Goal: Task Accomplishment & Management: Use online tool/utility

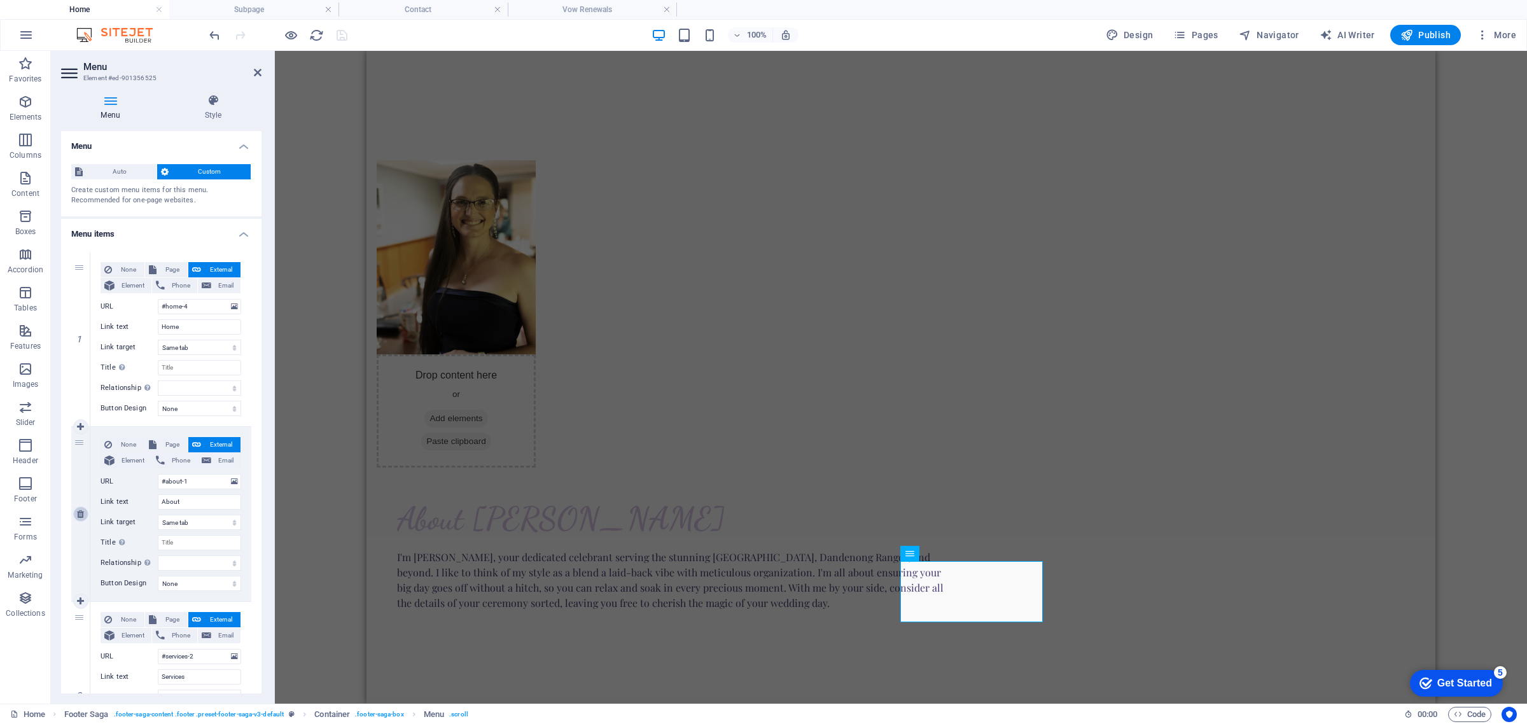
type input "#contact-us-2"
type input "Contact"
select select
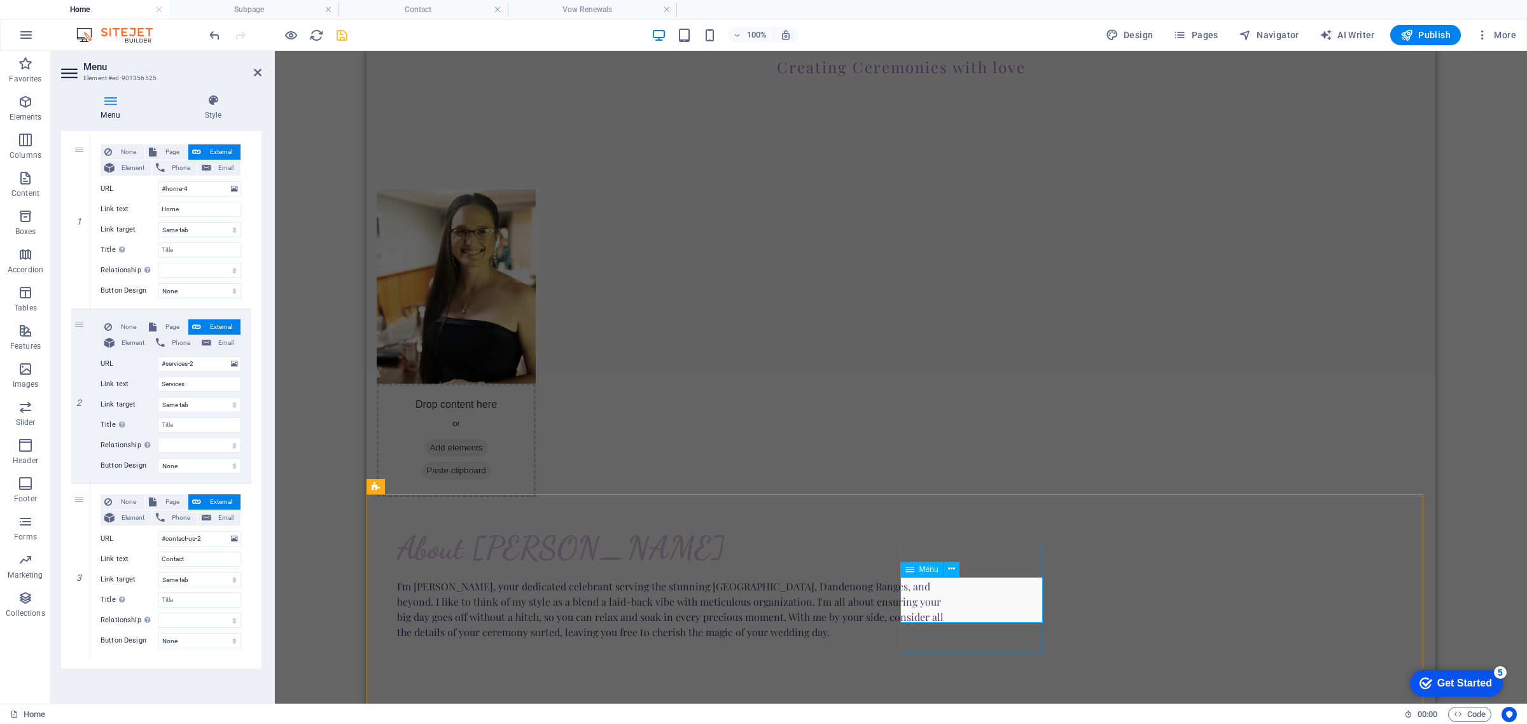
scroll to position [770, 0]
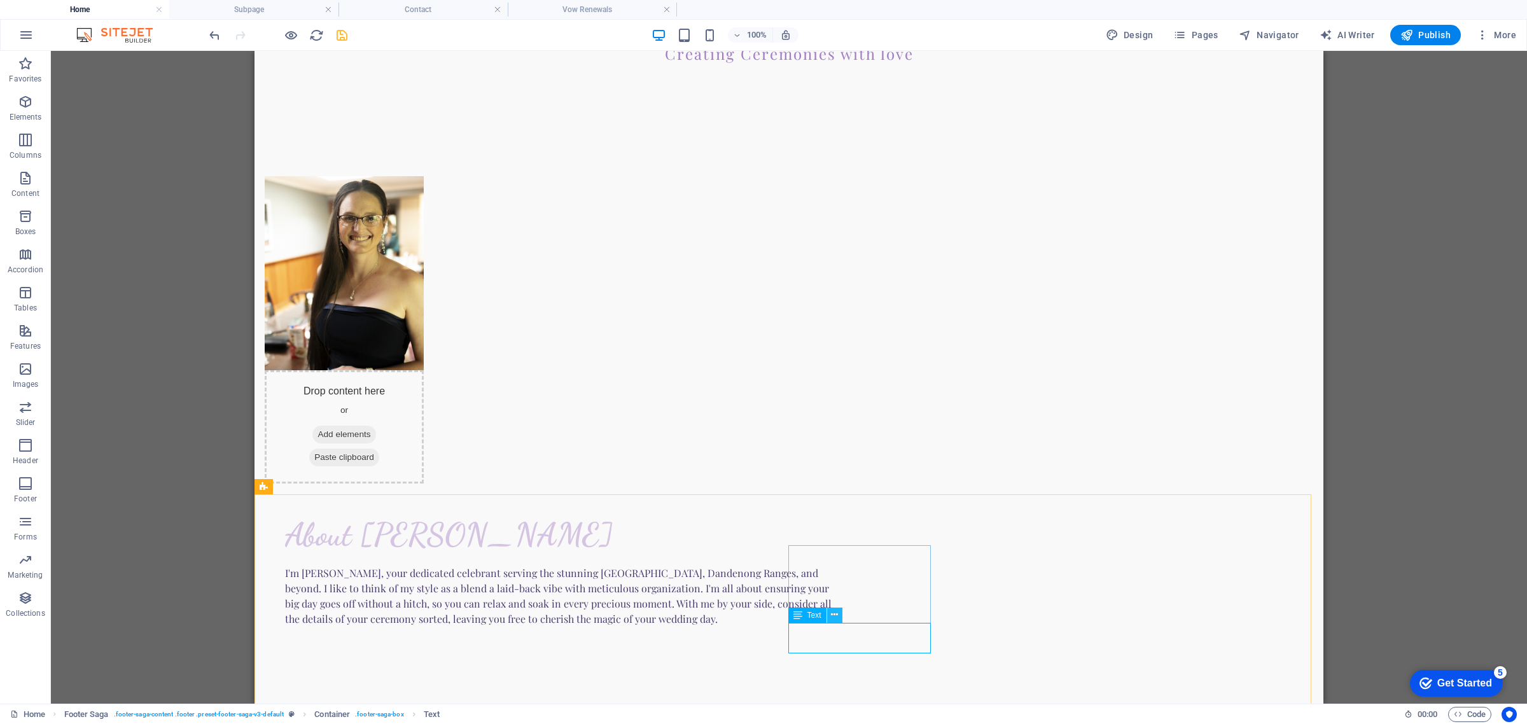
click at [833, 613] on icon at bounding box center [834, 614] width 7 height 13
click at [881, 525] on link "⌦ Delete" at bounding box center [877, 524] width 85 height 19
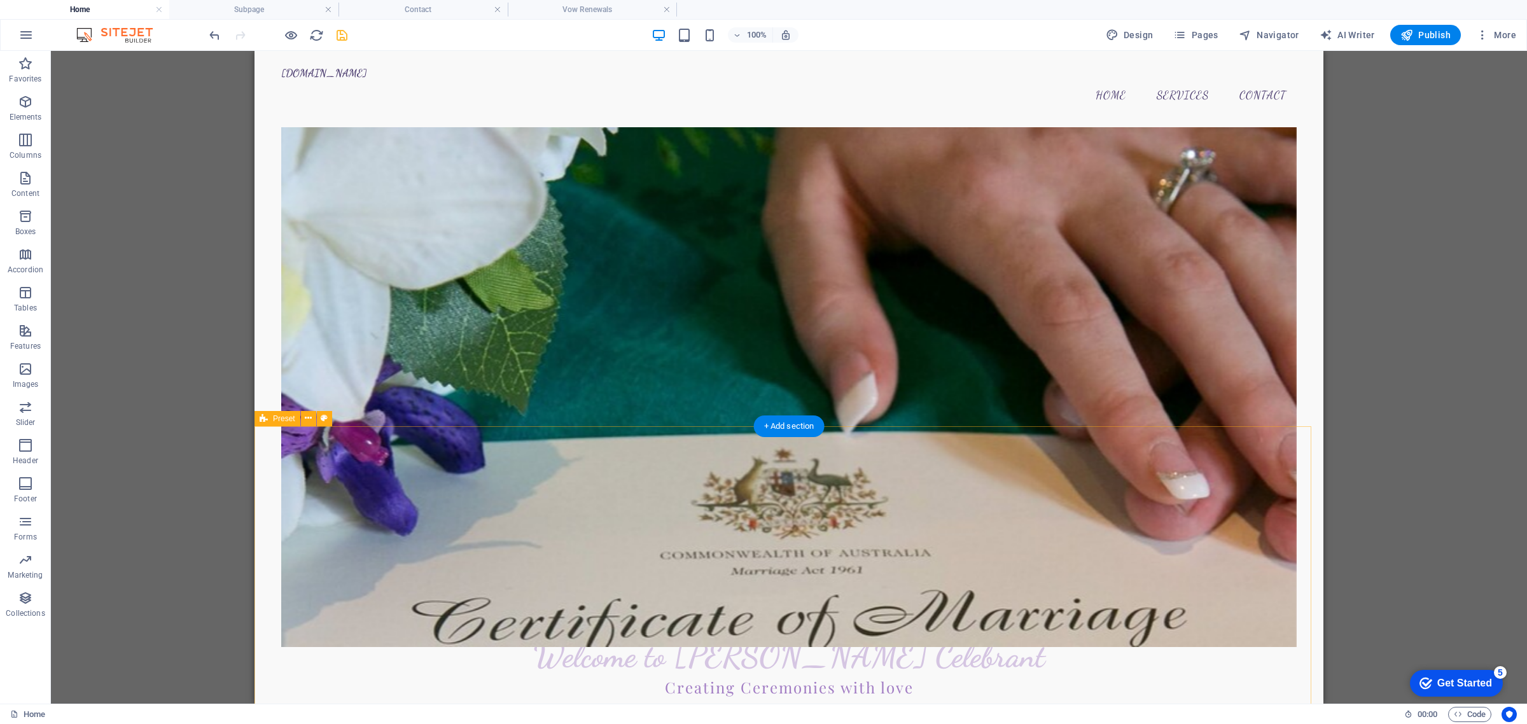
scroll to position [0, 0]
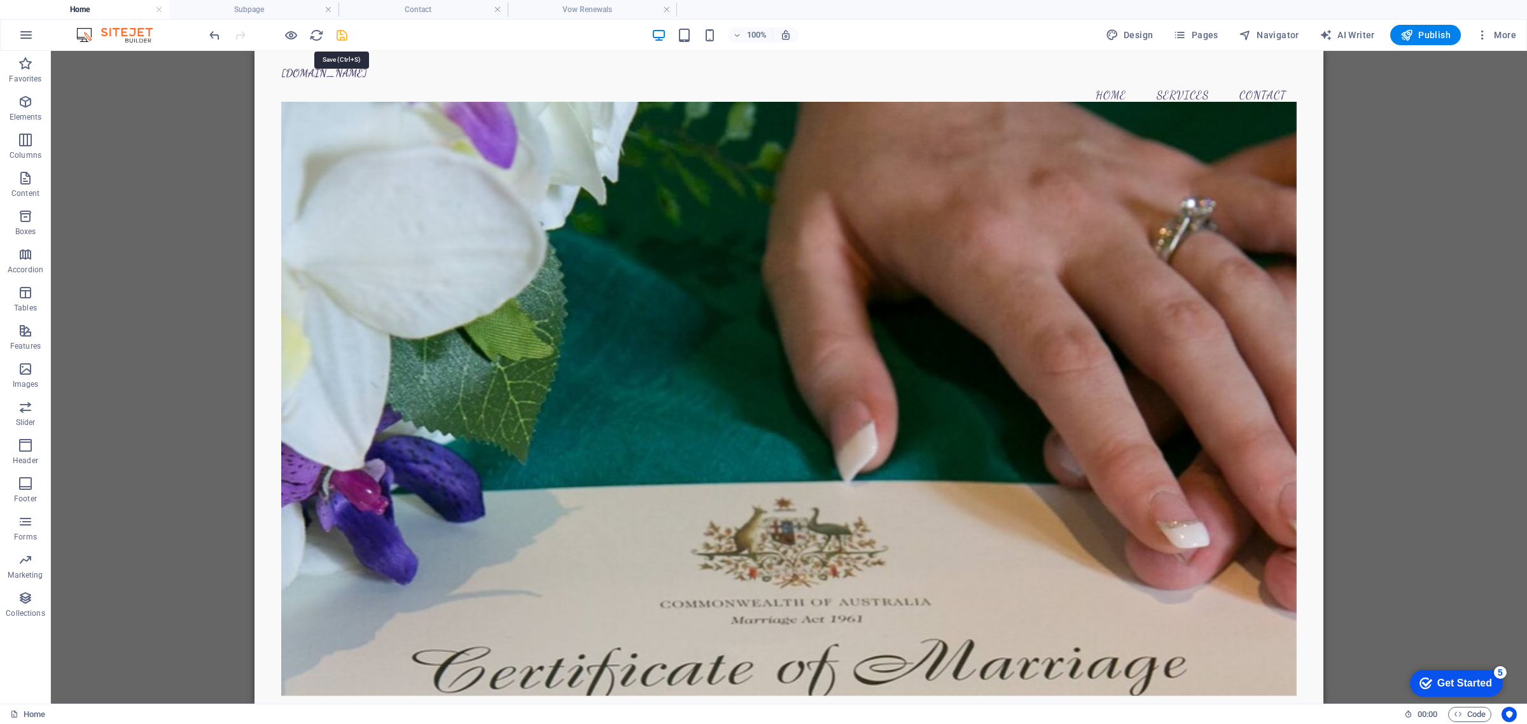
click at [341, 29] on icon "save" at bounding box center [342, 35] width 15 height 15
click at [267, 13] on h4 "Subpage" at bounding box center [253, 10] width 169 height 14
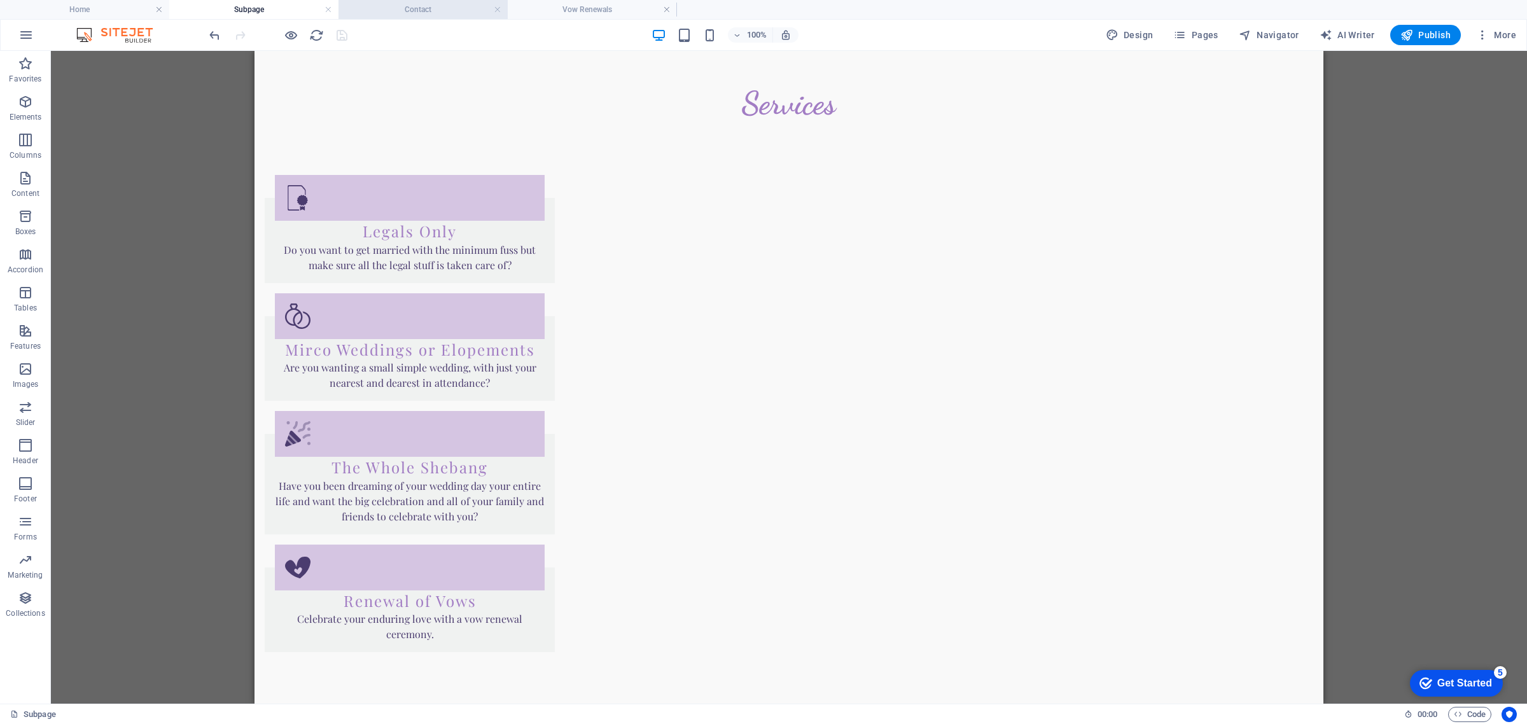
click at [445, 13] on h4 "Contact" at bounding box center [422, 10] width 169 height 14
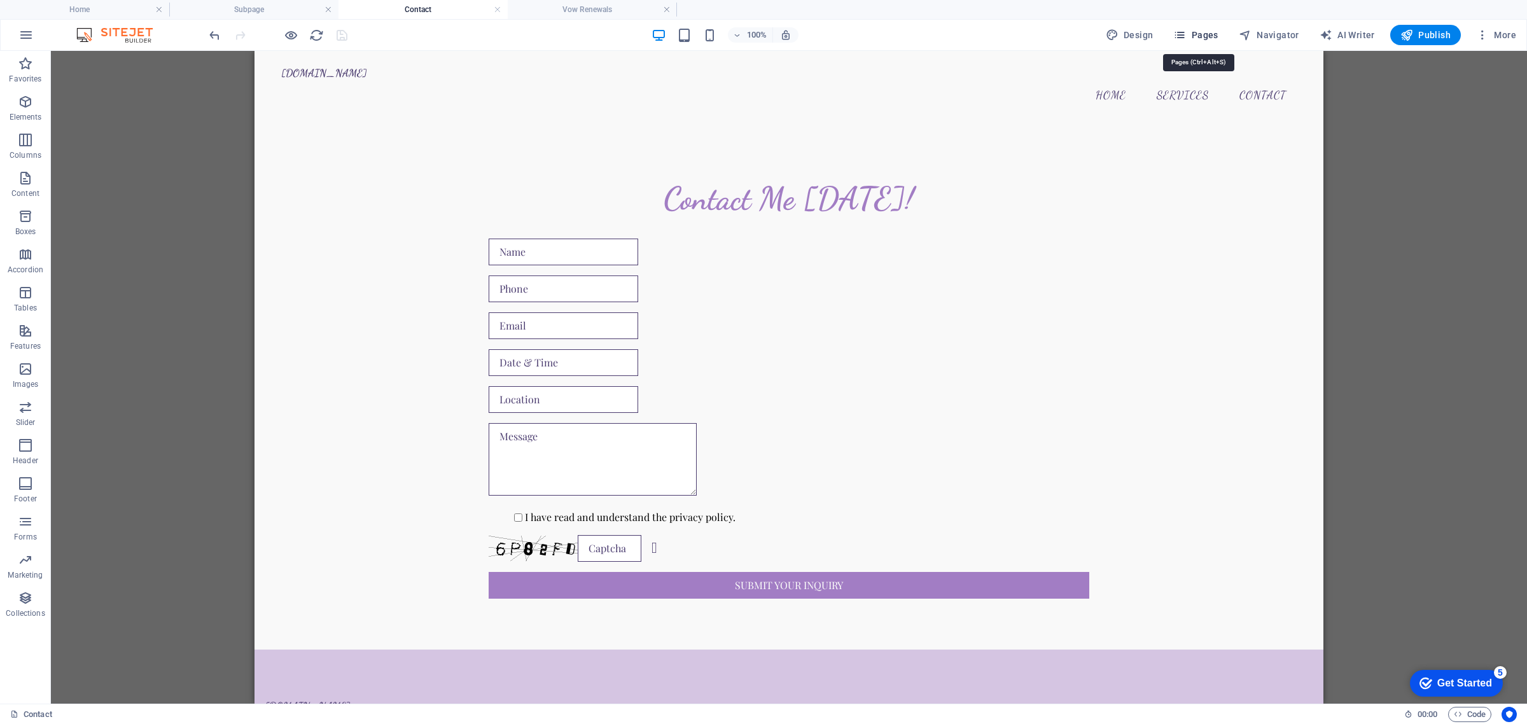
click at [1197, 33] on span "Pages" at bounding box center [1195, 35] width 45 height 13
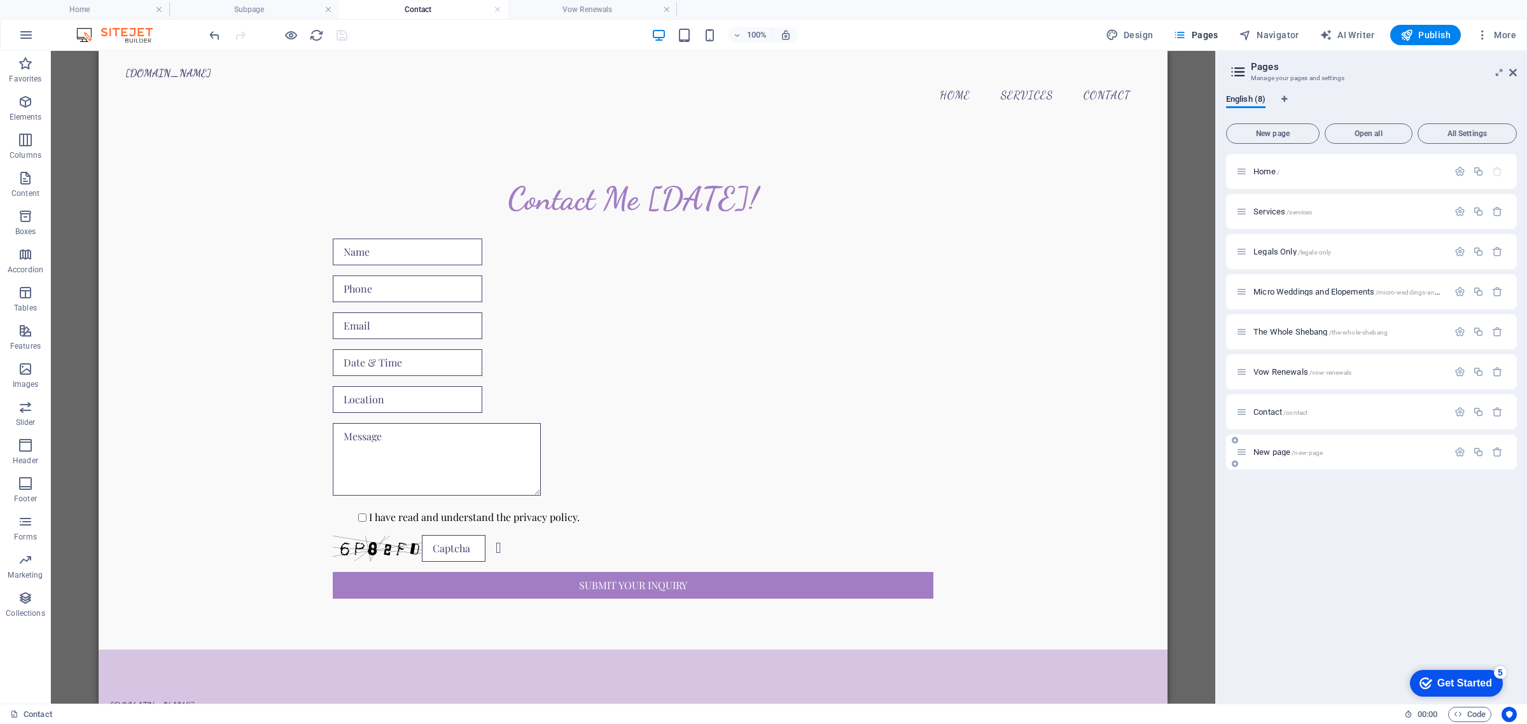
click at [1260, 457] on div "New page /new-page" at bounding box center [1342, 452] width 212 height 15
click at [1258, 450] on span "New page /new-page" at bounding box center [1287, 452] width 69 height 10
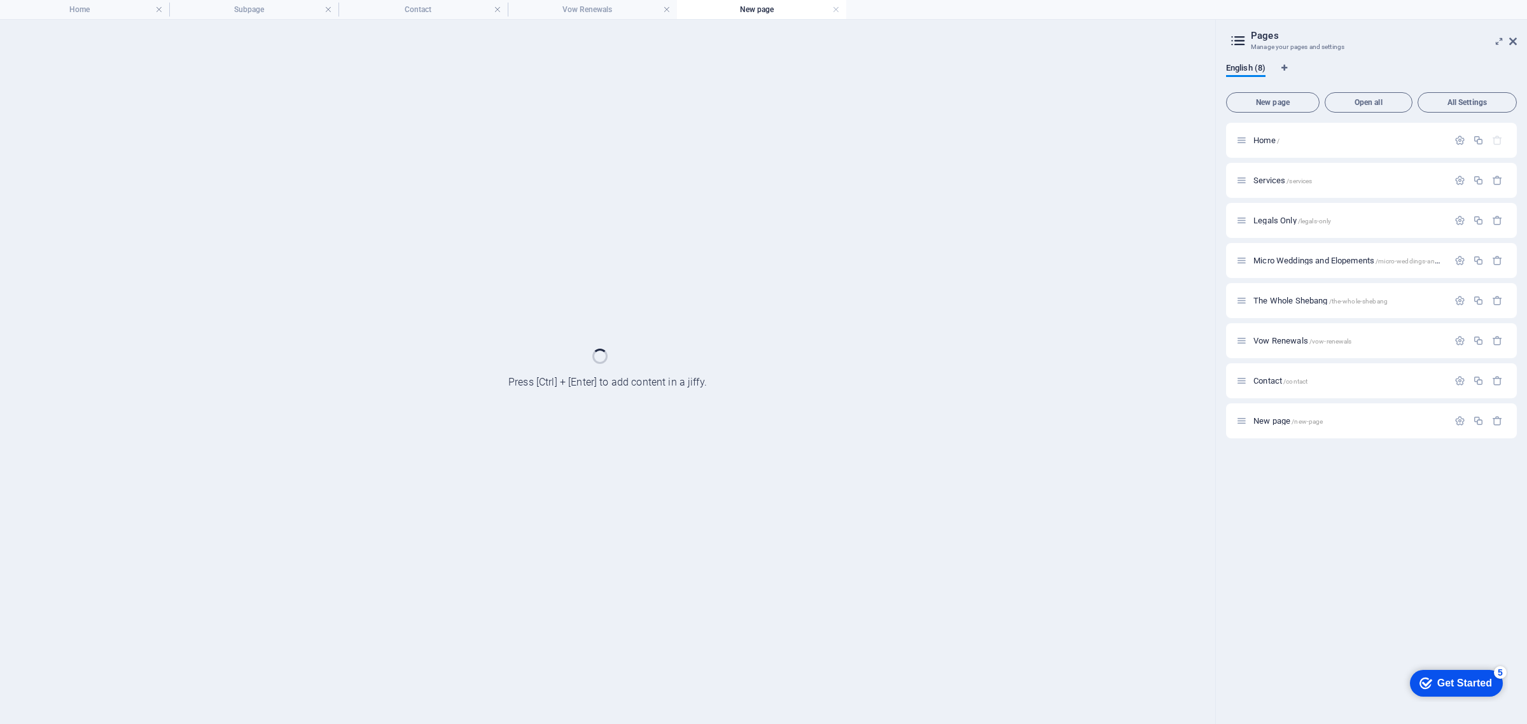
click at [1258, 450] on div "Home / Services /services Legals Only /legals-only Micro Weddings and Elopement…" at bounding box center [1371, 418] width 291 height 591
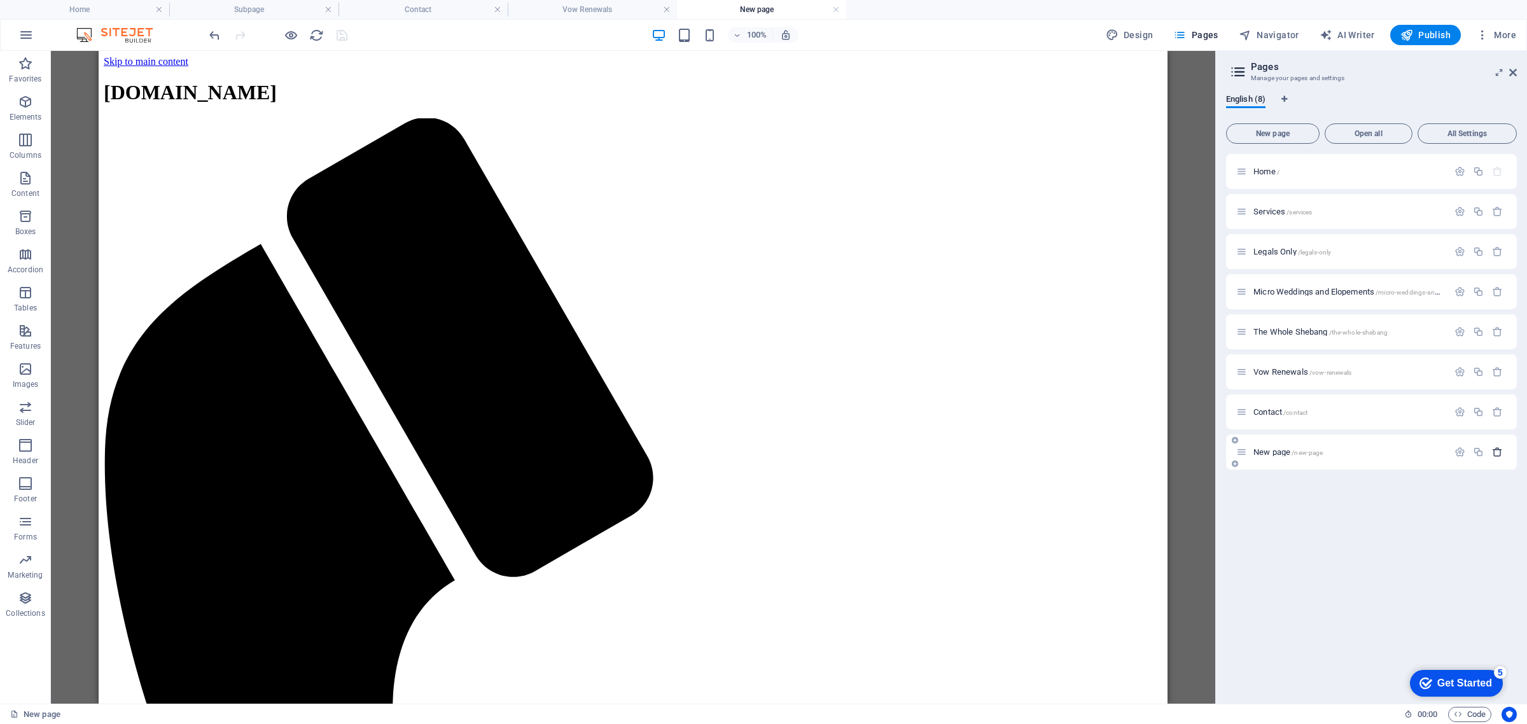
click at [1501, 452] on icon "button" at bounding box center [1497, 452] width 11 height 11
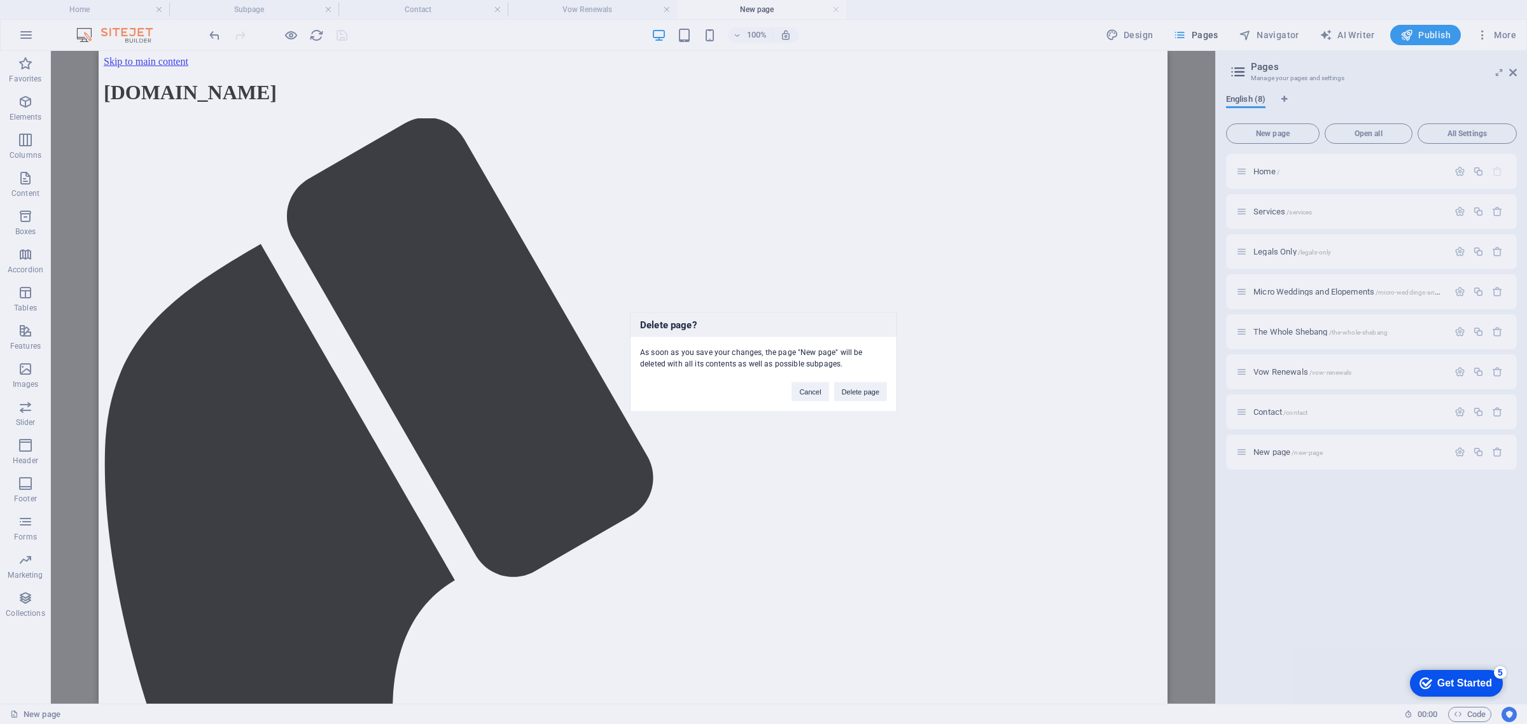
drag, startPoint x: 844, startPoint y: 385, endPoint x: 1196, endPoint y: 250, distance: 377.4
click at [844, 386] on button "Delete page" at bounding box center [860, 391] width 53 height 19
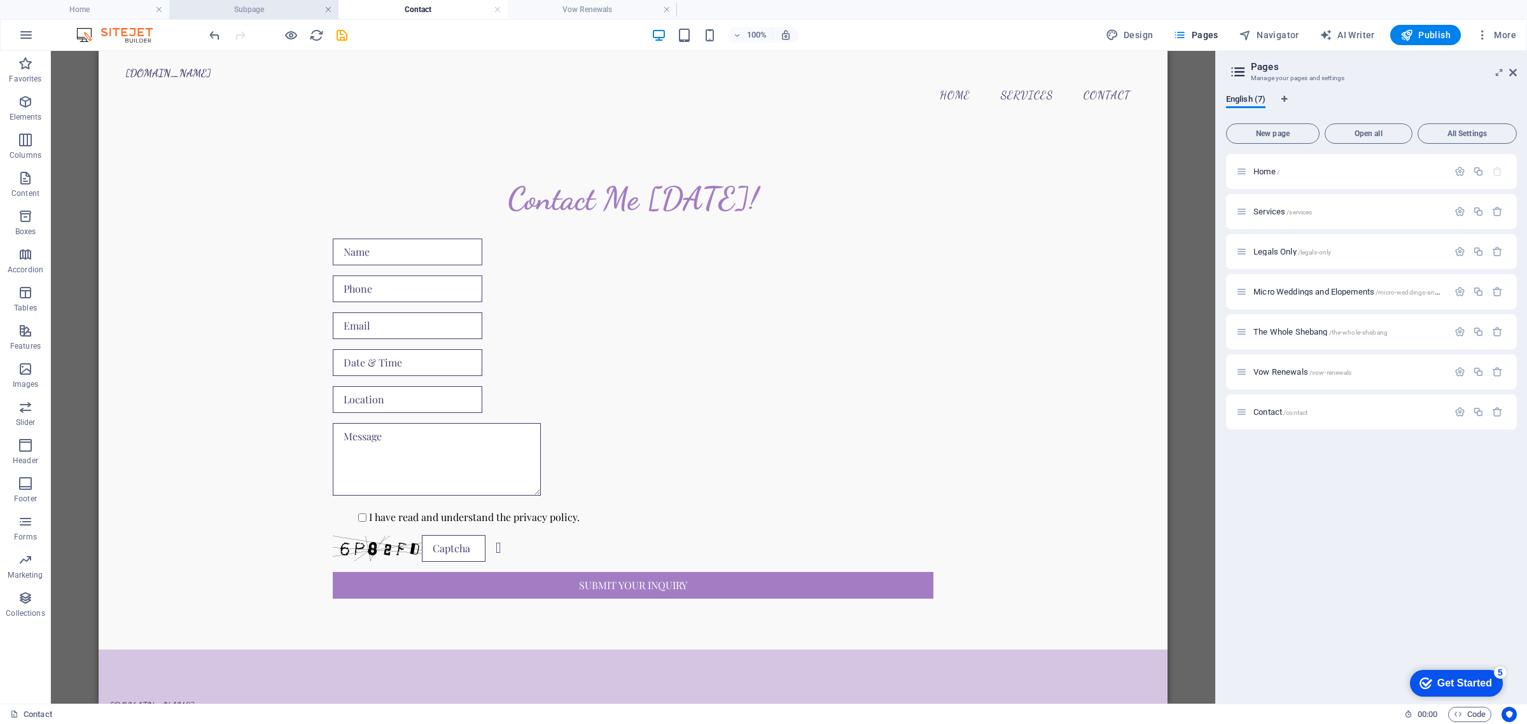
click at [329, 11] on link at bounding box center [328, 10] width 8 height 12
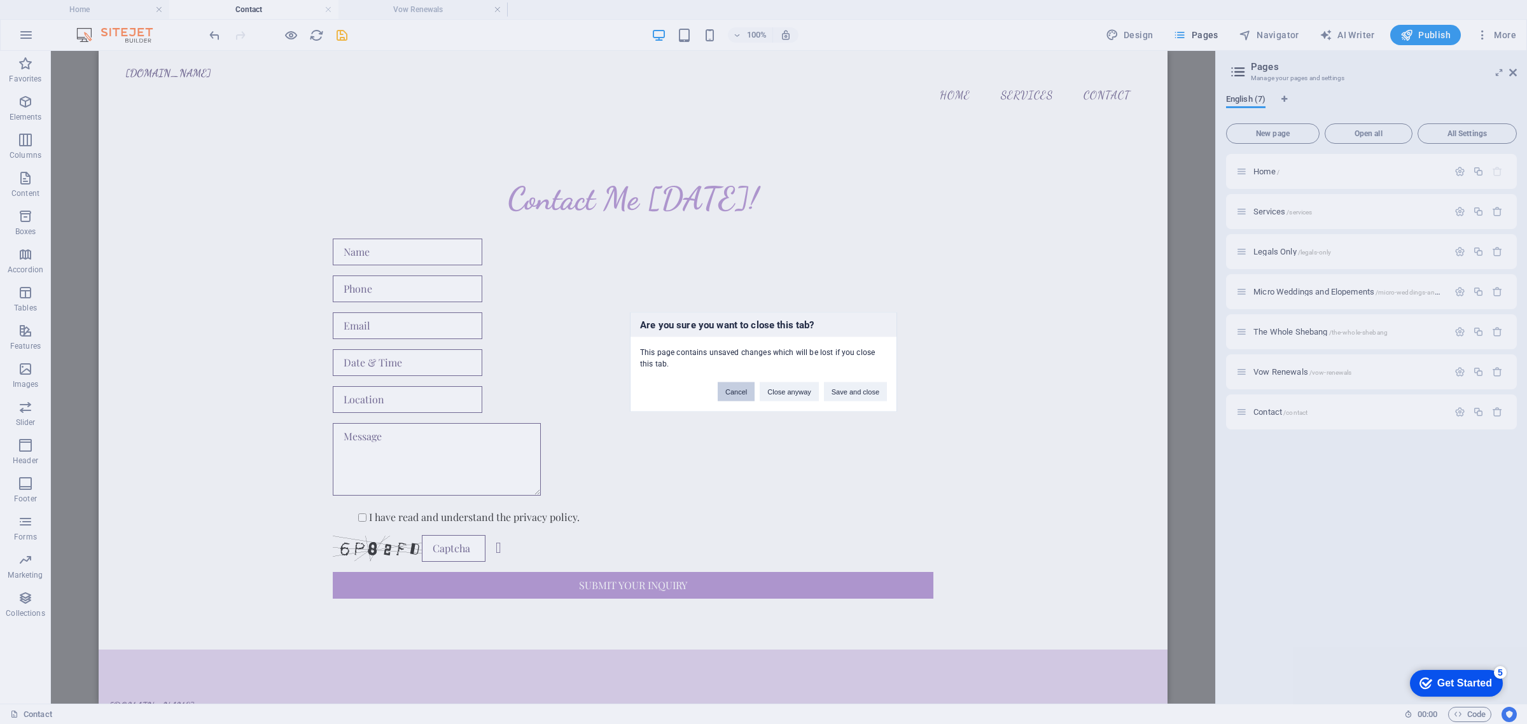
click at [735, 392] on button "Cancel" at bounding box center [736, 391] width 37 height 19
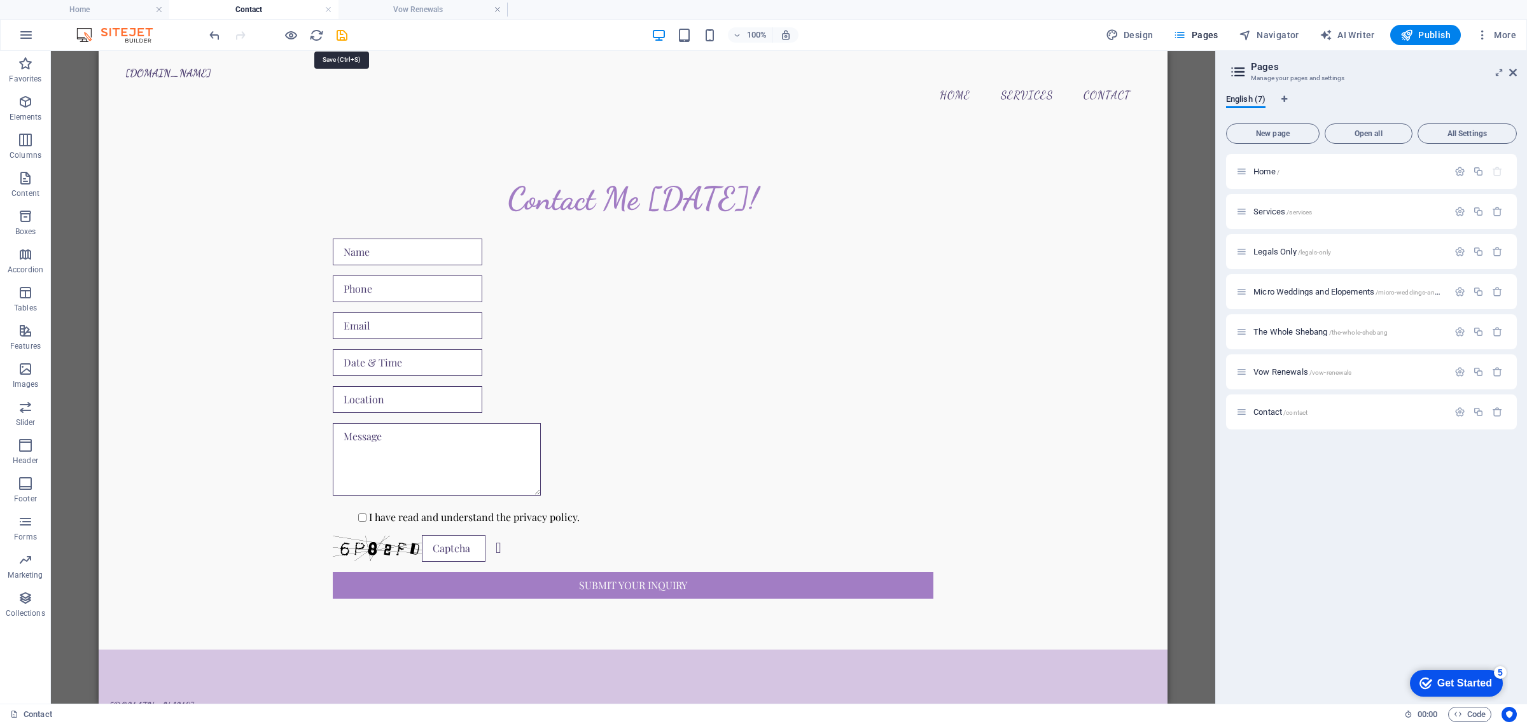
click at [339, 39] on icon "save" at bounding box center [342, 35] width 15 height 15
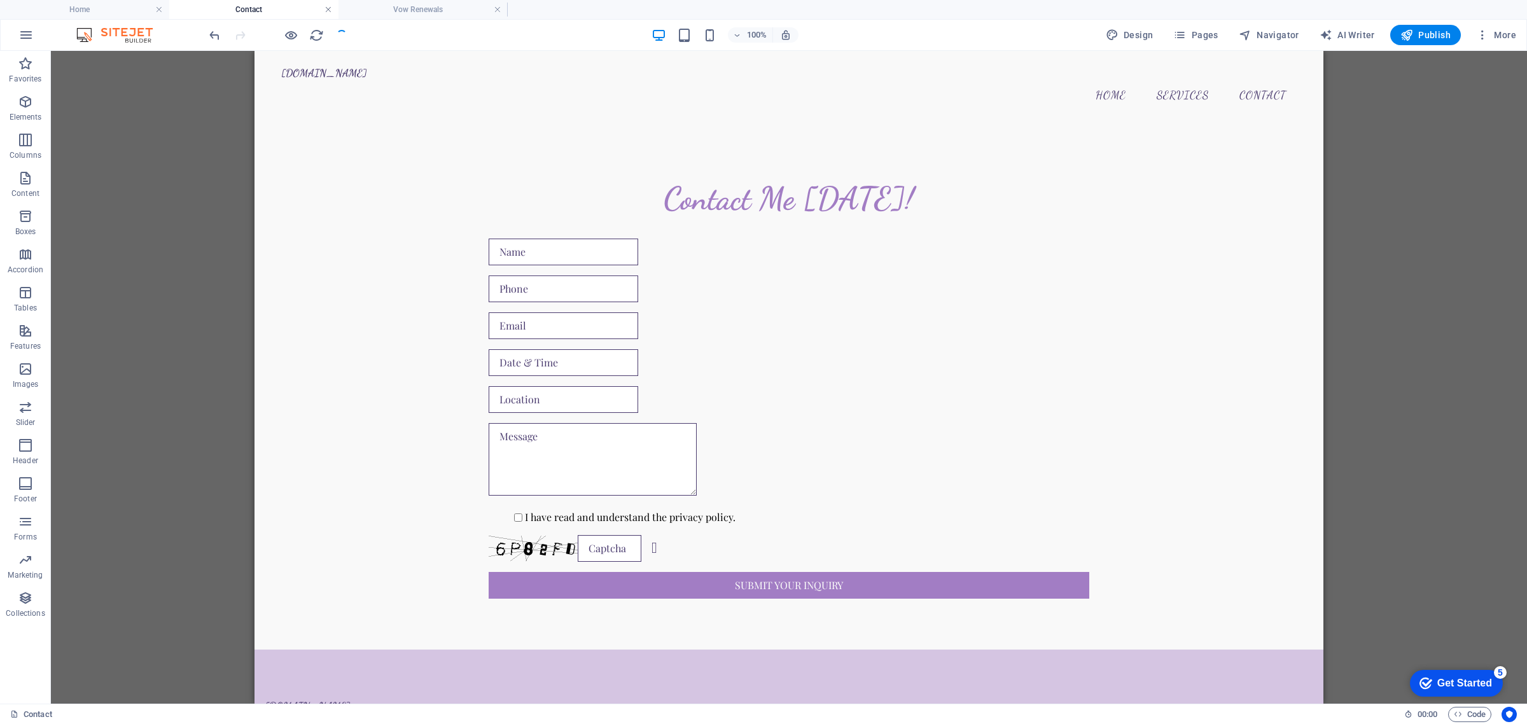
click at [325, 6] on link at bounding box center [328, 10] width 8 height 12
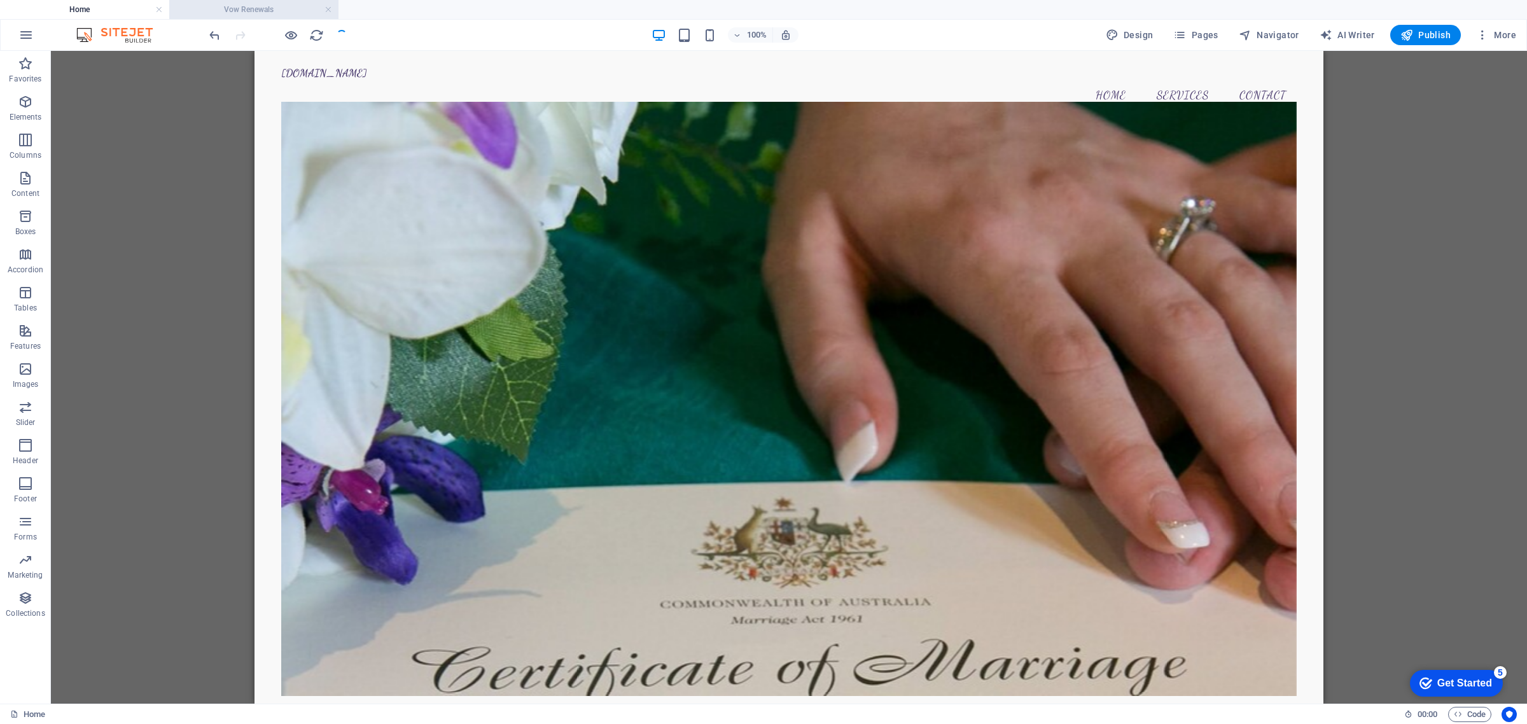
click at [272, 10] on h4 "Vow Renewals" at bounding box center [253, 10] width 169 height 14
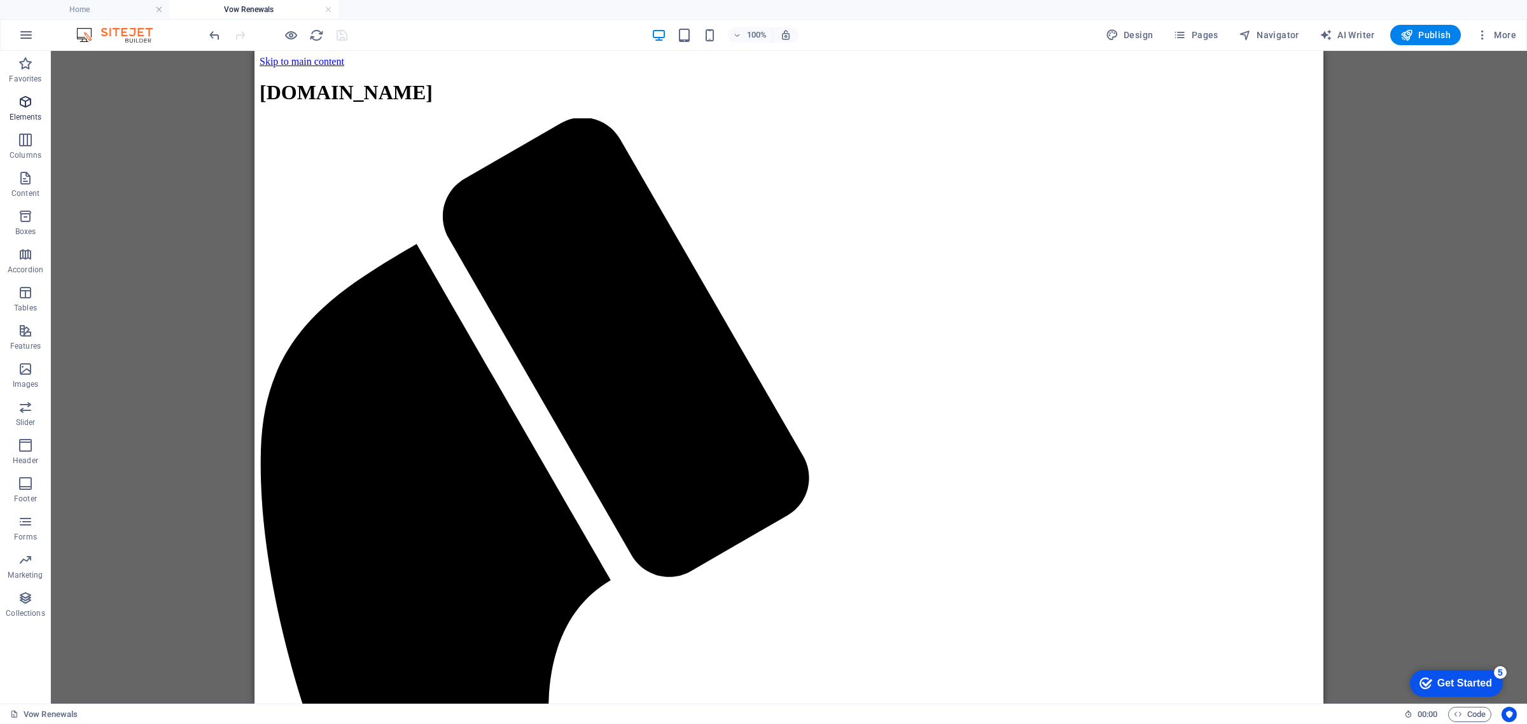
click at [31, 99] on icon "button" at bounding box center [25, 101] width 15 height 15
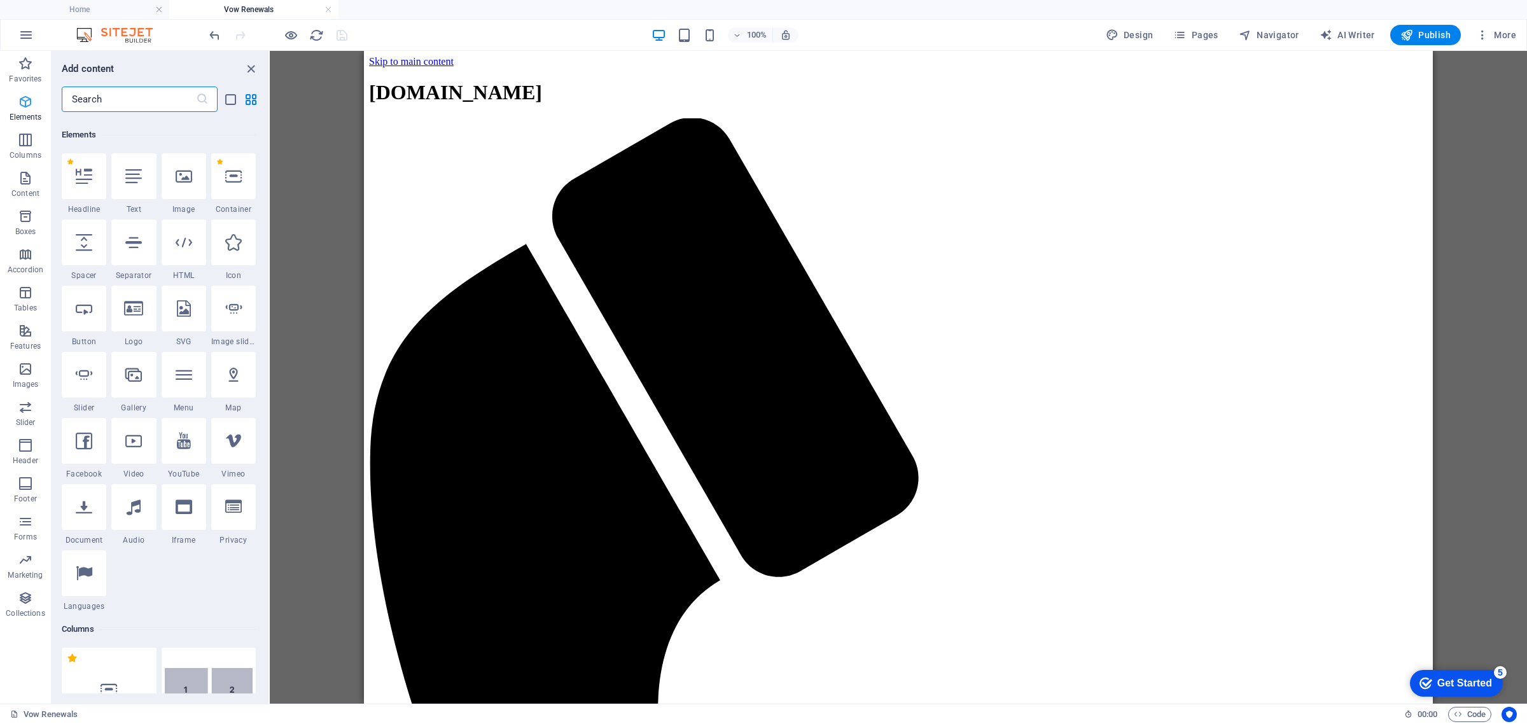
scroll to position [135, 0]
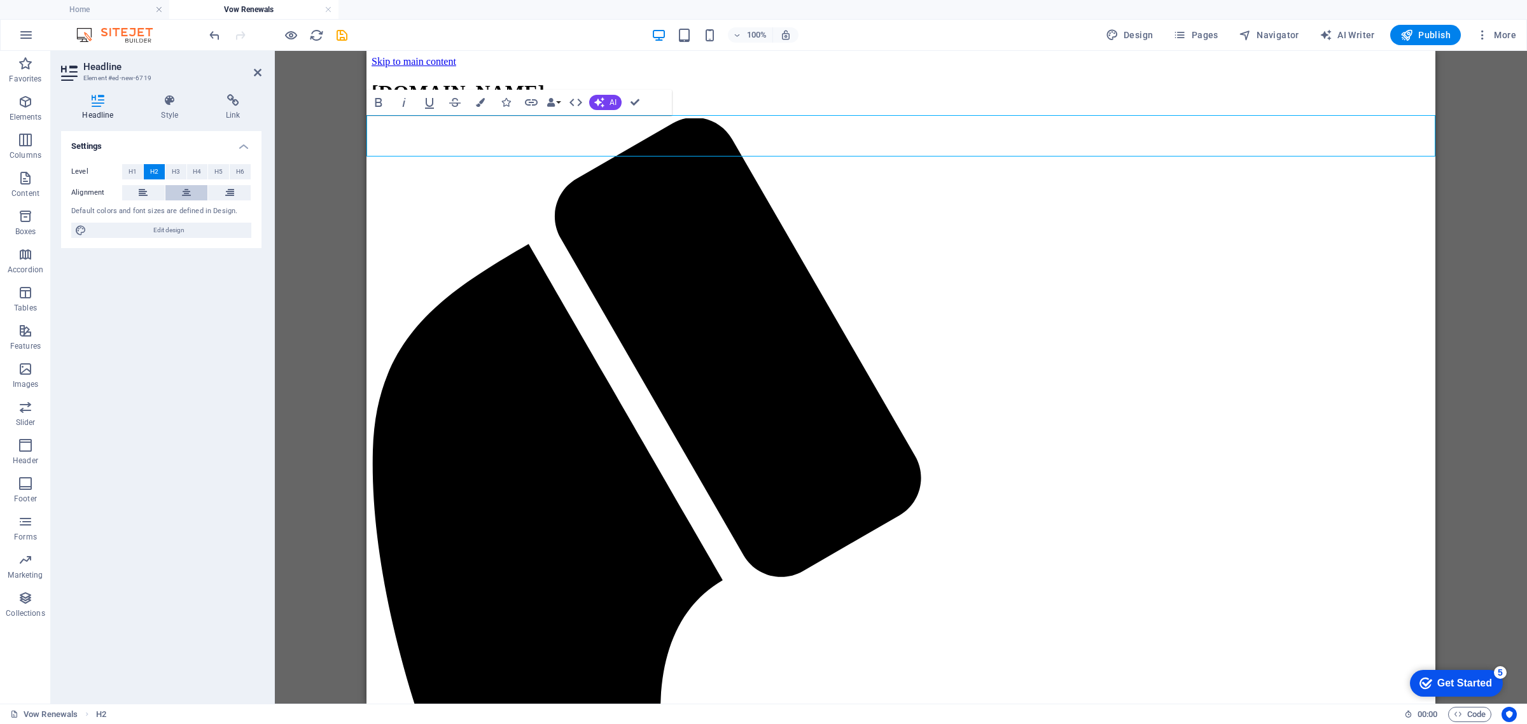
click at [189, 194] on icon at bounding box center [186, 192] width 9 height 15
click at [177, 176] on span "H3" at bounding box center [176, 171] width 8 height 15
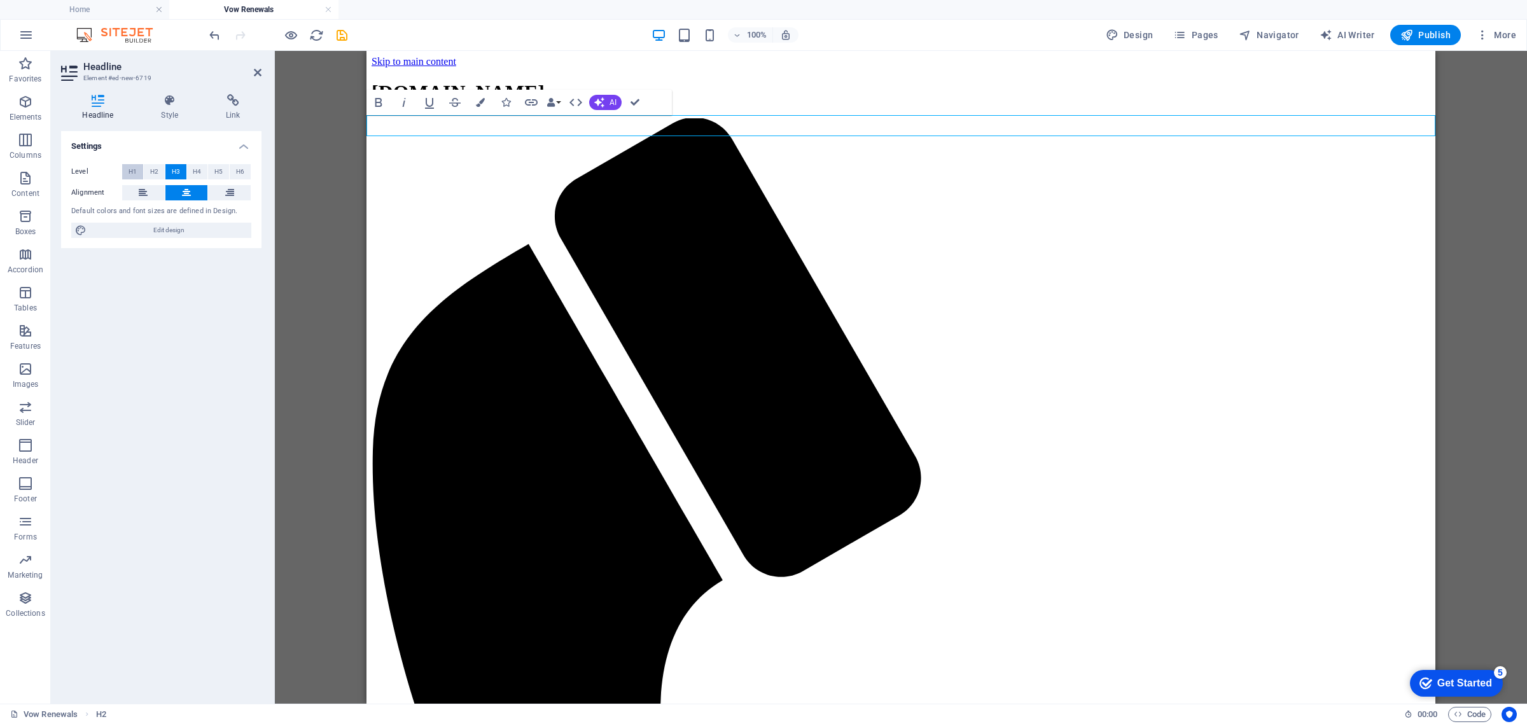
click at [129, 172] on span "H1" at bounding box center [133, 171] width 8 height 15
click at [154, 169] on span "H2" at bounding box center [154, 171] width 8 height 15
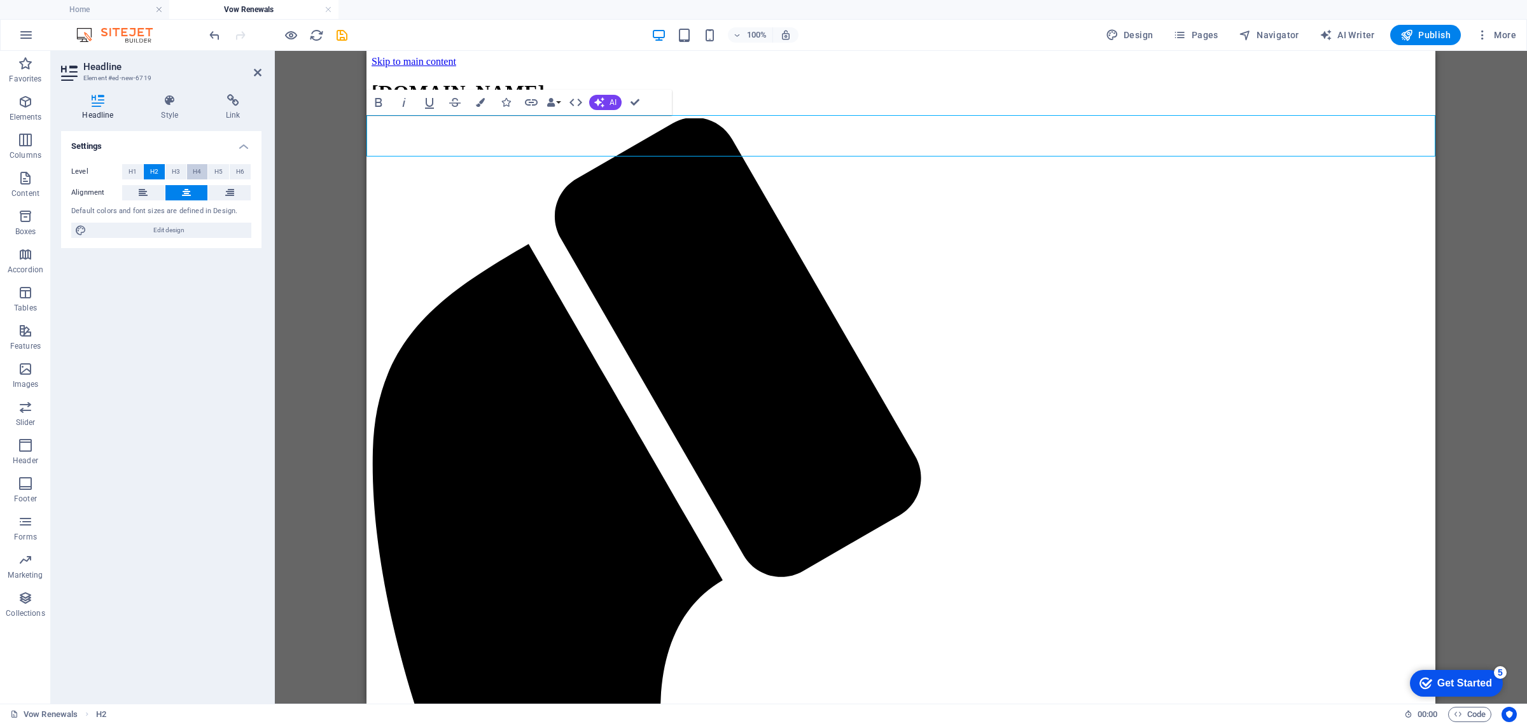
click at [198, 172] on span "H4" at bounding box center [197, 171] width 8 height 15
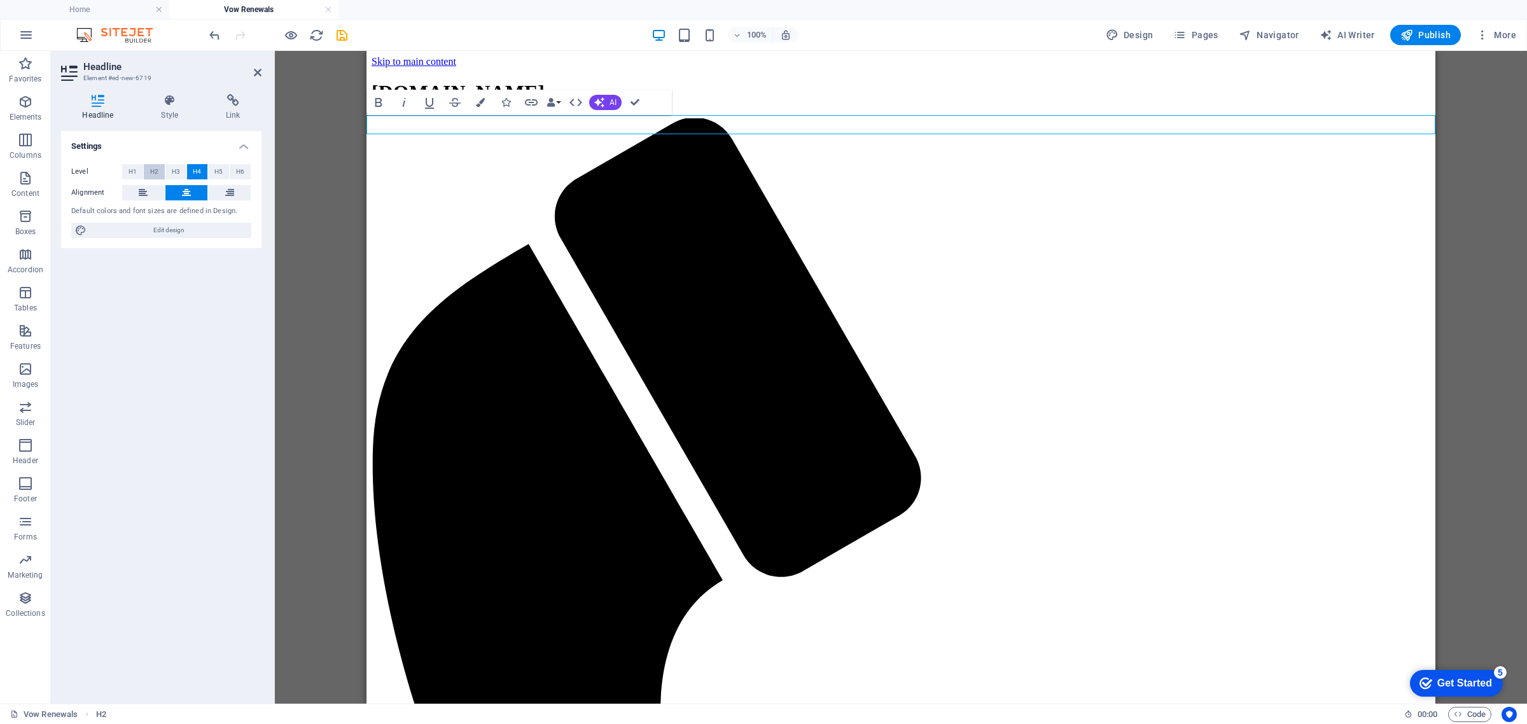
click at [148, 172] on button "H2" at bounding box center [154, 171] width 21 height 15
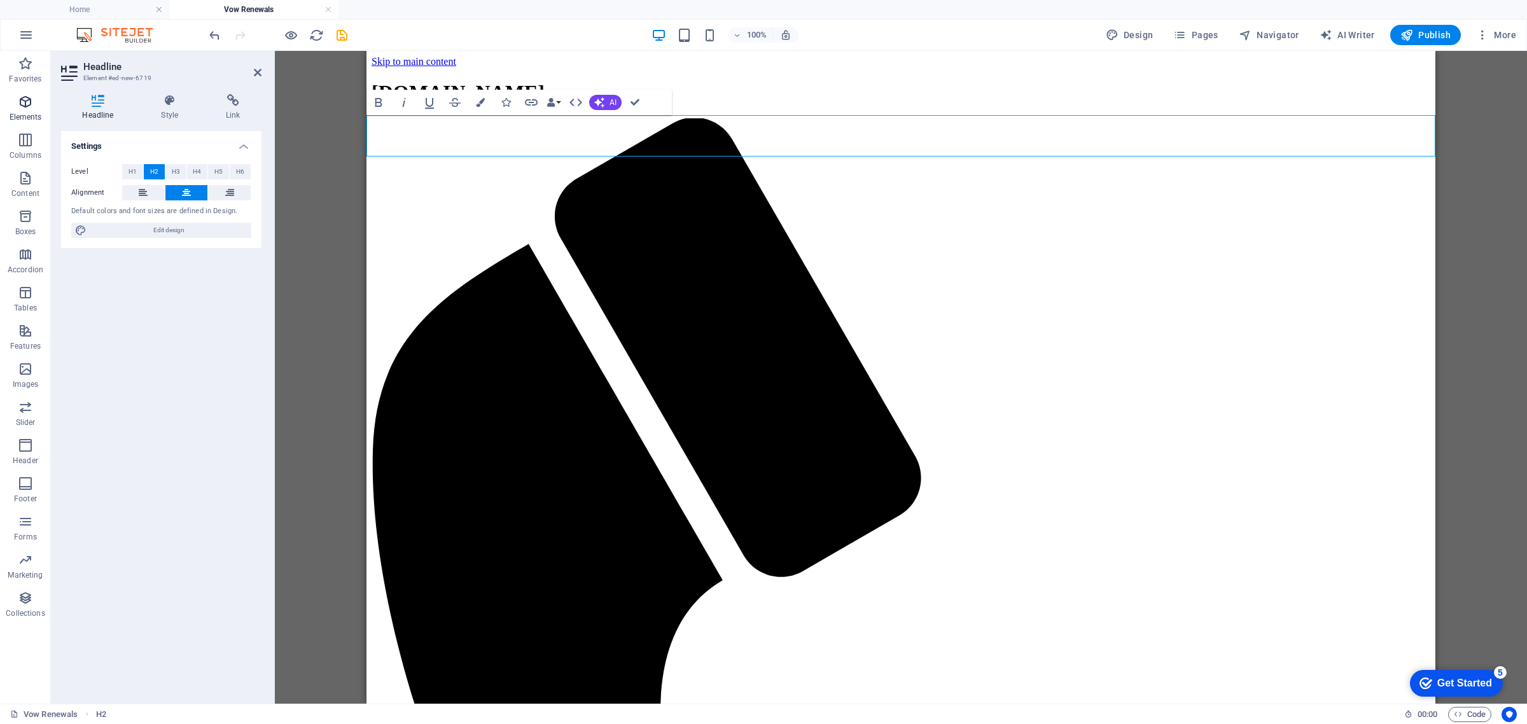
click at [29, 109] on span "Elements" at bounding box center [25, 109] width 51 height 31
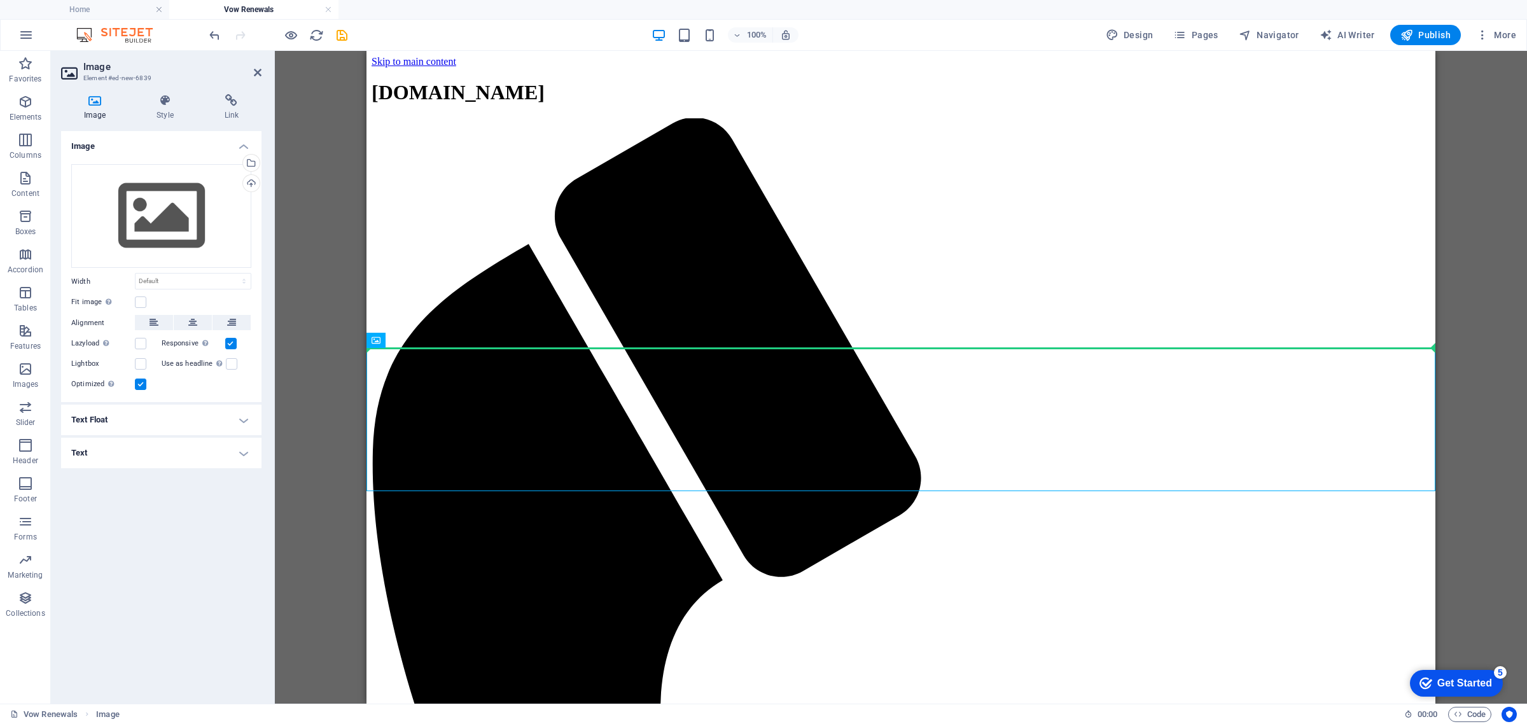
drag, startPoint x: 514, startPoint y: 420, endPoint x: 539, endPoint y: 264, distance: 157.9
click at [34, 115] on p "Elements" at bounding box center [26, 117] width 32 height 10
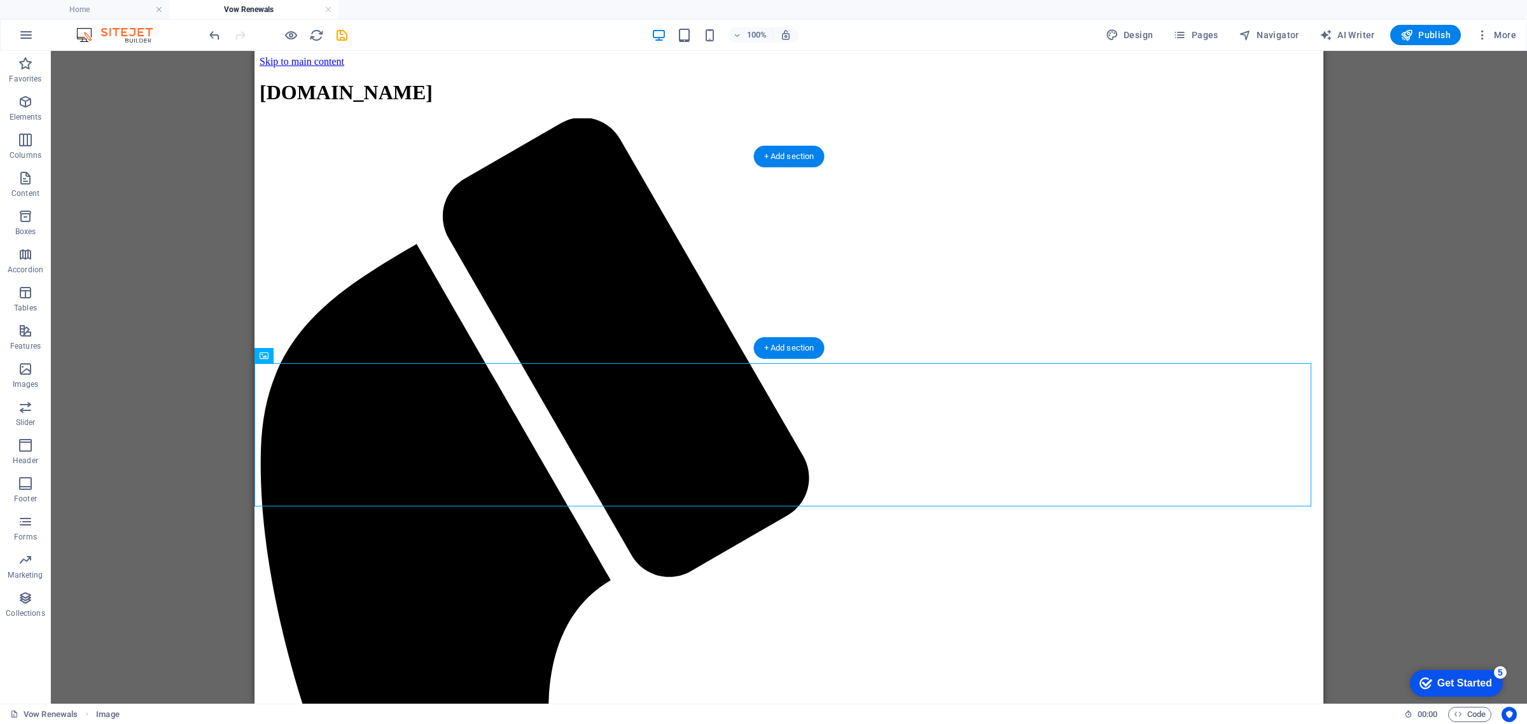
drag, startPoint x: 393, startPoint y: 427, endPoint x: 755, endPoint y: 274, distance: 393.5
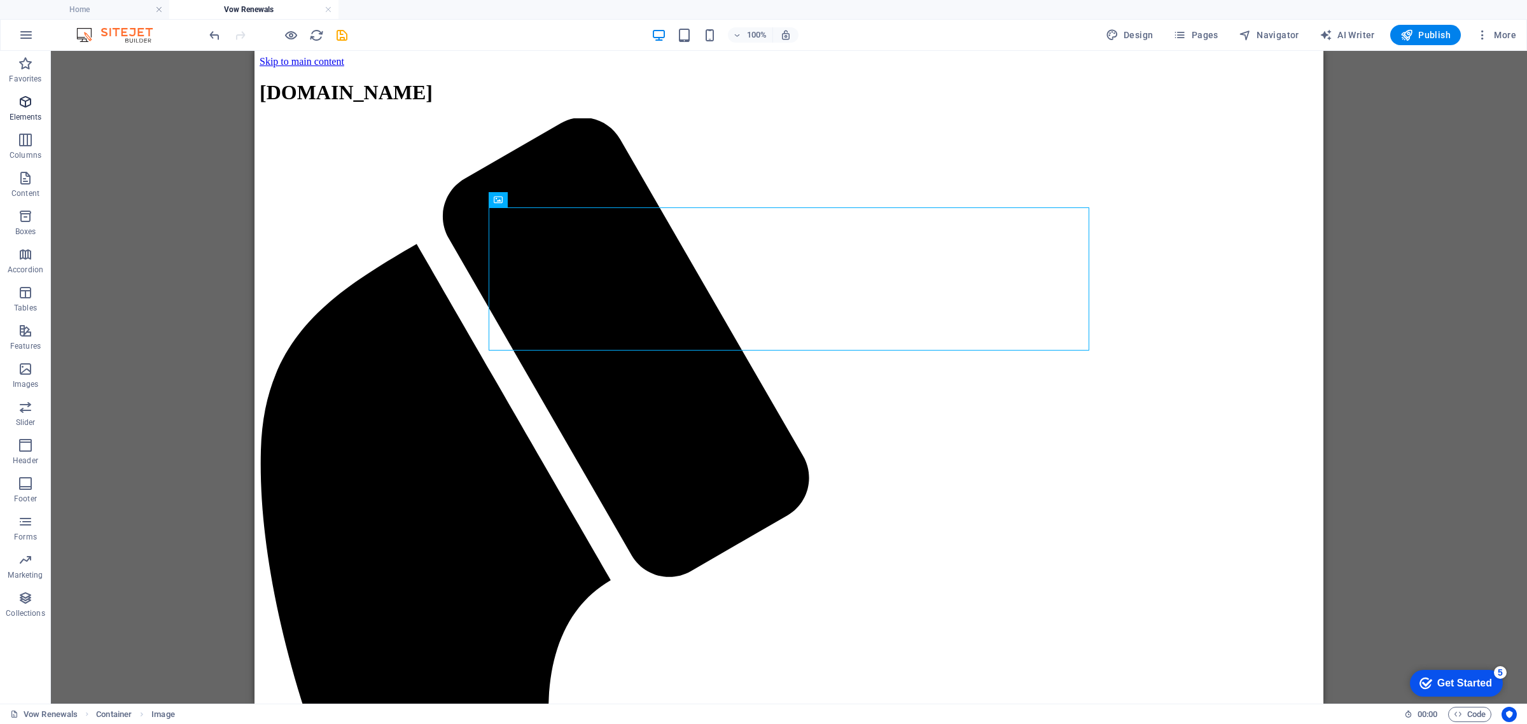
click at [39, 103] on span "Elements" at bounding box center [25, 109] width 51 height 31
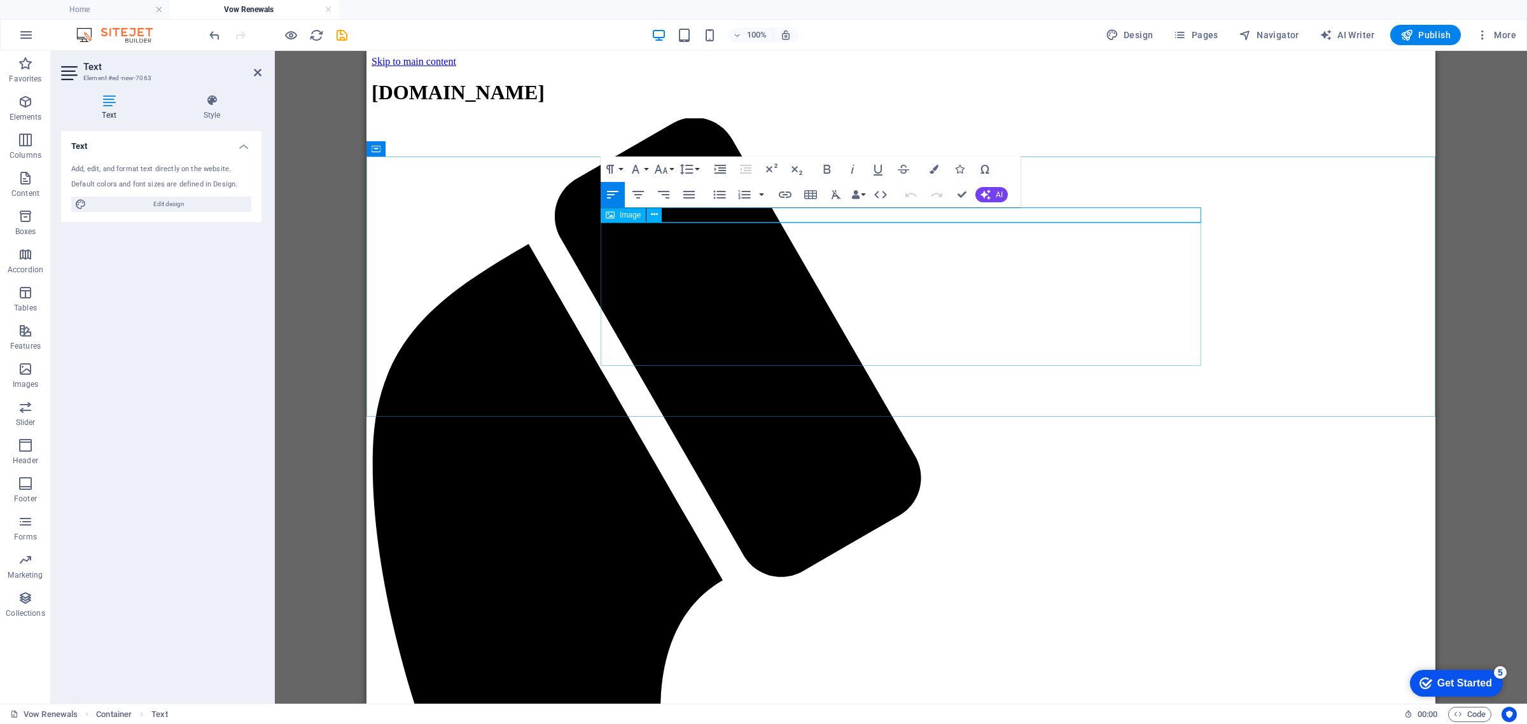
drag, startPoint x: 1162, startPoint y: 256, endPoint x: 786, endPoint y: 271, distance: 375.6
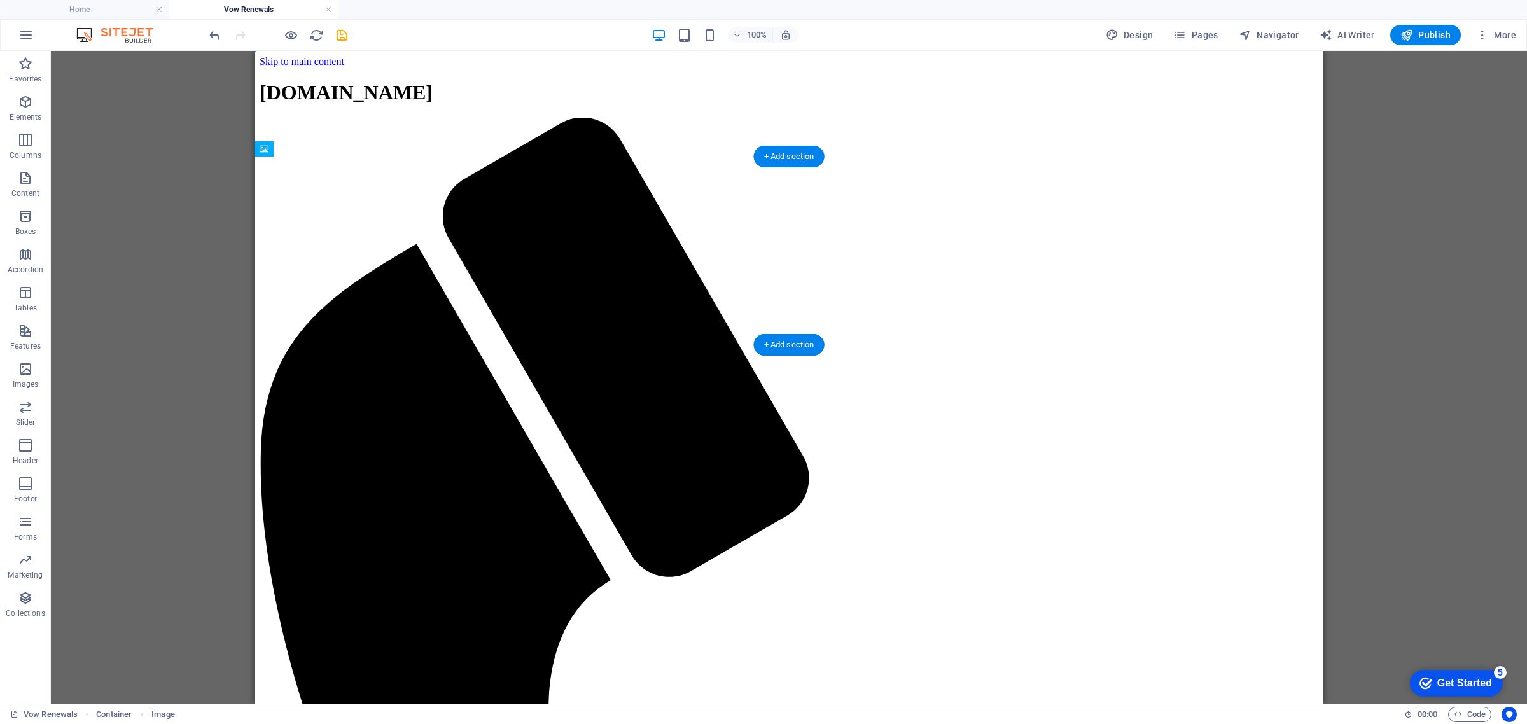
drag, startPoint x: 592, startPoint y: 284, endPoint x: 532, endPoint y: 284, distance: 59.8
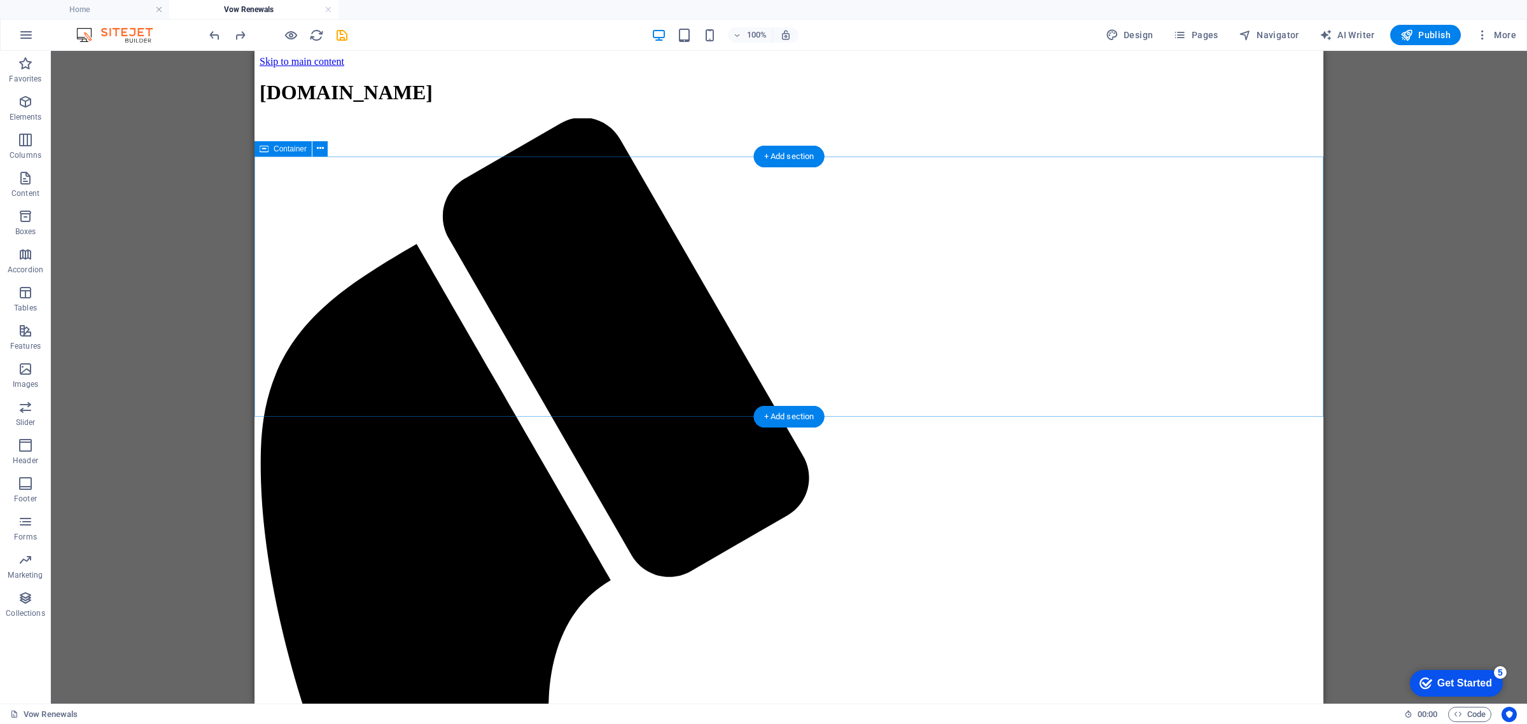
drag, startPoint x: 555, startPoint y: 361, endPoint x: 443, endPoint y: 361, distance: 111.3
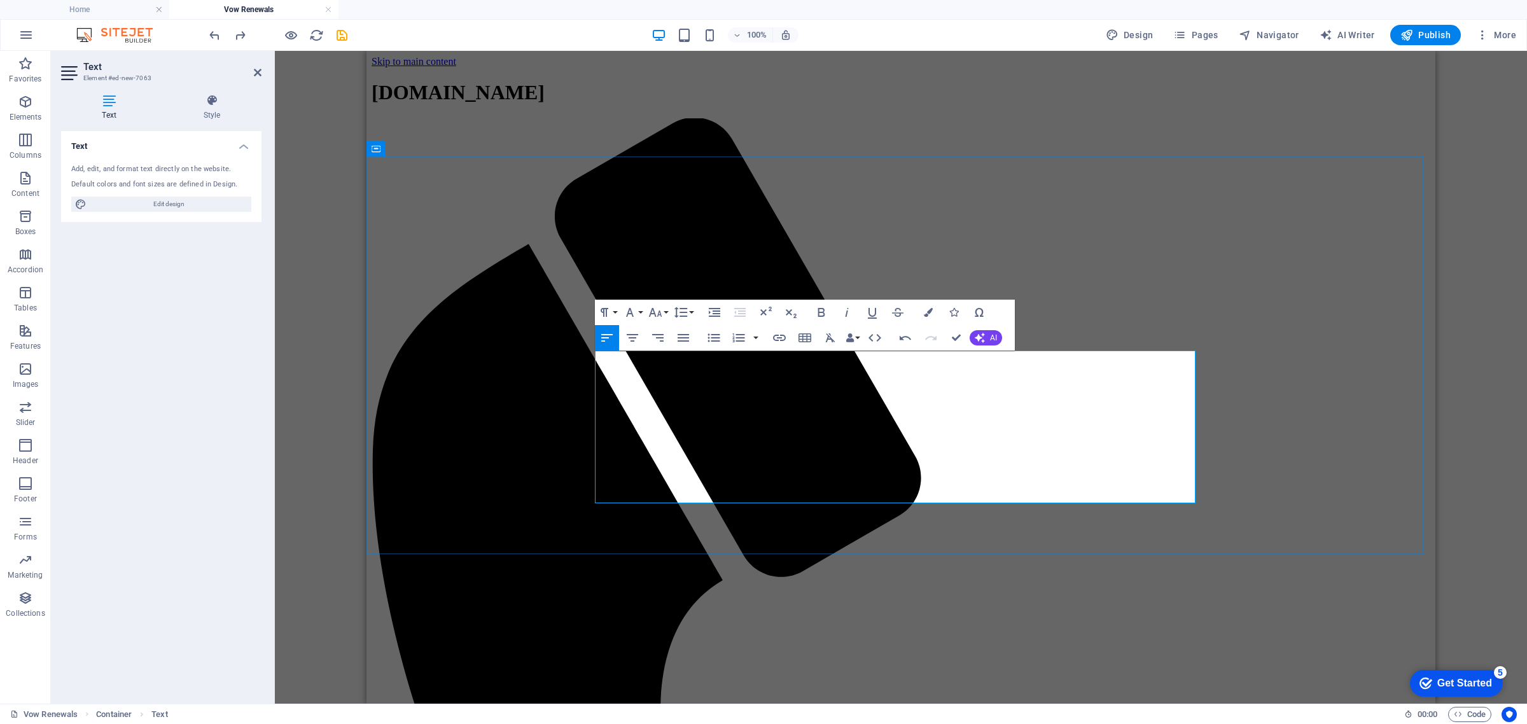
drag, startPoint x: 956, startPoint y: 354, endPoint x: 570, endPoint y: 349, distance: 386.2
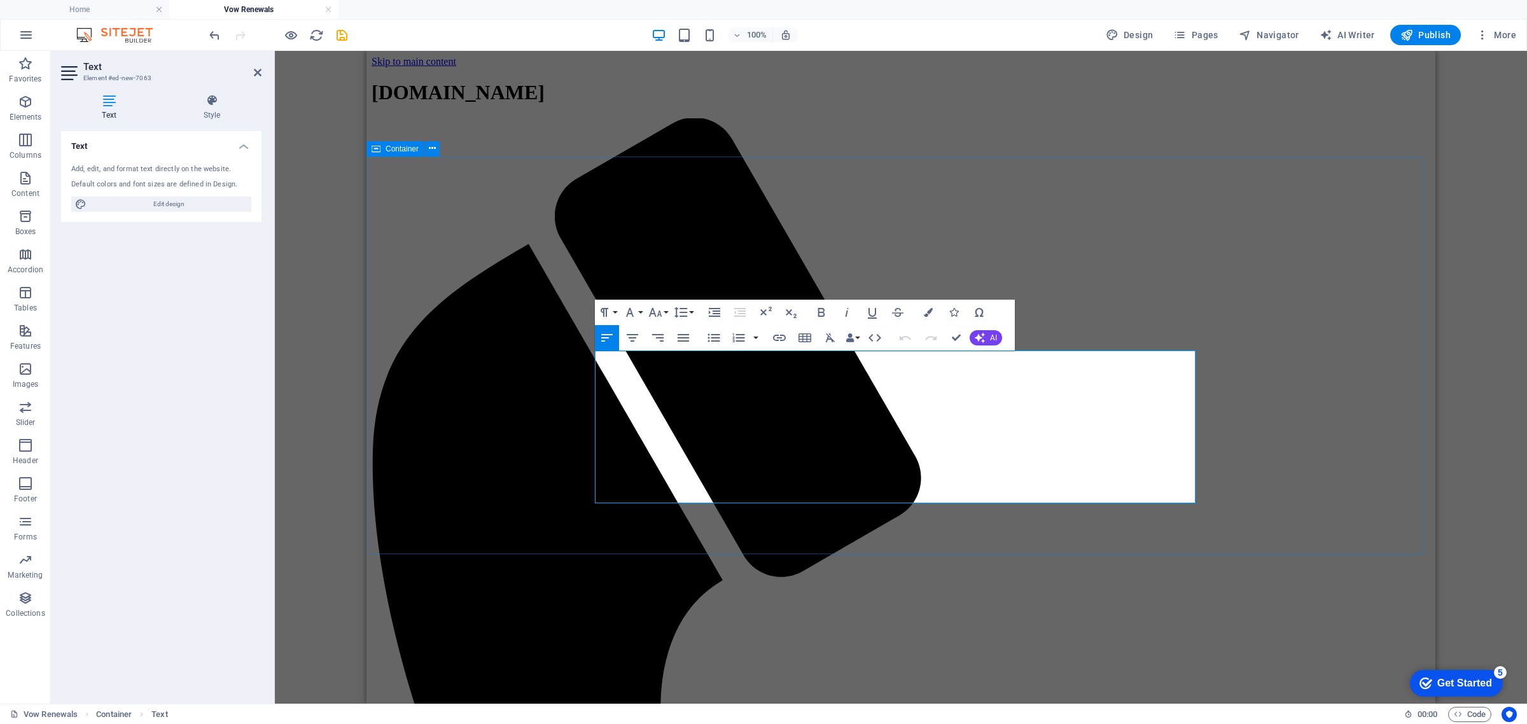
drag, startPoint x: 965, startPoint y: 358, endPoint x: 579, endPoint y: 360, distance: 386.2
drag, startPoint x: 943, startPoint y: 358, endPoint x: 576, endPoint y: 357, distance: 367.1
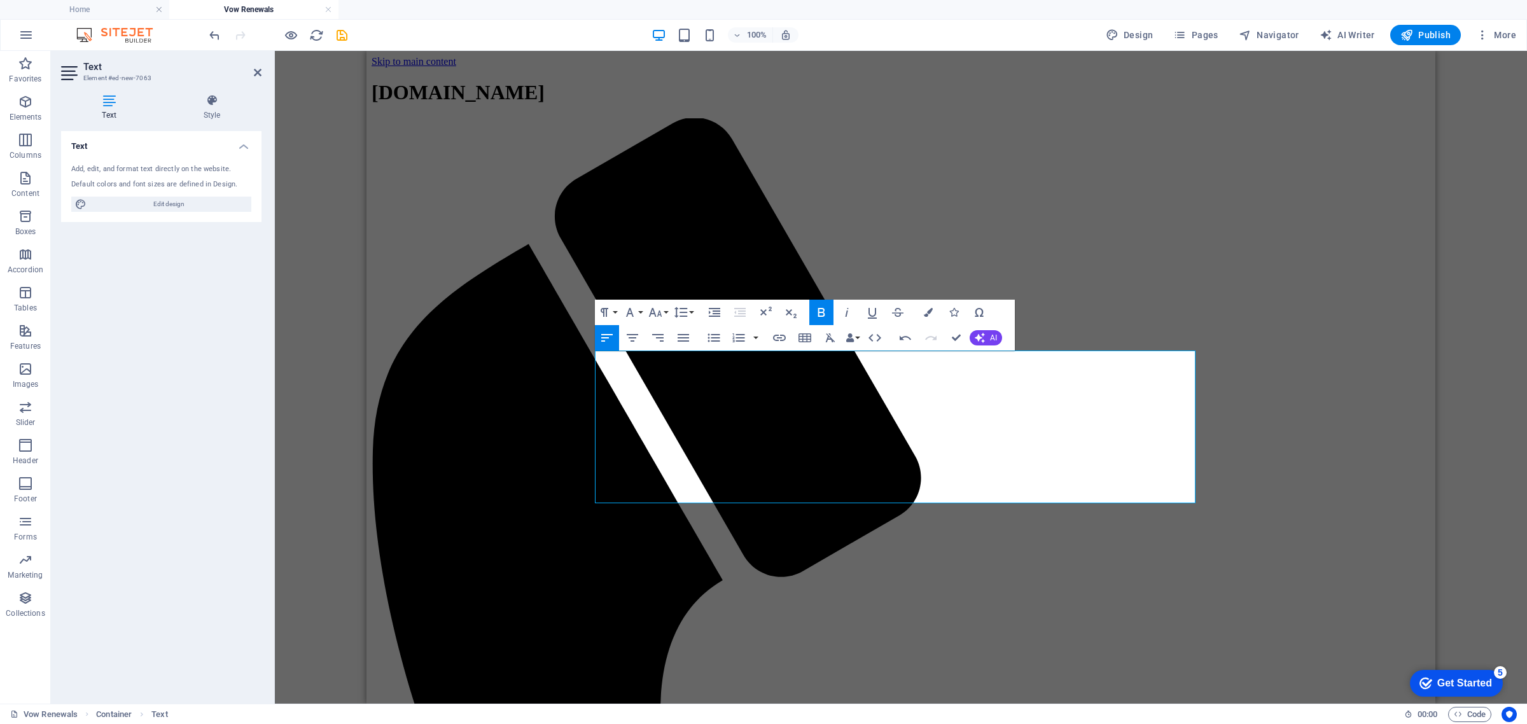
click at [817, 313] on icon "button" at bounding box center [820, 312] width 7 height 9
click at [827, 312] on icon "button" at bounding box center [821, 312] width 15 height 15
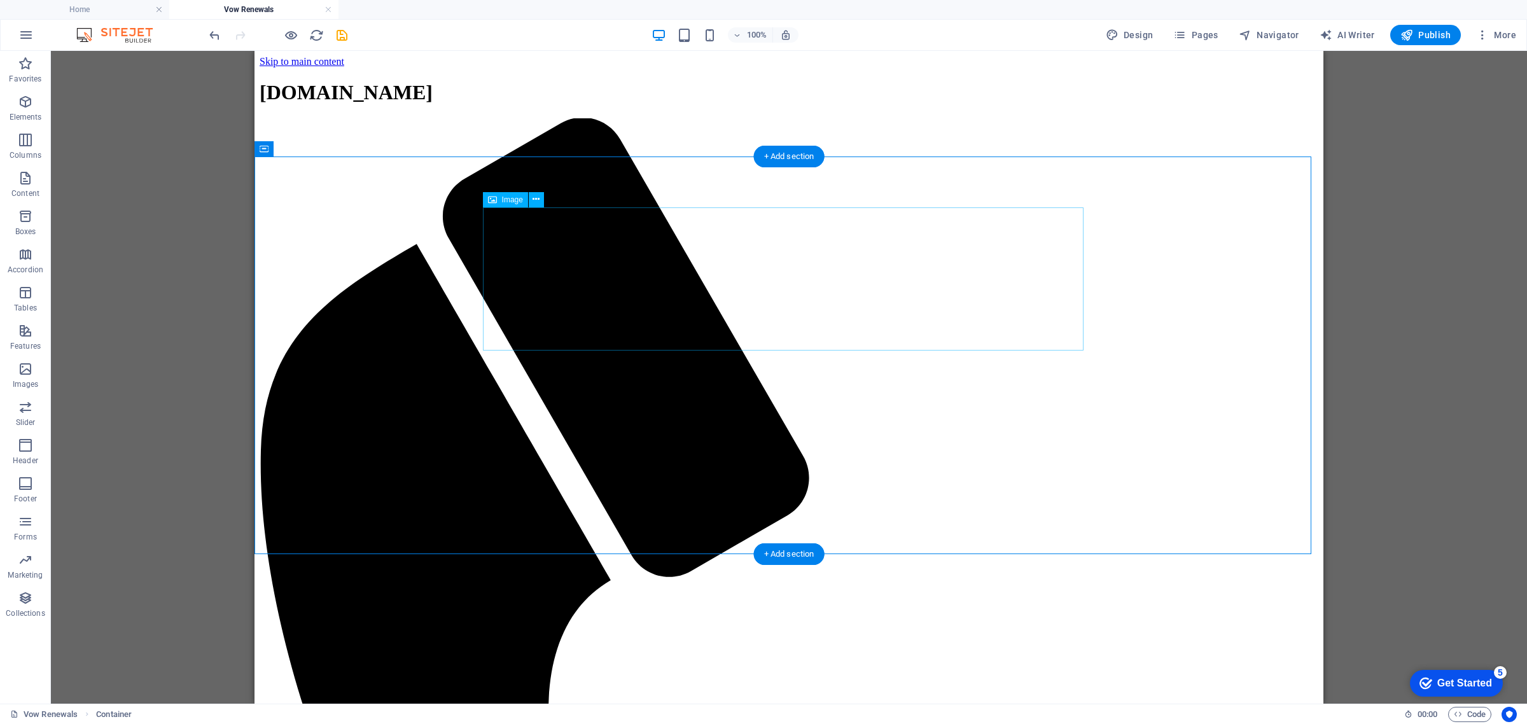
click at [37, 108] on span "Elements" at bounding box center [25, 109] width 51 height 31
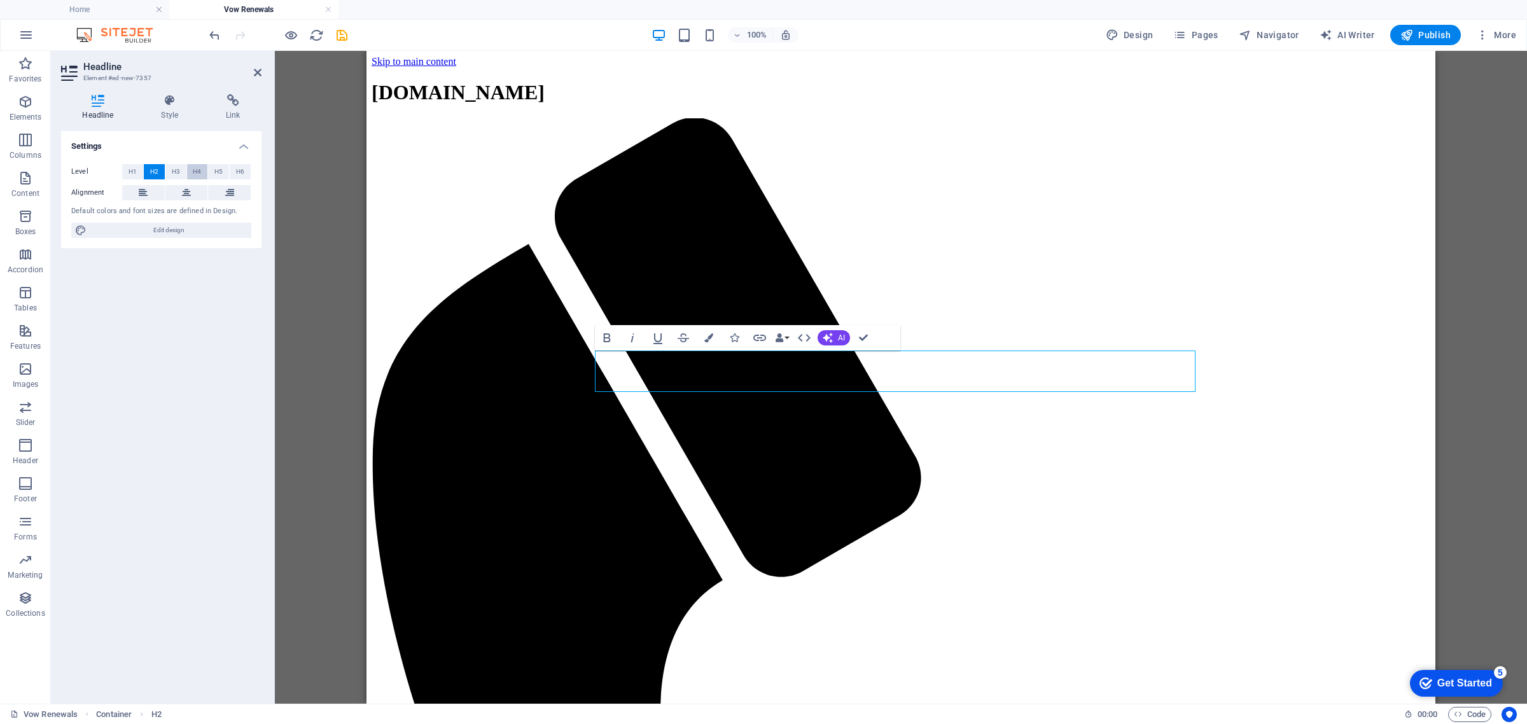
click at [192, 166] on button "H4" at bounding box center [197, 171] width 21 height 15
click at [169, 173] on button "H3" at bounding box center [175, 171] width 21 height 15
click at [213, 170] on button "H5" at bounding box center [218, 171] width 21 height 15
click at [185, 172] on button "H3" at bounding box center [175, 171] width 21 height 15
click at [193, 170] on span "H4" at bounding box center [197, 171] width 8 height 15
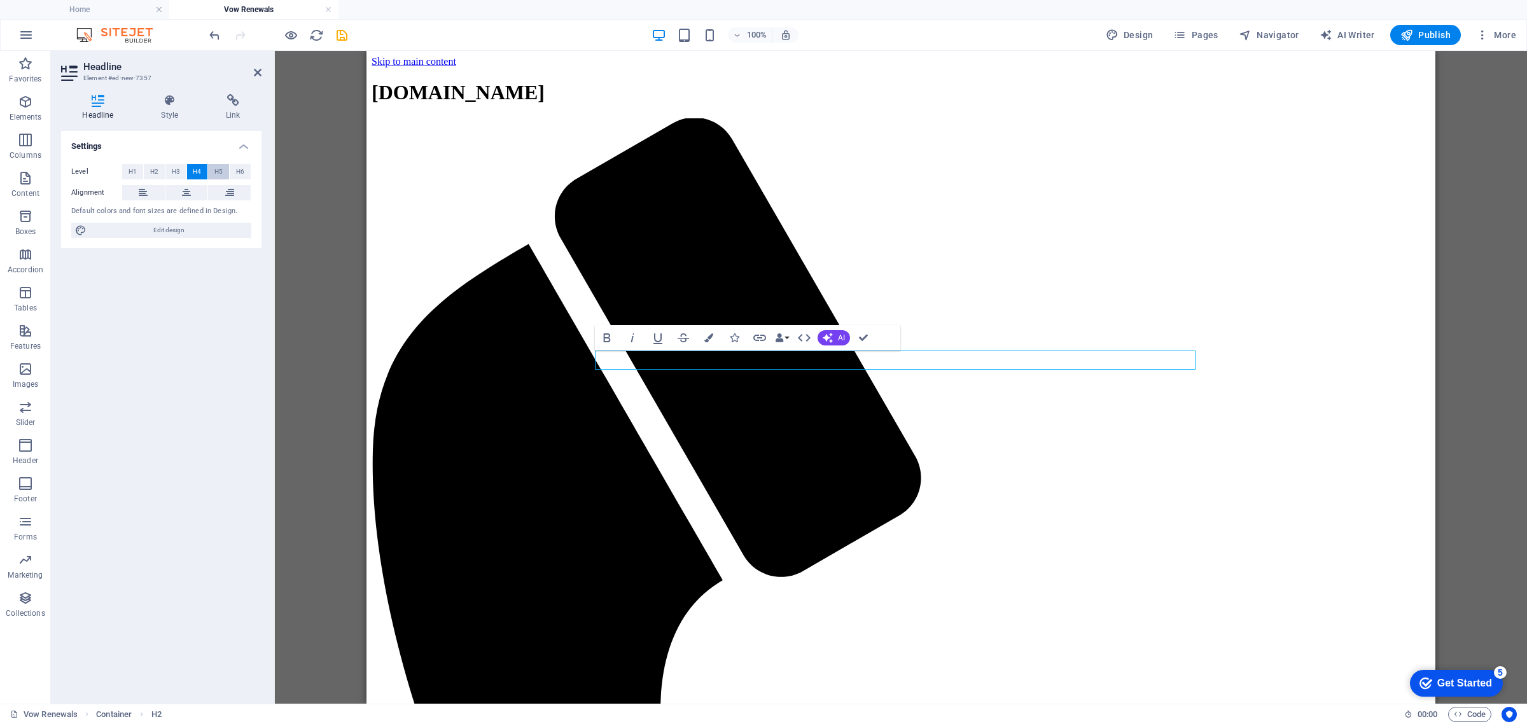
click at [215, 172] on span "H5" at bounding box center [218, 171] width 8 height 15
click at [245, 170] on button "H6" at bounding box center [240, 171] width 21 height 15
click at [194, 170] on span "H4" at bounding box center [197, 171] width 8 height 15
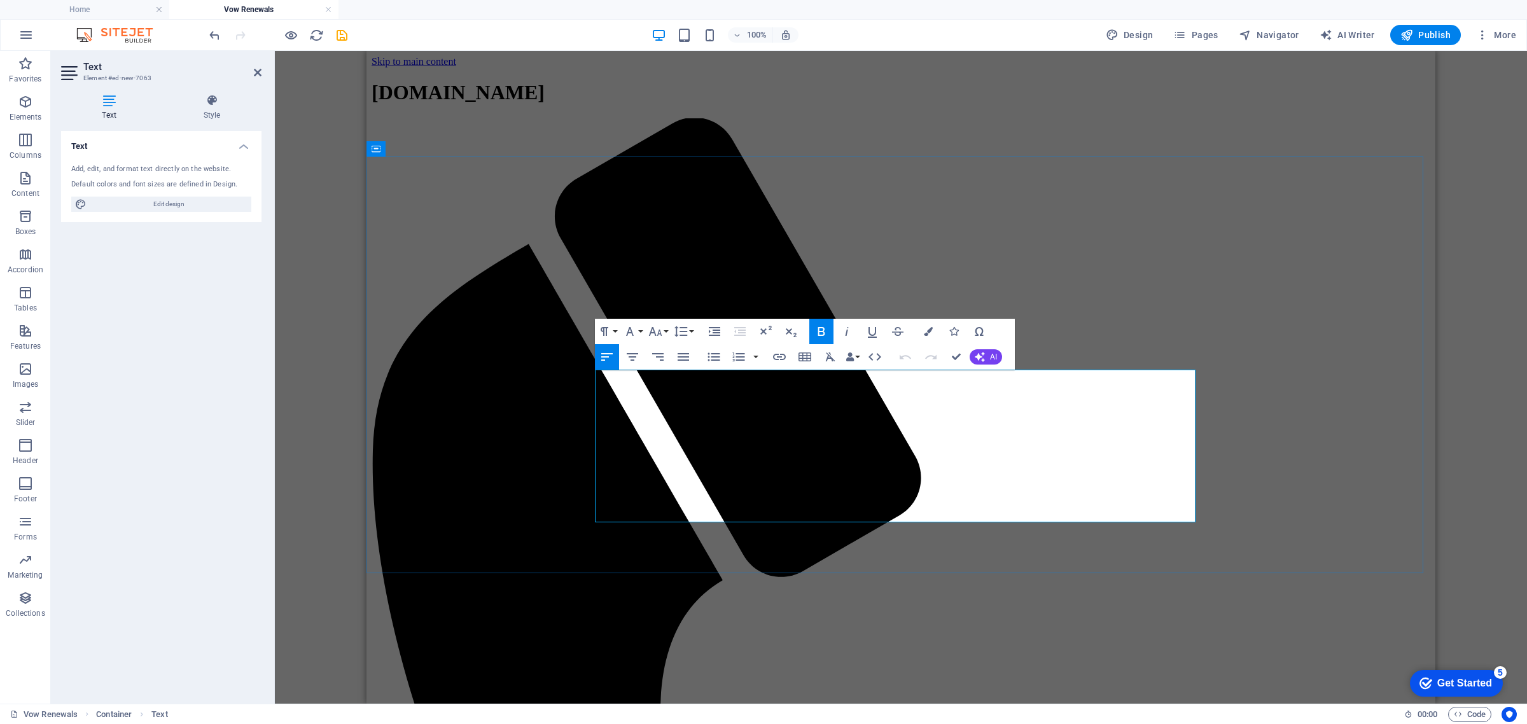
drag, startPoint x: 961, startPoint y: 375, endPoint x: 565, endPoint y: 369, distance: 396.4
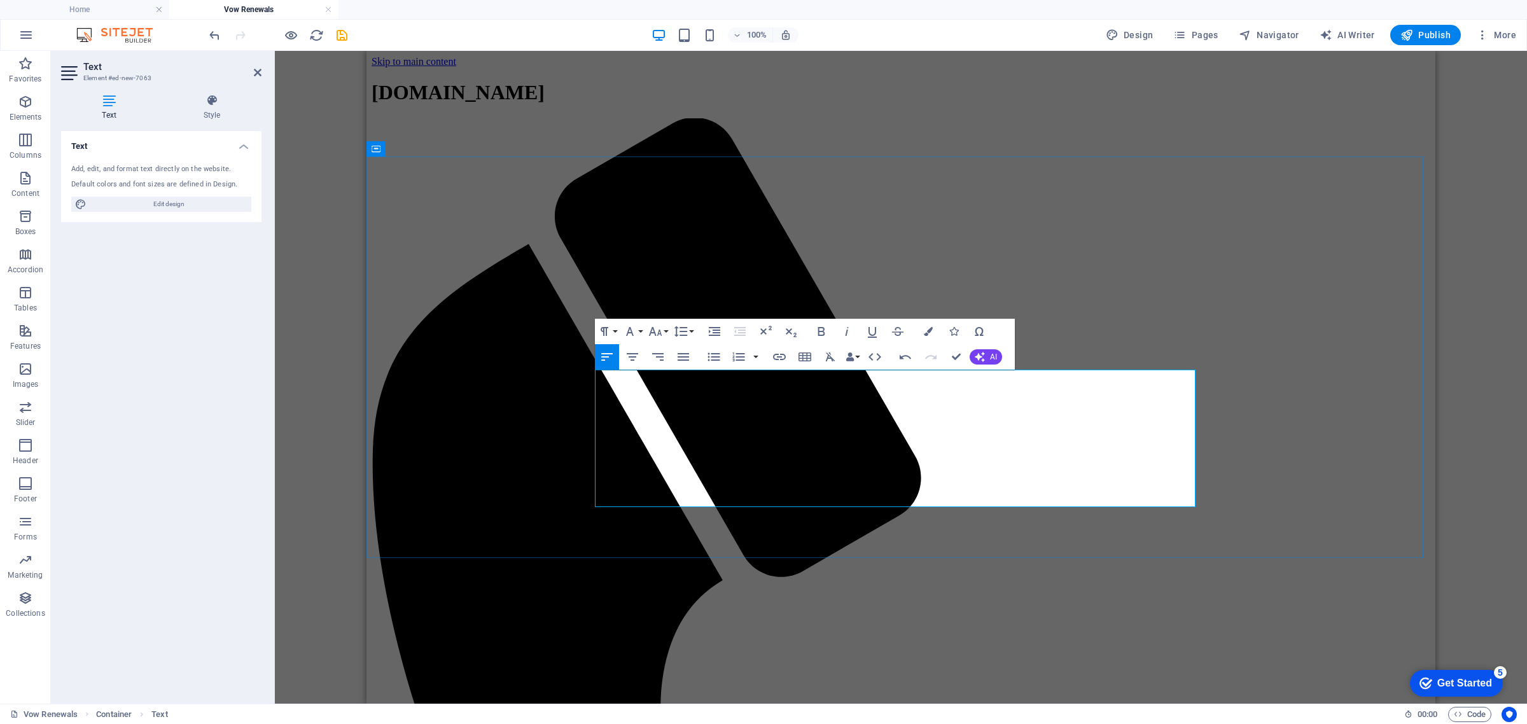
drag, startPoint x: 727, startPoint y: 464, endPoint x: 608, endPoint y: 460, distance: 119.7
drag, startPoint x: 844, startPoint y: 501, endPoint x: 586, endPoint y: 458, distance: 261.8
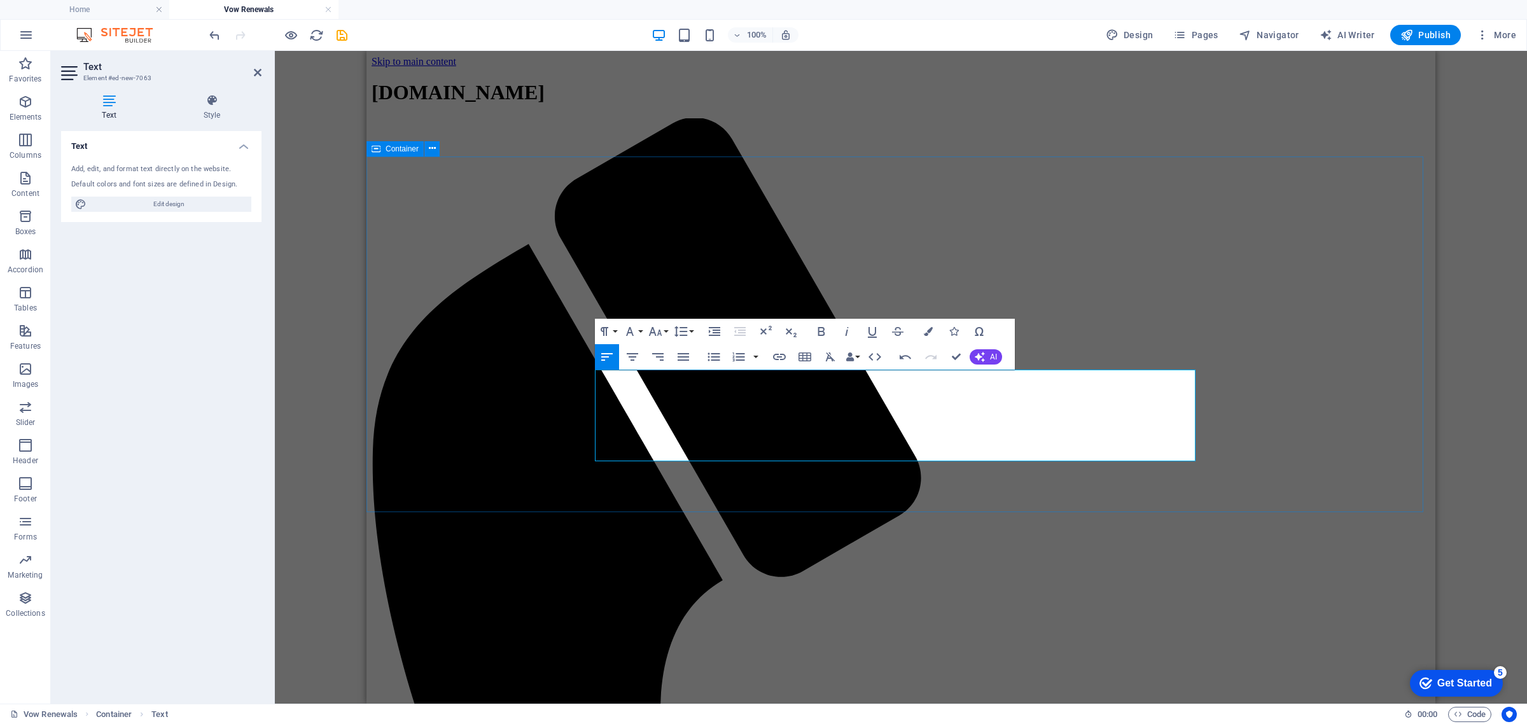
drag, startPoint x: 708, startPoint y: 493, endPoint x: 823, endPoint y: 494, distance: 114.5
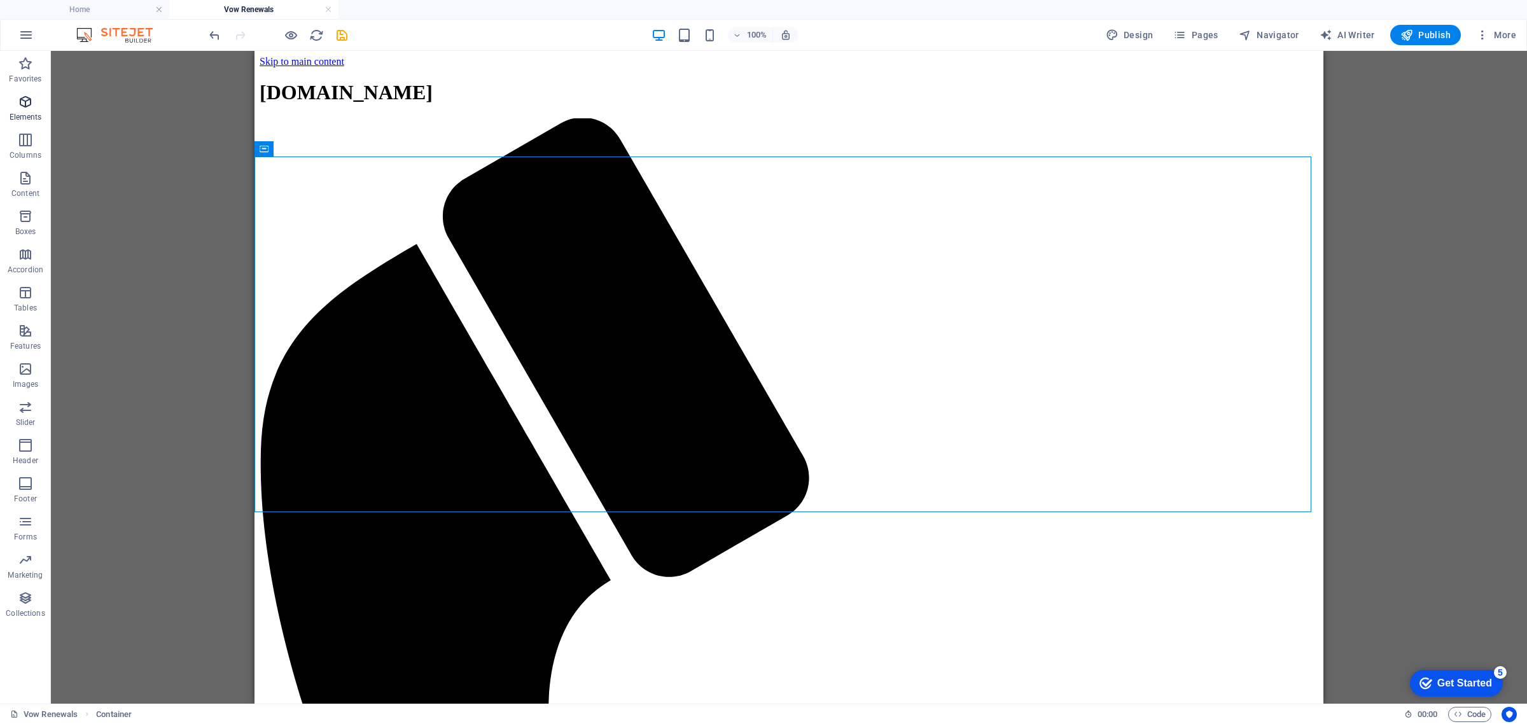
click at [30, 106] on icon "button" at bounding box center [25, 101] width 15 height 15
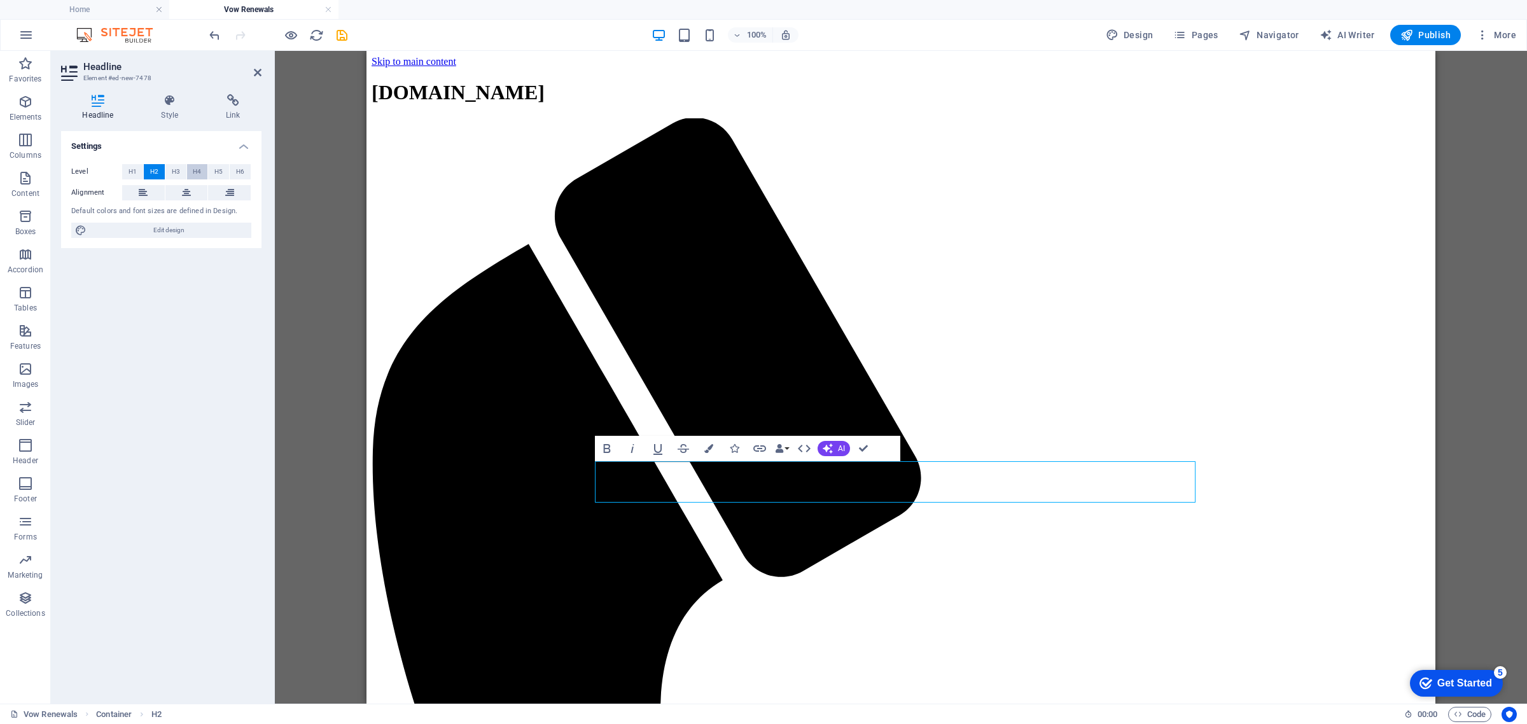
click at [199, 169] on span "H4" at bounding box center [197, 171] width 8 height 15
drag, startPoint x: 29, startPoint y: 104, endPoint x: 48, endPoint y: 113, distance: 21.1
click at [29, 106] on icon "button" at bounding box center [25, 101] width 15 height 15
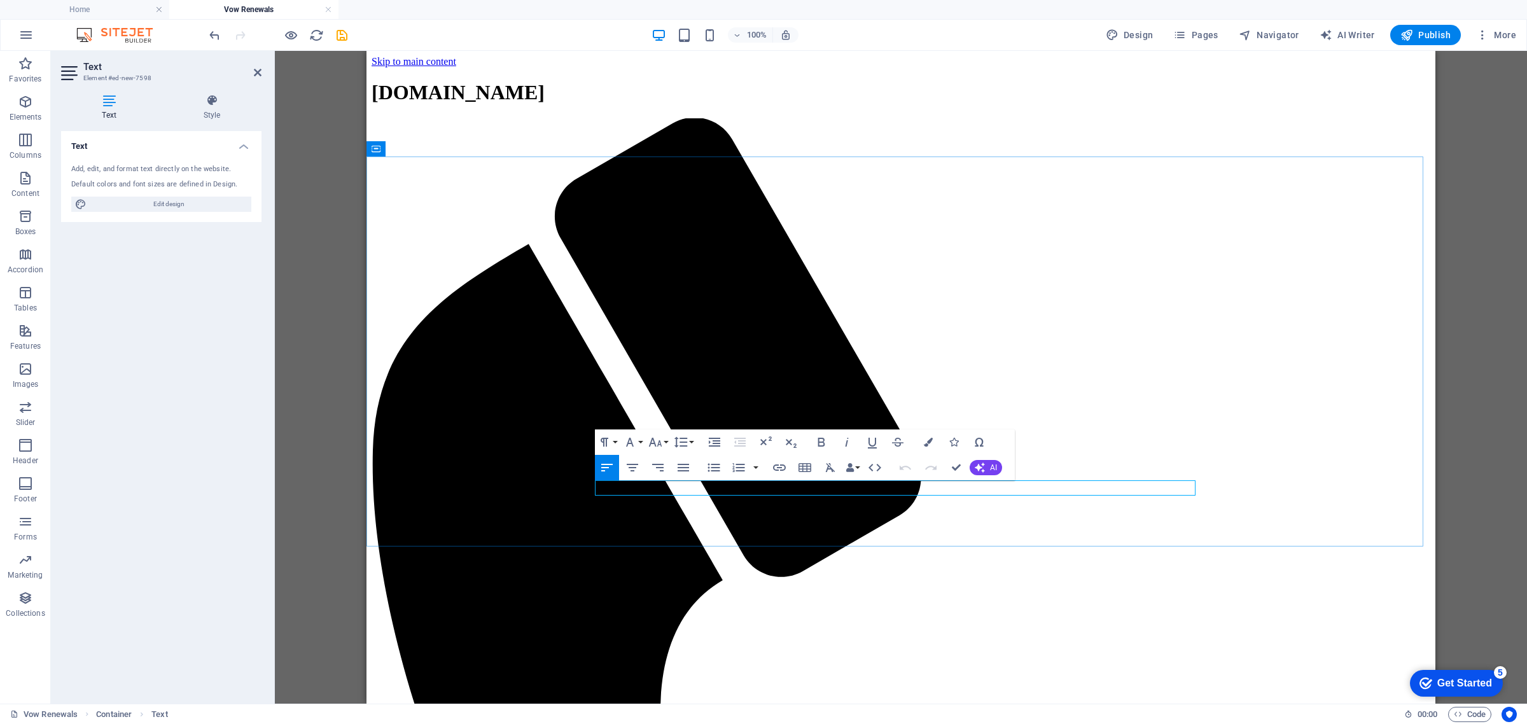
drag, startPoint x: 825, startPoint y: 487, endPoint x: 592, endPoint y: 491, distance: 232.9
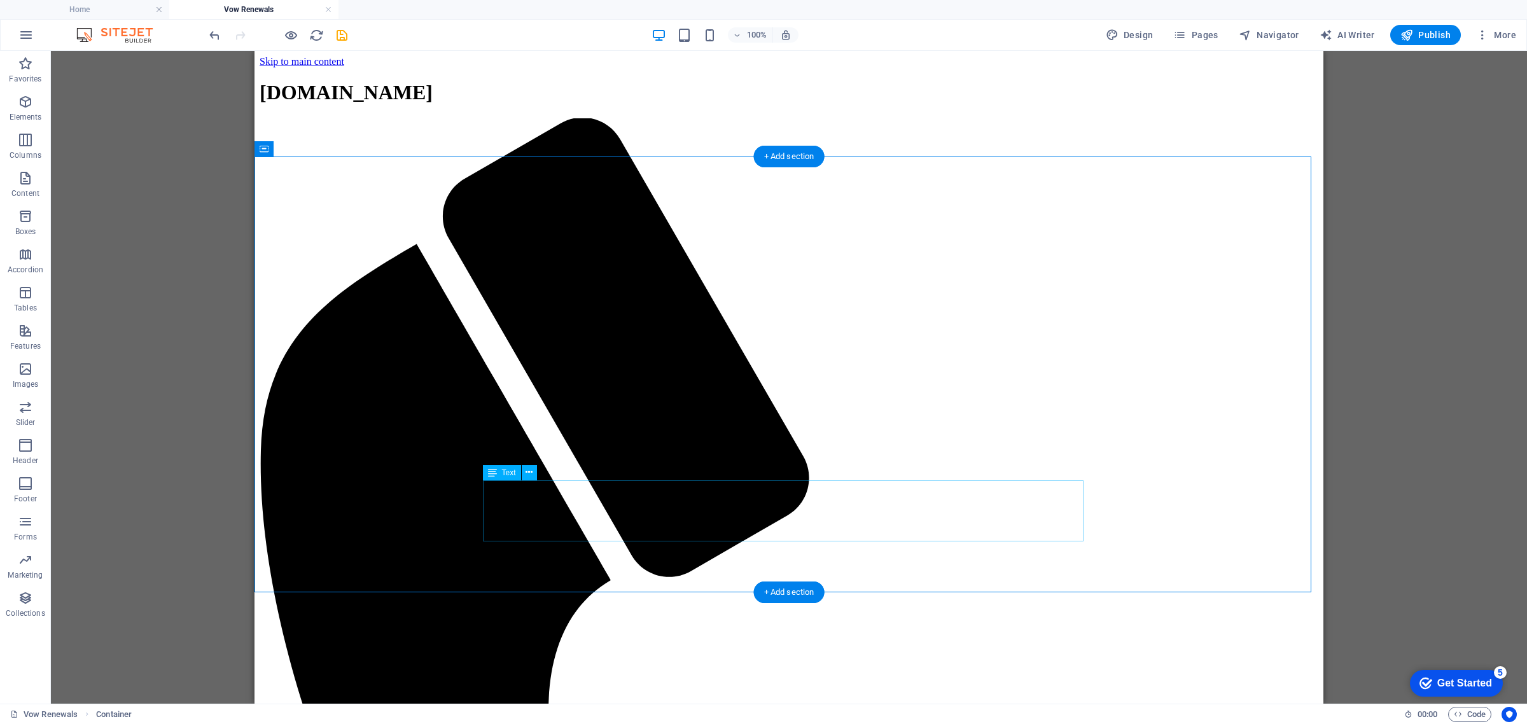
drag, startPoint x: 513, startPoint y: 490, endPoint x: 402, endPoint y: 488, distance: 111.3
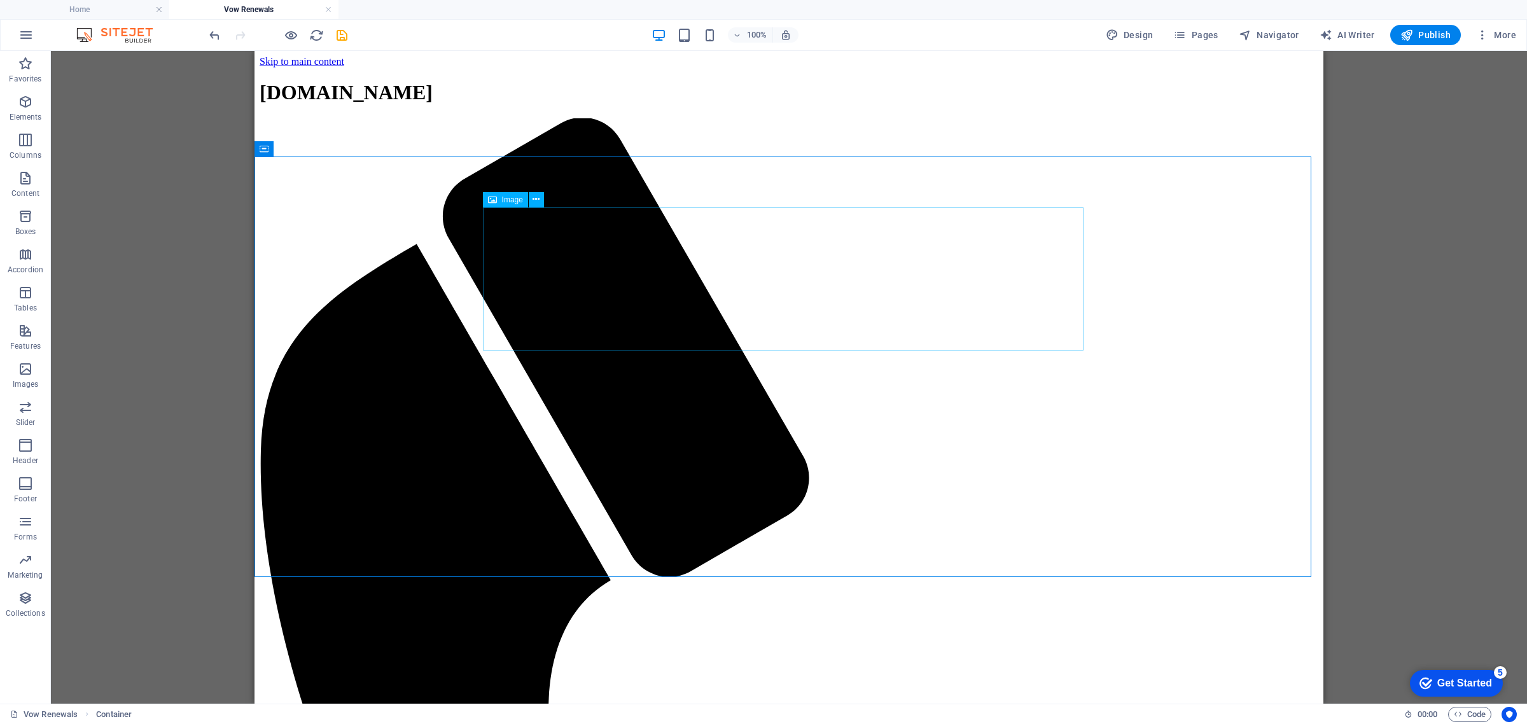
click at [498, 198] on div "Image" at bounding box center [505, 199] width 45 height 15
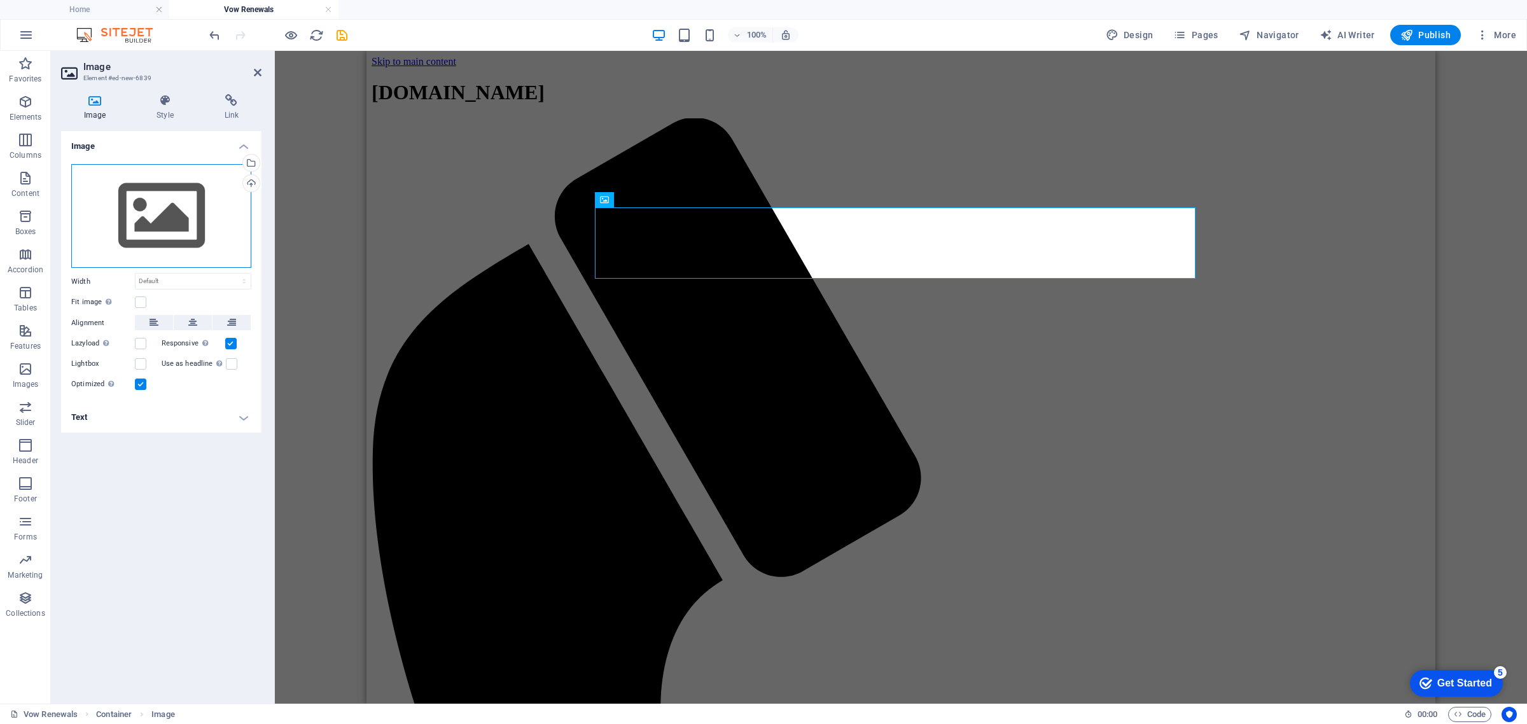
click at [176, 207] on div "Drag files here, click to choose files or select files from Files or our free s…" at bounding box center [161, 216] width 180 height 104
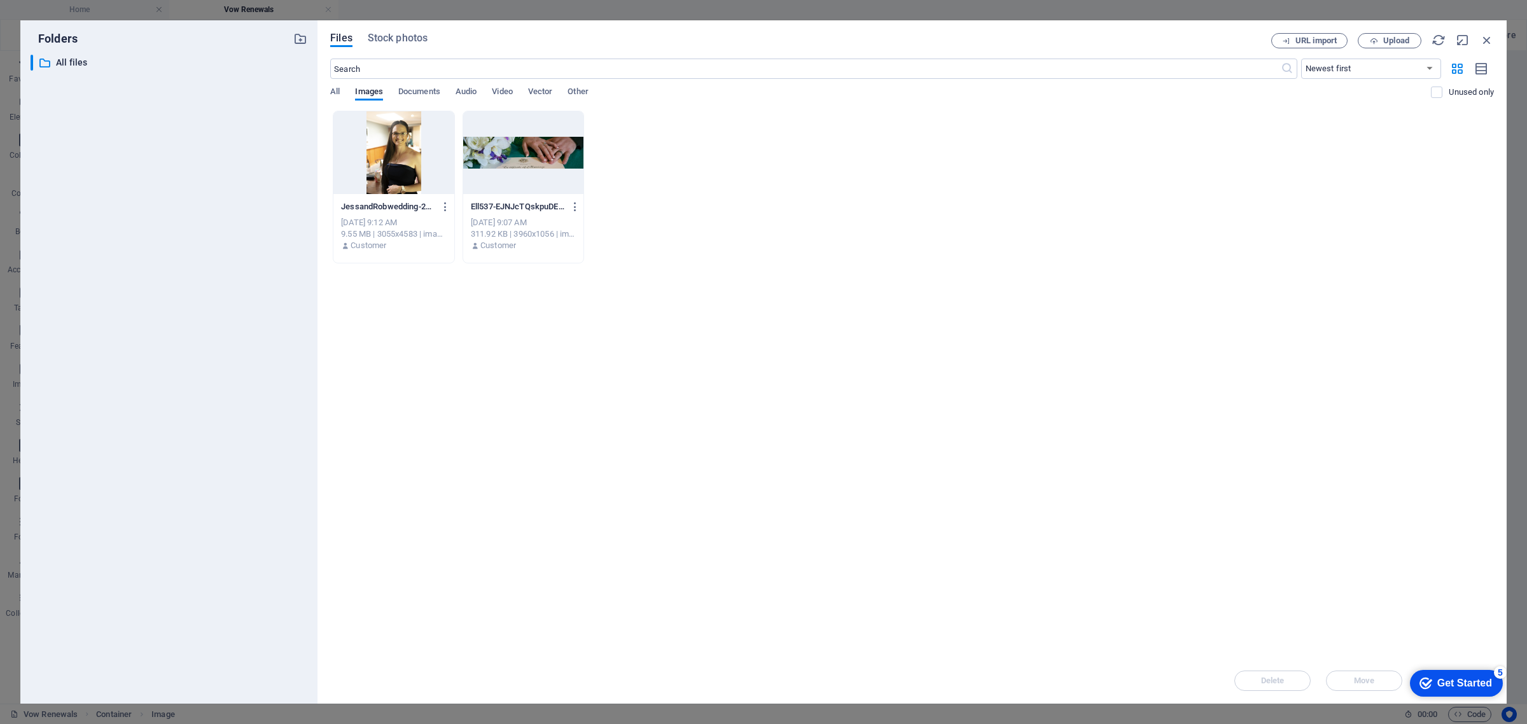
click at [414, 29] on div "Files Stock photos URL import Upload ​ Newest first Oldest first Name (A-Z) Nam…" at bounding box center [911, 361] width 1189 height 683
click at [410, 39] on span "Stock photos" at bounding box center [398, 38] width 60 height 15
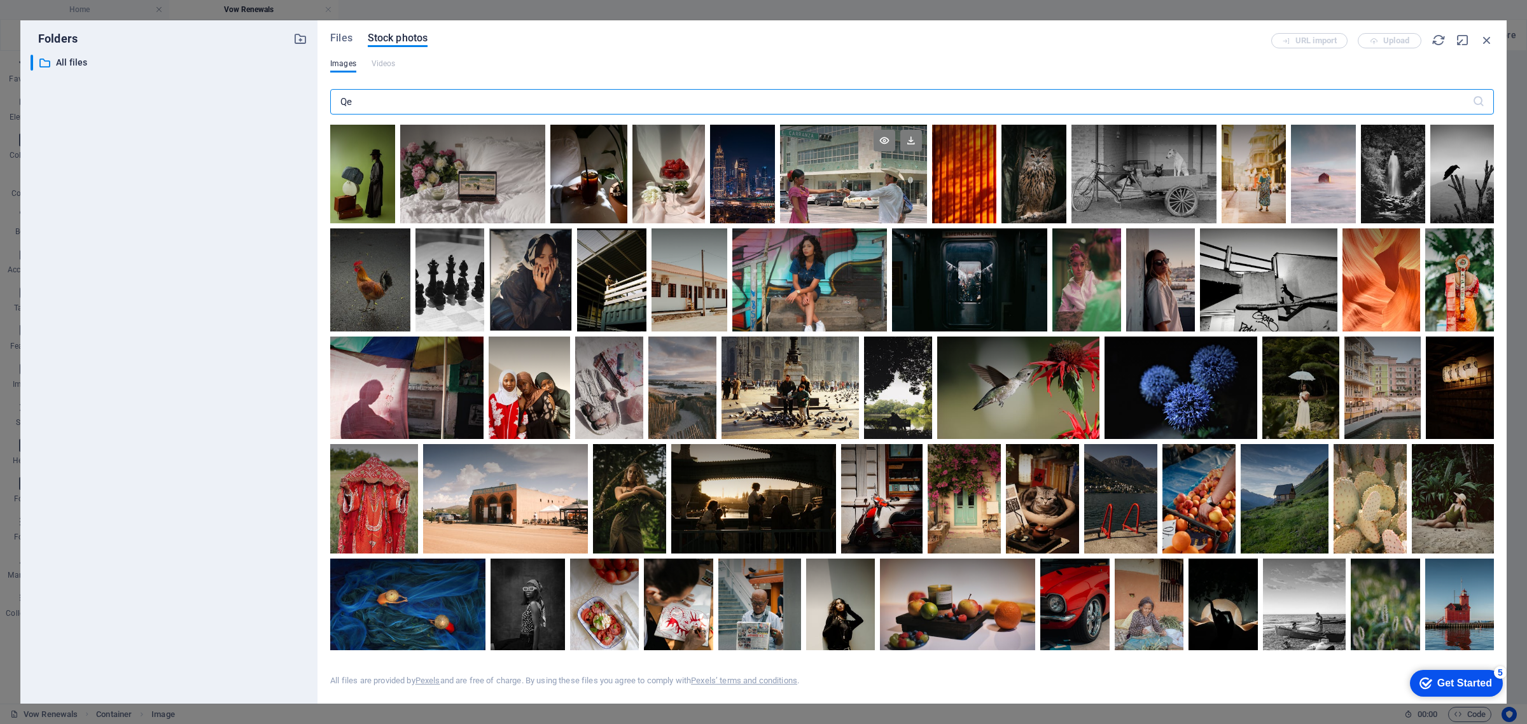
type input "Q"
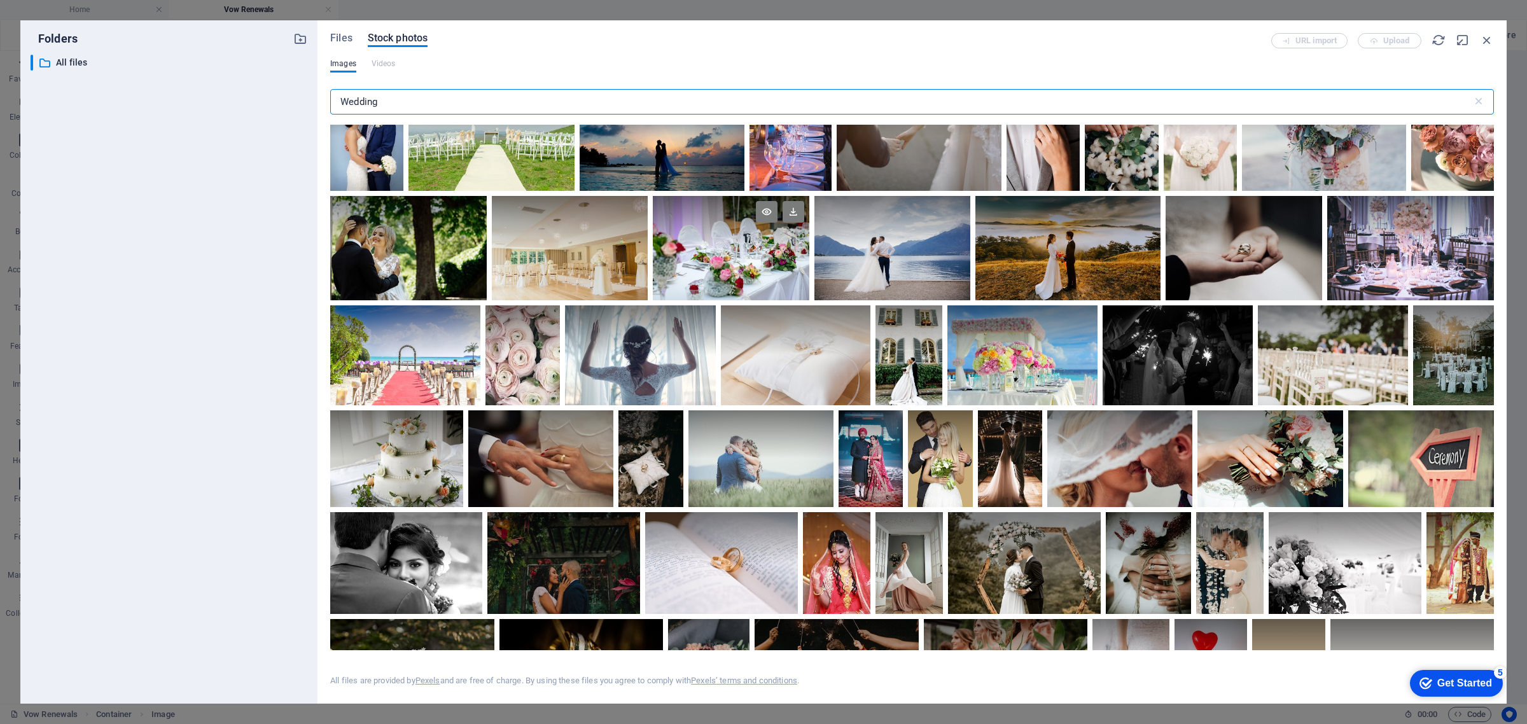
scroll to position [557, 0]
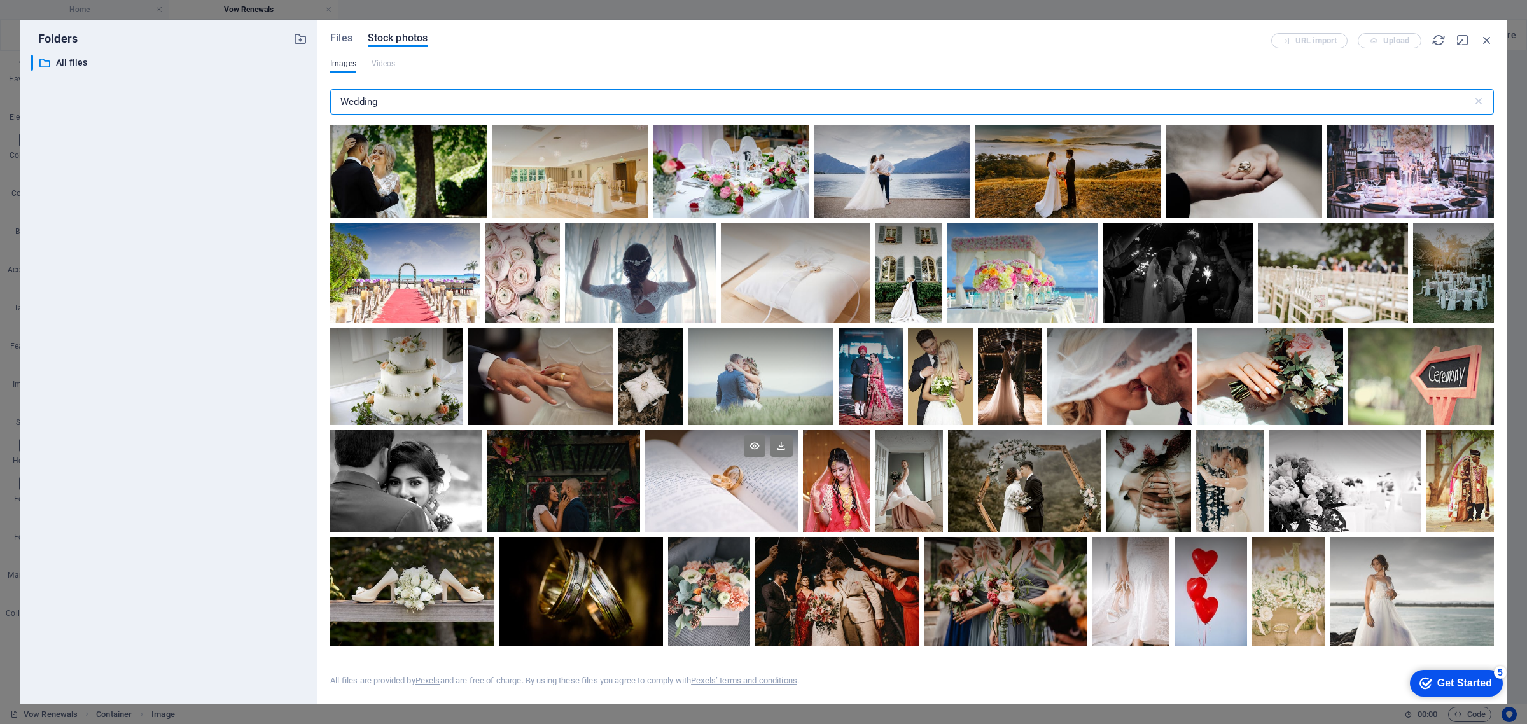
type input "Wedding"
click at [714, 492] on div at bounding box center [721, 481] width 153 height 102
click at [778, 444] on icon at bounding box center [781, 446] width 22 height 22
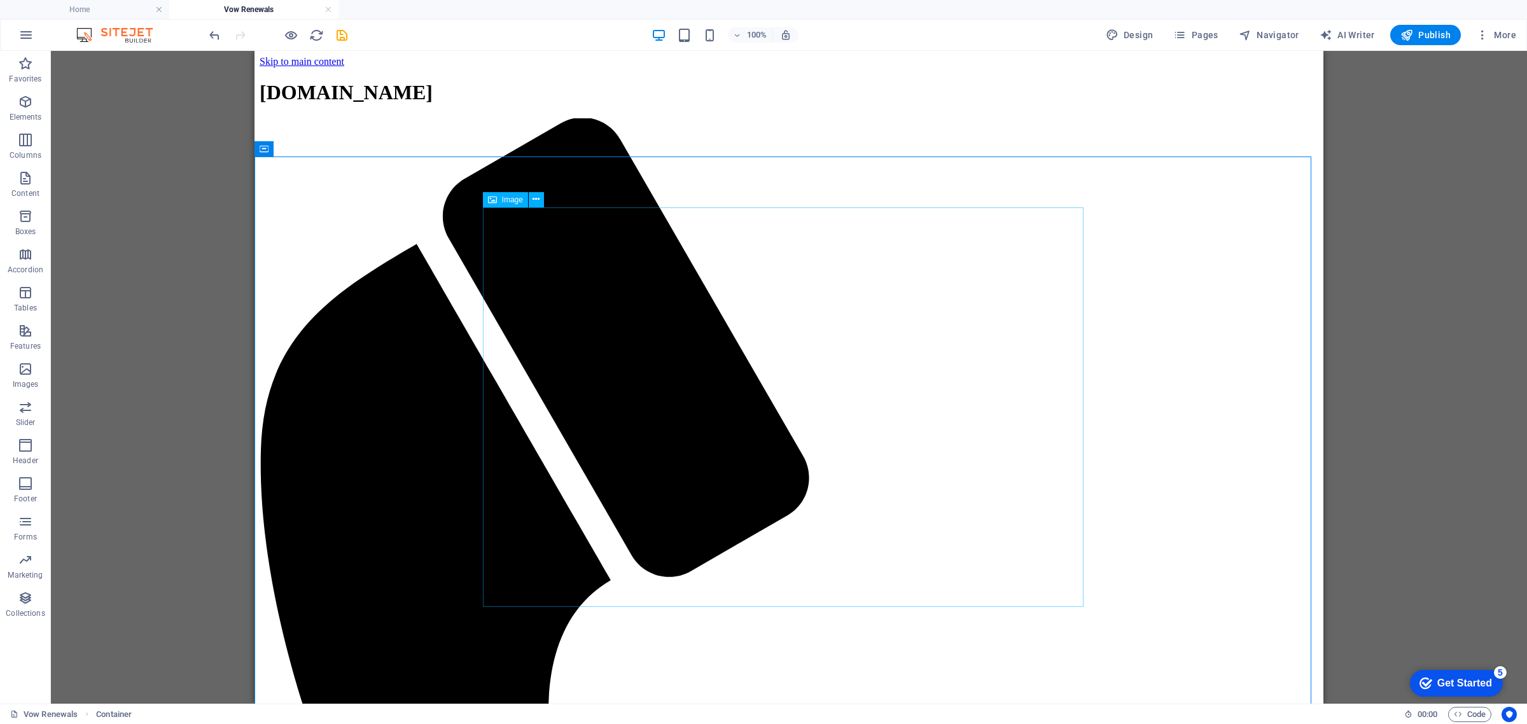
click at [506, 196] on span "Image" at bounding box center [512, 200] width 21 height 8
click at [504, 200] on span "Image" at bounding box center [512, 200] width 21 height 8
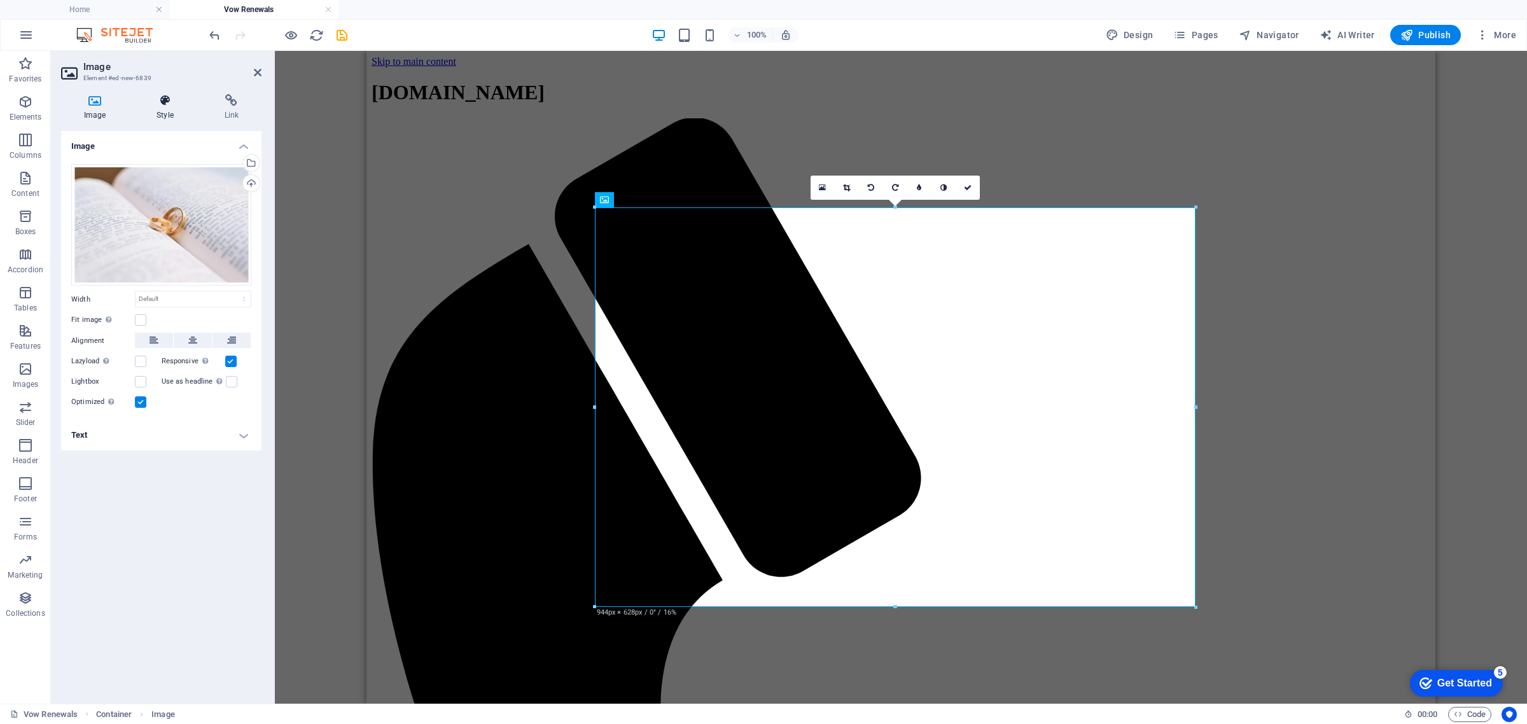
click at [160, 100] on icon at bounding box center [165, 100] width 62 height 13
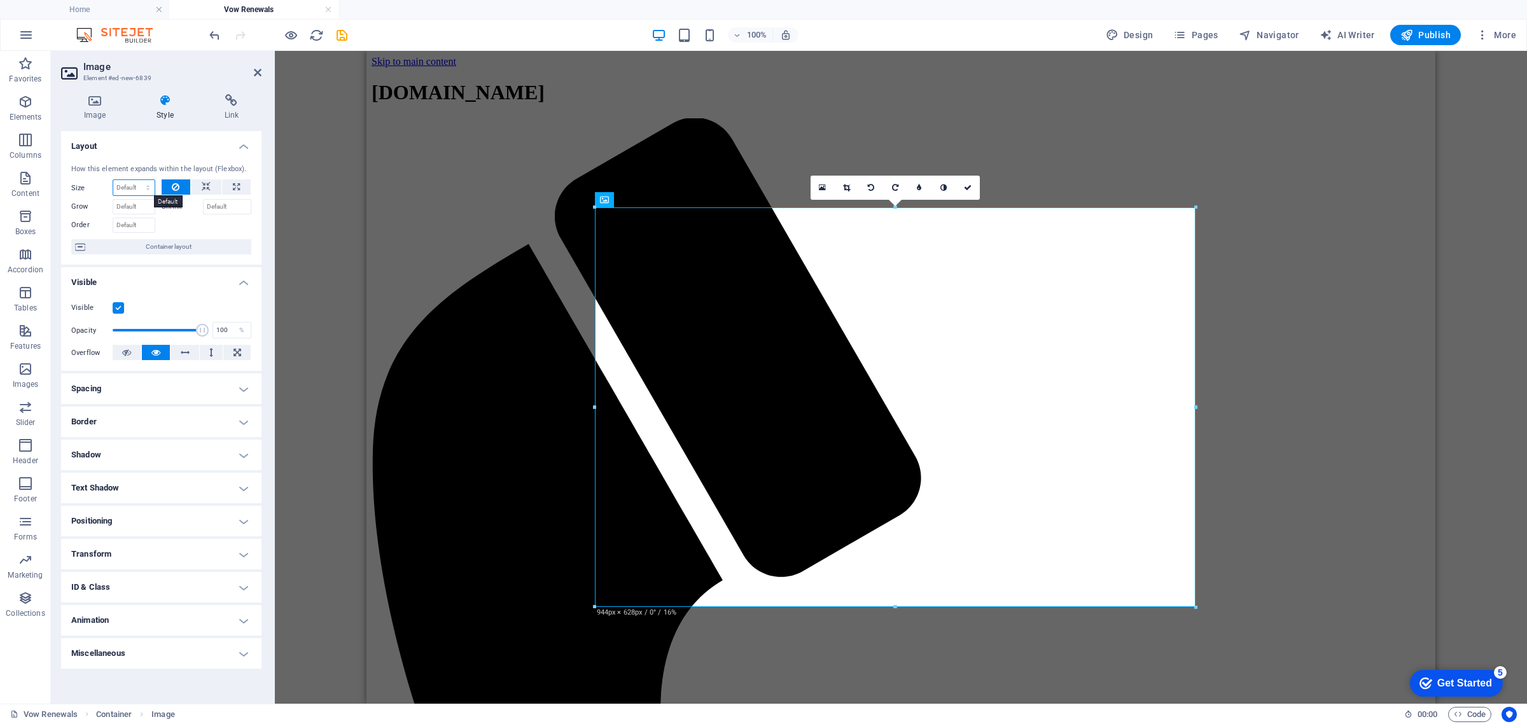
click at [141, 192] on select "Default auto px % 1/1 1/2 1/3 1/4 1/5 1/6 1/7 1/8 1/9 1/10" at bounding box center [133, 187] width 41 height 15
select select "1/2"
click at [136, 180] on select "Default auto px % 1/1 1/2 1/3 1/4 1/5 1/6 1/7 1/8 1/9 1/10" at bounding box center [133, 187] width 41 height 15
type input "50"
select select "%"
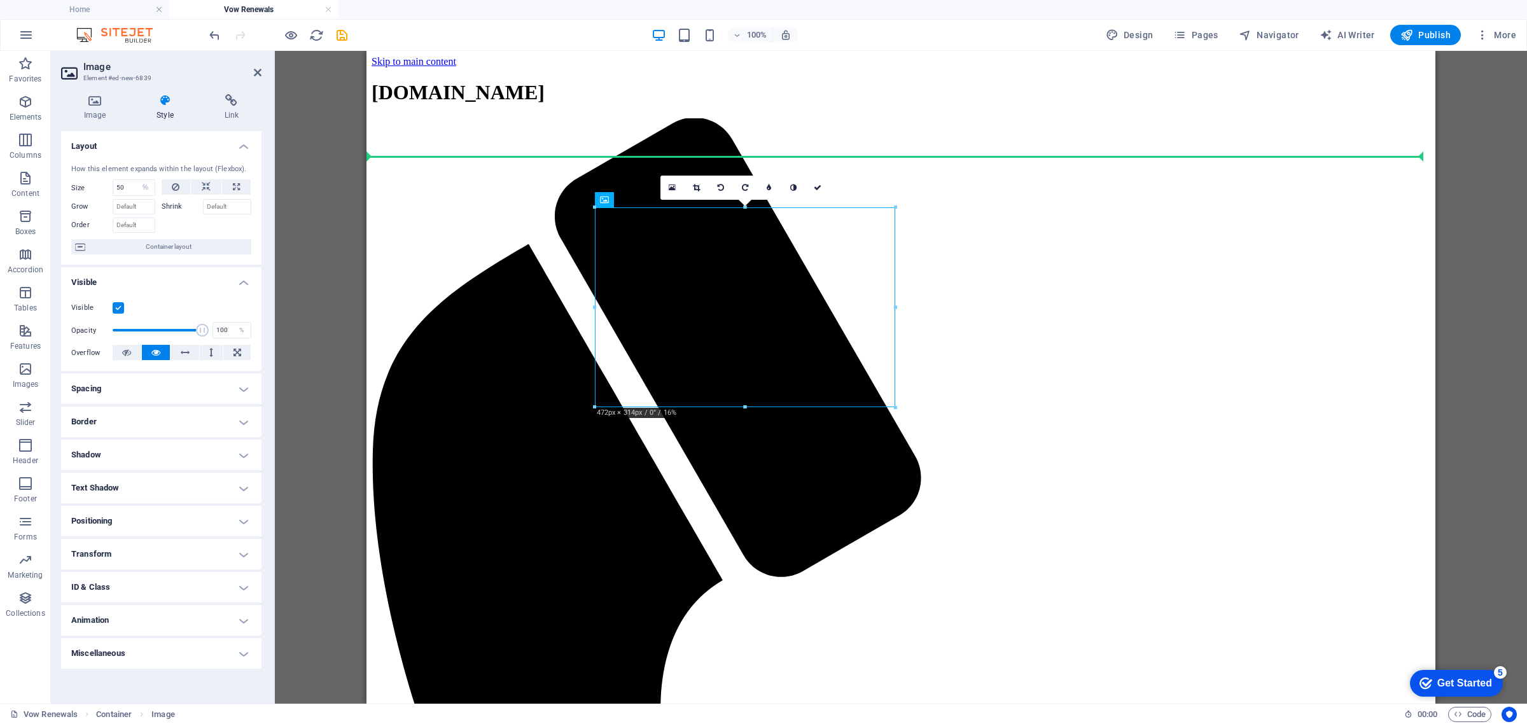
drag, startPoint x: 805, startPoint y: 247, endPoint x: 945, endPoint y: 250, distance: 140.6
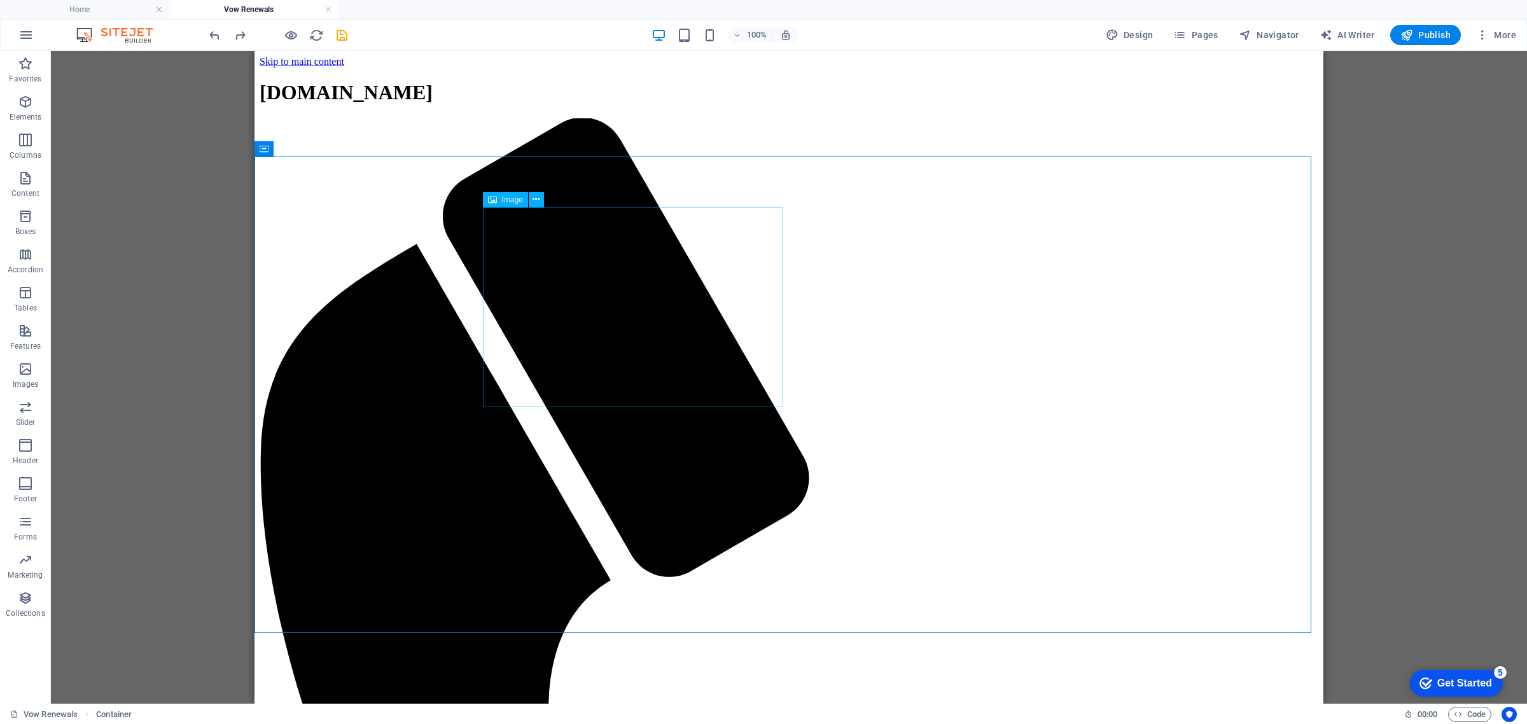
select select "%"
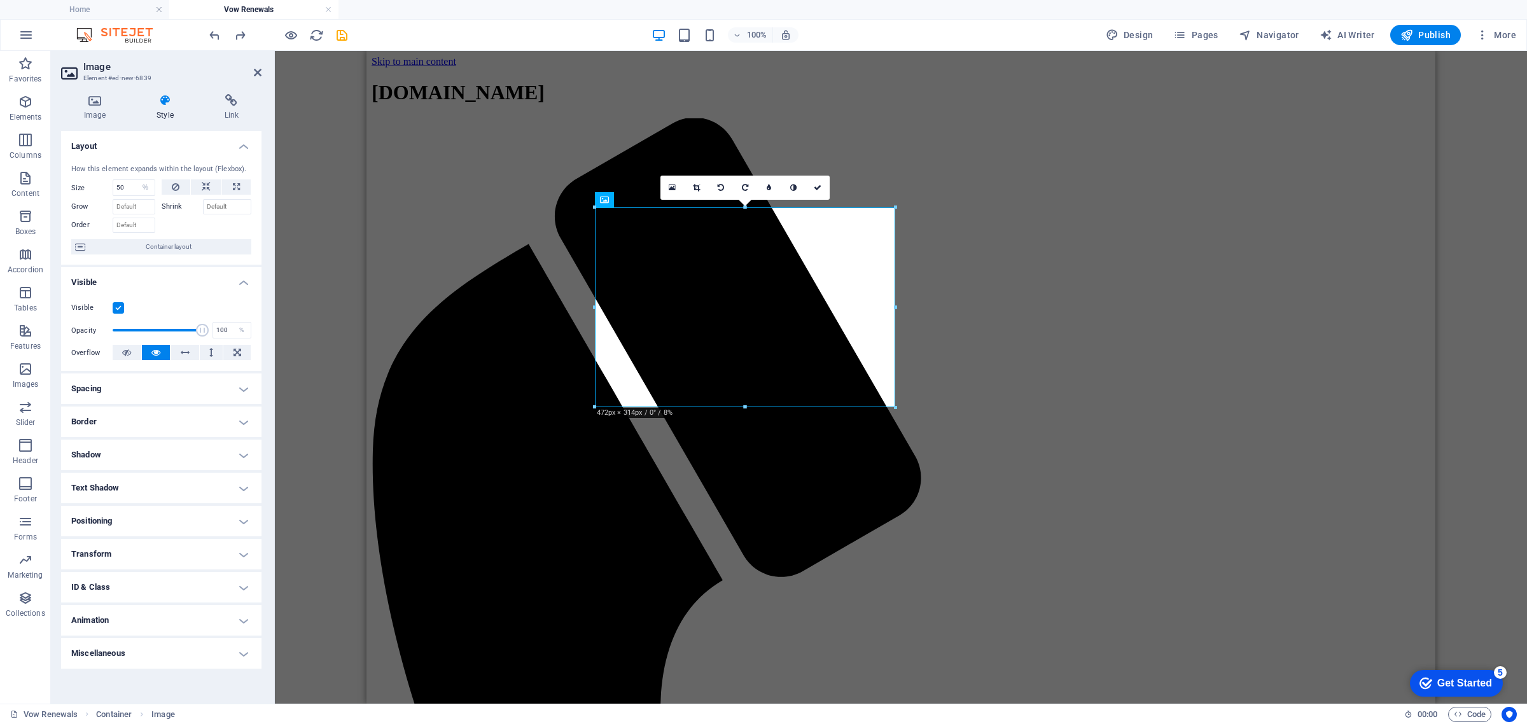
click at [160, 396] on h4 "Spacing" at bounding box center [161, 388] width 200 height 31
click at [167, 421] on select "Default auto px % rem vw vh Custom" at bounding box center [152, 414] width 59 height 15
drag, startPoint x: 167, startPoint y: 421, endPoint x: 172, endPoint y: 461, distance: 41.0
click at [167, 421] on select "Default auto px % rem vw vh Custom" at bounding box center [152, 414] width 59 height 15
click at [172, 461] on h4 "Border" at bounding box center [161, 472] width 200 height 31
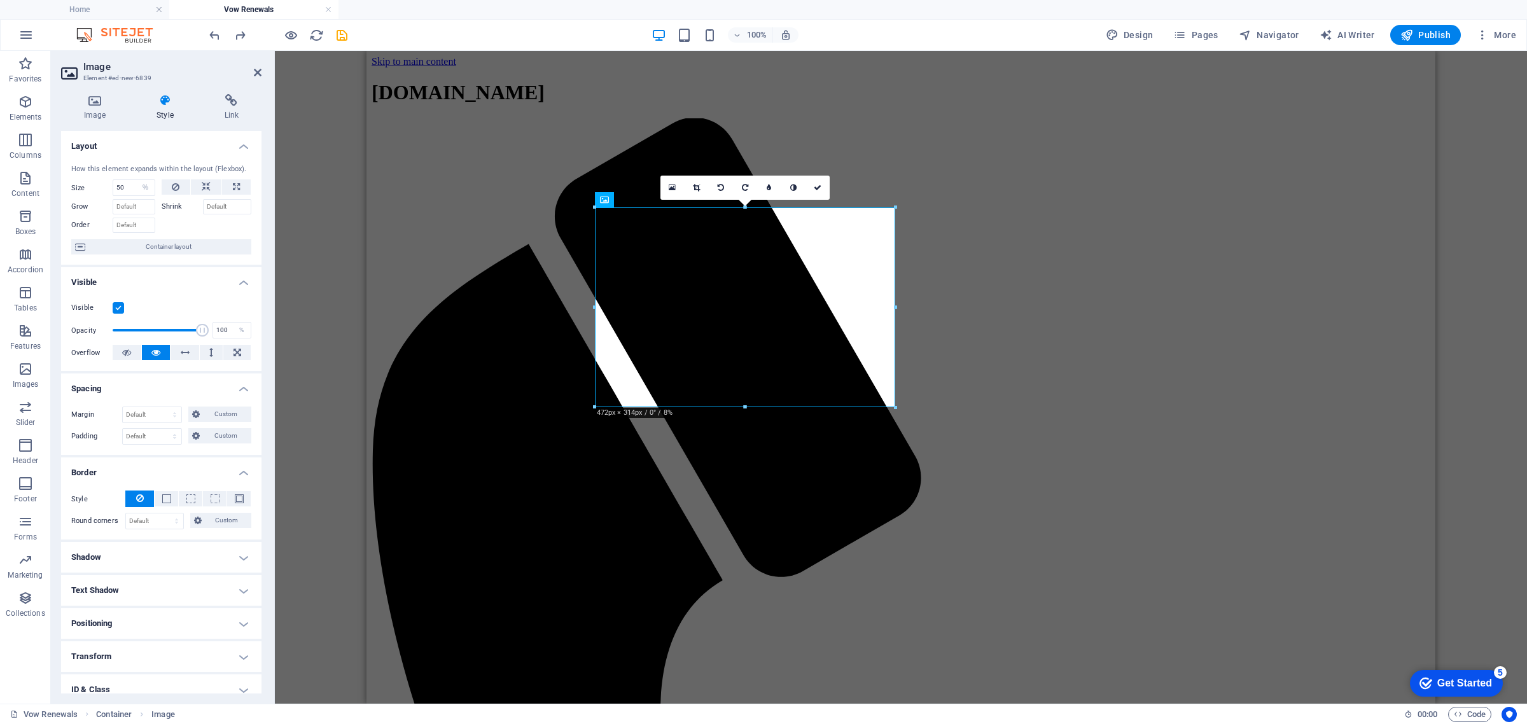
click at [156, 468] on h4 "Border" at bounding box center [161, 468] width 200 height 23
click at [77, 99] on icon at bounding box center [94, 100] width 67 height 13
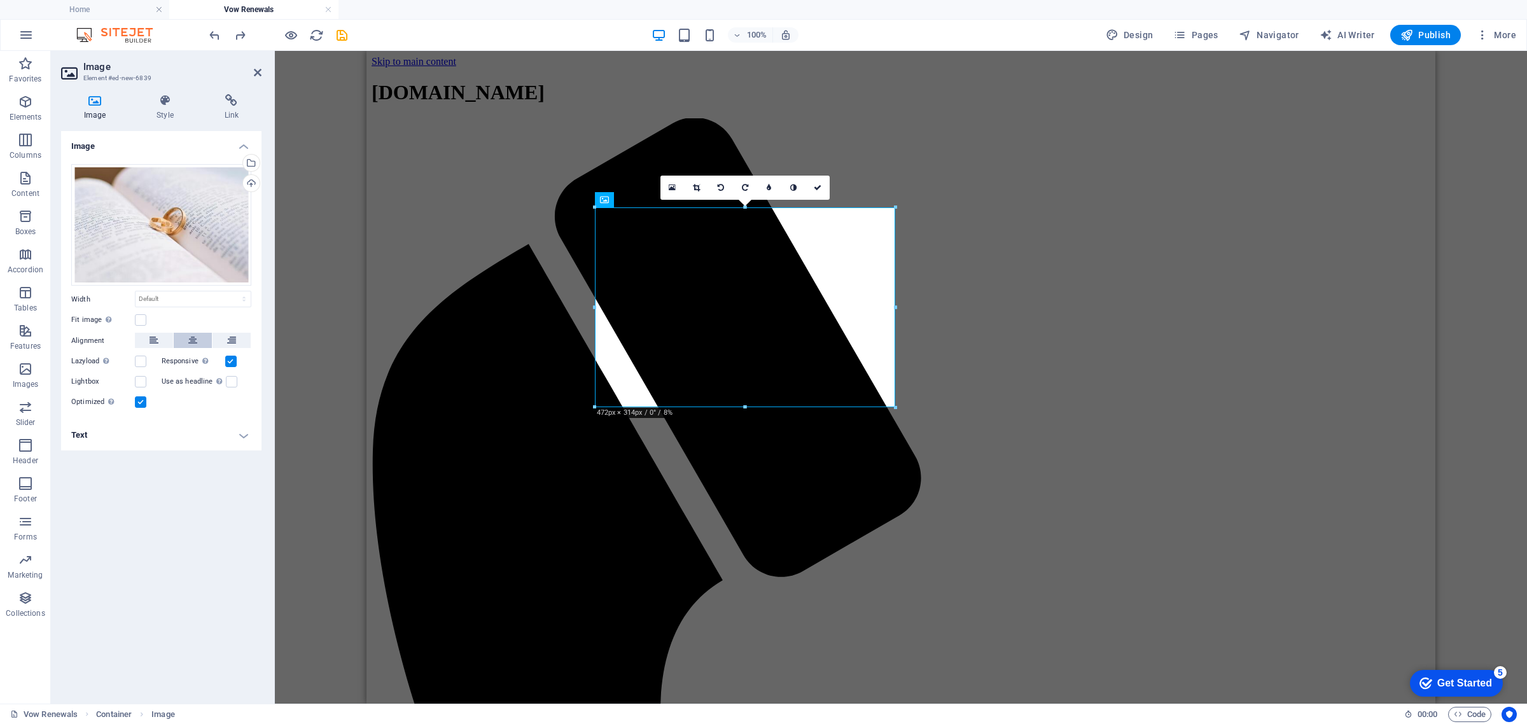
click at [193, 342] on icon at bounding box center [192, 340] width 9 height 15
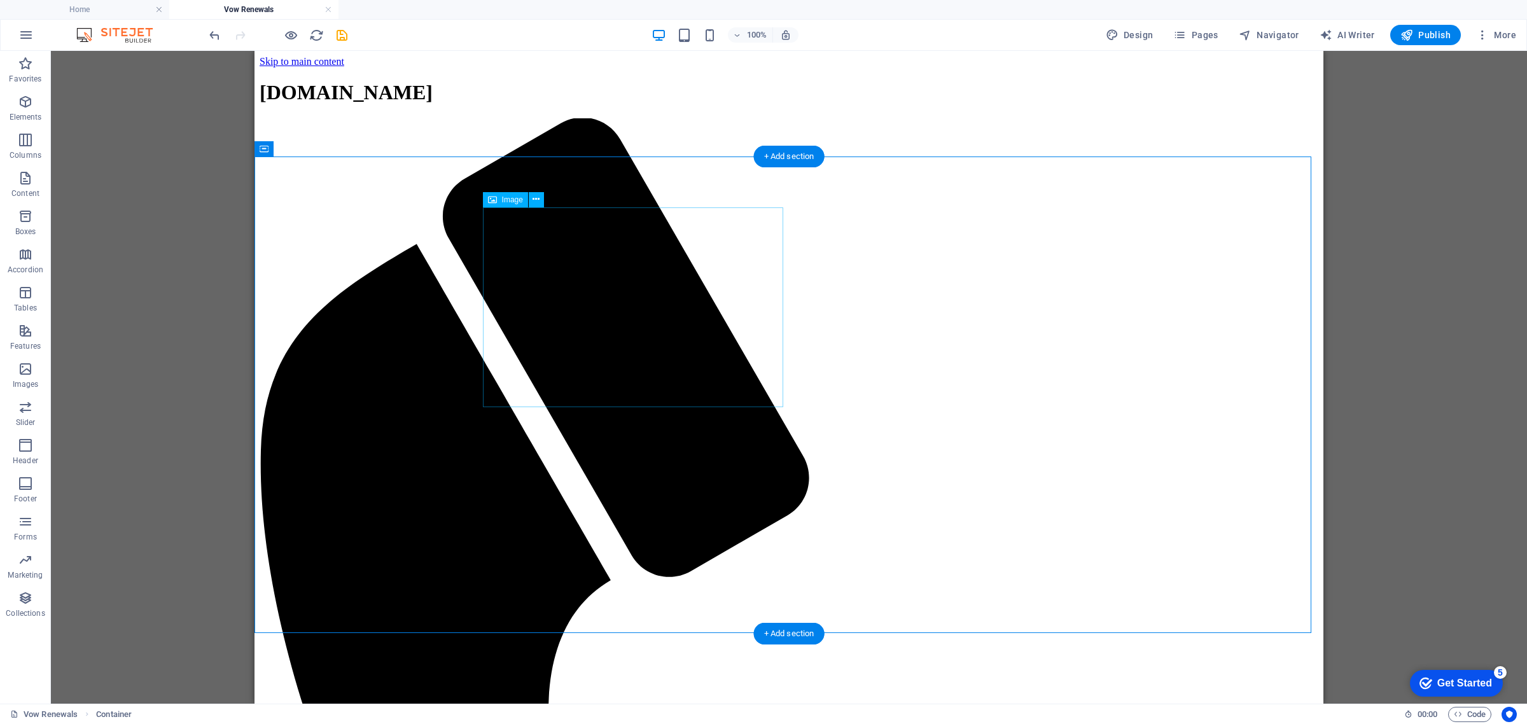
drag, startPoint x: 602, startPoint y: 261, endPoint x: 697, endPoint y: 330, distance: 116.7
click at [17, 129] on button "Columns" at bounding box center [25, 146] width 51 height 38
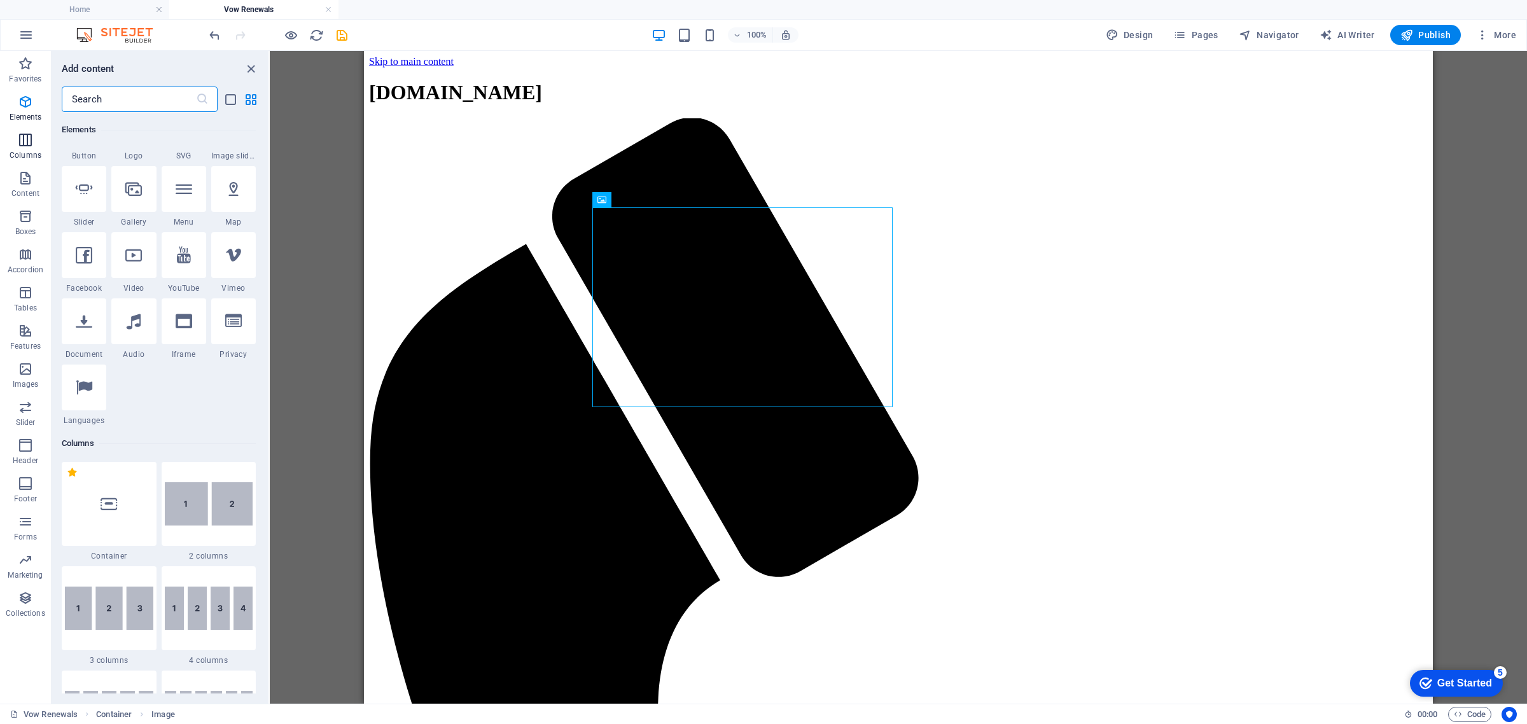
scroll to position [630, 0]
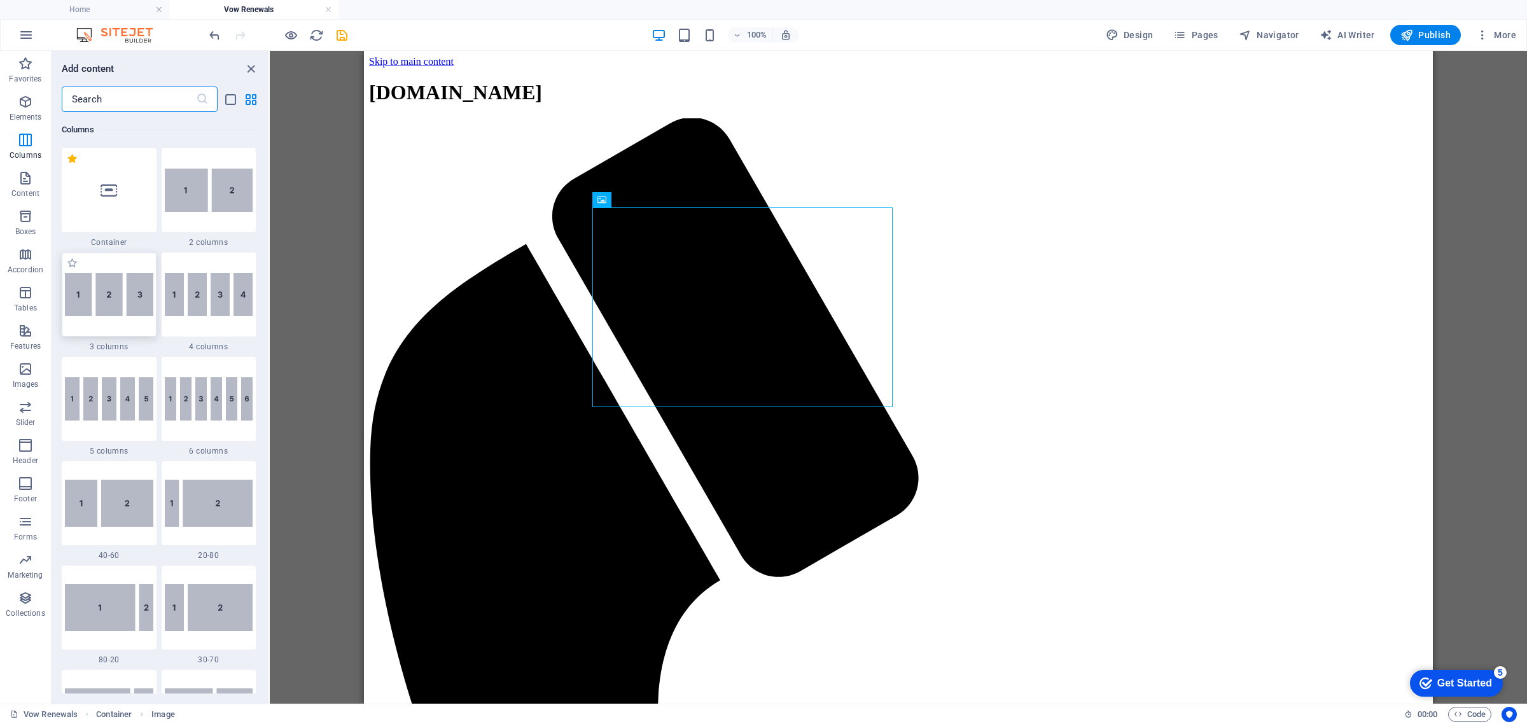
click at [112, 294] on img at bounding box center [109, 294] width 88 height 43
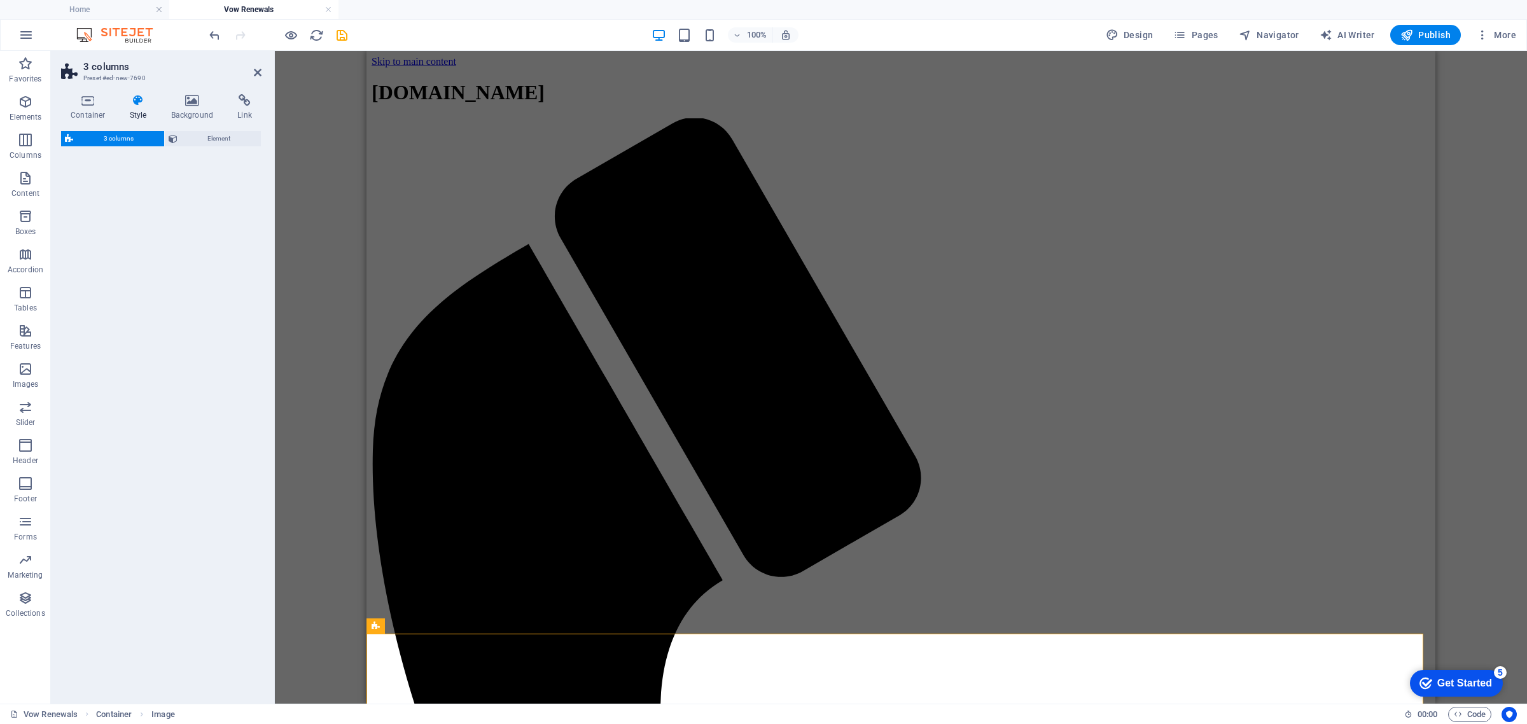
select select "rem"
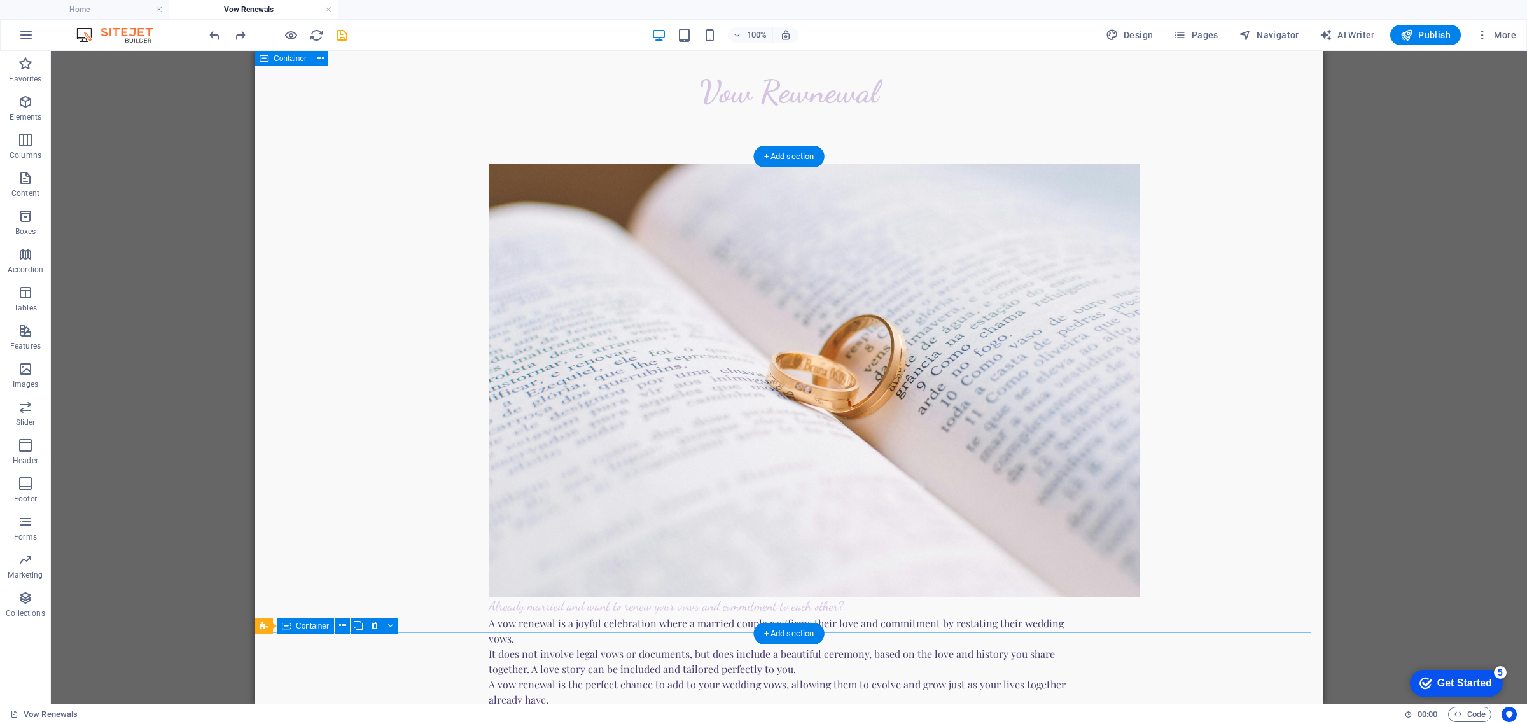
scroll to position [0, 0]
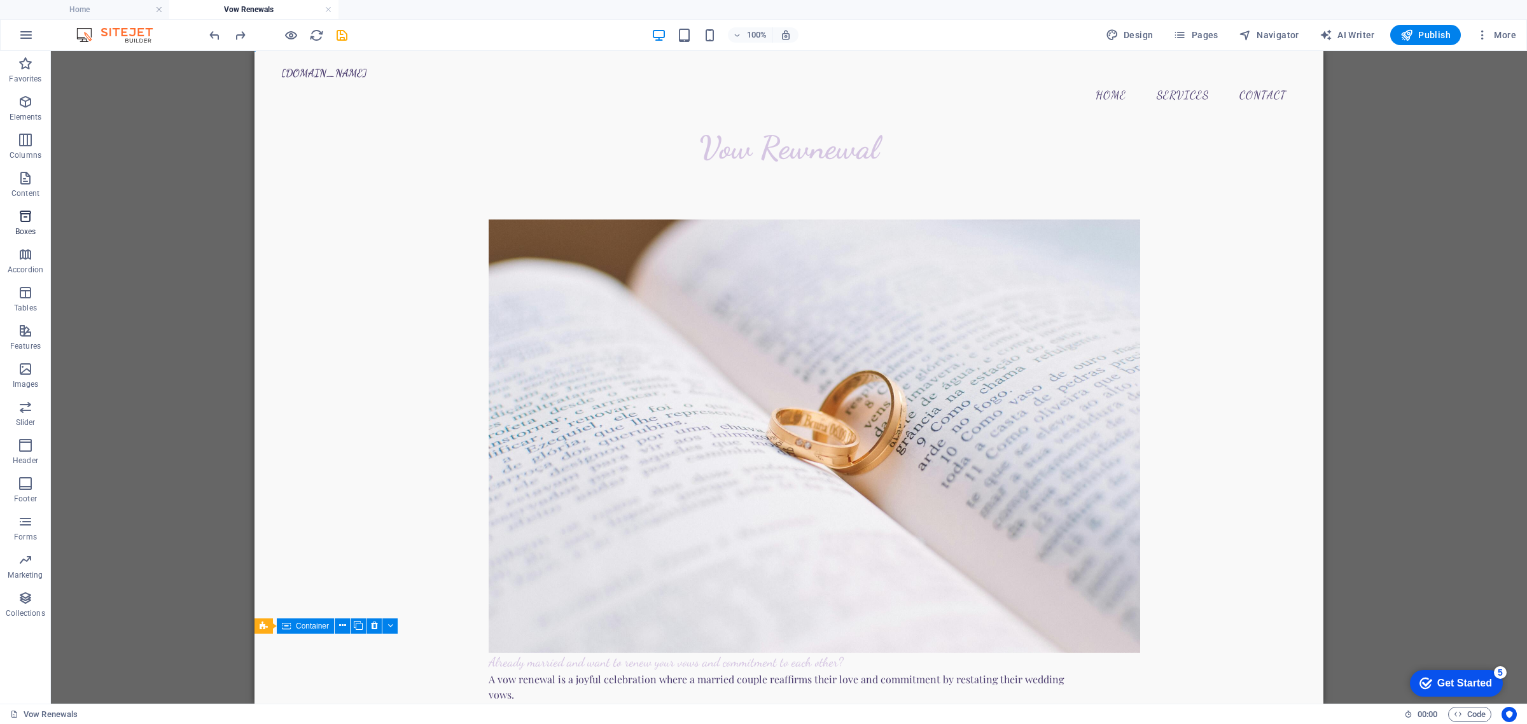
click at [30, 223] on icon "button" at bounding box center [25, 216] width 15 height 15
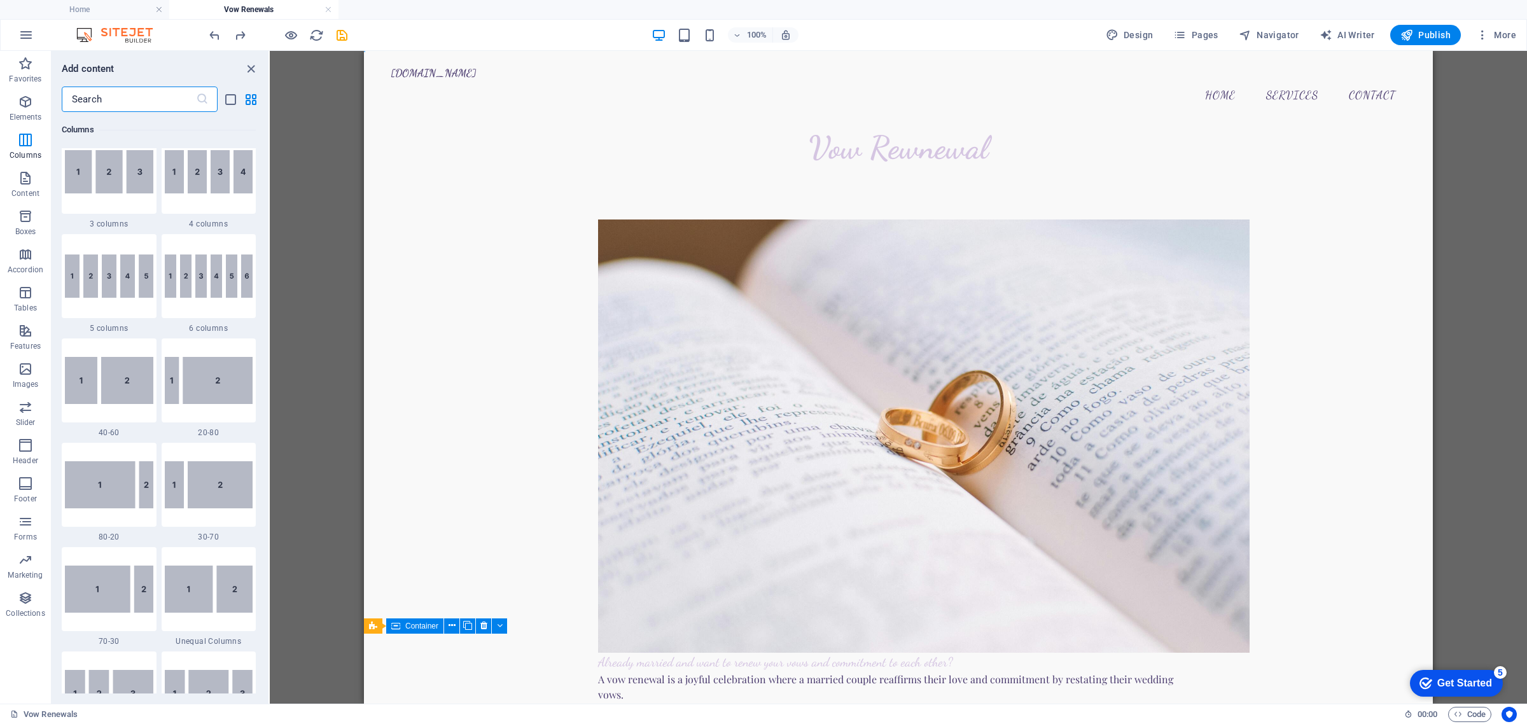
scroll to position [725, 0]
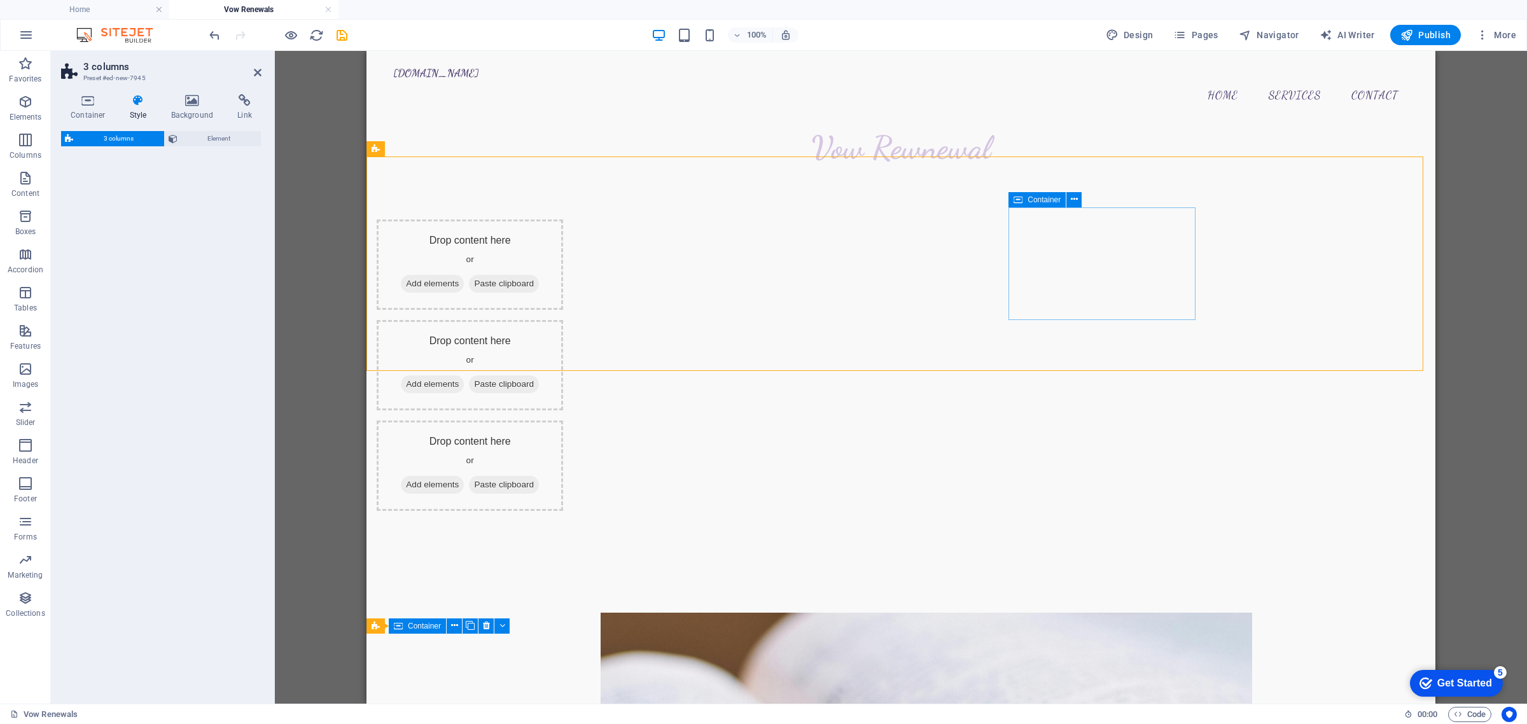
select select "rem"
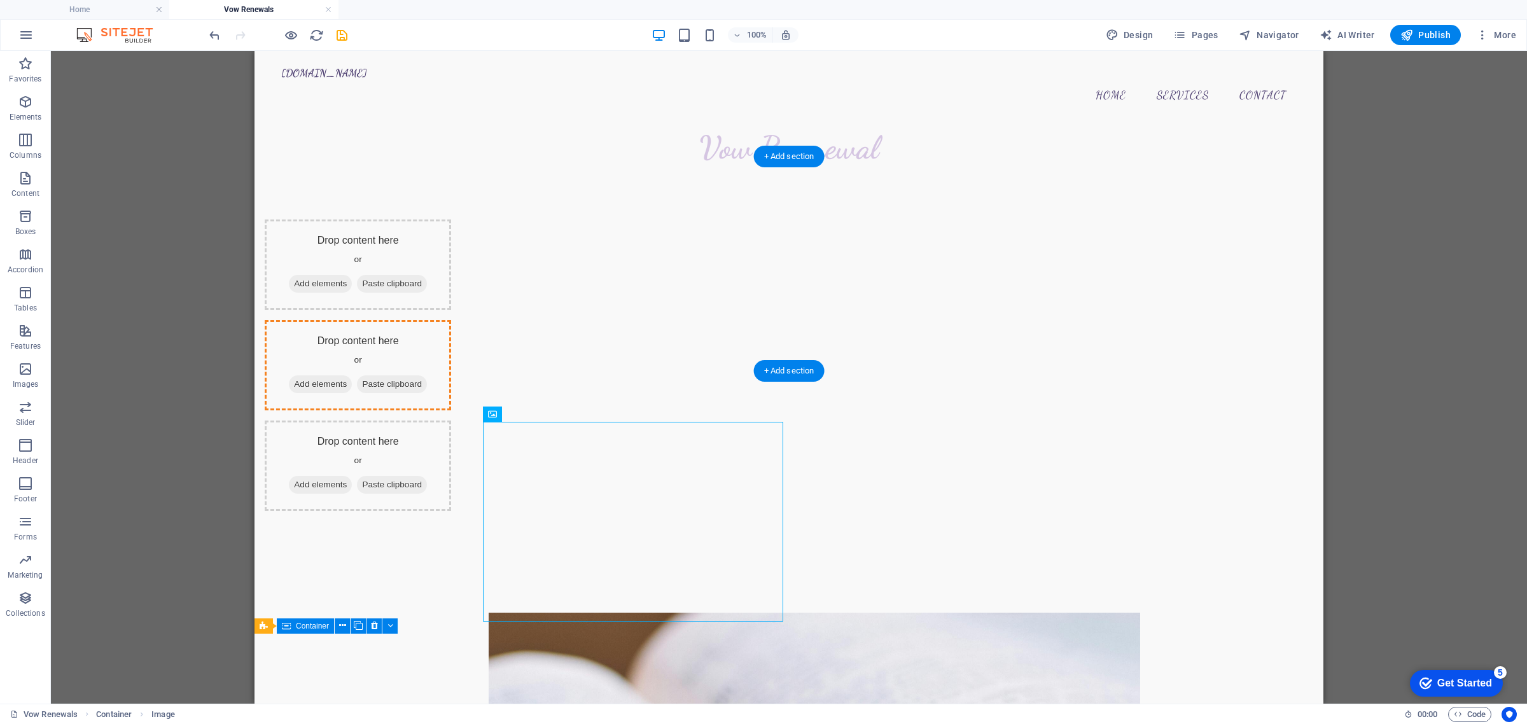
drag, startPoint x: 665, startPoint y: 493, endPoint x: 827, endPoint y: 259, distance: 284.8
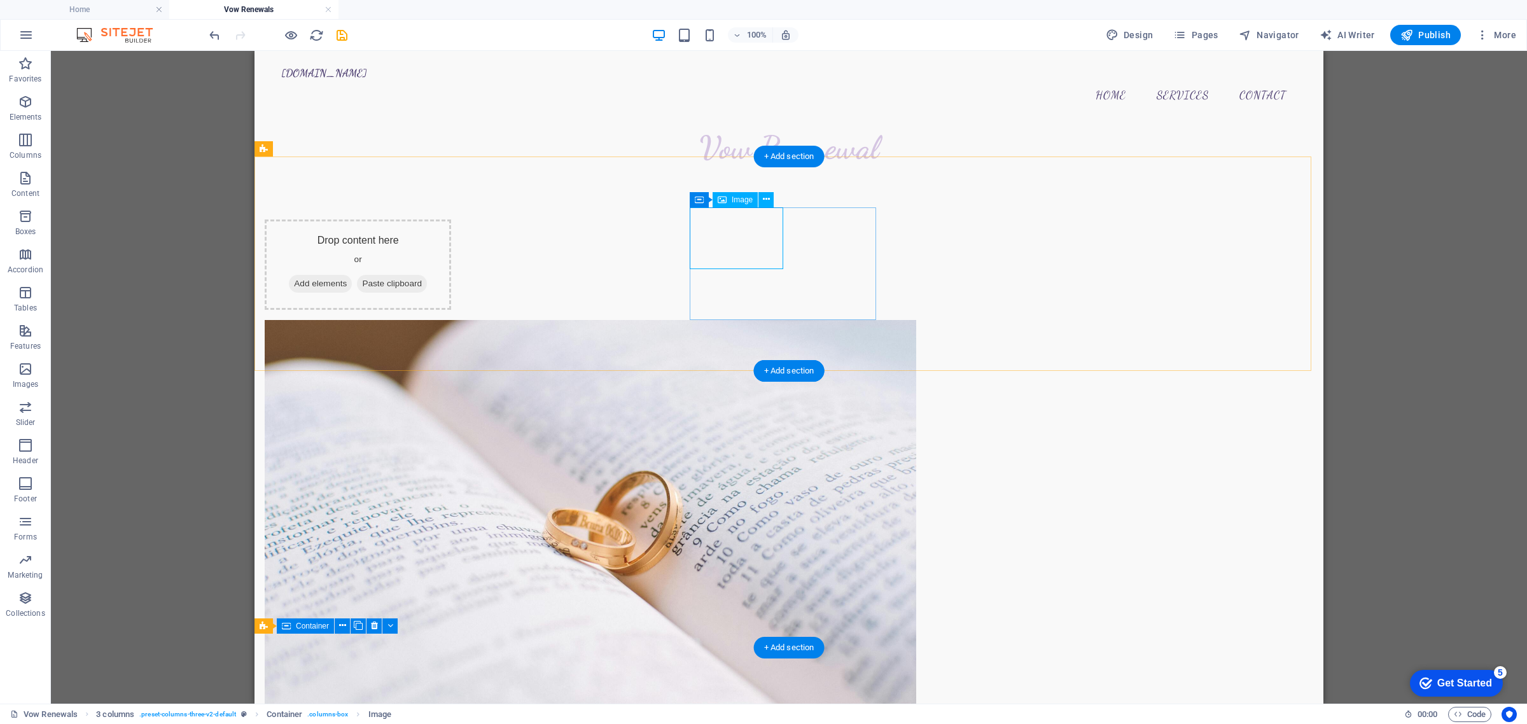
click at [451, 320] on figure at bounding box center [358, 536] width 186 height 433
click at [739, 199] on span "Image" at bounding box center [742, 200] width 21 height 8
click at [739, 200] on span "Image" at bounding box center [742, 200] width 21 height 8
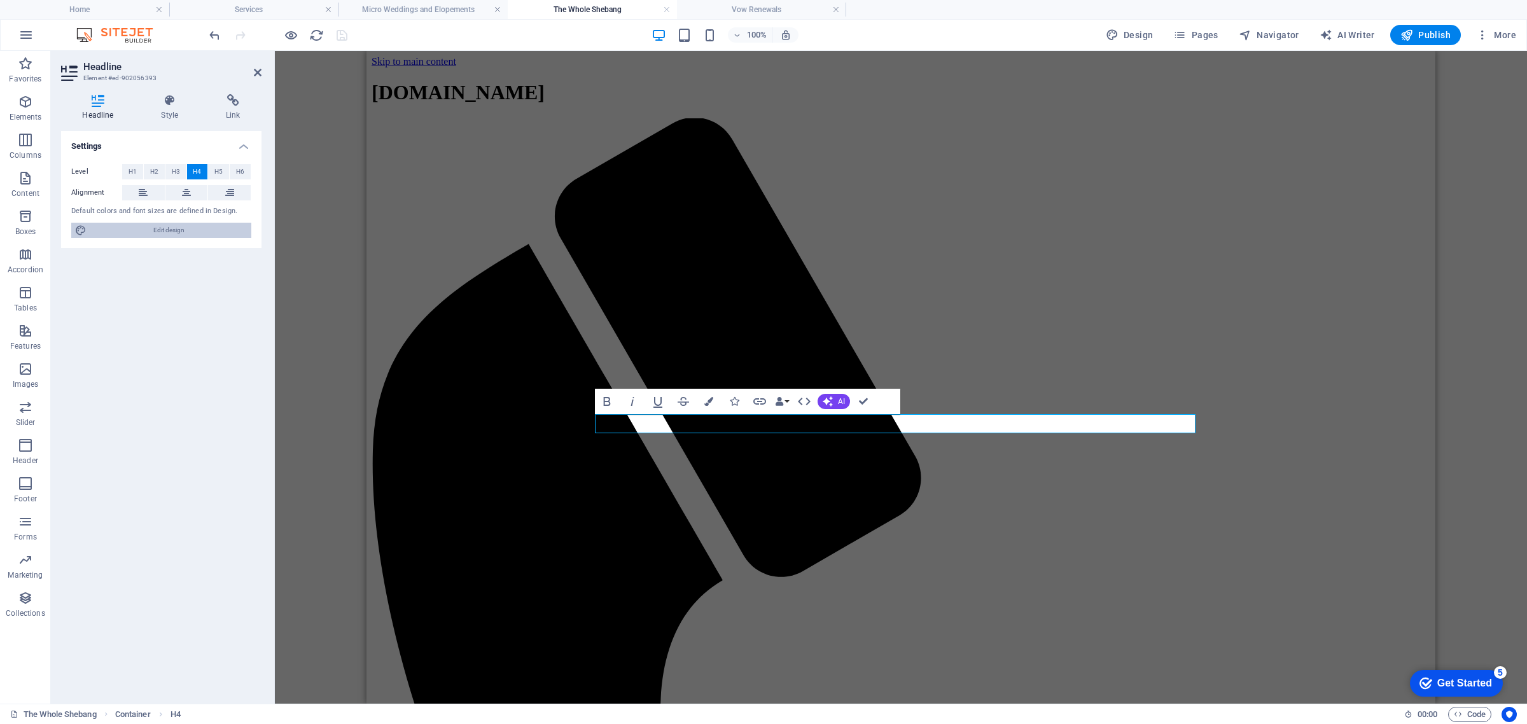
select select "px"
select select "200"
select select "px"
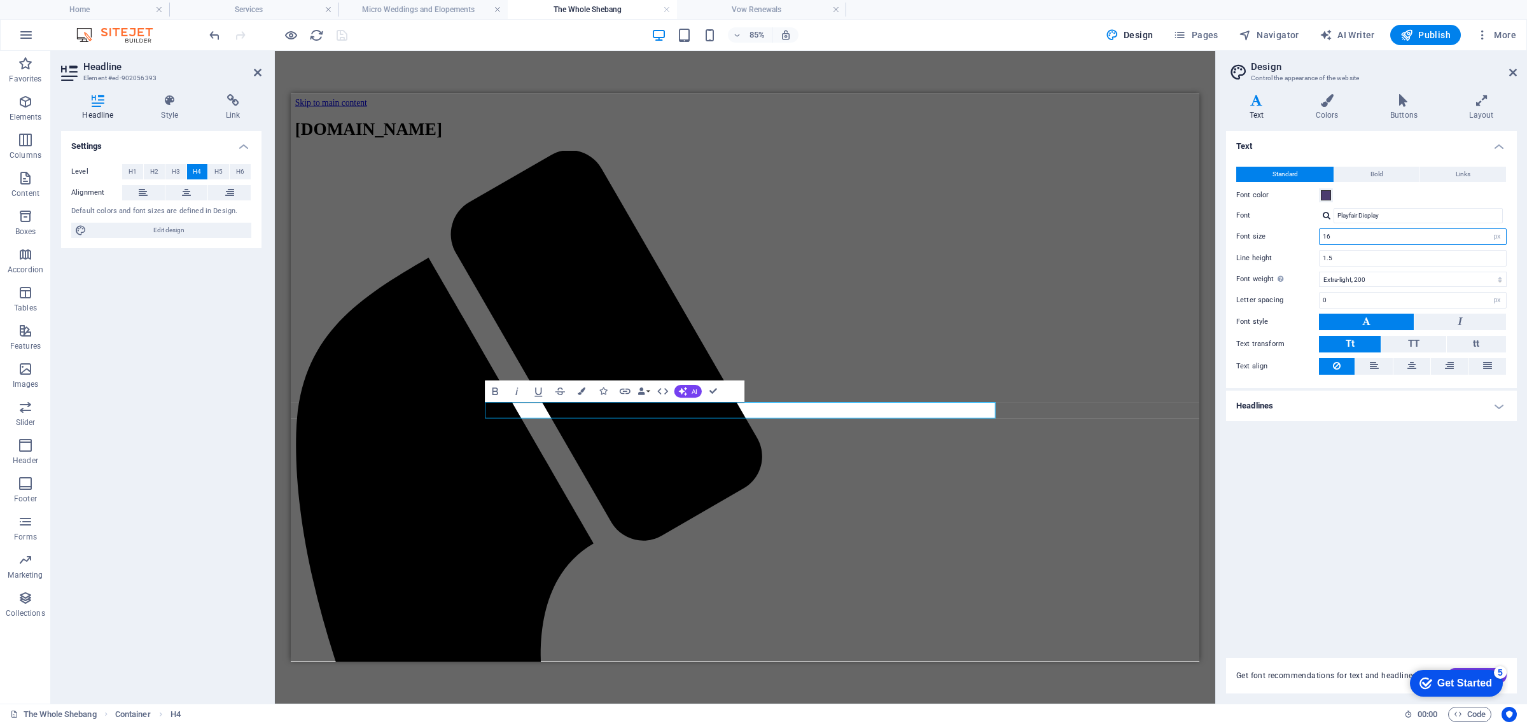
drag, startPoint x: 1359, startPoint y: 233, endPoint x: 1305, endPoint y: 230, distance: 53.5
click at [1305, 230] on div "Font size 16 rem px" at bounding box center [1371, 236] width 270 height 17
type input "18"
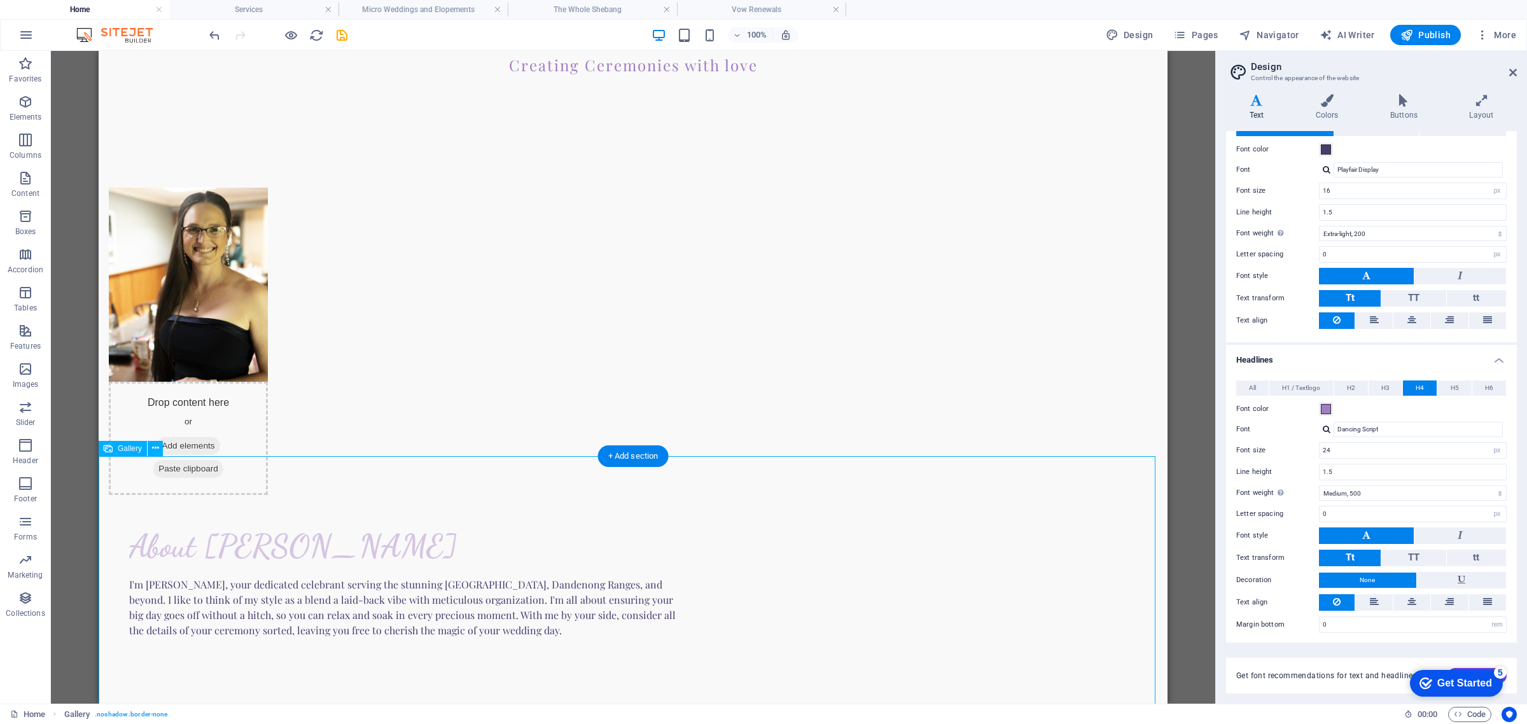
select select "4"
select select "%"
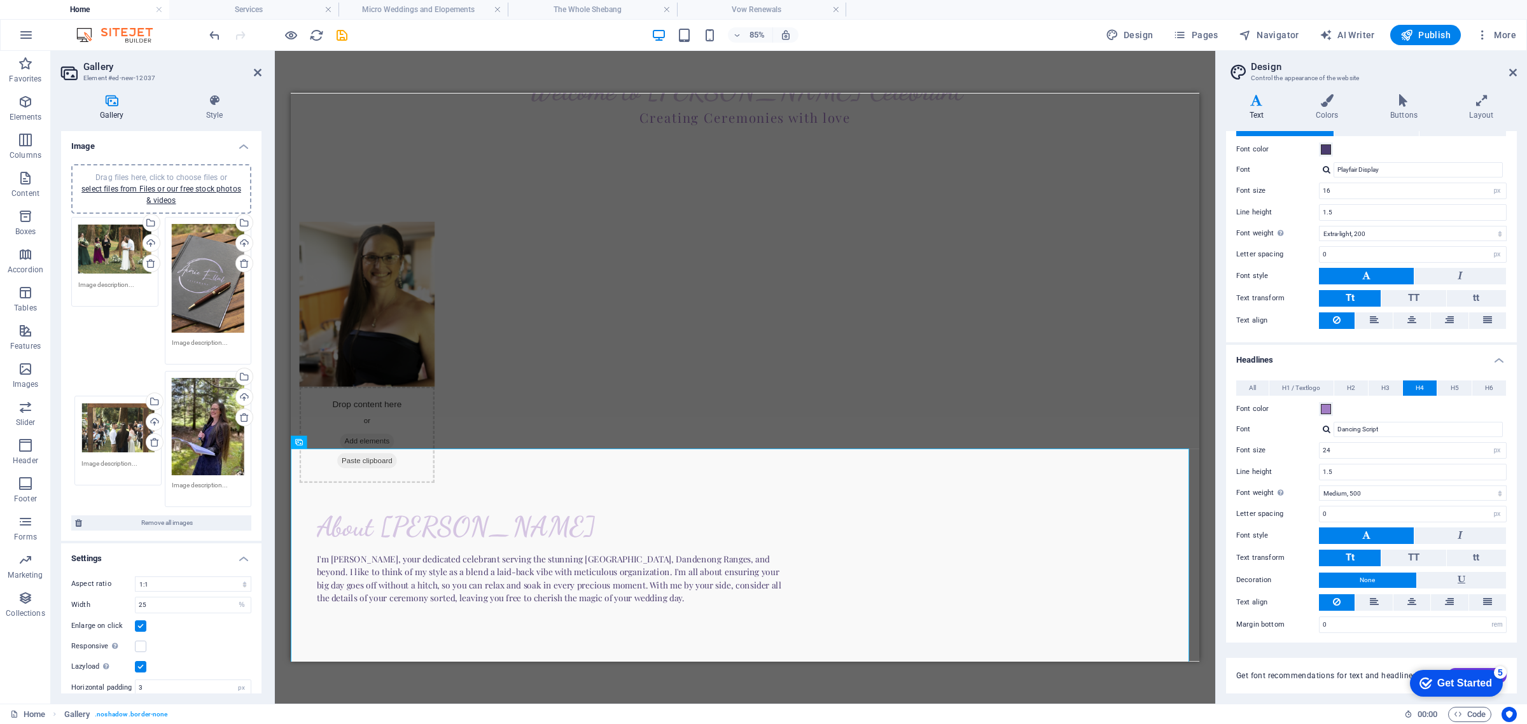
drag, startPoint x: 200, startPoint y: 258, endPoint x: 115, endPoint y: 433, distance: 195.5
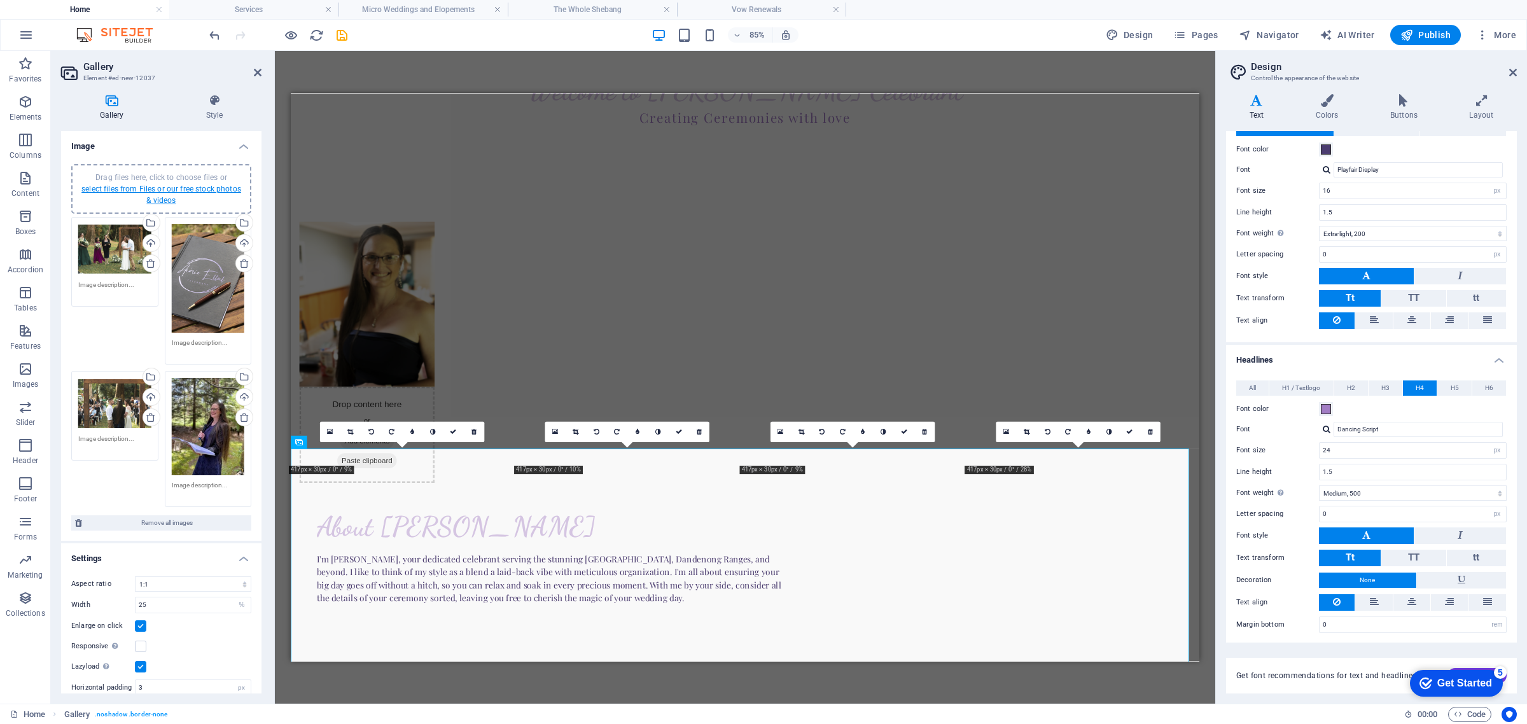
click at [138, 189] on link "select files from Files or our free stock photos & videos" at bounding box center [161, 194] width 160 height 20
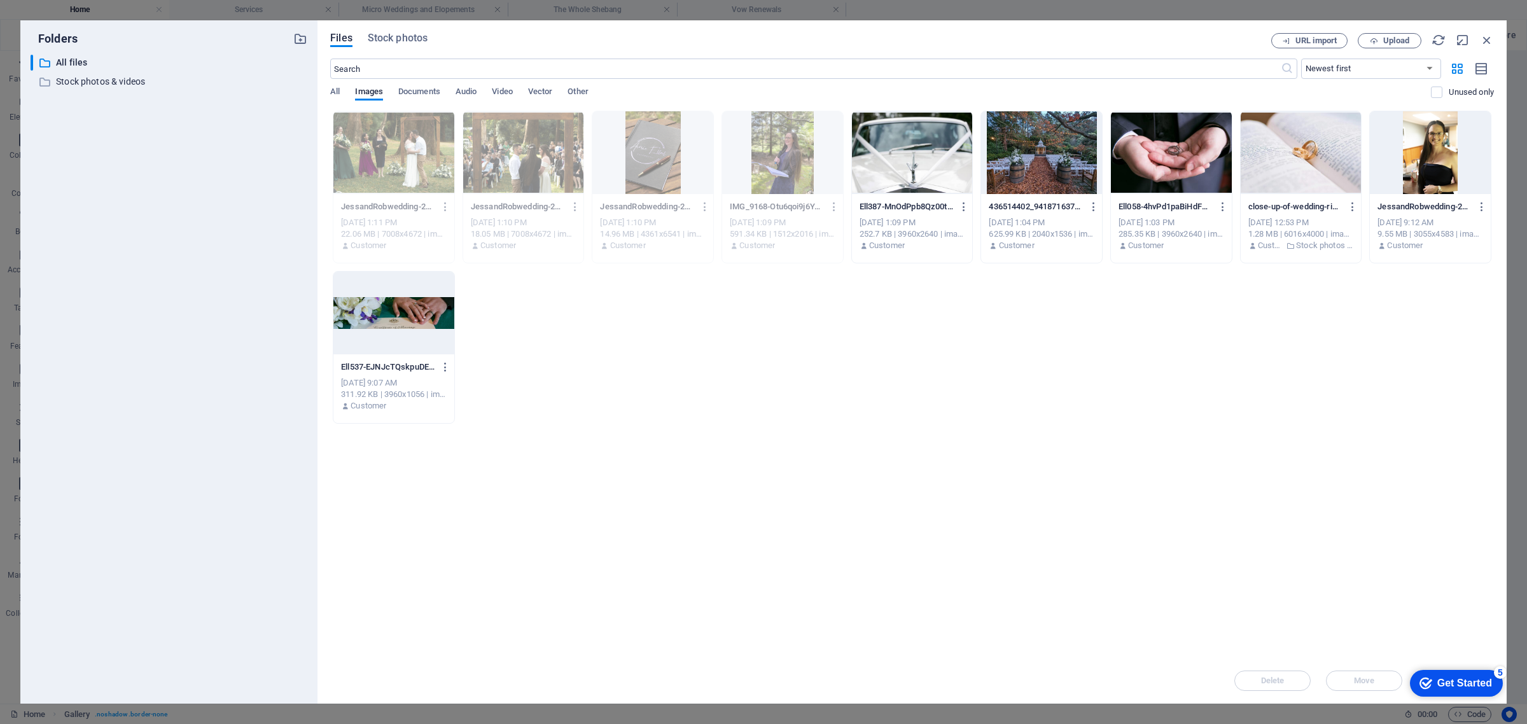
click at [931, 153] on div at bounding box center [912, 152] width 121 height 83
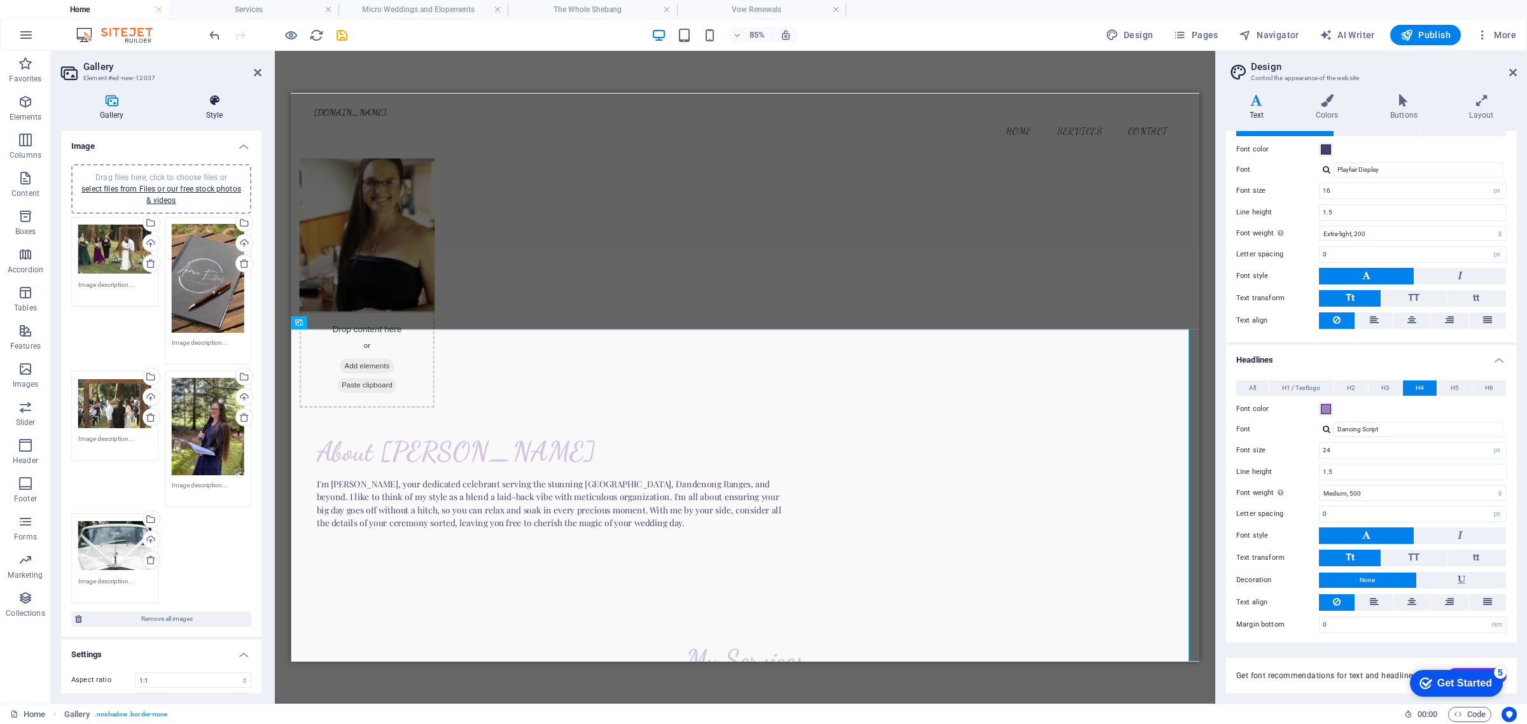
click at [209, 96] on icon at bounding box center [214, 100] width 94 height 13
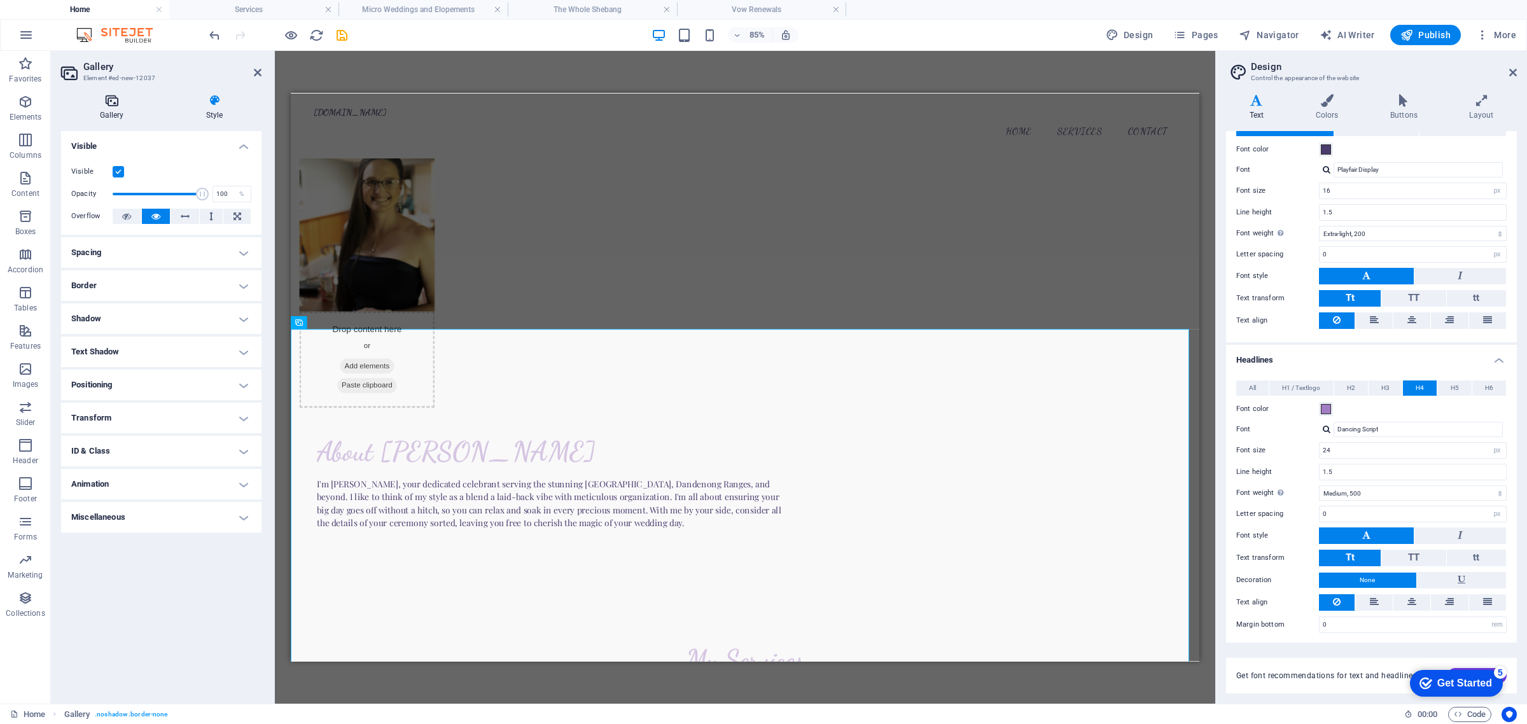
click at [111, 112] on h4 "Gallery" at bounding box center [114, 107] width 106 height 27
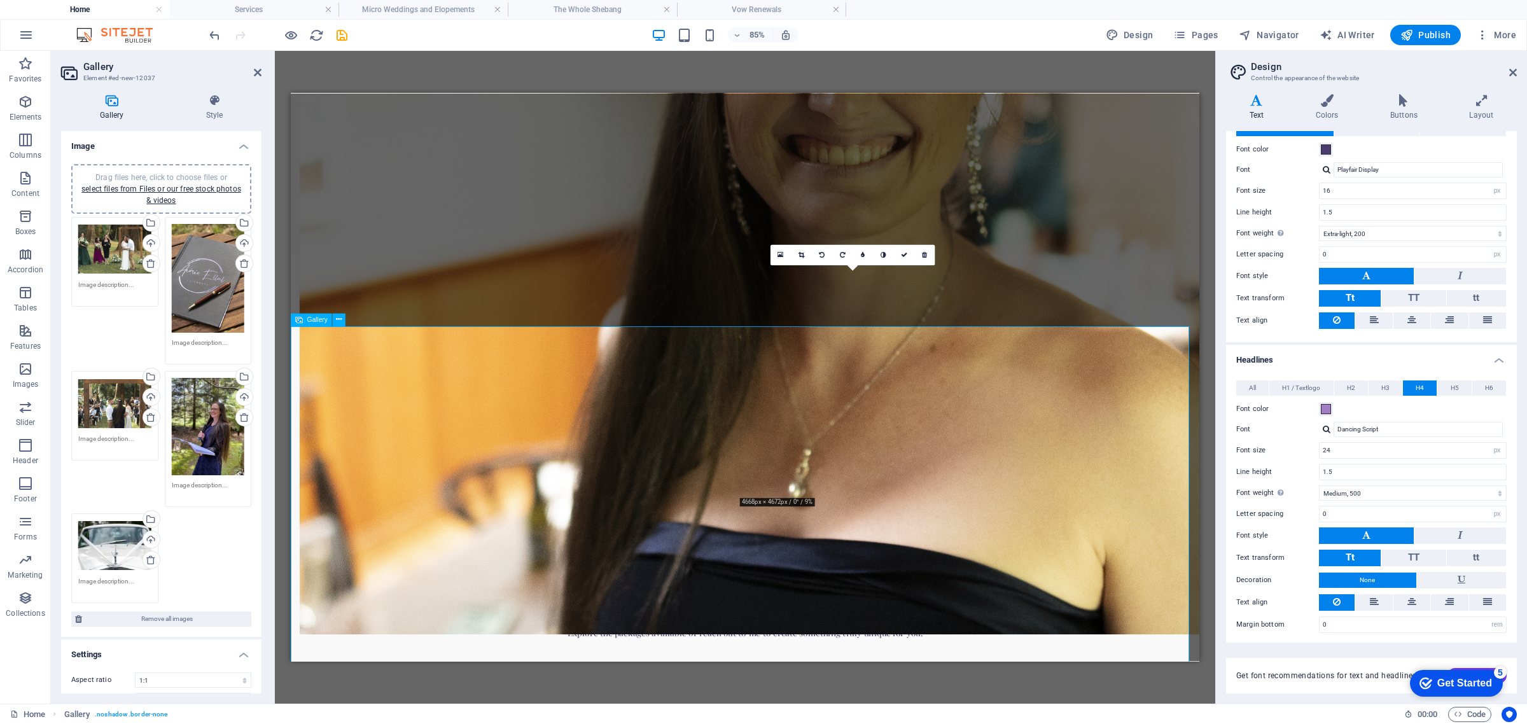
scroll to position [759, 0]
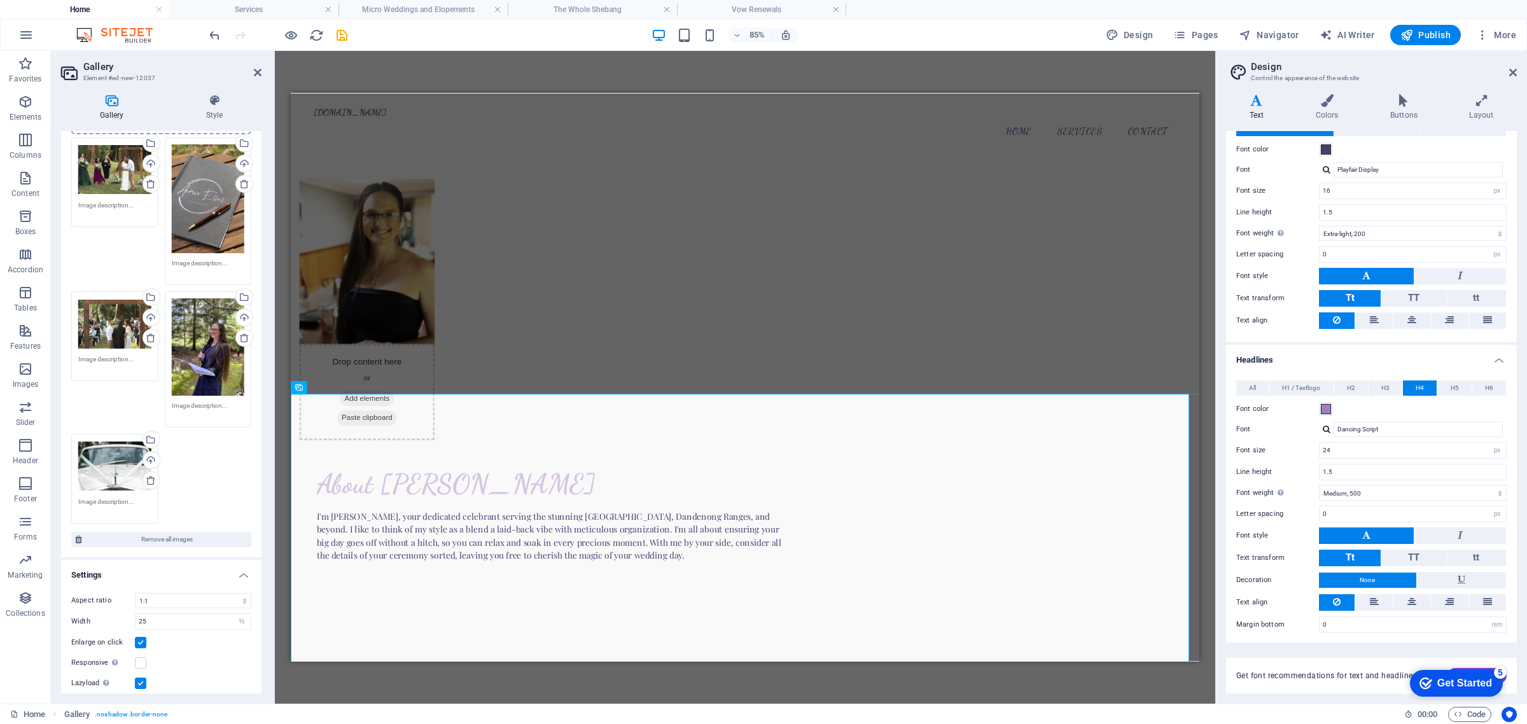
scroll to position [125, 0]
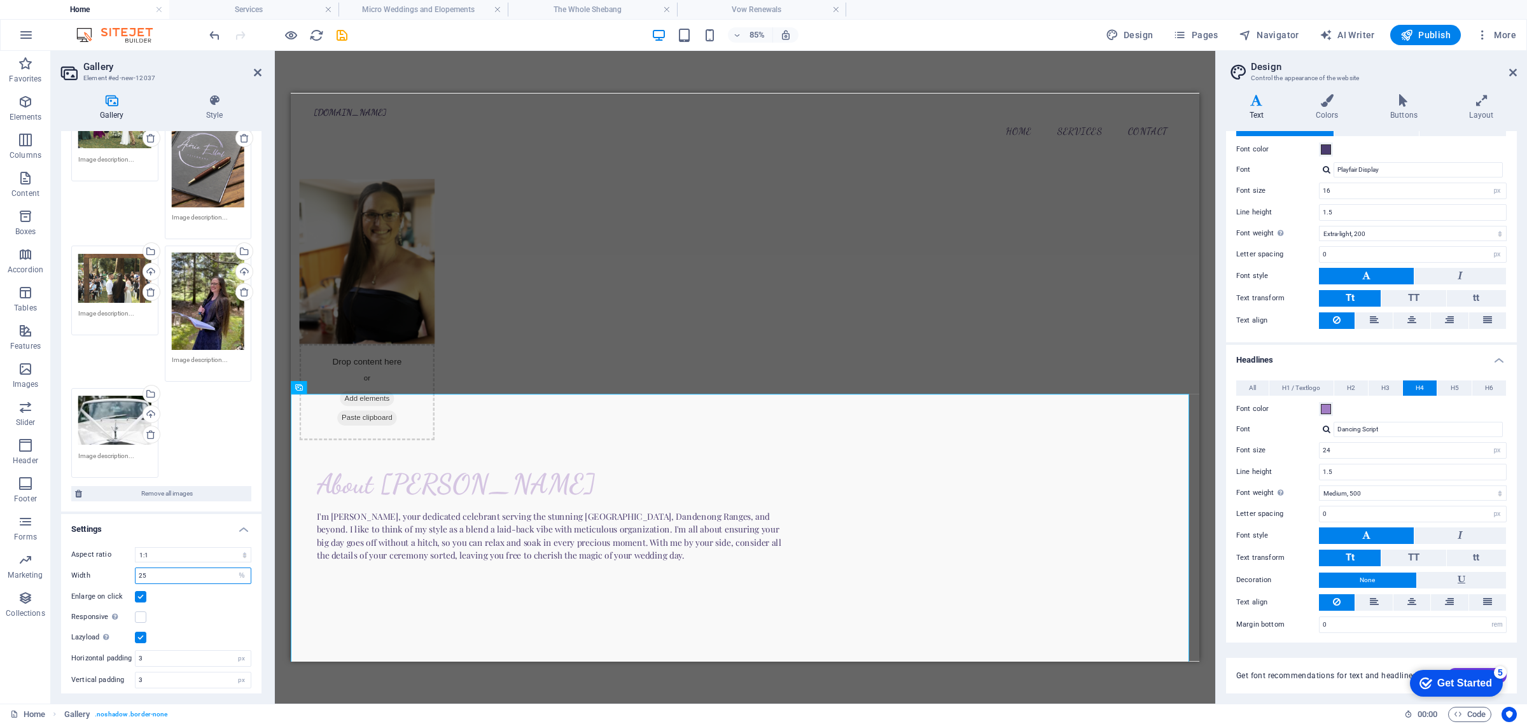
drag, startPoint x: 155, startPoint y: 571, endPoint x: 120, endPoint y: 568, distance: 35.1
click at [121, 571] on div "Width 25 px %" at bounding box center [161, 575] width 180 height 17
type input "20"
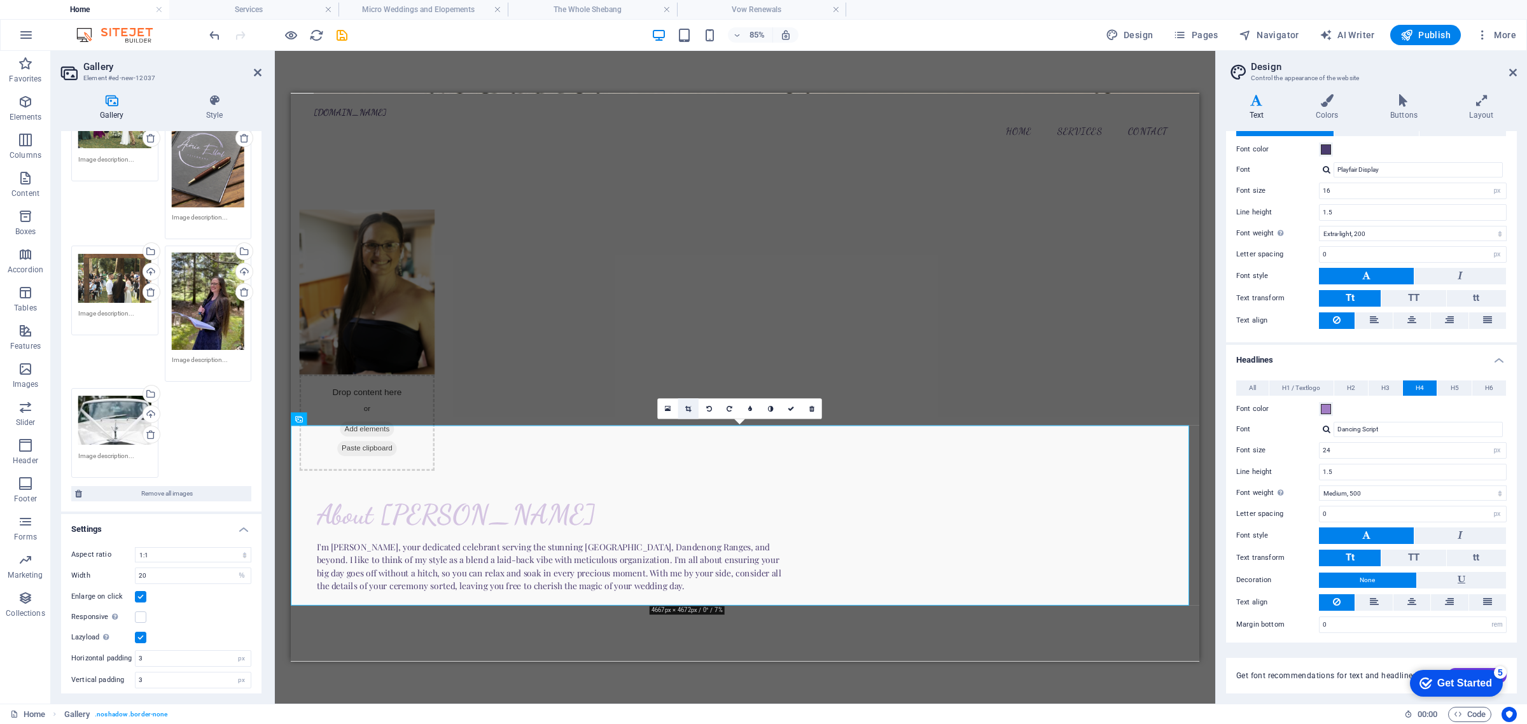
click at [692, 408] on link at bounding box center [688, 408] width 20 height 20
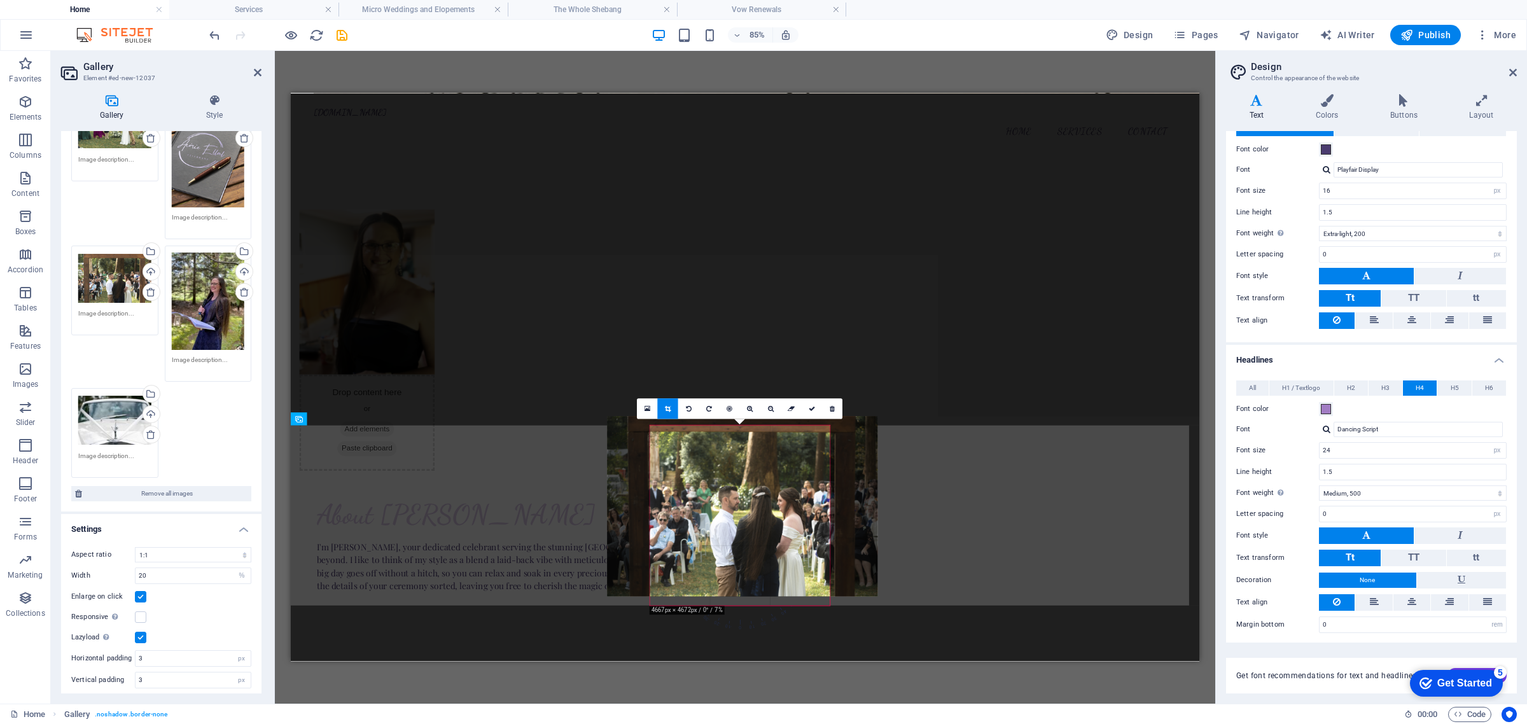
drag, startPoint x: 745, startPoint y: 475, endPoint x: 740, endPoint y: 464, distance: 12.0
click at [740, 464] on div at bounding box center [742, 506] width 270 height 180
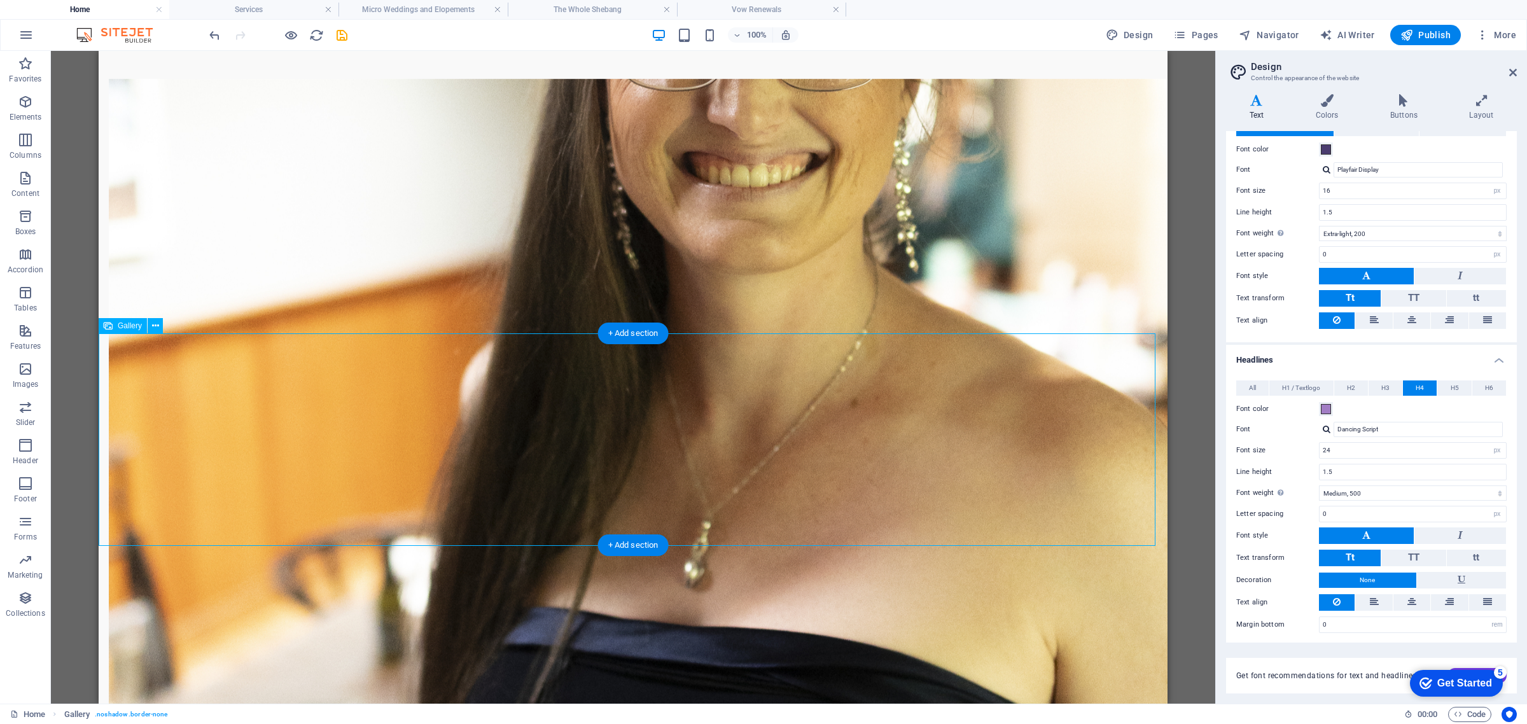
scroll to position [894, 0]
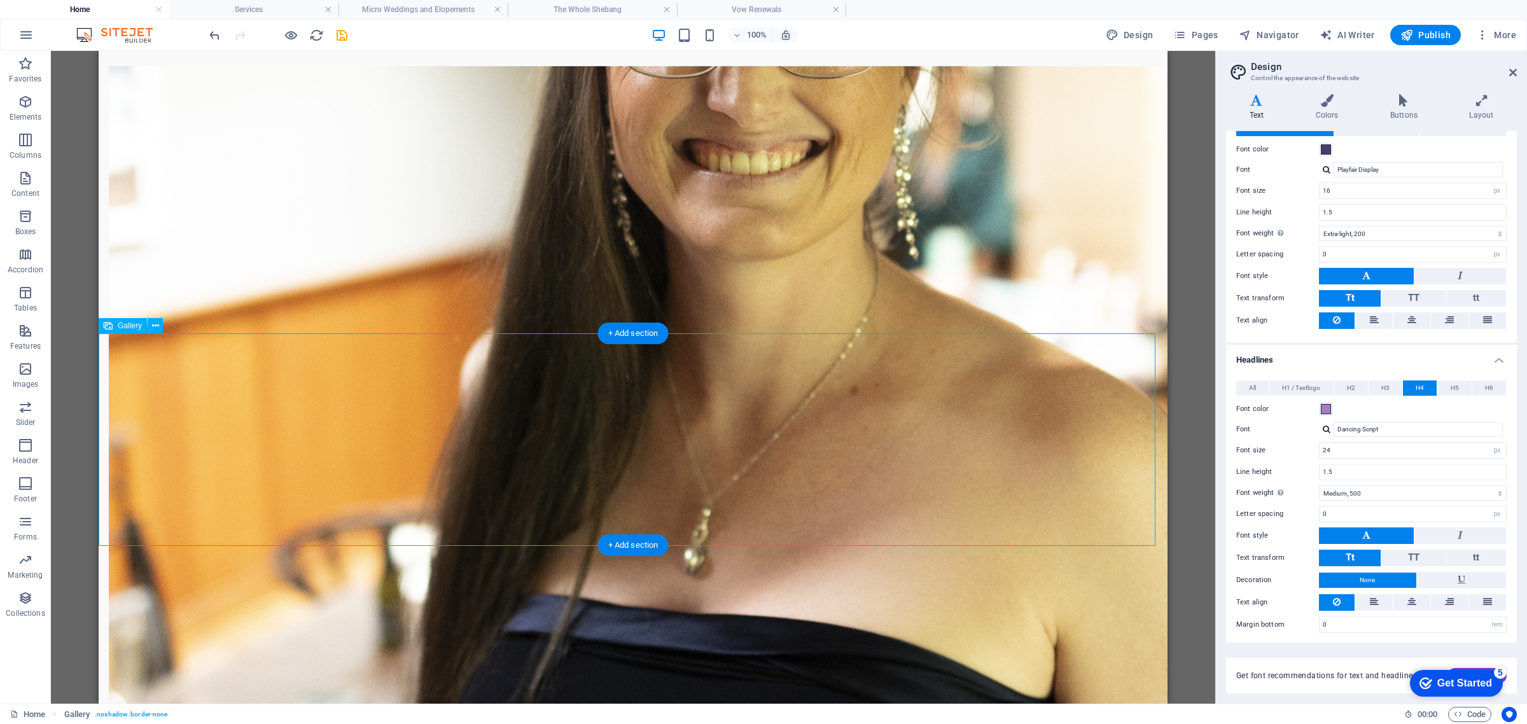
select select "4"
select select "%"
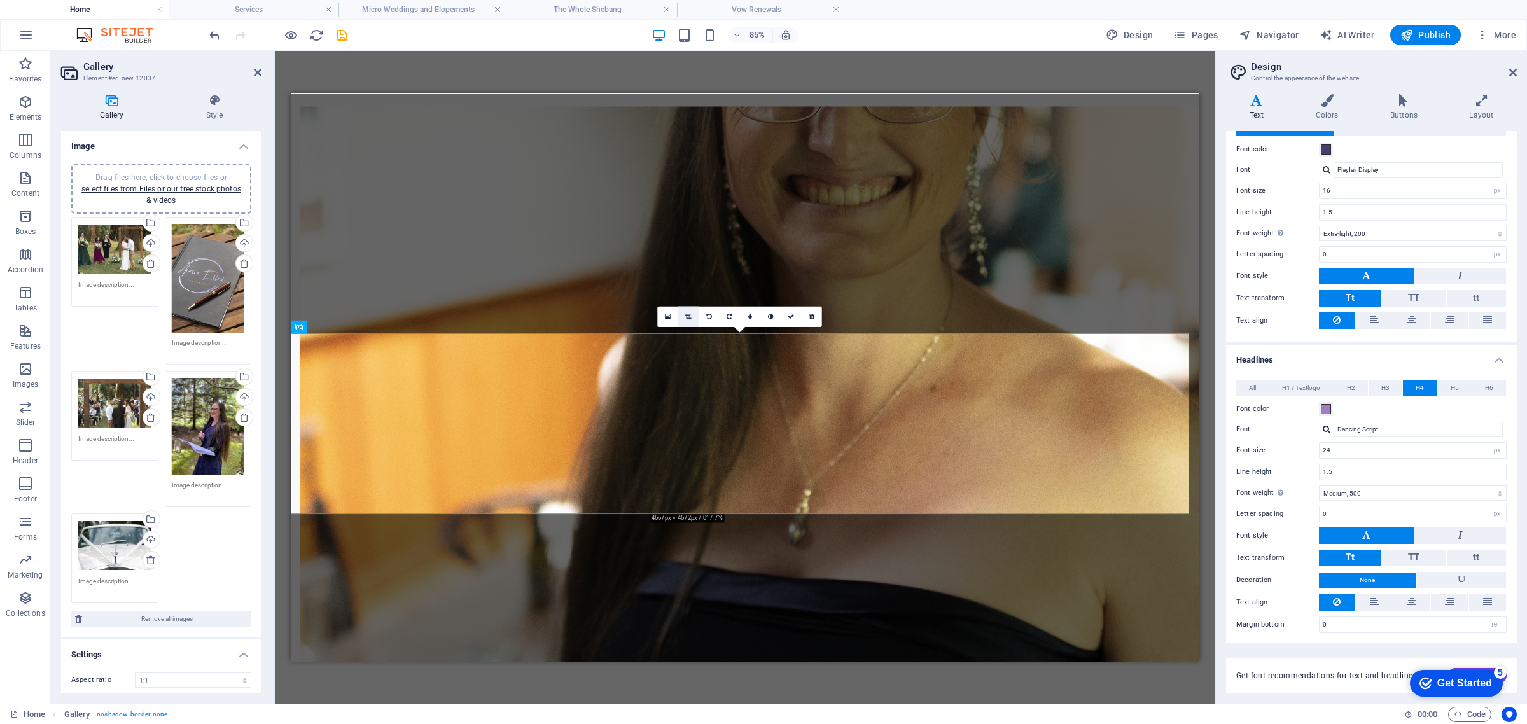
click at [690, 312] on link at bounding box center [688, 317] width 20 height 20
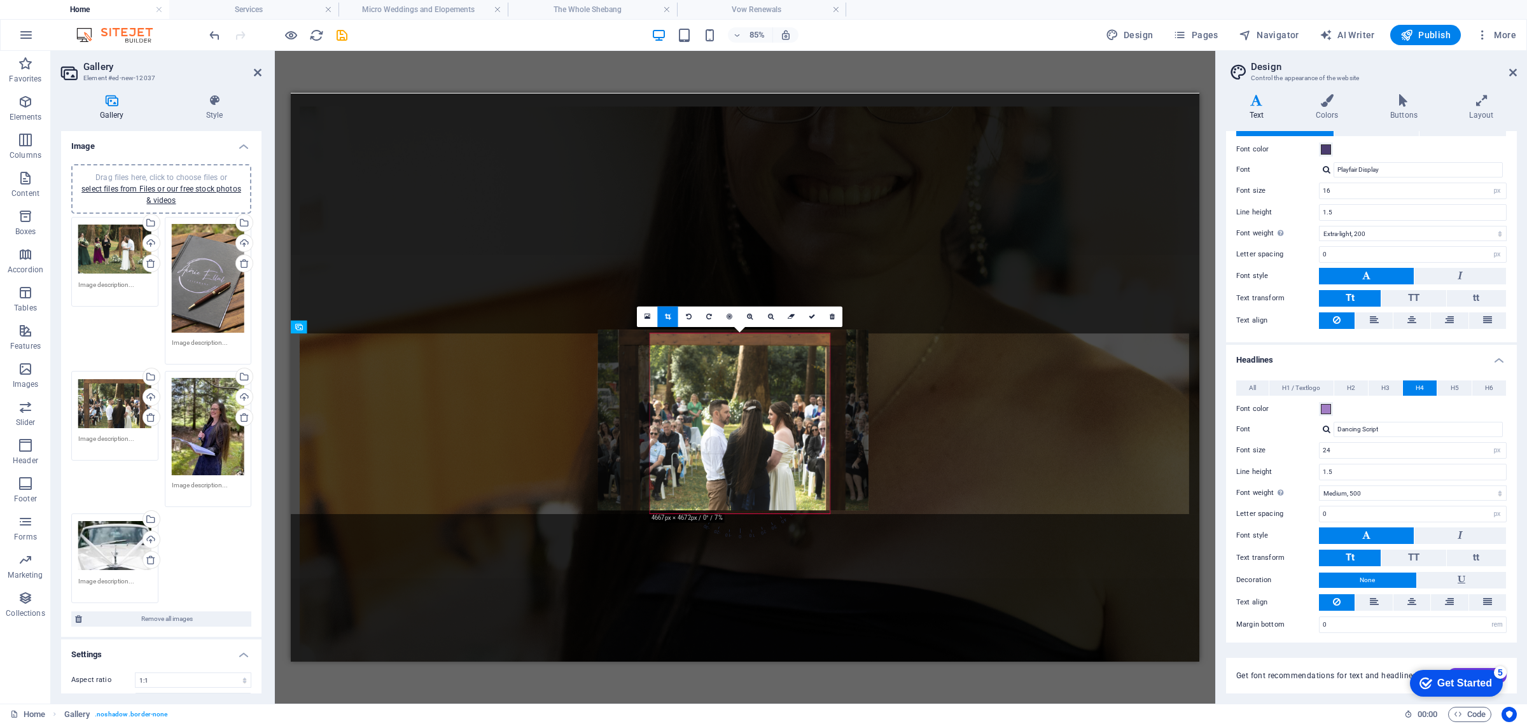
drag, startPoint x: 659, startPoint y: 511, endPoint x: 647, endPoint y: 483, distance: 29.9
click at [641, 506] on div at bounding box center [733, 420] width 270 height 180
click at [774, 369] on div at bounding box center [733, 423] width 270 height 180
click at [748, 316] on icon at bounding box center [750, 317] width 6 height 6
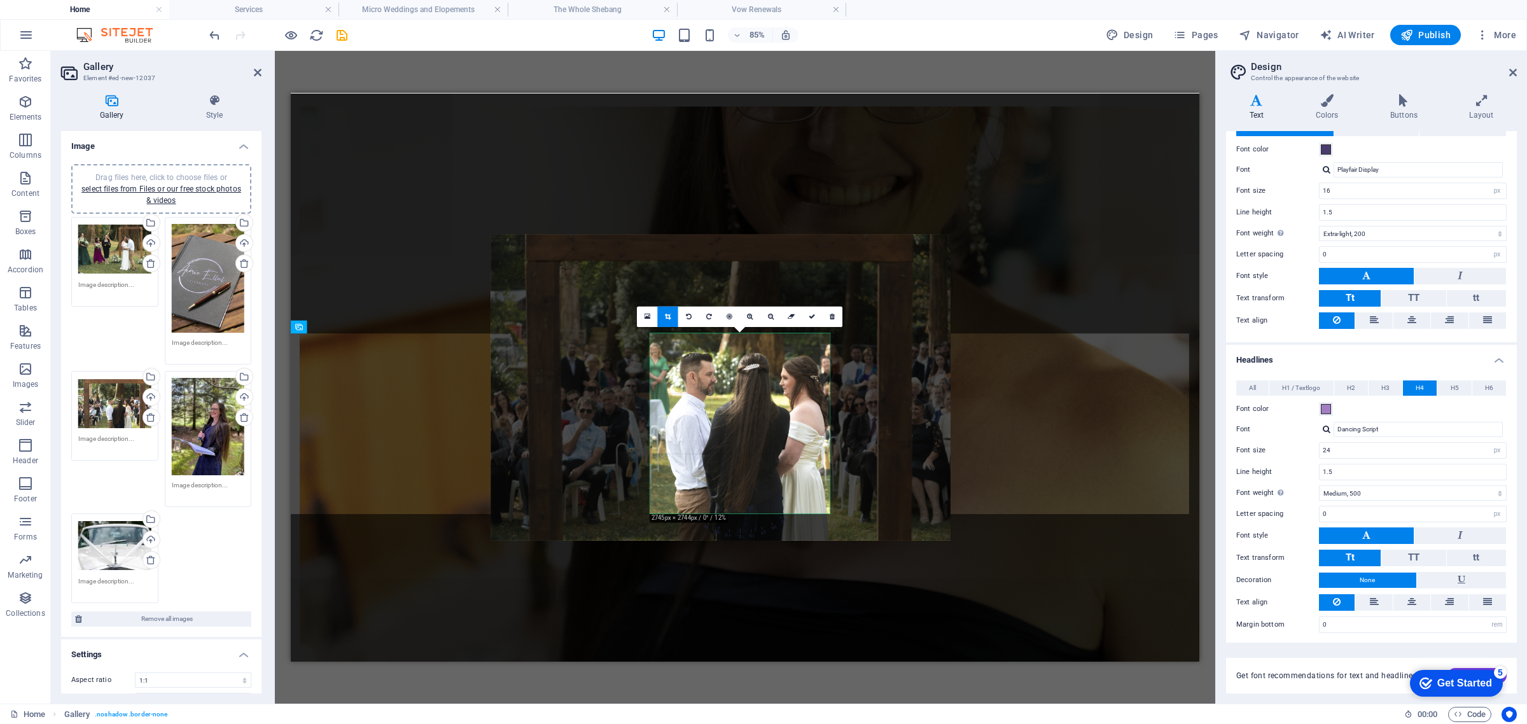
drag, startPoint x: 735, startPoint y: 455, endPoint x: 694, endPoint y: 401, distance: 67.2
click at [694, 401] on div at bounding box center [720, 388] width 460 height 307
click at [735, 317] on link at bounding box center [730, 317] width 20 height 20
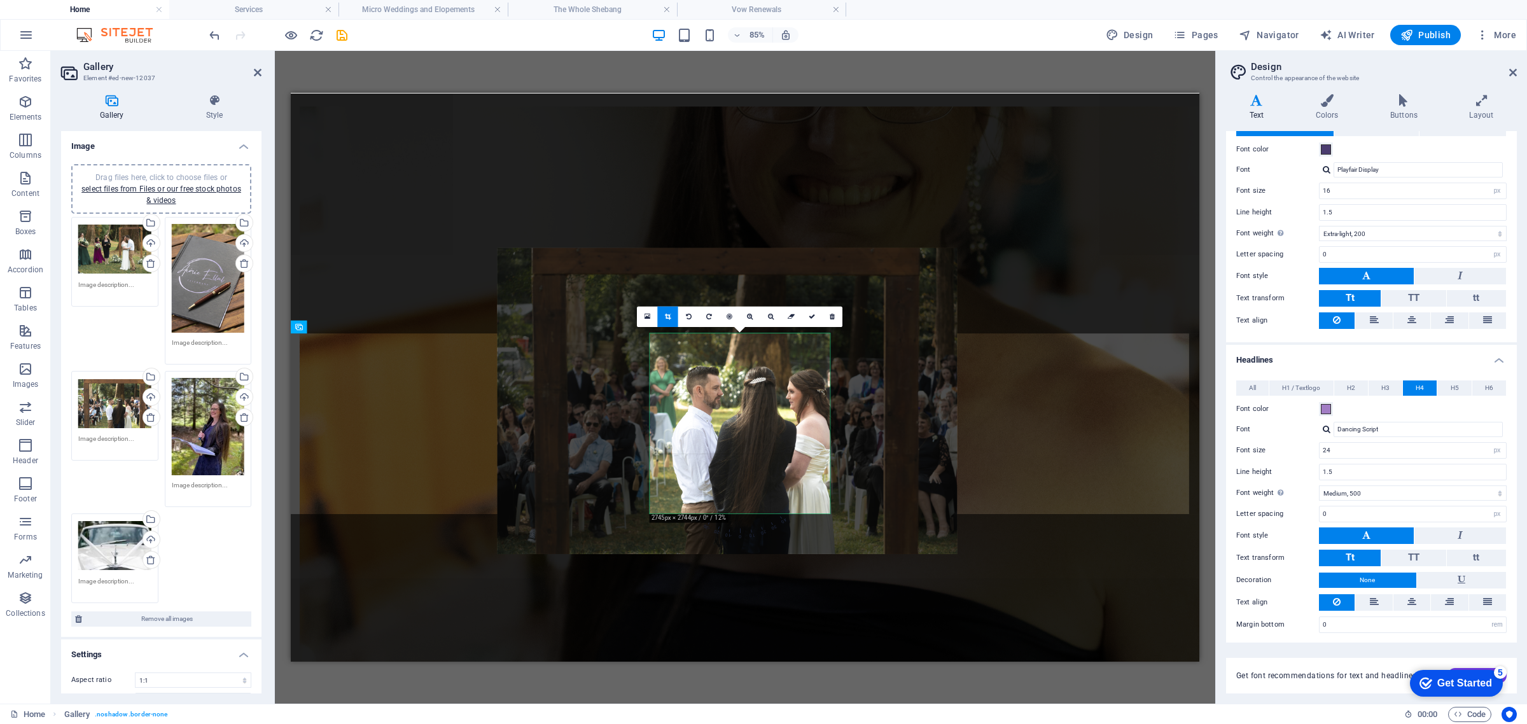
drag, startPoint x: 754, startPoint y: 415, endPoint x: 714, endPoint y: 377, distance: 54.4
click at [714, 377] on div at bounding box center [727, 401] width 460 height 307
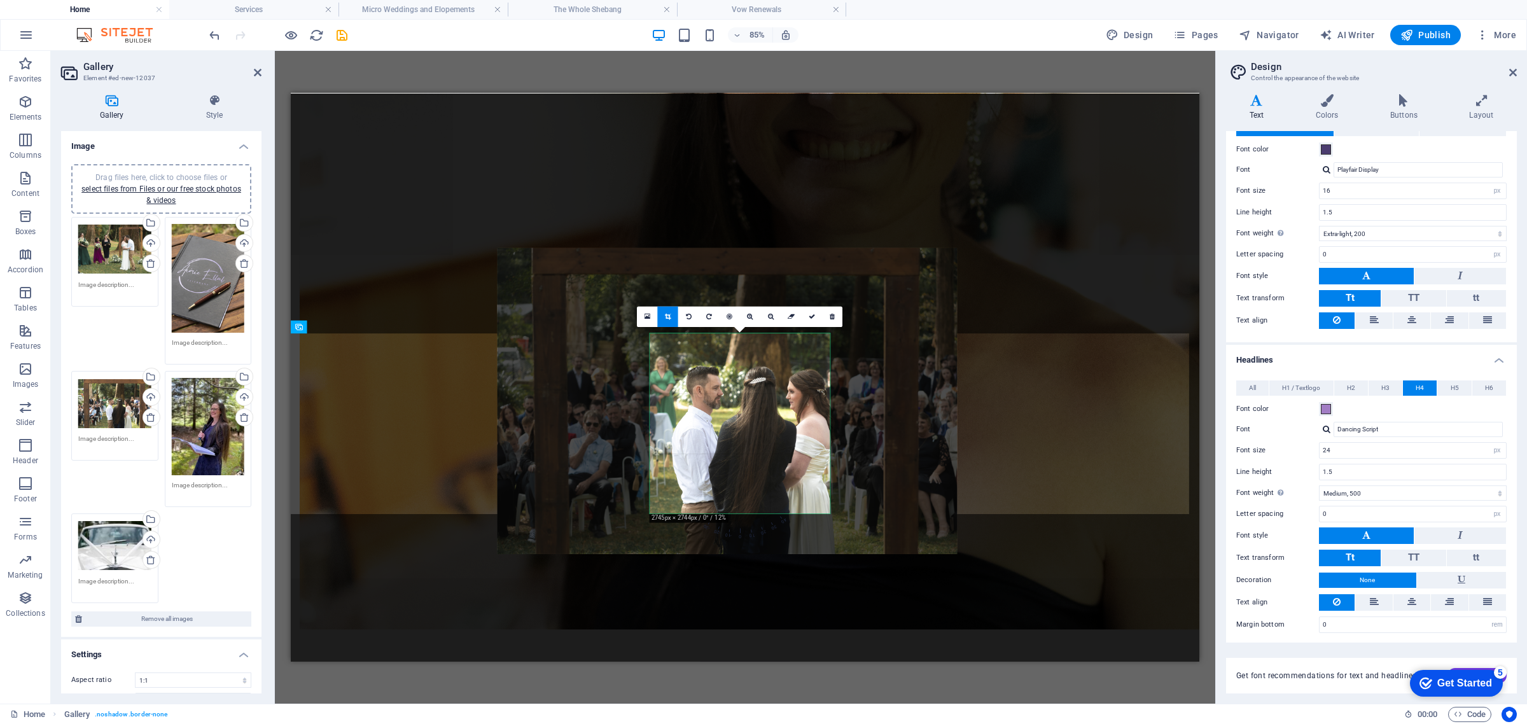
scroll to position [882, 0]
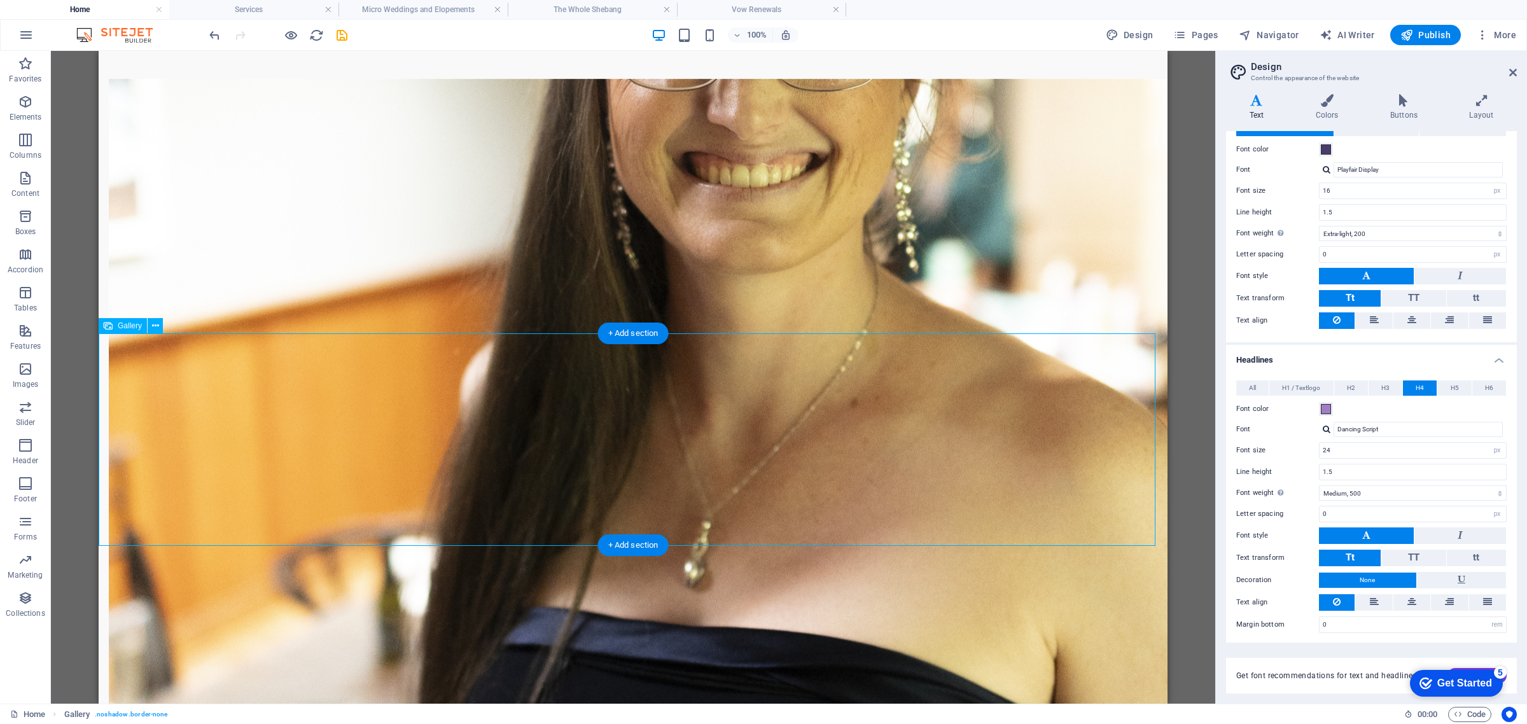
scroll to position [894, 0]
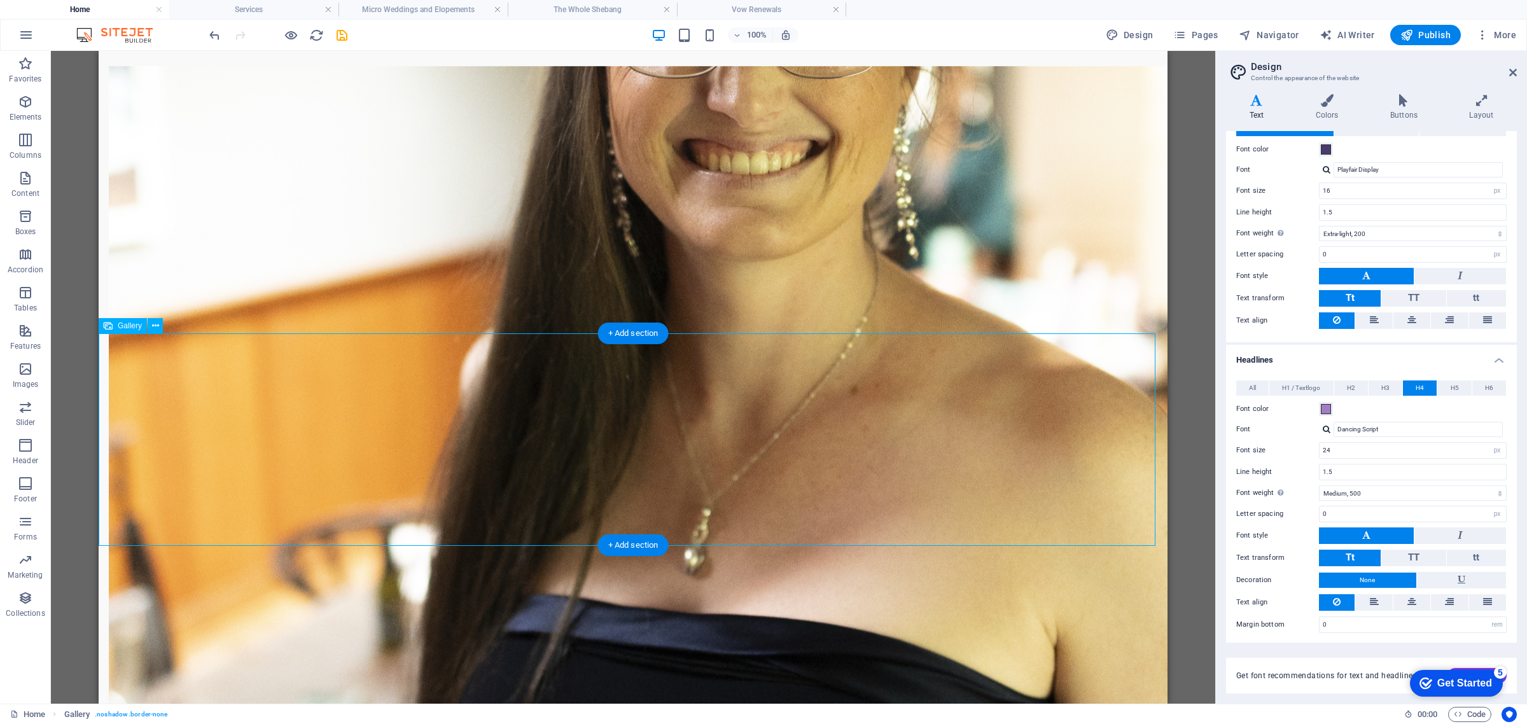
select select "4"
select select "%"
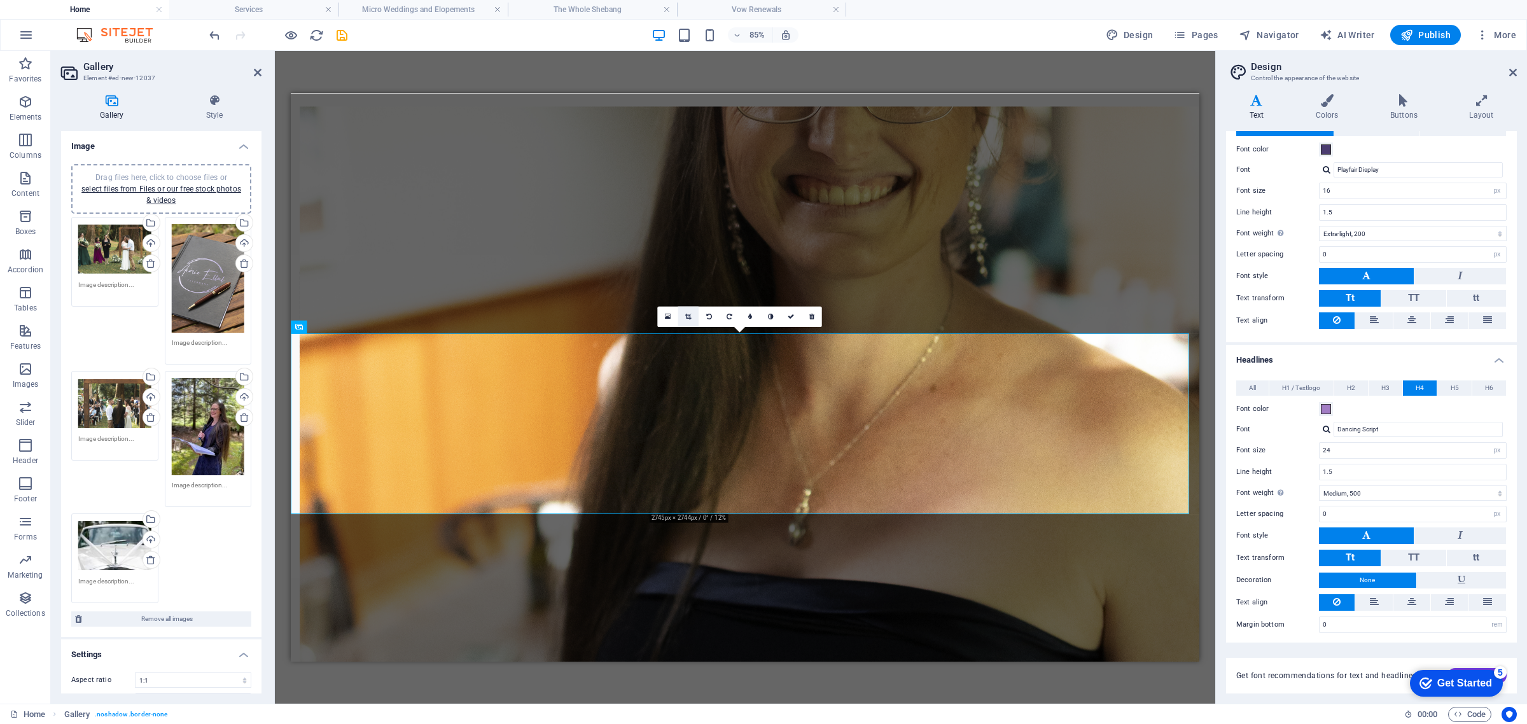
click at [691, 316] on icon at bounding box center [688, 317] width 6 height 6
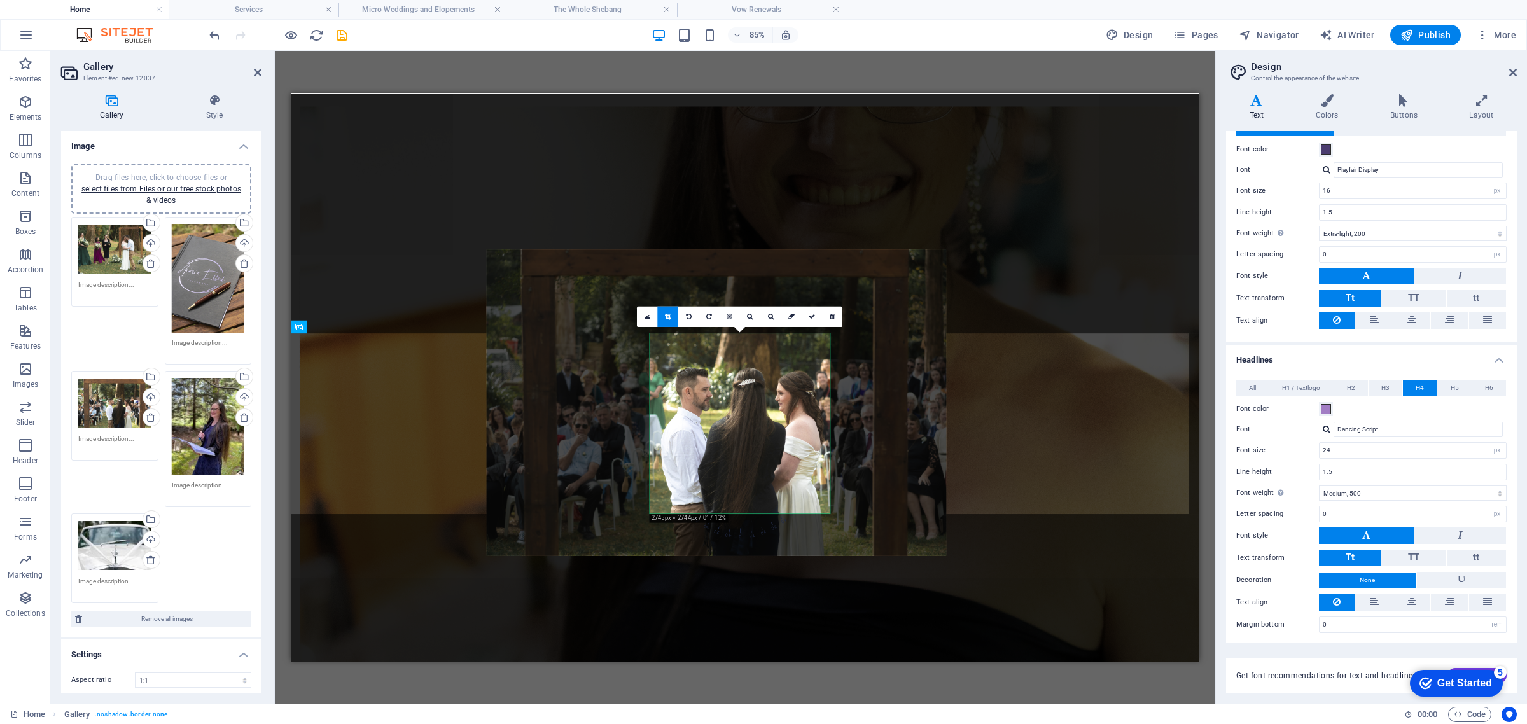
drag, startPoint x: 783, startPoint y: 401, endPoint x: 743, endPoint y: 388, distance: 42.2
click at [743, 388] on div at bounding box center [716, 402] width 460 height 307
click at [809, 318] on icon at bounding box center [812, 317] width 6 height 6
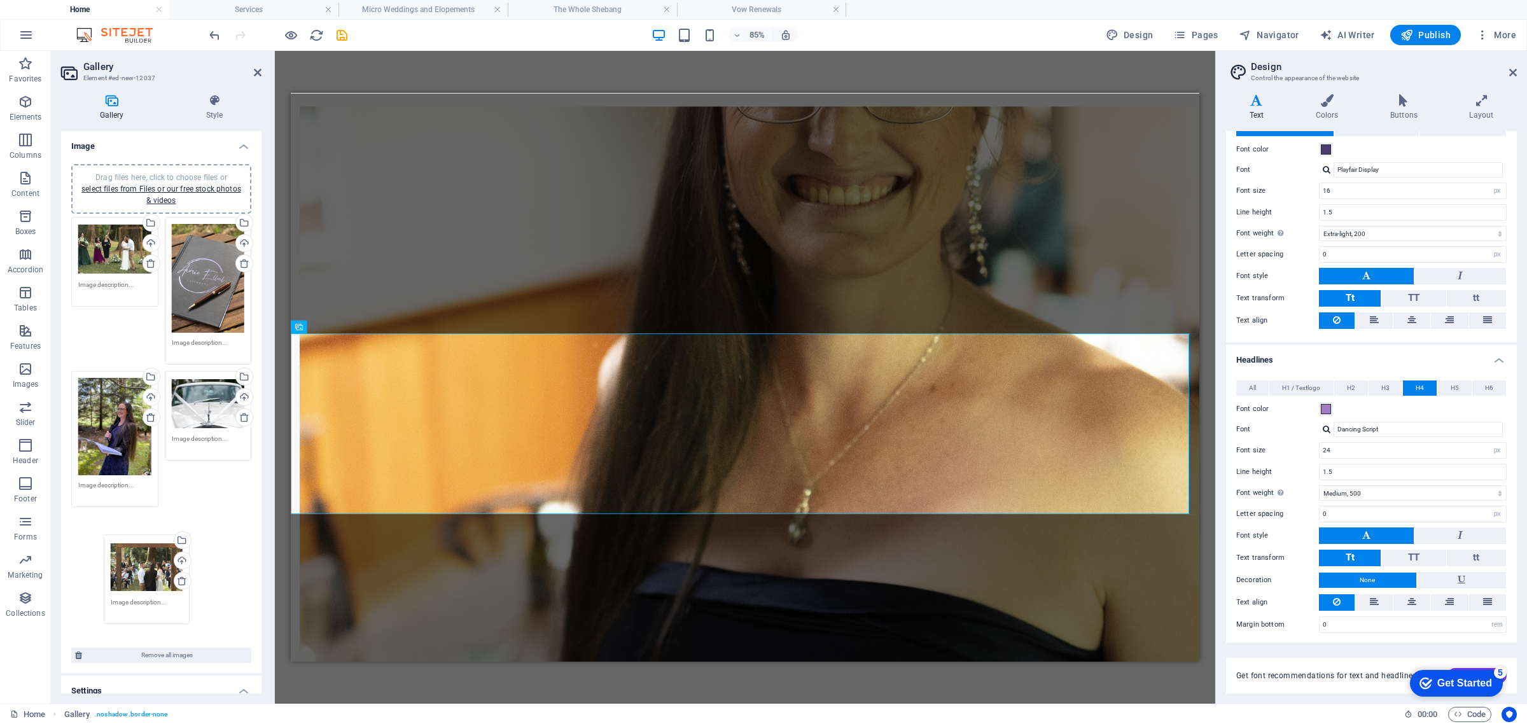
drag, startPoint x: 125, startPoint y: 398, endPoint x: 176, endPoint y: 562, distance: 171.2
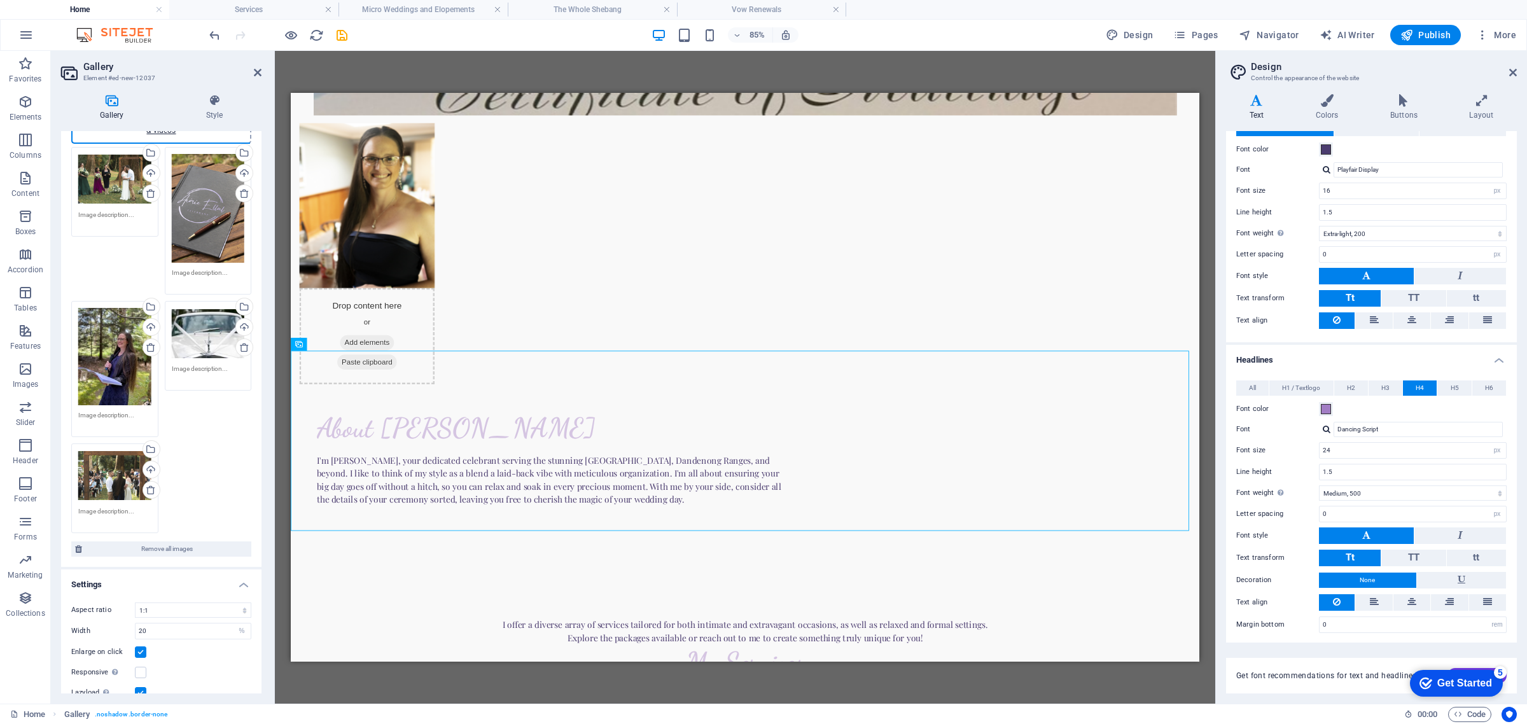
scroll to position [0, 0]
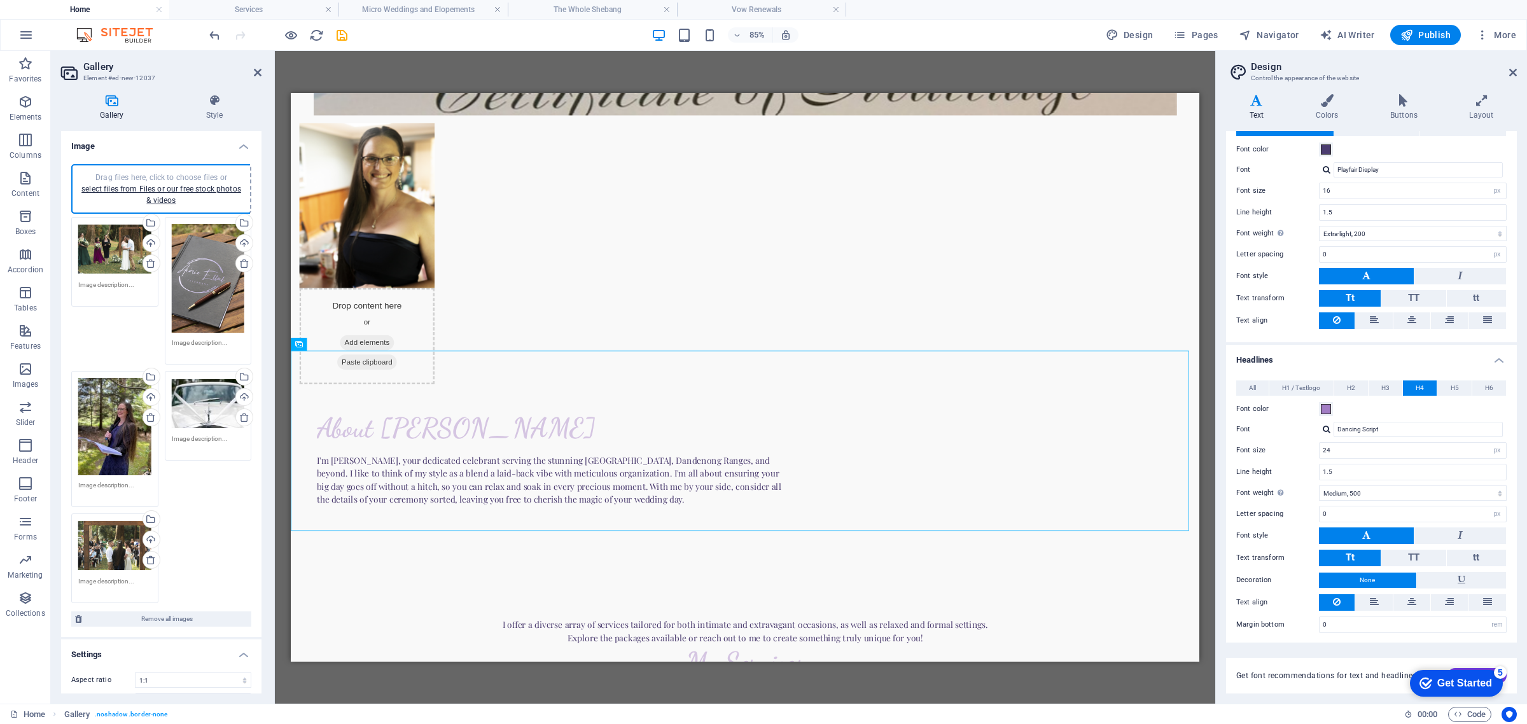
drag, startPoint x: 224, startPoint y: 517, endPoint x: 218, endPoint y: 513, distance: 6.5
click at [223, 517] on div "Drag files here, click to choose files or select files from Files or our free s…" at bounding box center [161, 410] width 186 height 393
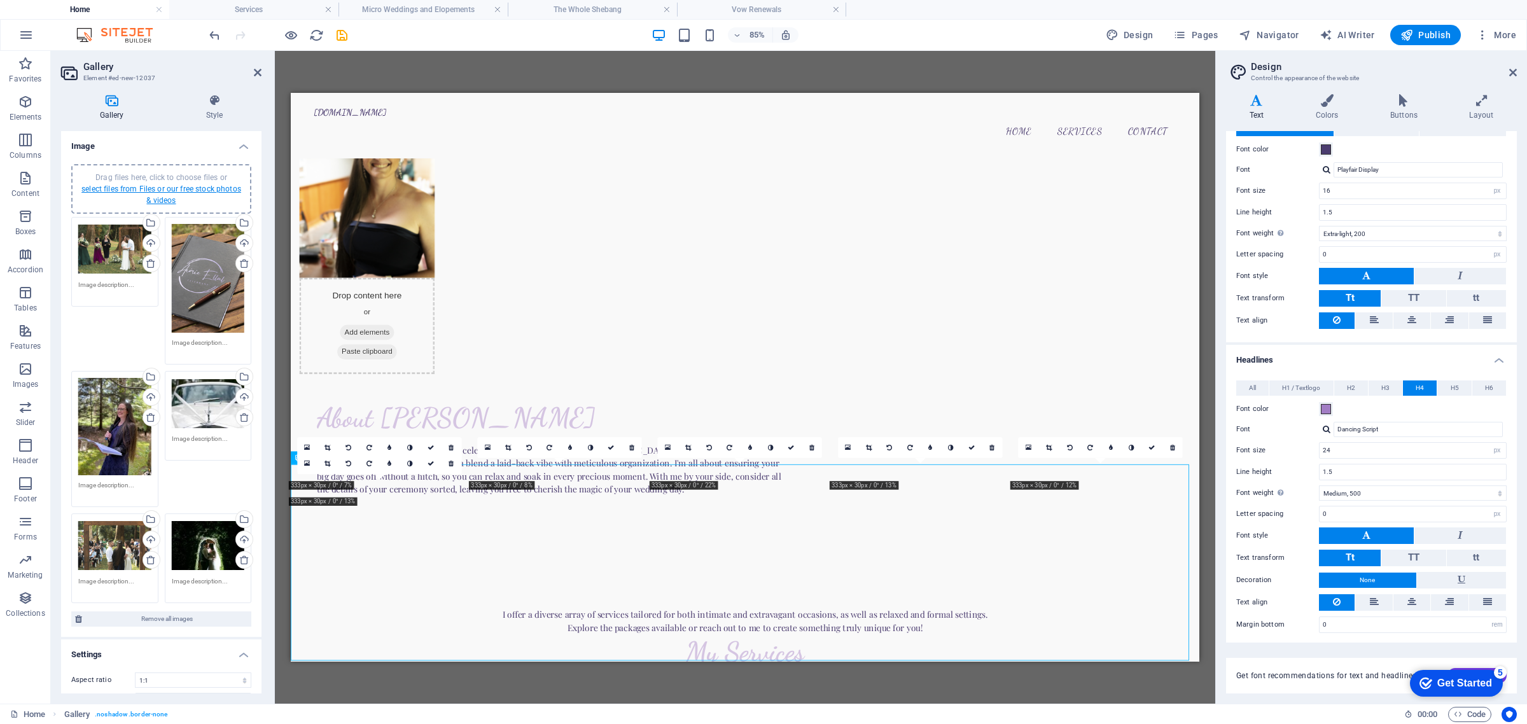
scroll to position [741, 0]
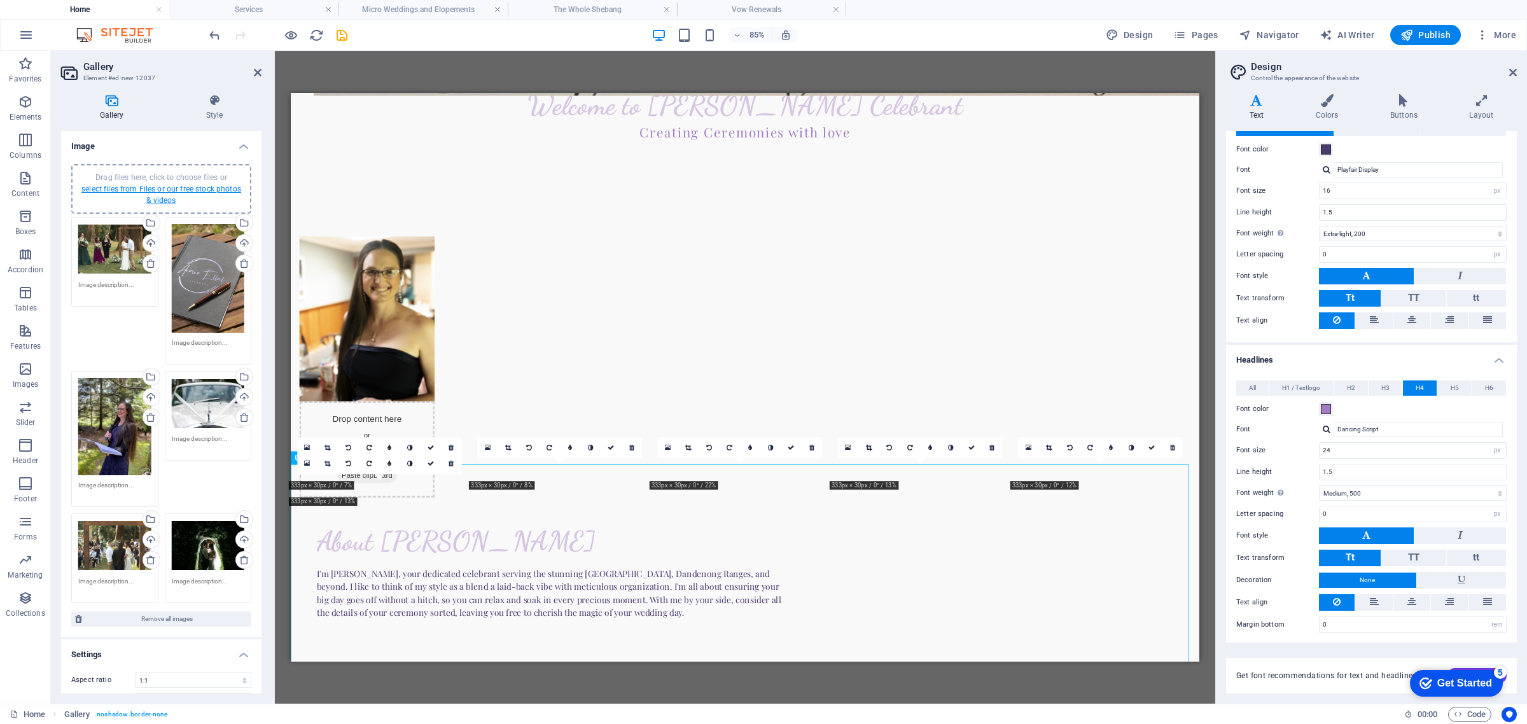
click at [172, 188] on link "select files from Files or our free stock photos & videos" at bounding box center [161, 194] width 160 height 20
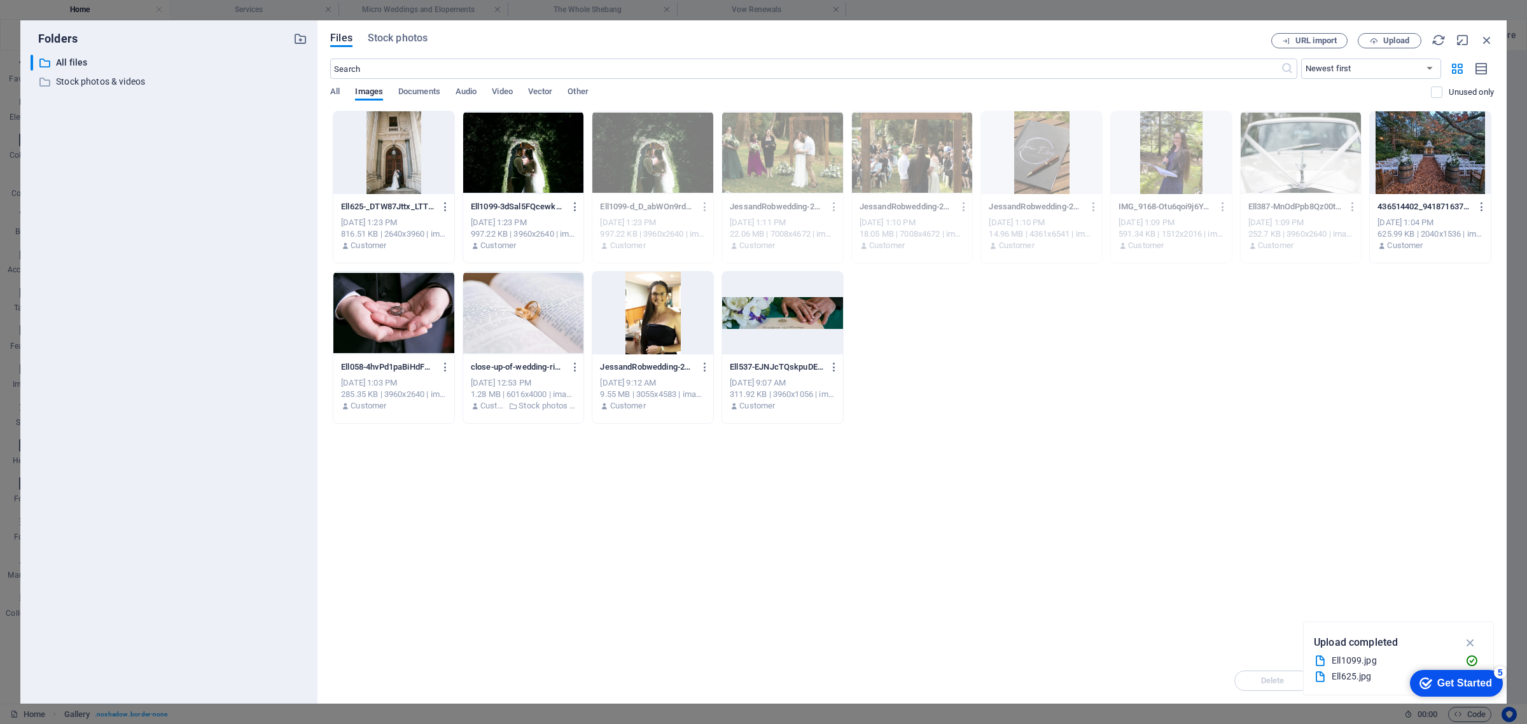
click at [517, 144] on div at bounding box center [523, 152] width 121 height 83
click at [376, 150] on div at bounding box center [393, 152] width 121 height 83
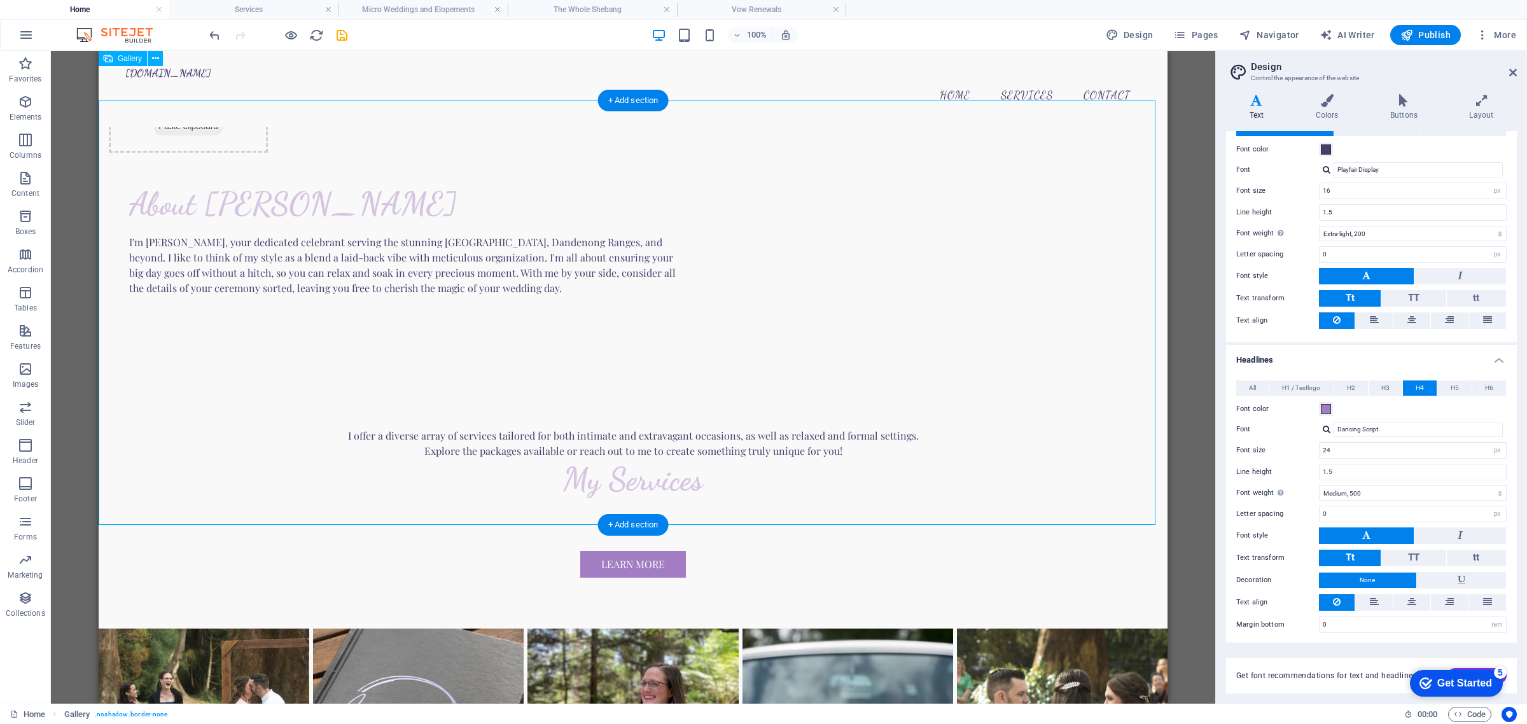
scroll to position [1050, 0]
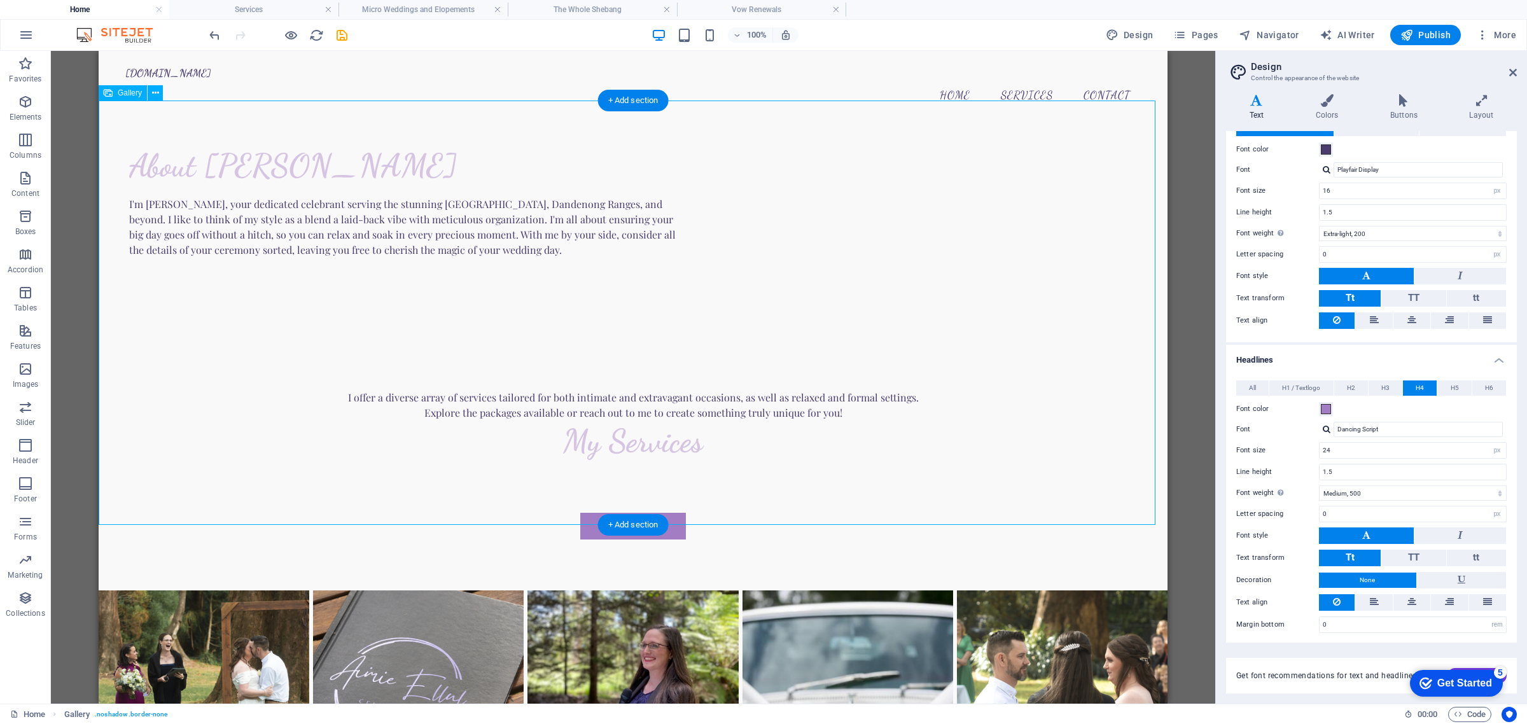
select select "4"
select select "%"
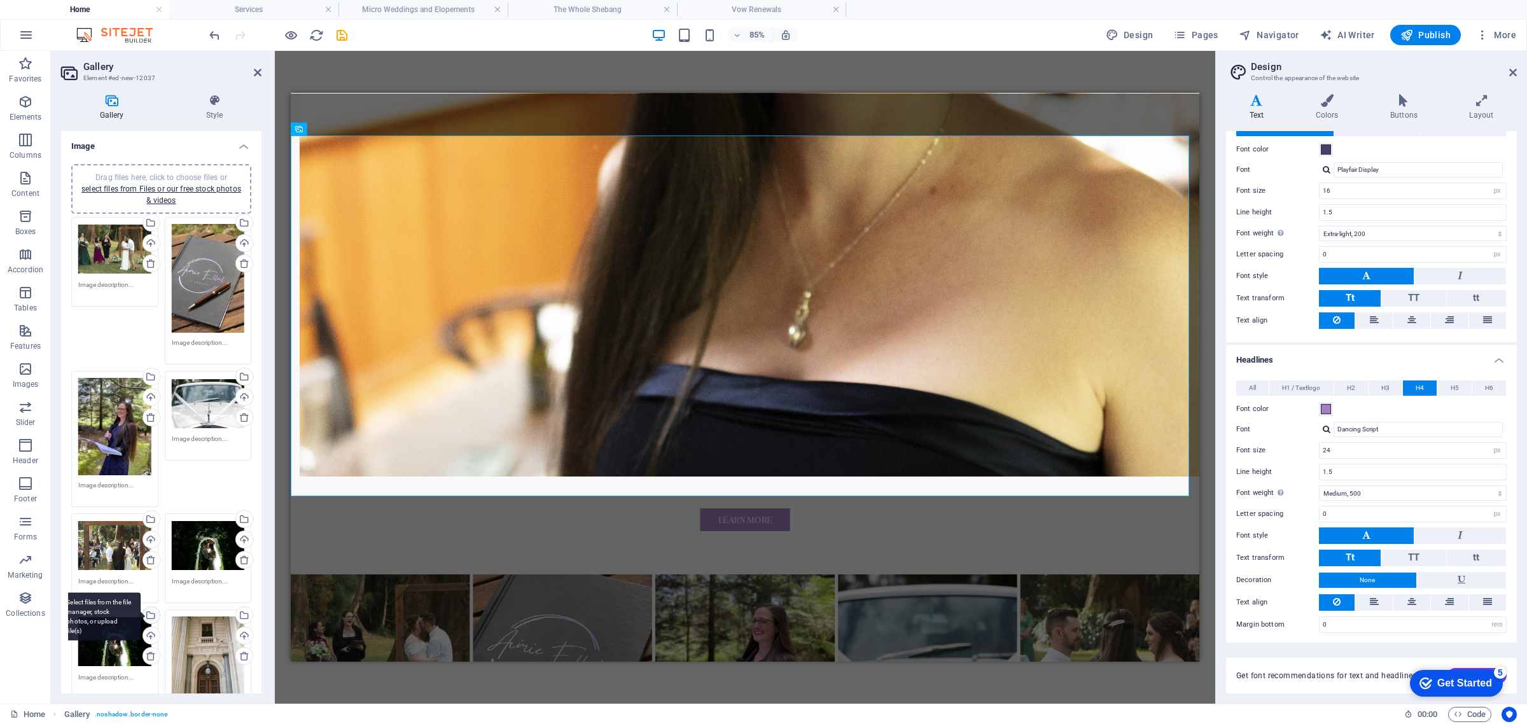
click at [116, 615] on div "Select files from the file manager, stock photos, or upload file(s)" at bounding box center [99, 616] width 83 height 48
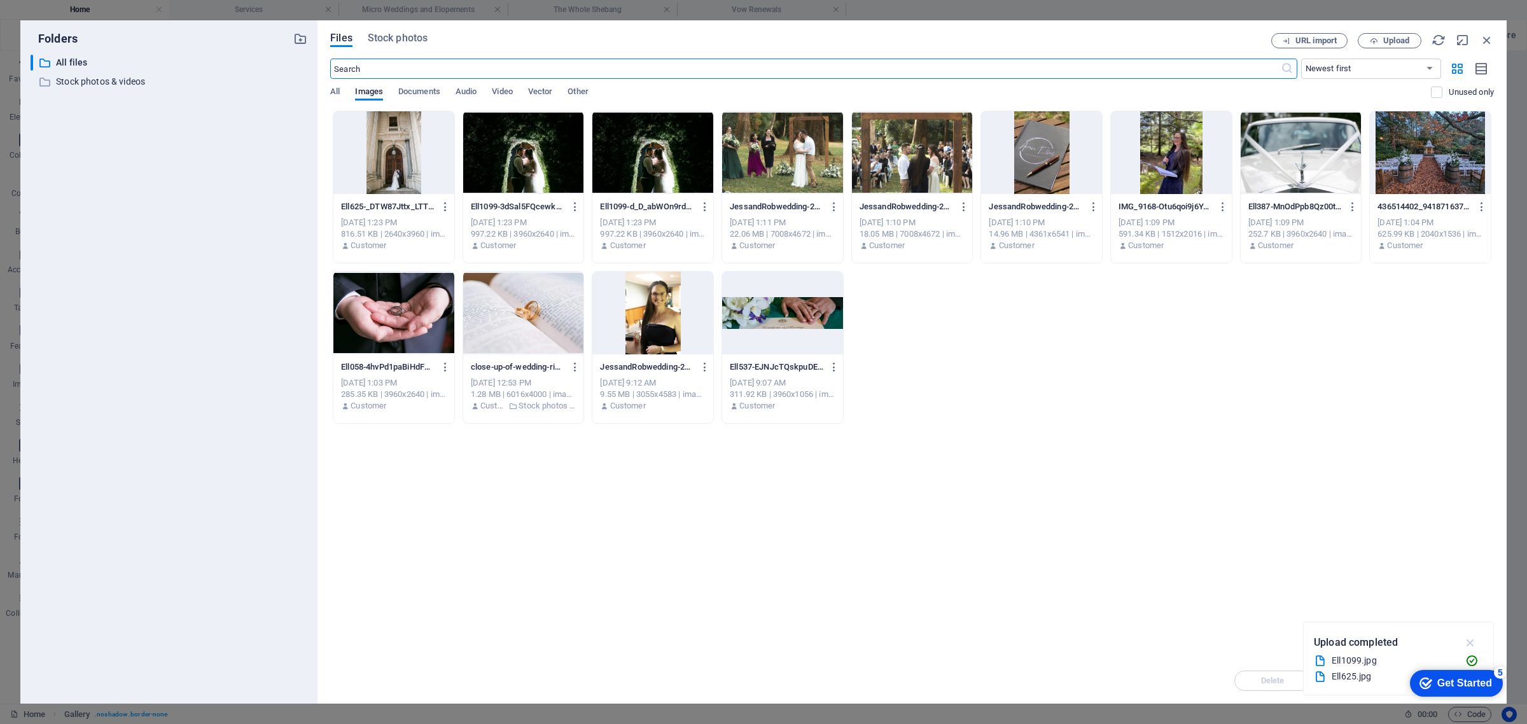
click at [1467, 643] on icon "button" at bounding box center [1470, 643] width 15 height 14
click at [1489, 36] on icon "button" at bounding box center [1487, 40] width 14 height 14
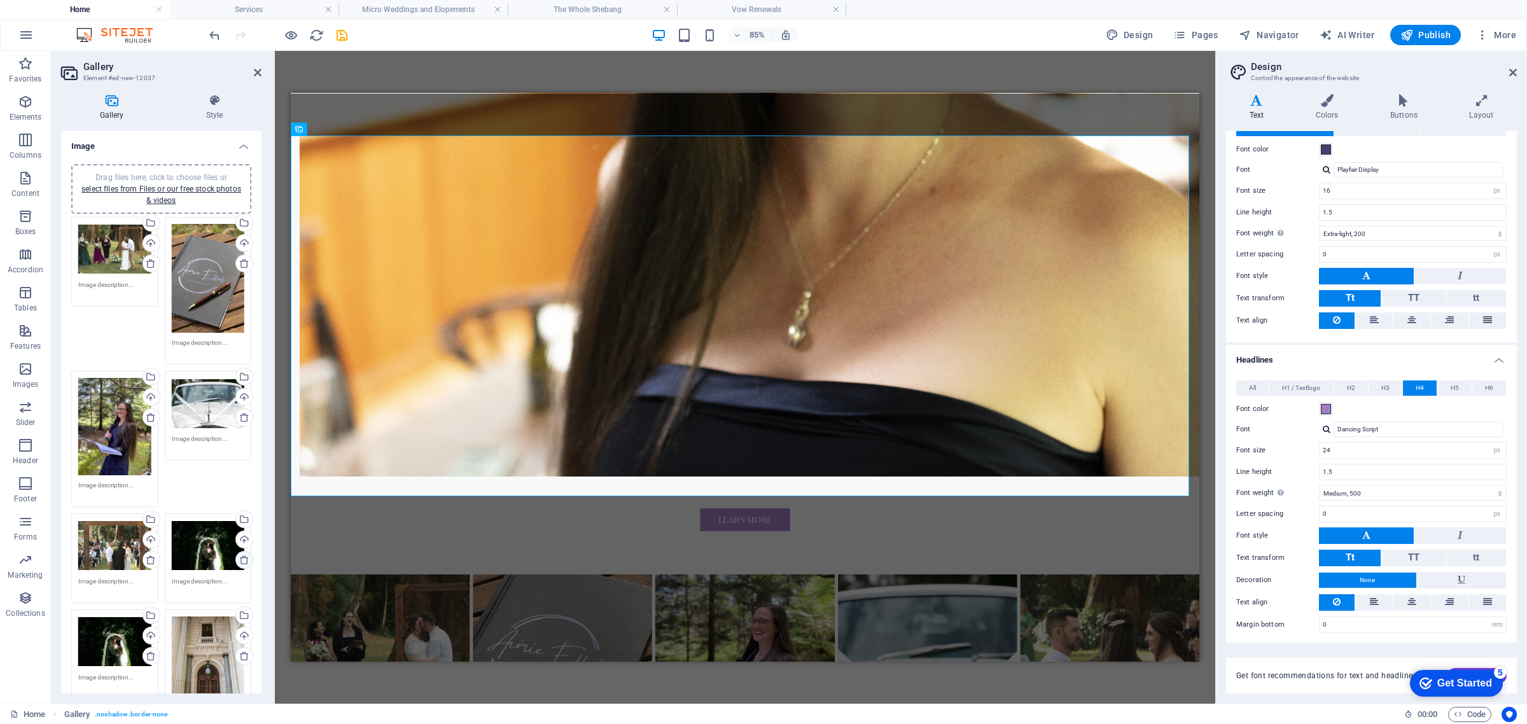
click at [242, 558] on icon at bounding box center [244, 560] width 10 height 10
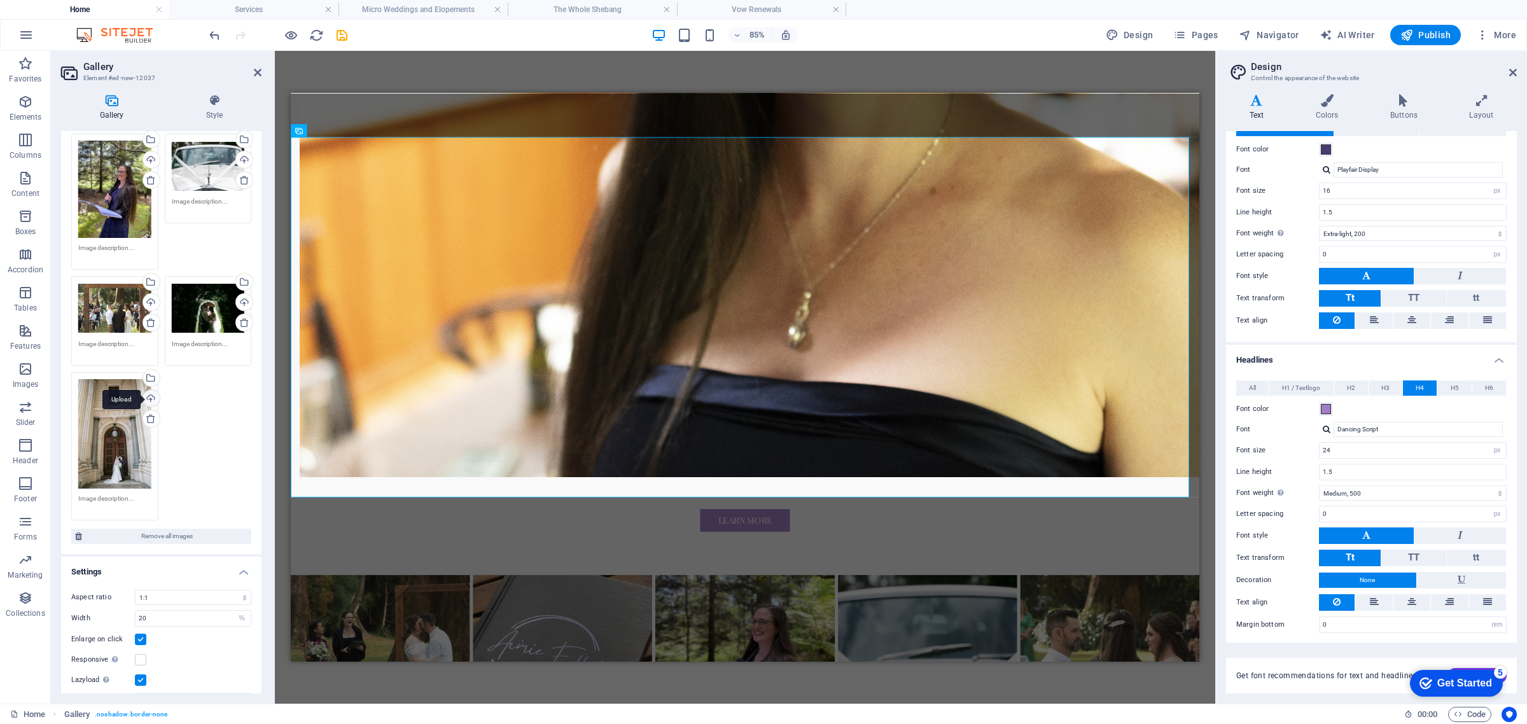
scroll to position [278, 0]
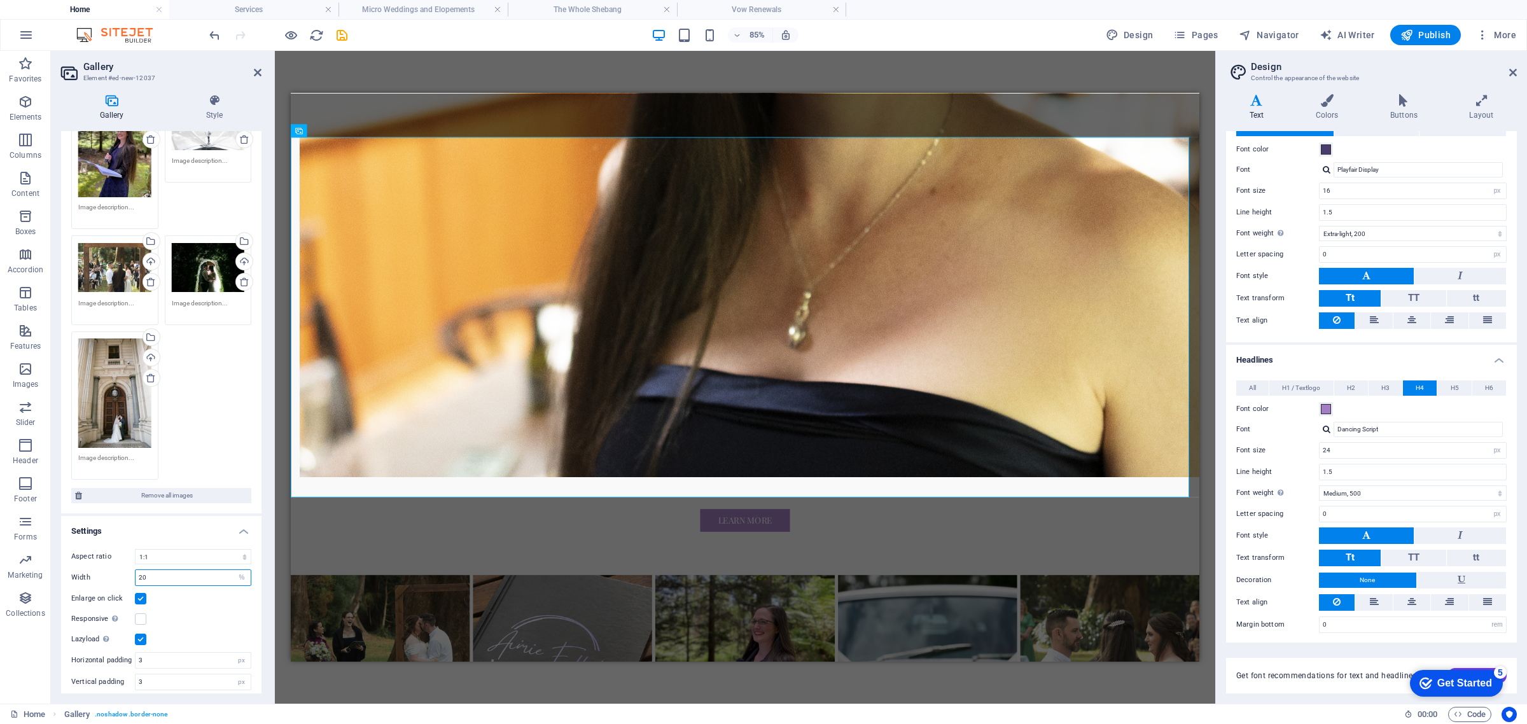
drag, startPoint x: 156, startPoint y: 570, endPoint x: 60, endPoint y: 555, distance: 97.3
click at [94, 580] on div "Aspect ratio No fixed aspect ratio 16:9 16:10 4:3 1:1 1:2 2:1 Width 20 px % Enl…" at bounding box center [161, 620] width 200 height 162
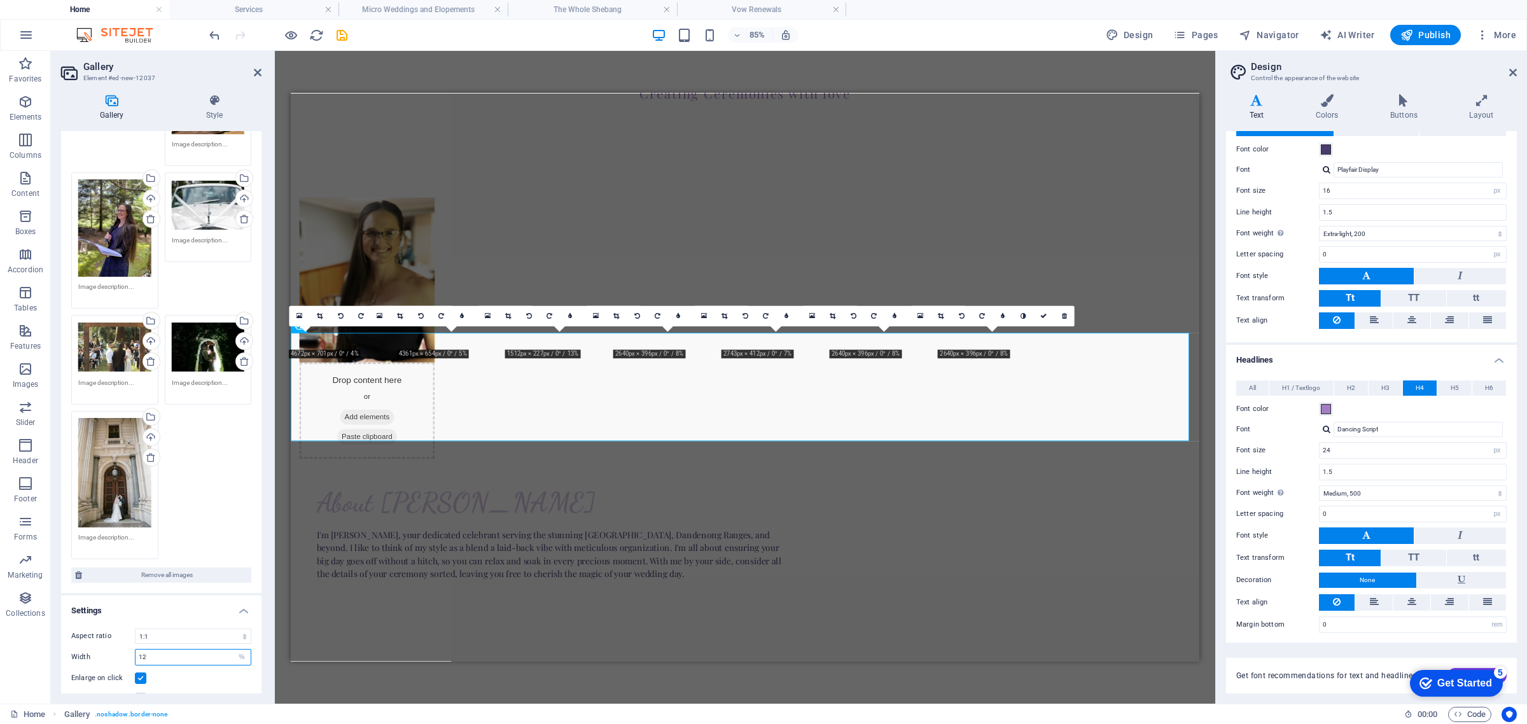
scroll to position [895, 0]
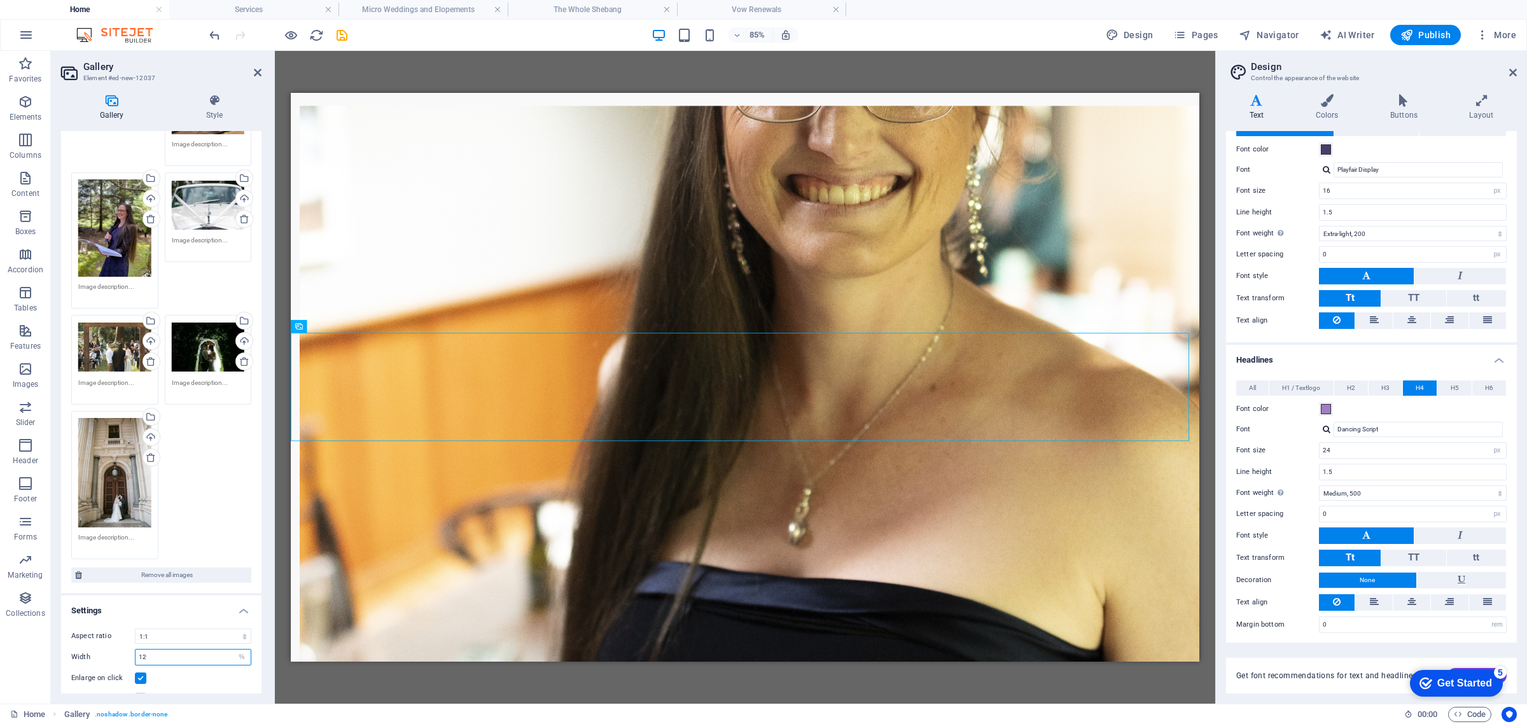
click at [176, 650] on input "12" at bounding box center [193, 657] width 115 height 15
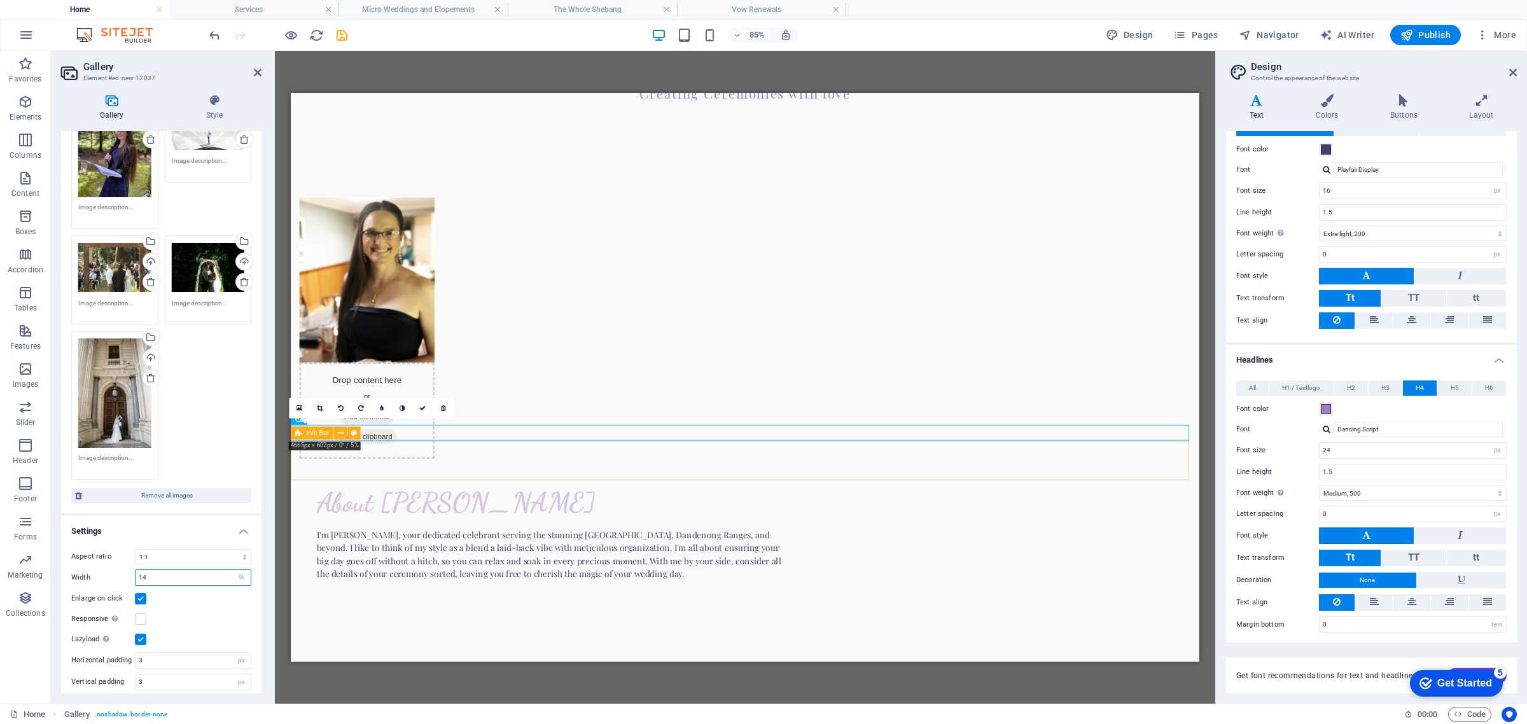
scroll to position [916, 0]
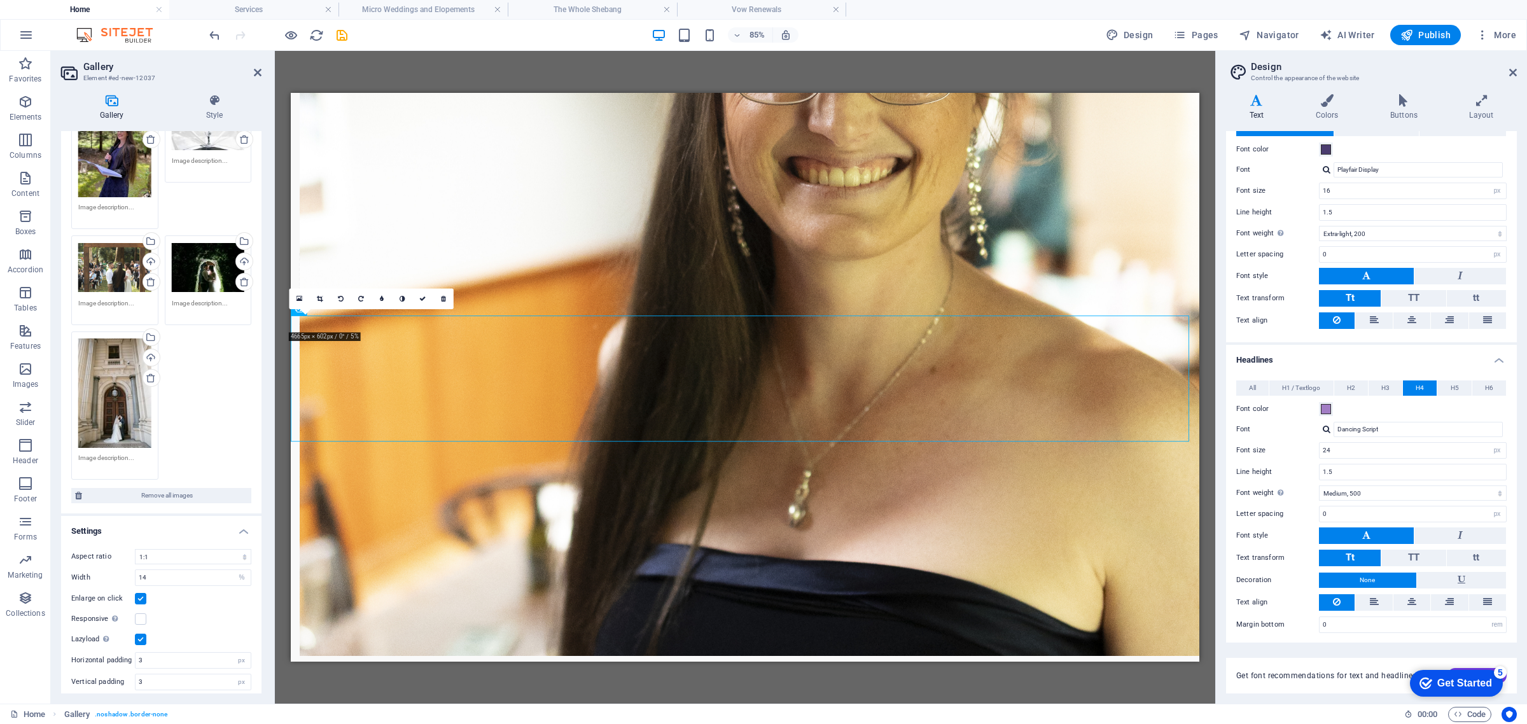
click at [147, 611] on div "Responsive Automatically load retina image and smartphone optimized sizes." at bounding box center [161, 618] width 180 height 15
click at [141, 613] on label at bounding box center [140, 618] width 11 height 11
click at [0, 0] on input "Responsive Automatically load retina image and smartphone optimized sizes." at bounding box center [0, 0] width 0 height 0
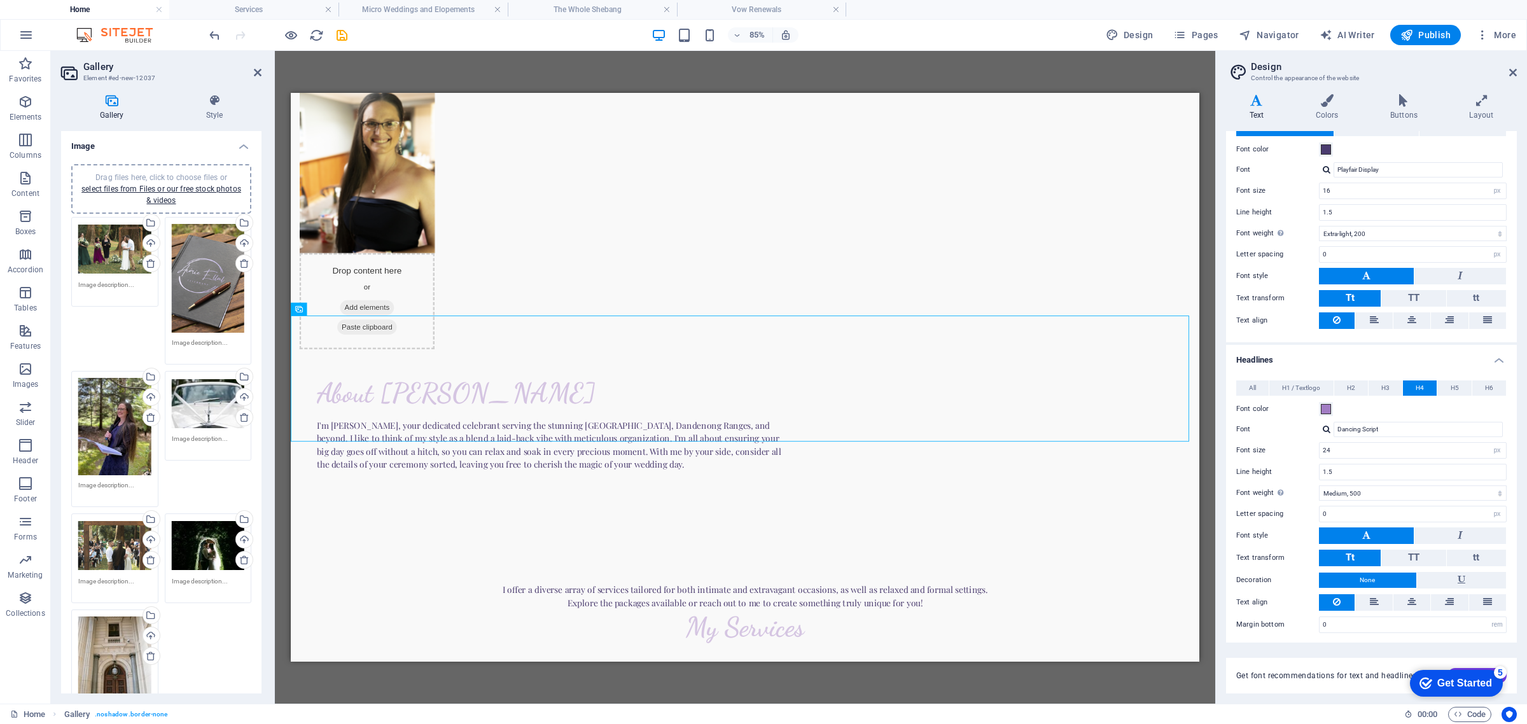
scroll to position [278, 0]
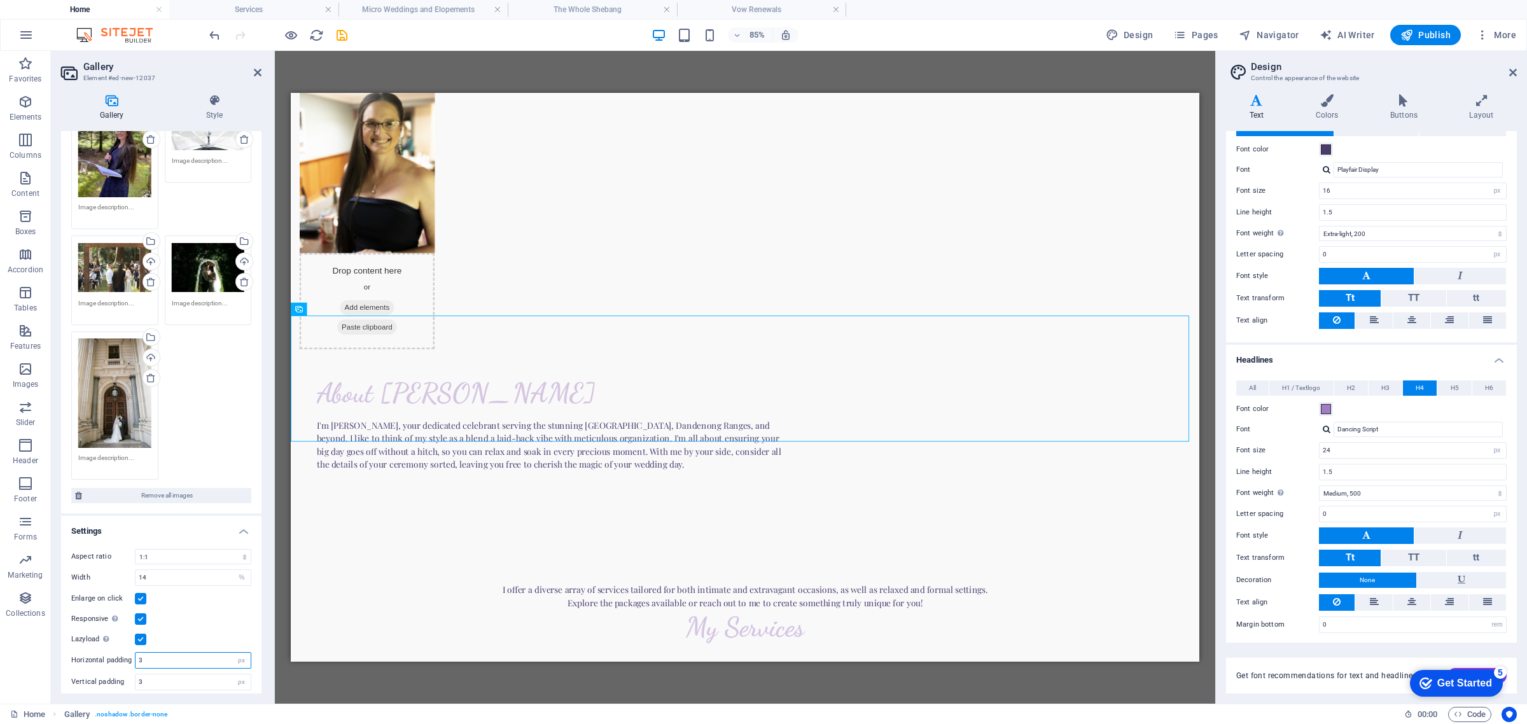
click at [184, 657] on input "3" at bounding box center [193, 660] width 115 height 15
click at [161, 676] on input "3" at bounding box center [193, 681] width 115 height 15
click at [196, 549] on select "No fixed aspect ratio 16:9 16:10 4:3 1:1 1:2 2:1" at bounding box center [193, 556] width 116 height 15
drag, startPoint x: 10, startPoint y: 16, endPoint x: 287, endPoint y: 99, distance: 289.4
click at [197, 549] on select "No fixed aspect ratio 16:9 16:10 4:3 1:1 1:2 2:1" at bounding box center [193, 556] width 116 height 15
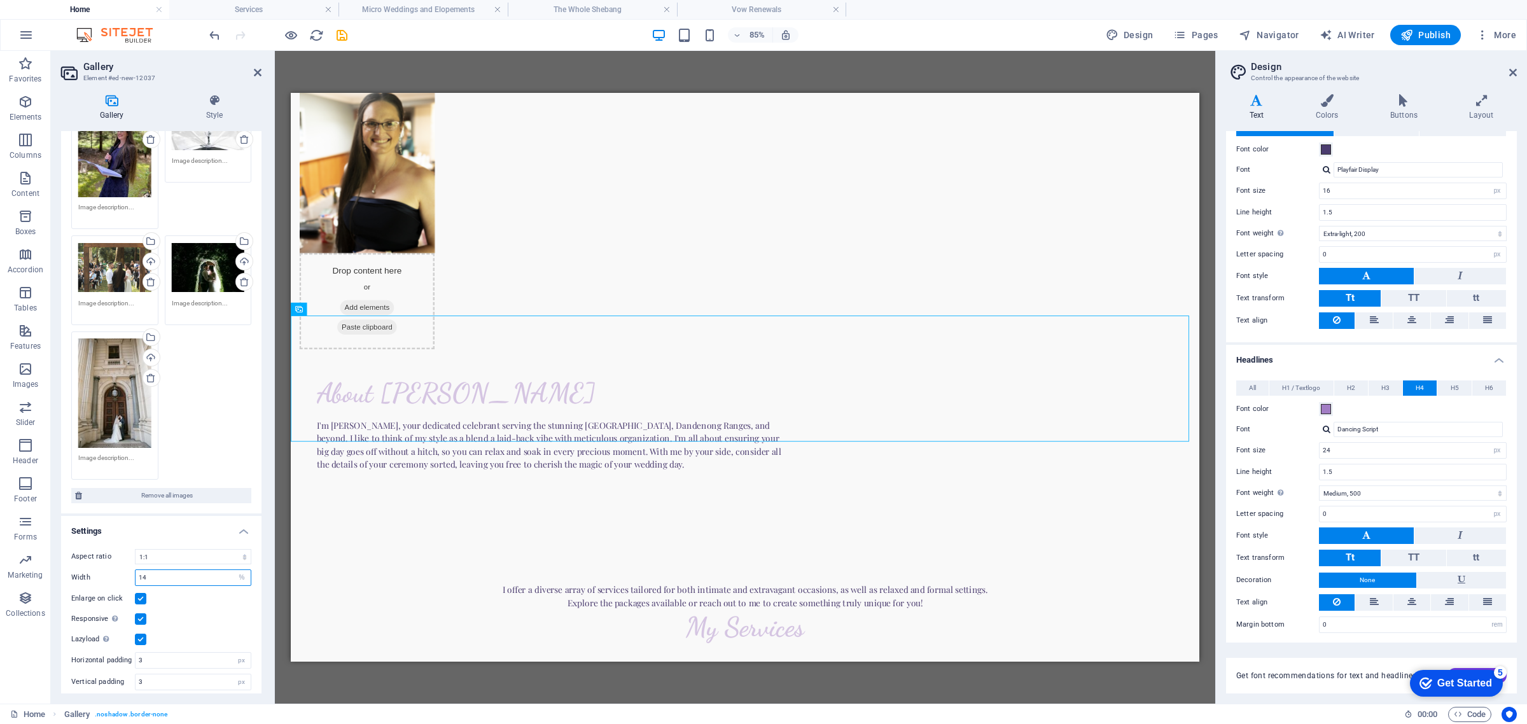
click at [162, 576] on input "14" at bounding box center [193, 577] width 115 height 15
click at [211, 601] on div "Aspect ratio No fixed aspect ratio 16:9 16:10 4:3 1:1 1:2 2:1 Width 14.5 px % E…" at bounding box center [161, 620] width 200 height 162
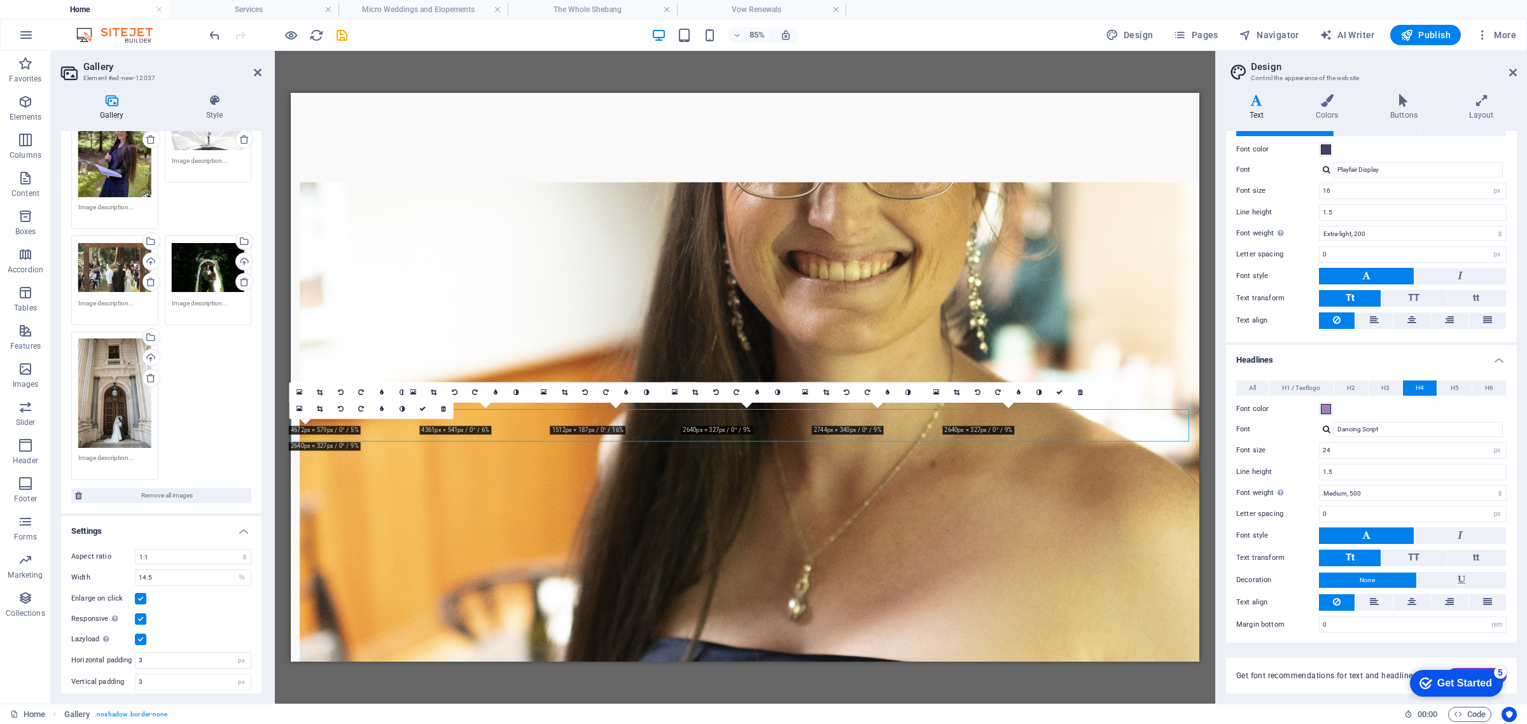
scroll to position [1075, 0]
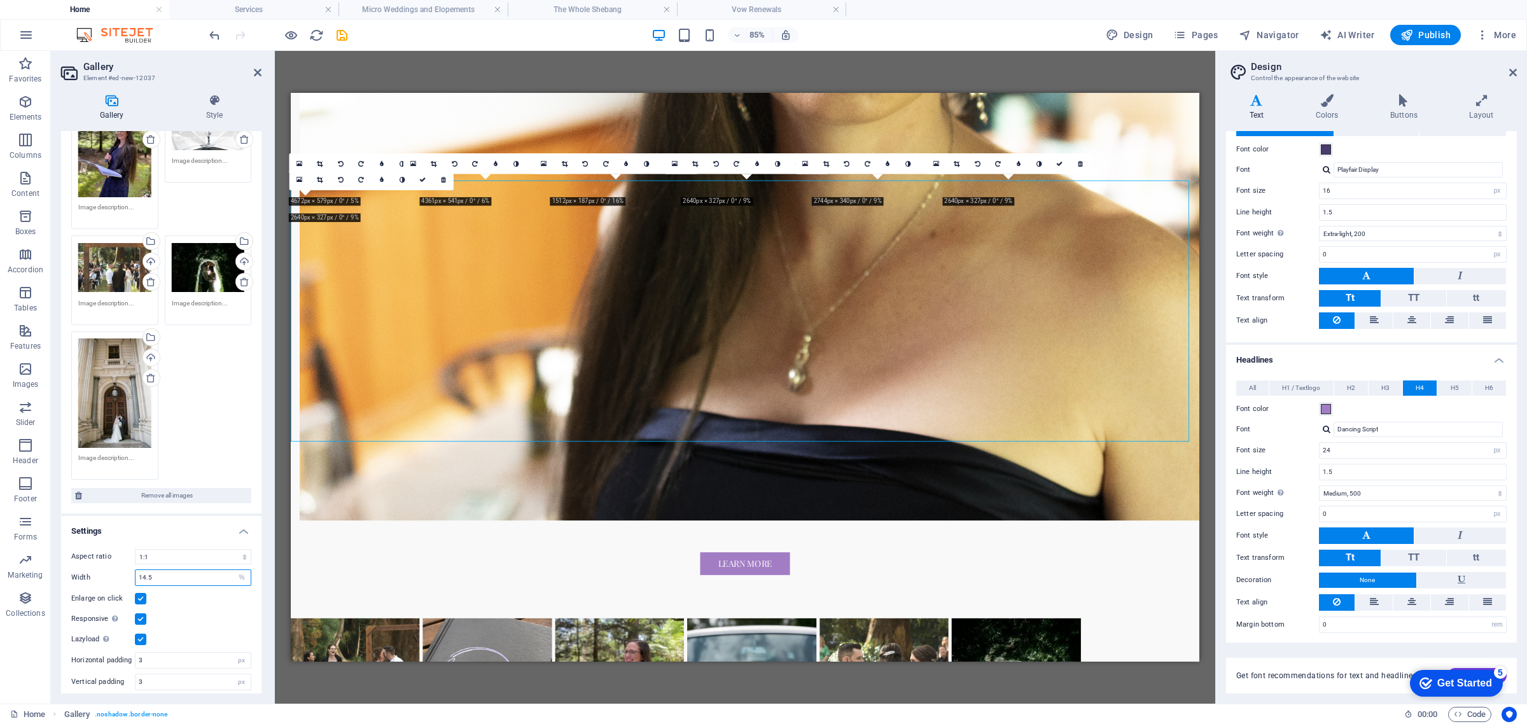
click at [182, 570] on input "14.5" at bounding box center [193, 577] width 115 height 15
type input "14.2"
click at [204, 582] on div "Aspect ratio No fixed aspect ratio 16:9 16:10 4:3 1:1 1:2 2:1 Width 14.2 px % E…" at bounding box center [161, 620] width 200 height 162
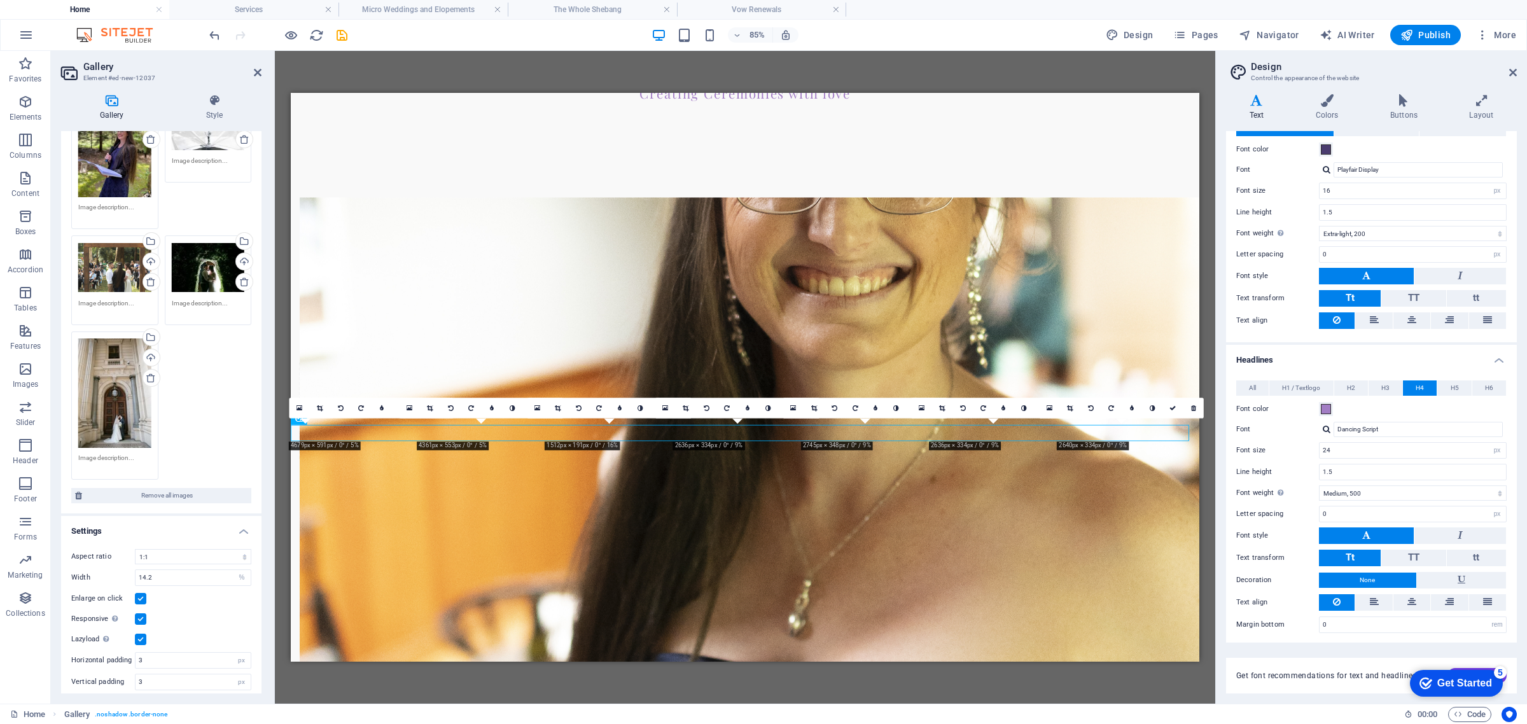
scroll to position [918, 0]
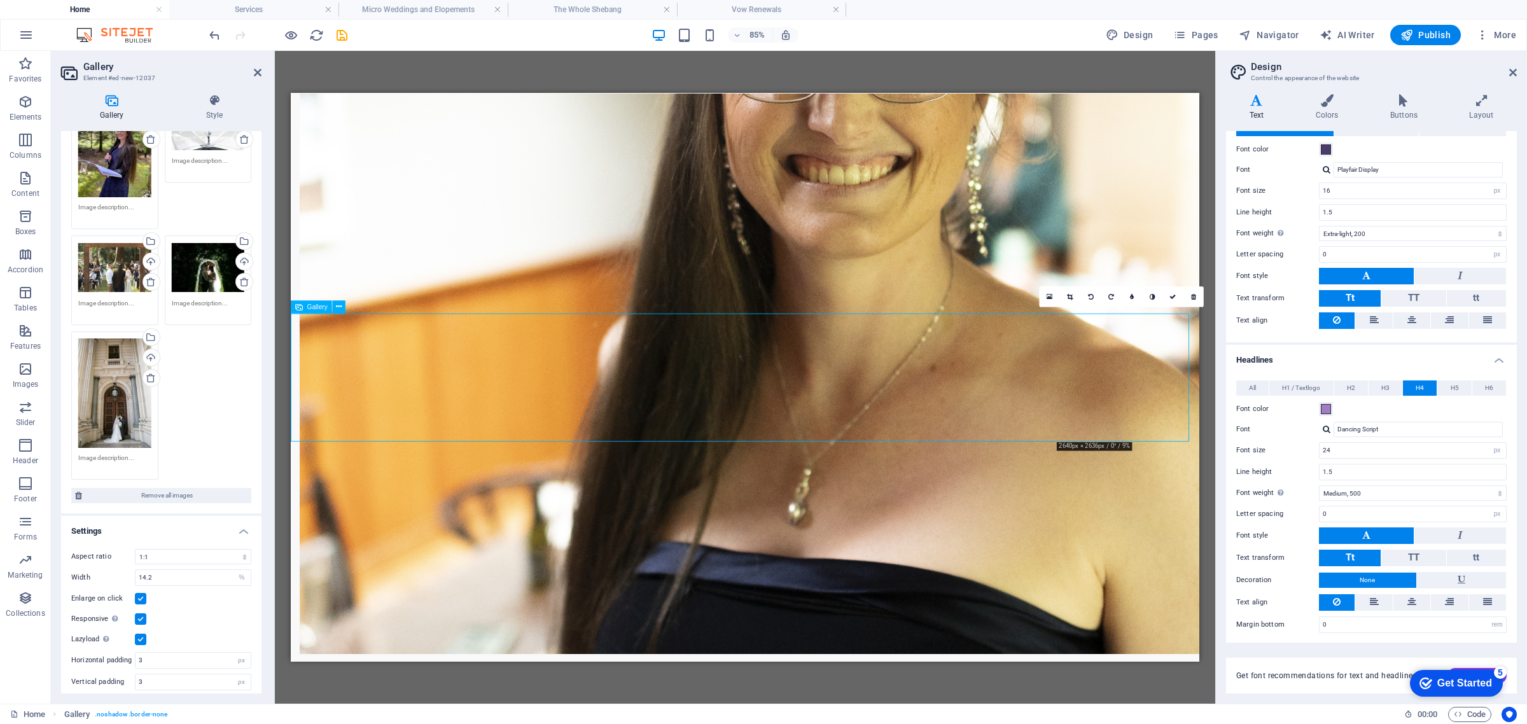
click at [1071, 298] on icon at bounding box center [1070, 296] width 6 height 6
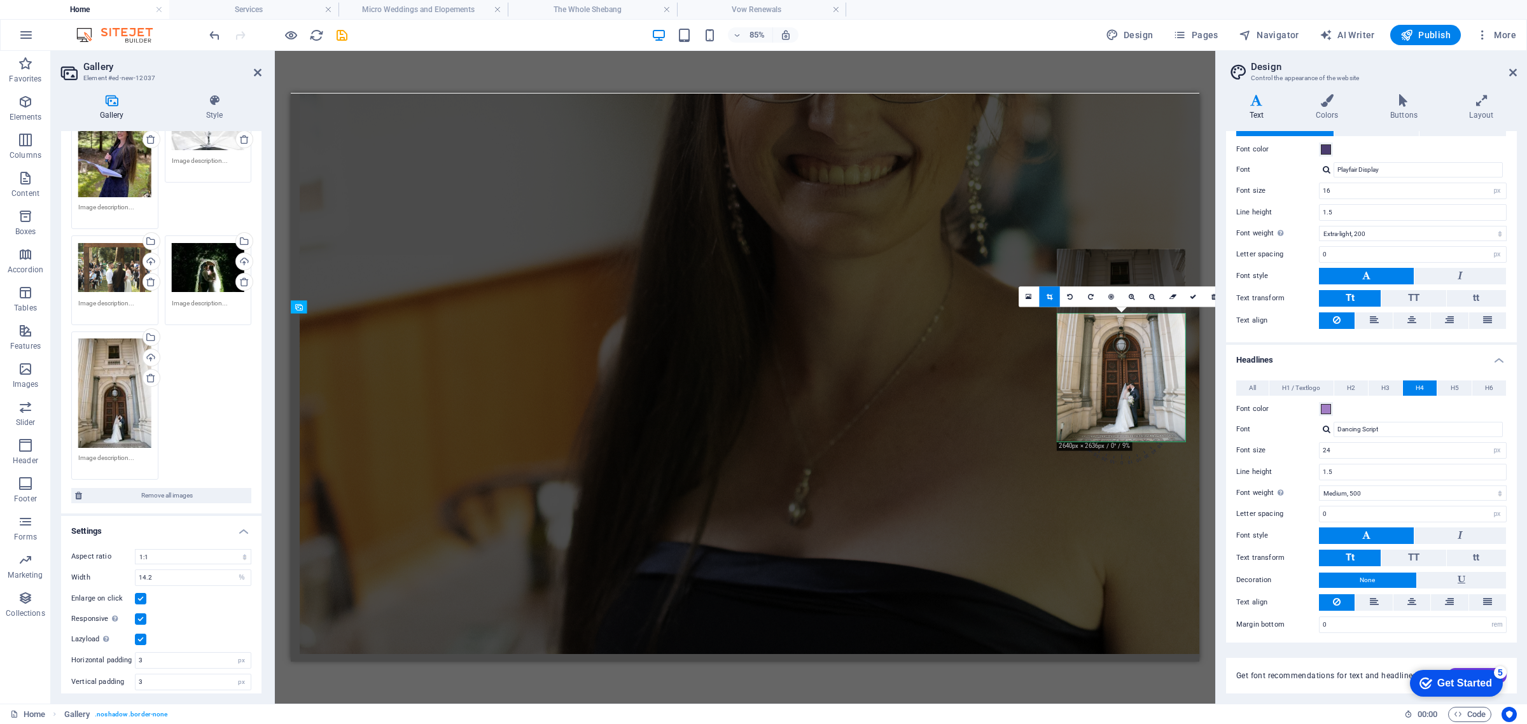
drag, startPoint x: 1110, startPoint y: 388, endPoint x: 1108, endPoint y: 344, distance: 44.6
click at [1108, 344] on div at bounding box center [1121, 345] width 128 height 192
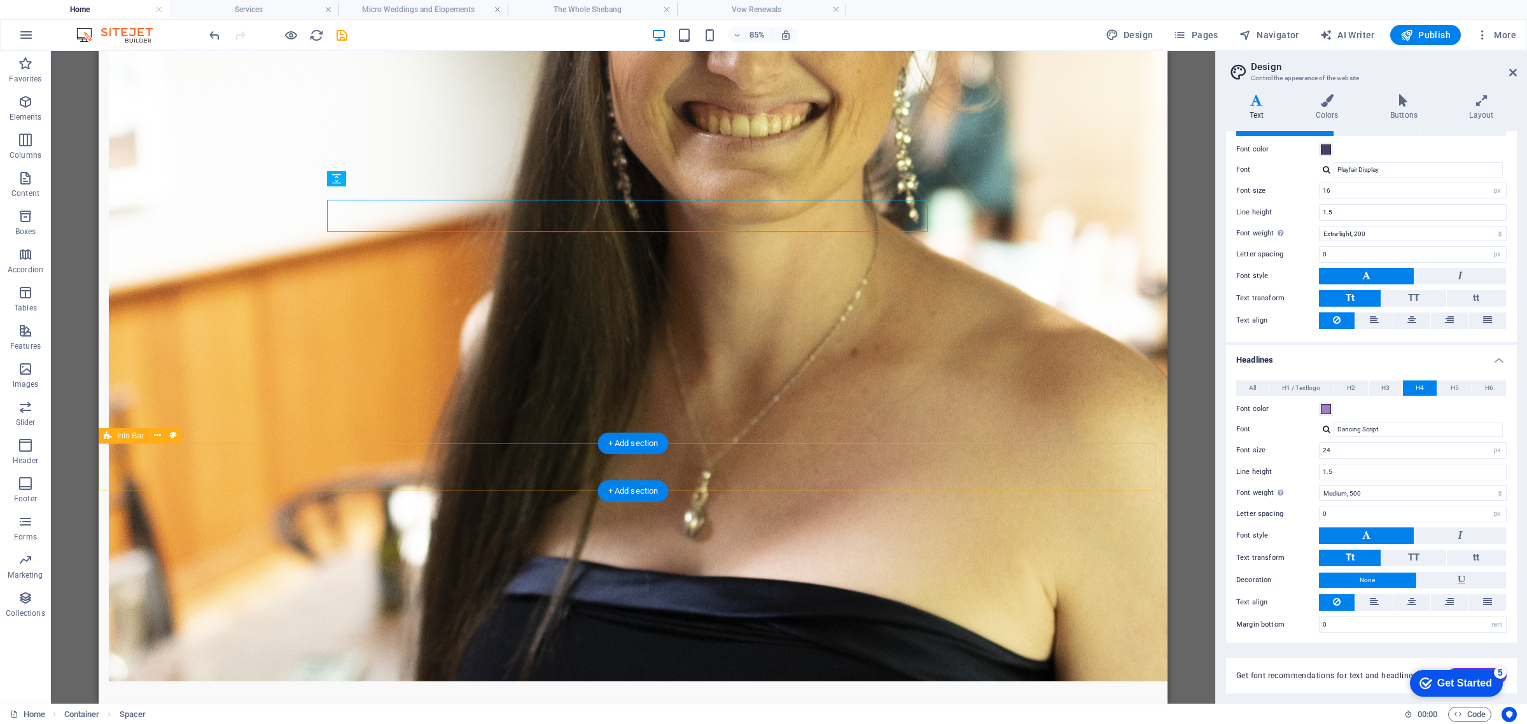
scroll to position [921, 0]
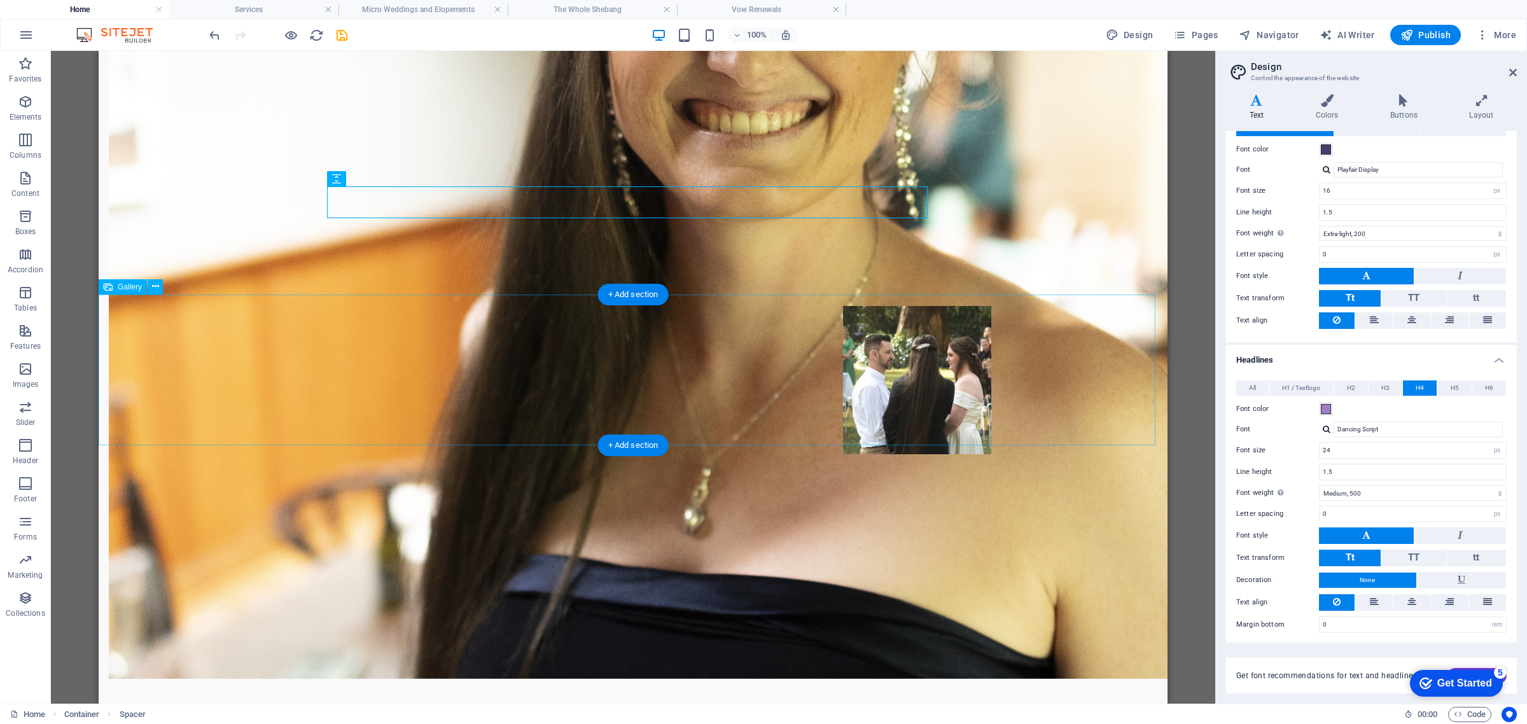
drag, startPoint x: 776, startPoint y: 375, endPoint x: 917, endPoint y: 385, distance: 140.9
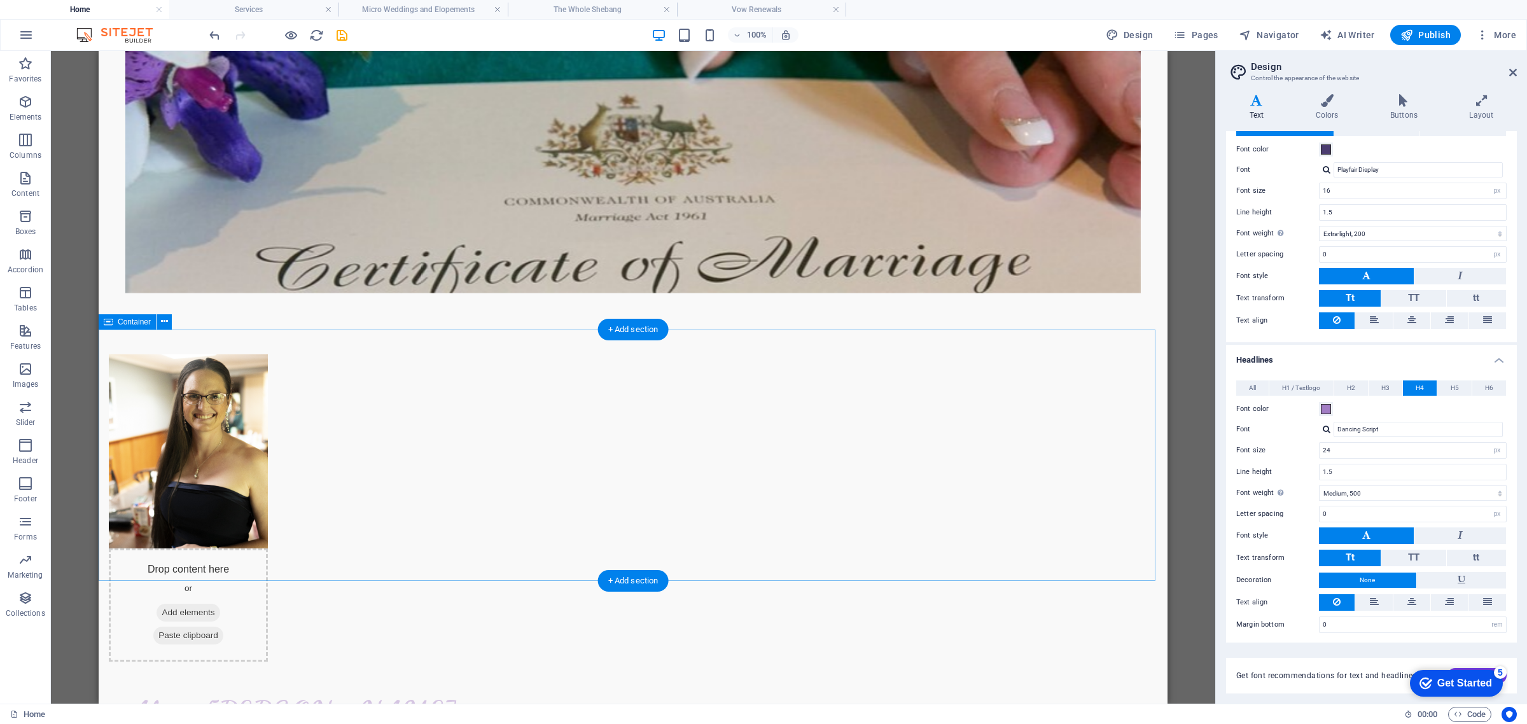
scroll to position [636, 0]
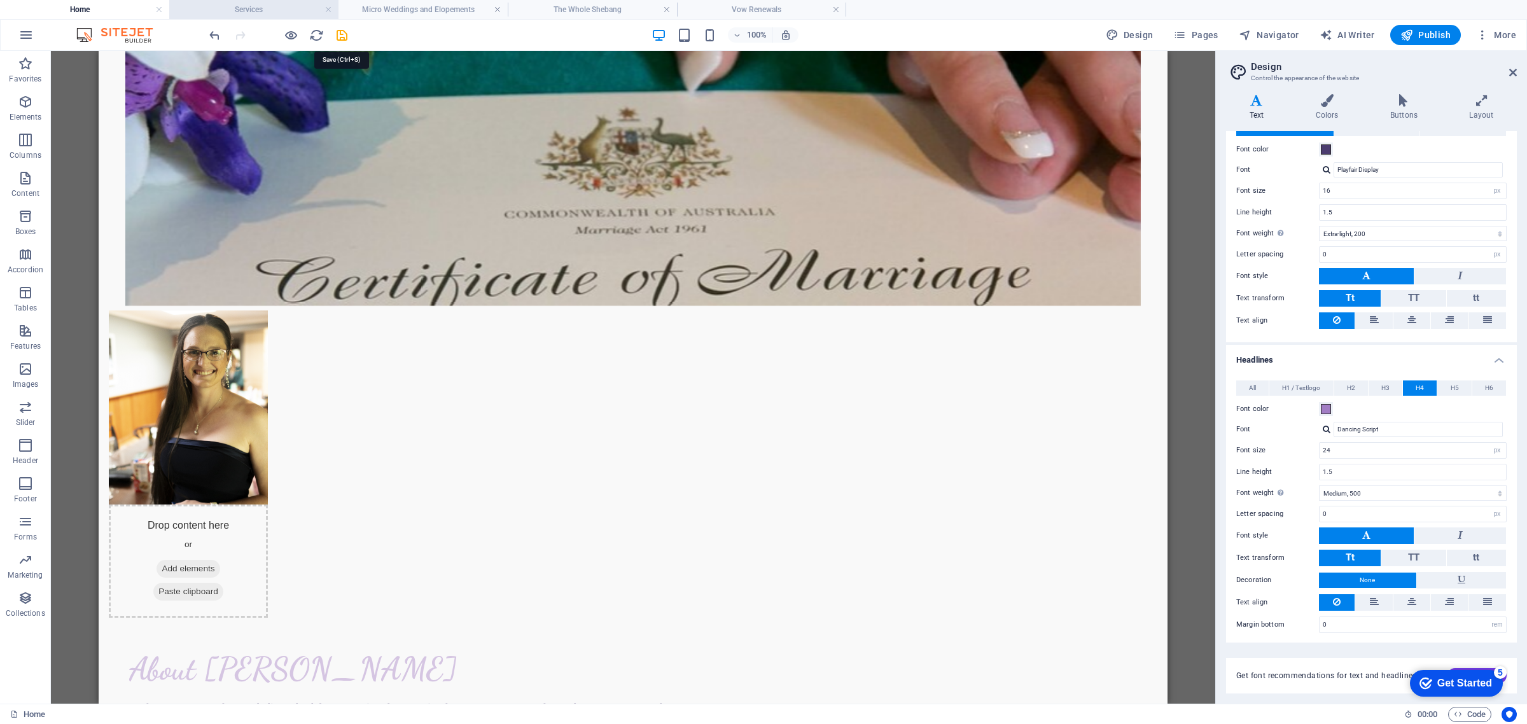
drag, startPoint x: 338, startPoint y: 29, endPoint x: 285, endPoint y: 13, distance: 55.1
click at [338, 29] on icon "save" at bounding box center [342, 35] width 15 height 15
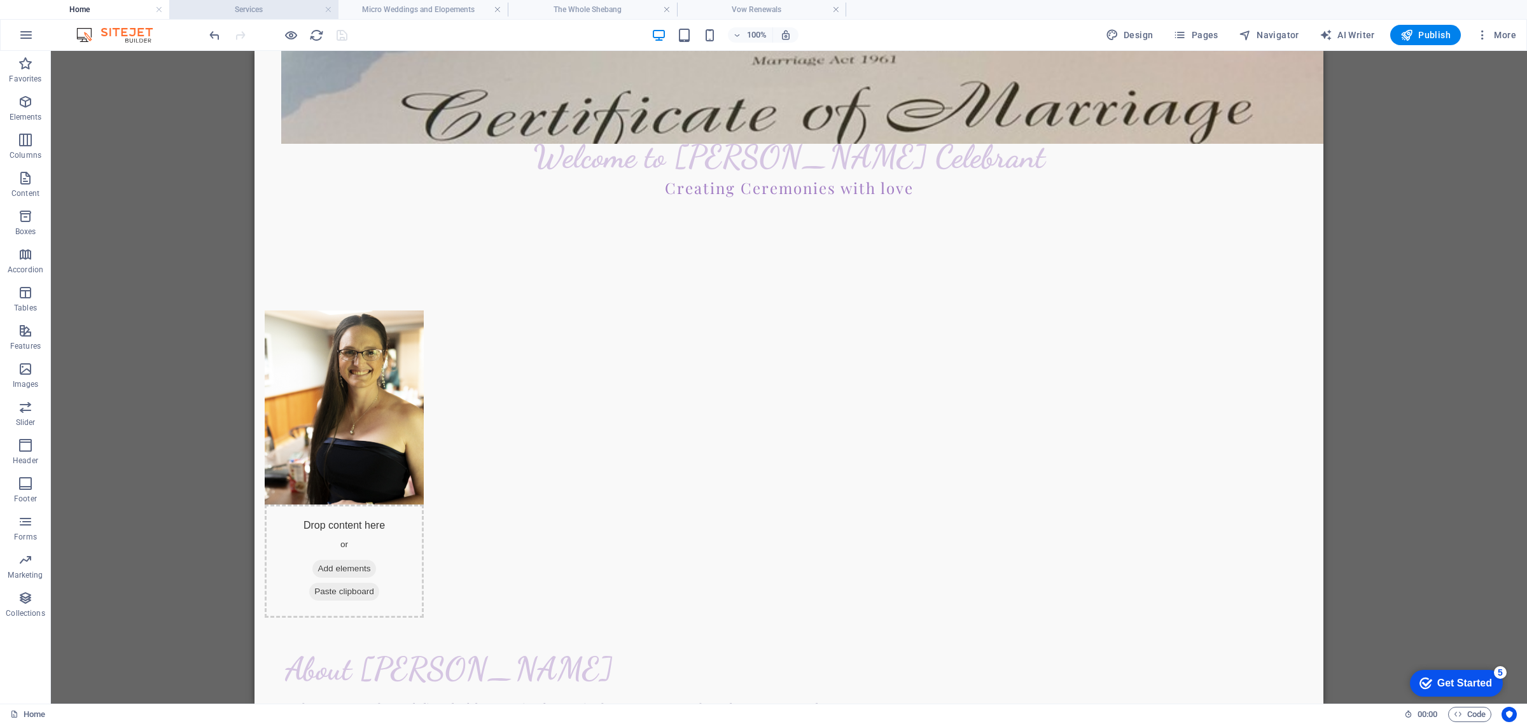
click at [284, 13] on h4 "Services" at bounding box center [253, 10] width 169 height 14
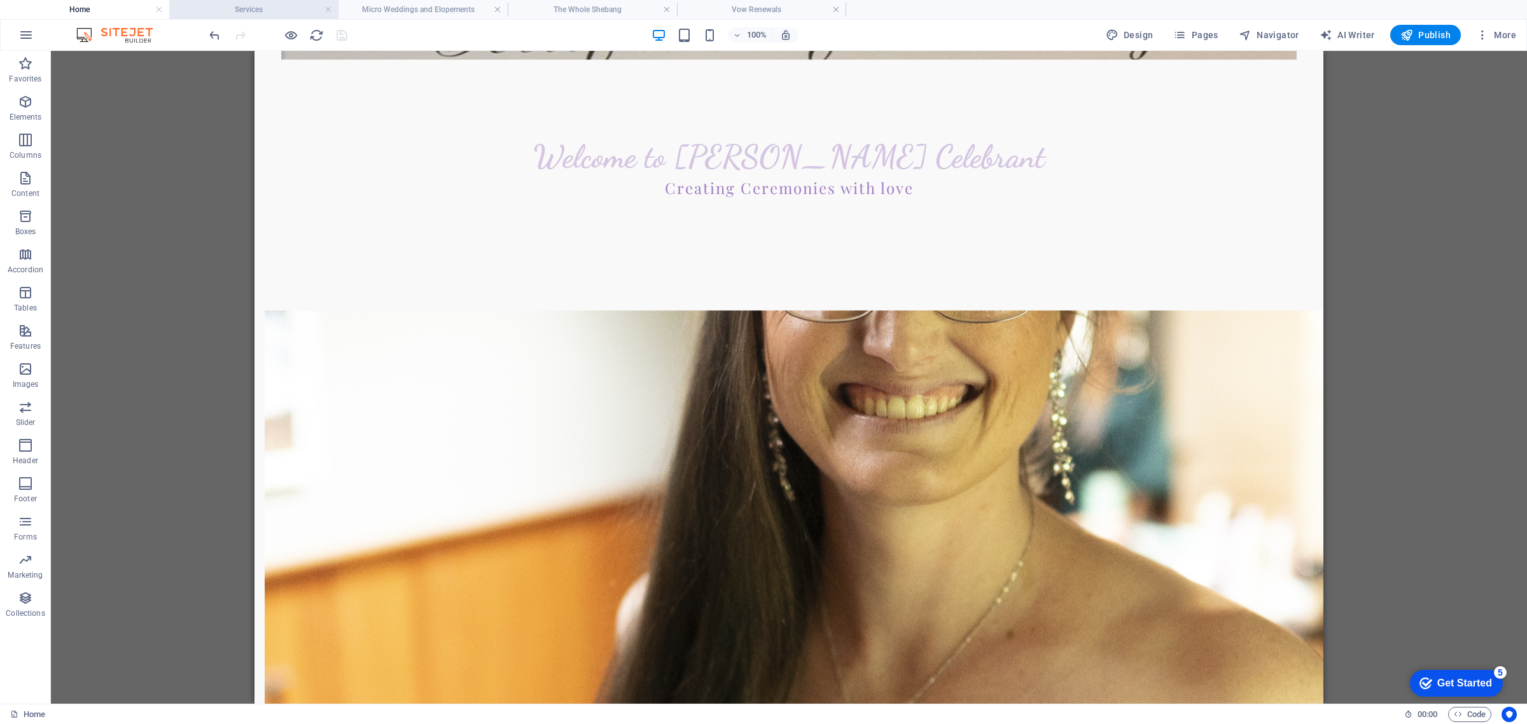
scroll to position [0, 0]
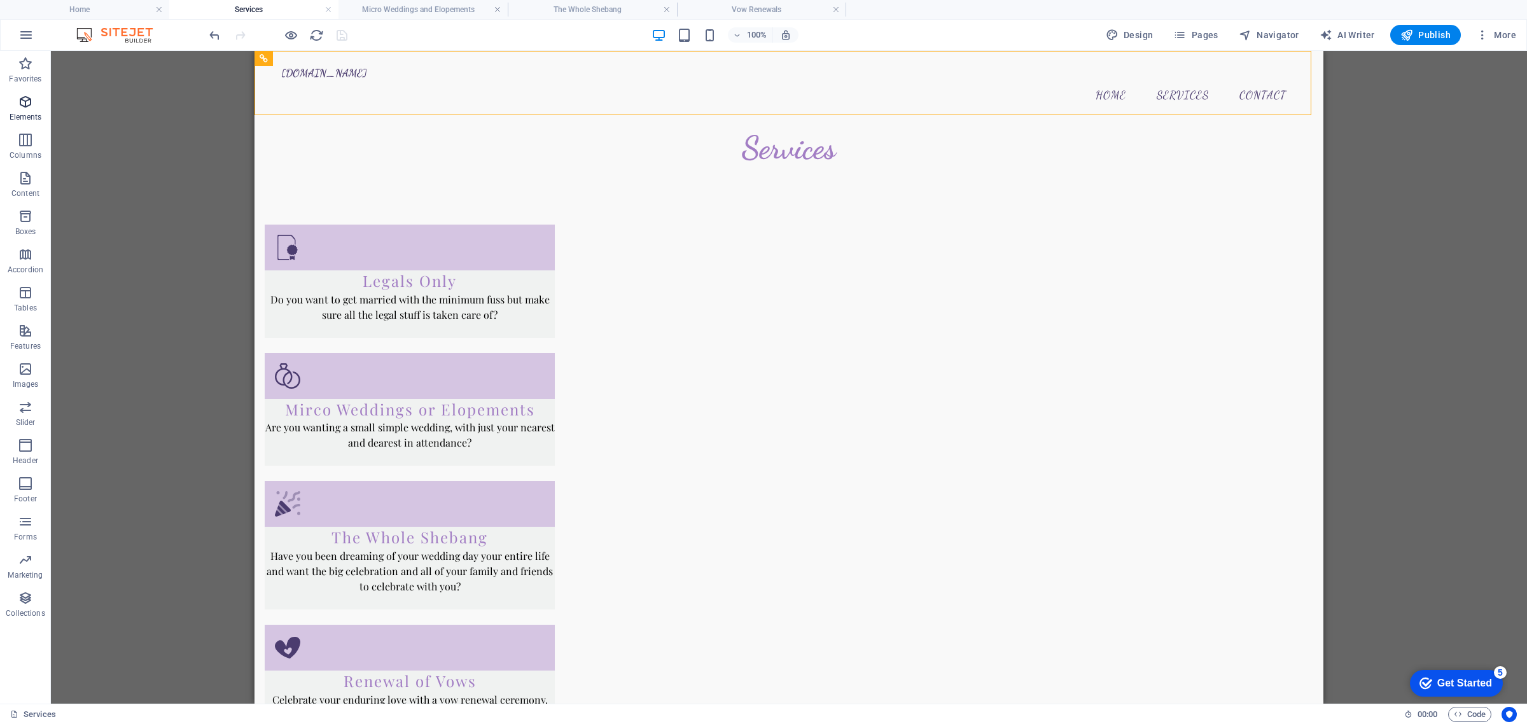
click at [34, 97] on span "Elements" at bounding box center [25, 109] width 51 height 31
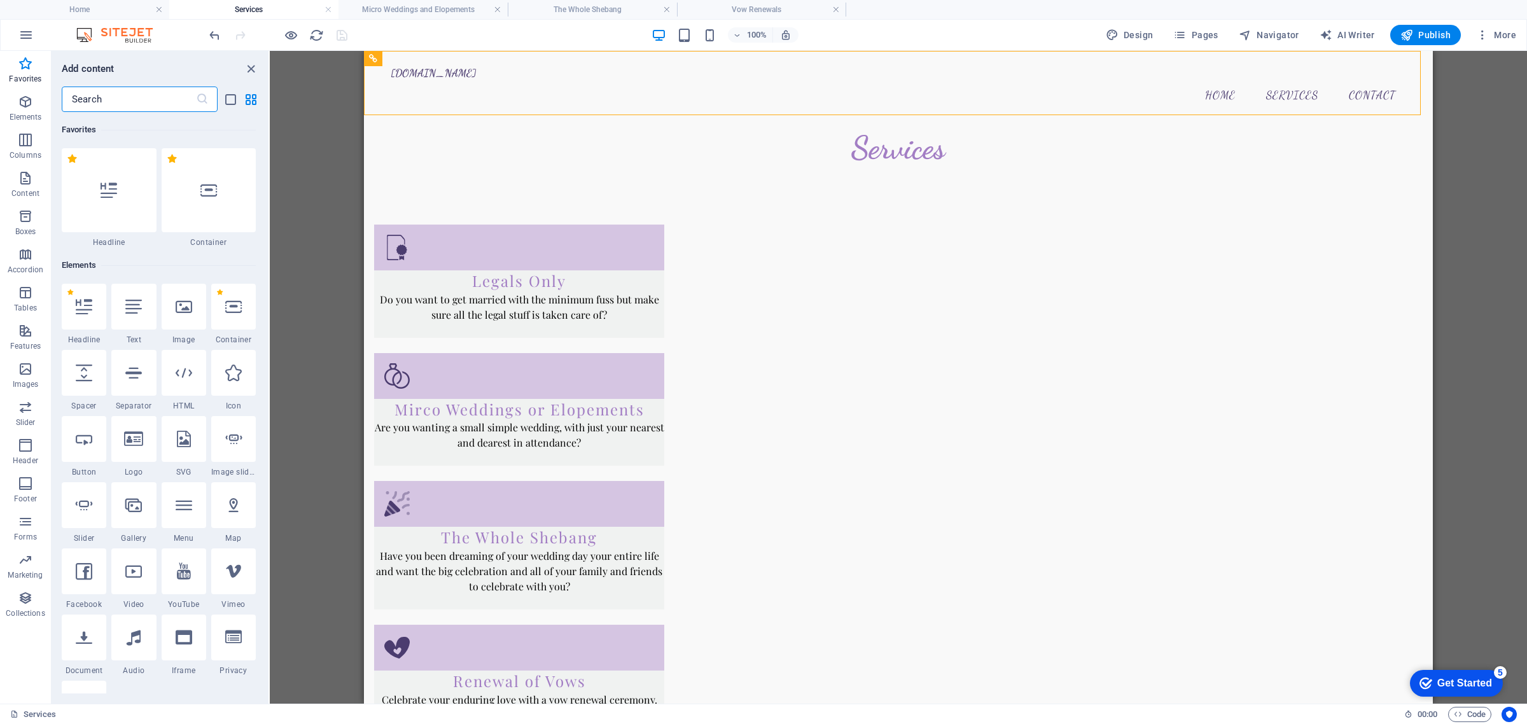
click at [111, 97] on input "text" at bounding box center [129, 99] width 134 height 25
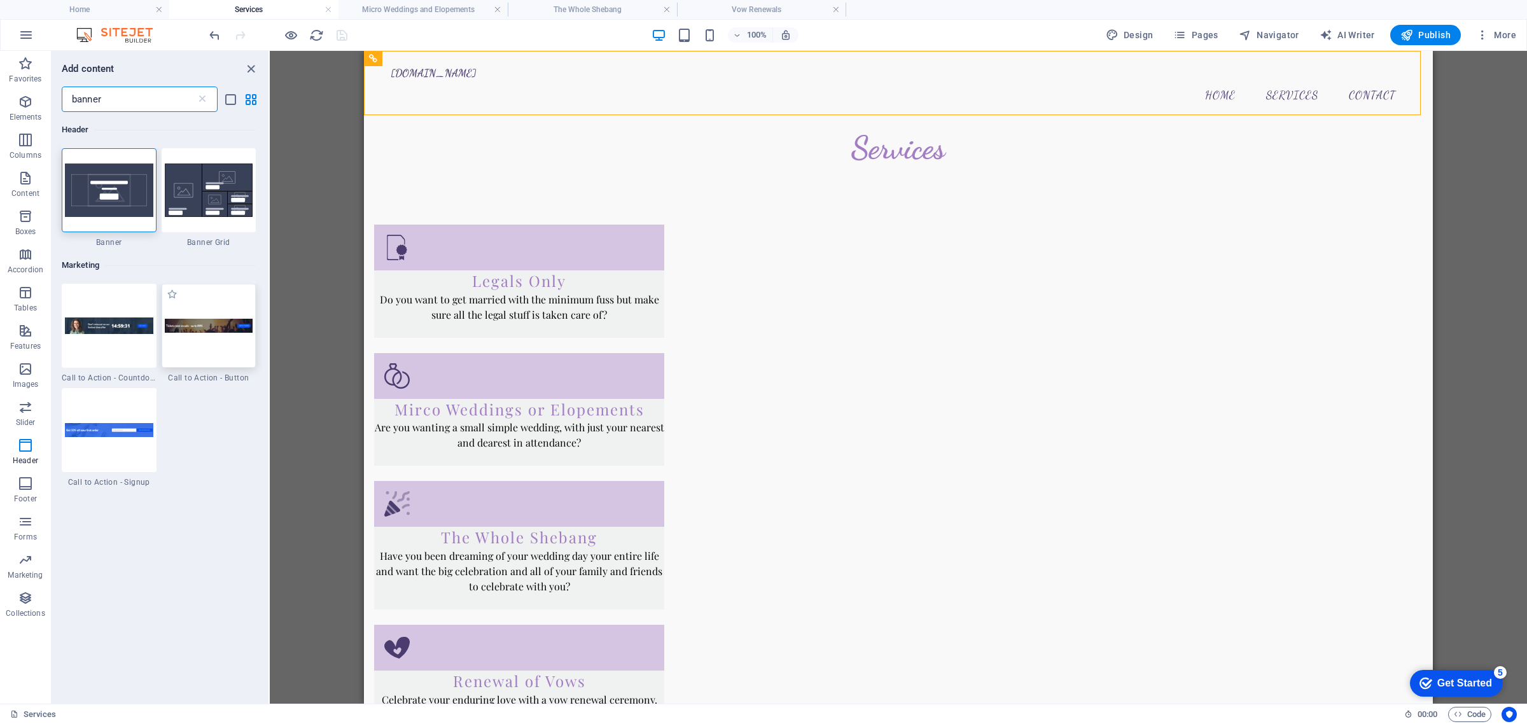
type input "banner"
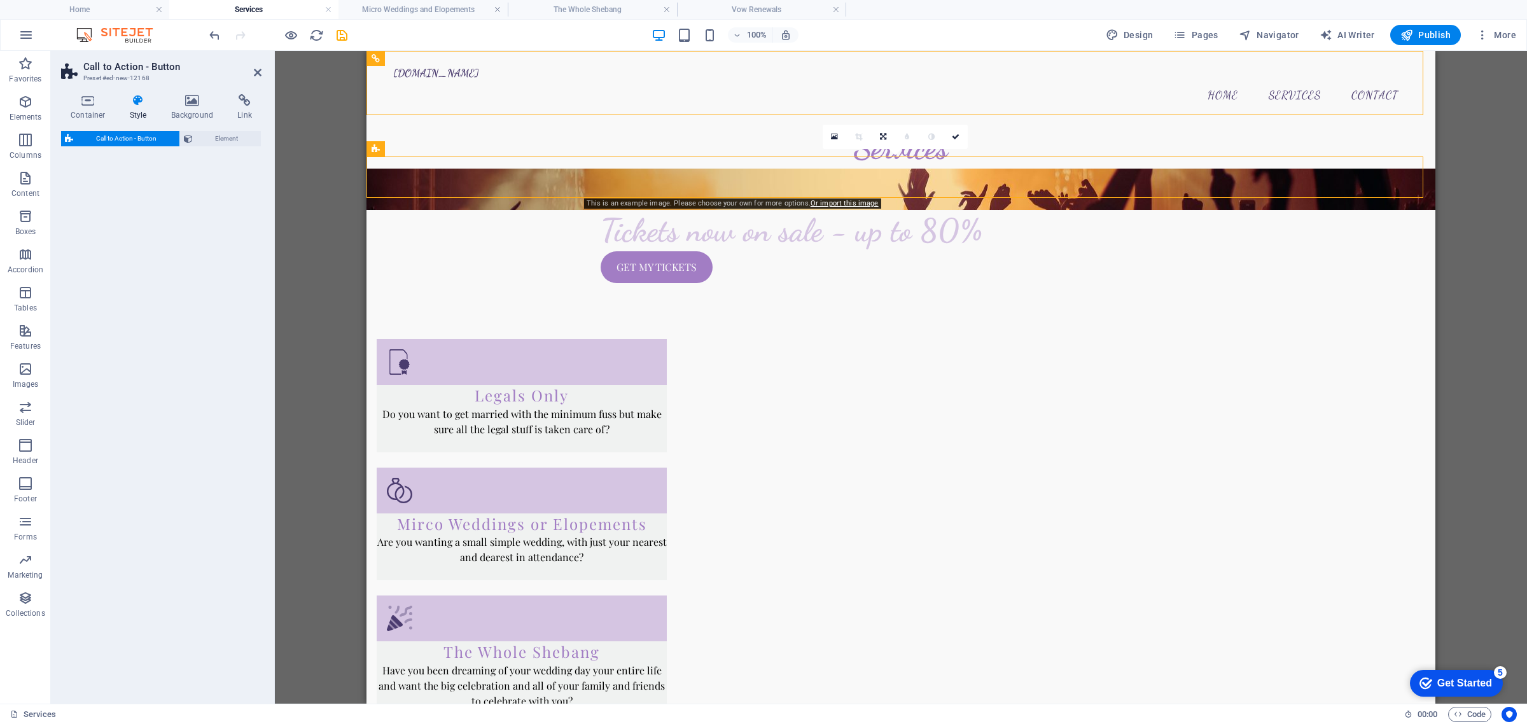
select select "rem"
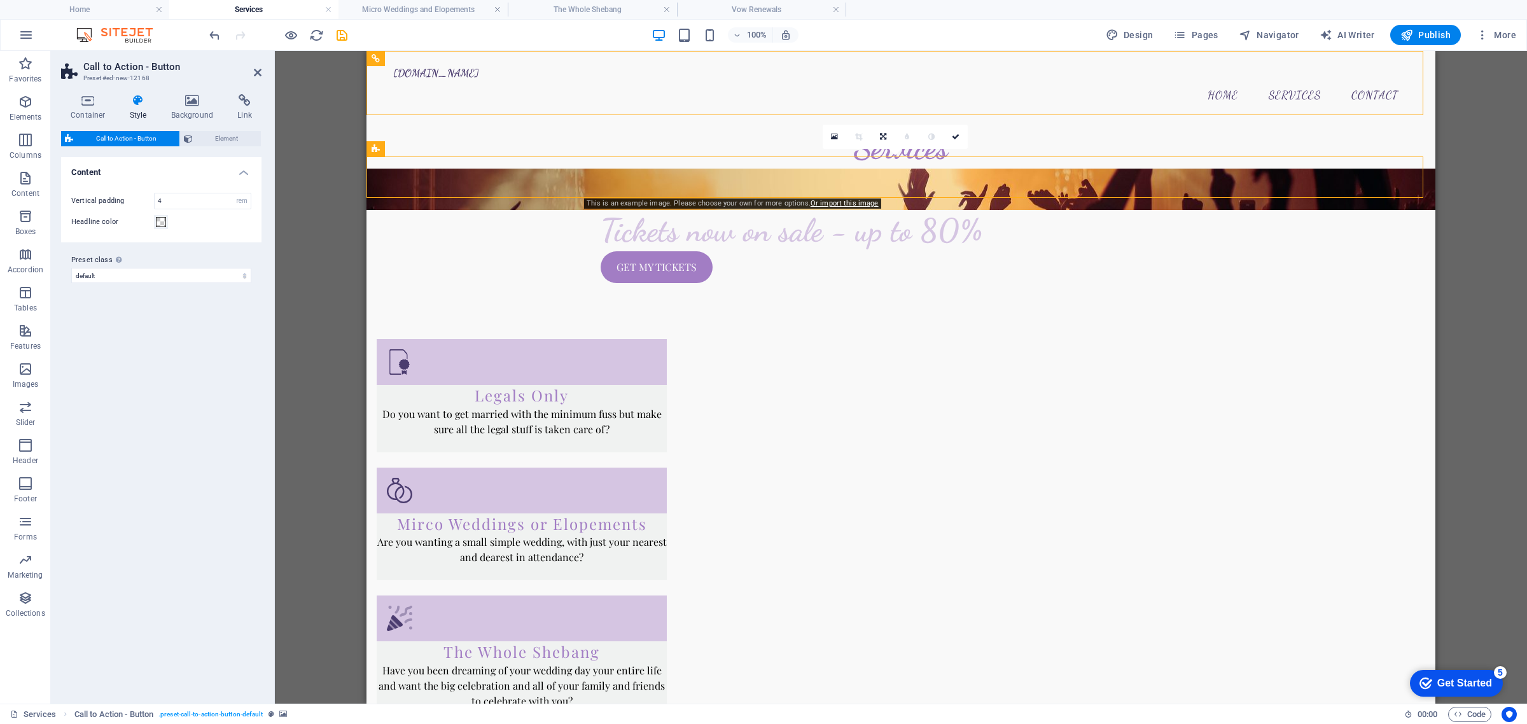
click at [507, 181] on figure at bounding box center [900, 189] width 1069 height 41
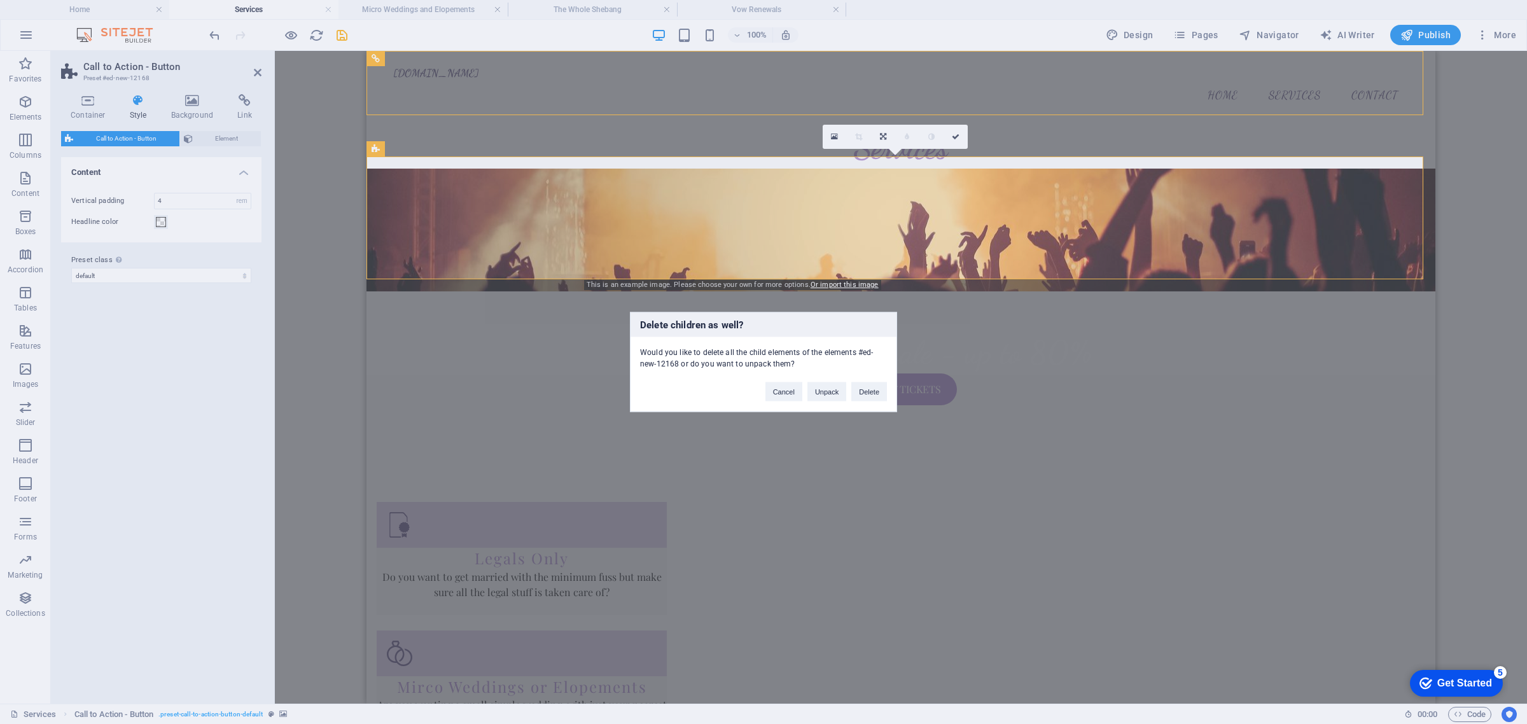
click at [1370, 383] on div "Delete children as well? Would you like to delete all the child elements of the…" at bounding box center [763, 362] width 1527 height 724
drag, startPoint x: 1222, startPoint y: 312, endPoint x: 1209, endPoint y: 313, distance: 13.4
click at [1222, 312] on div "Delete children as well? Would you like to delete all the child elements of the…" at bounding box center [763, 362] width 1527 height 724
click at [793, 395] on button "Cancel" at bounding box center [783, 391] width 37 height 19
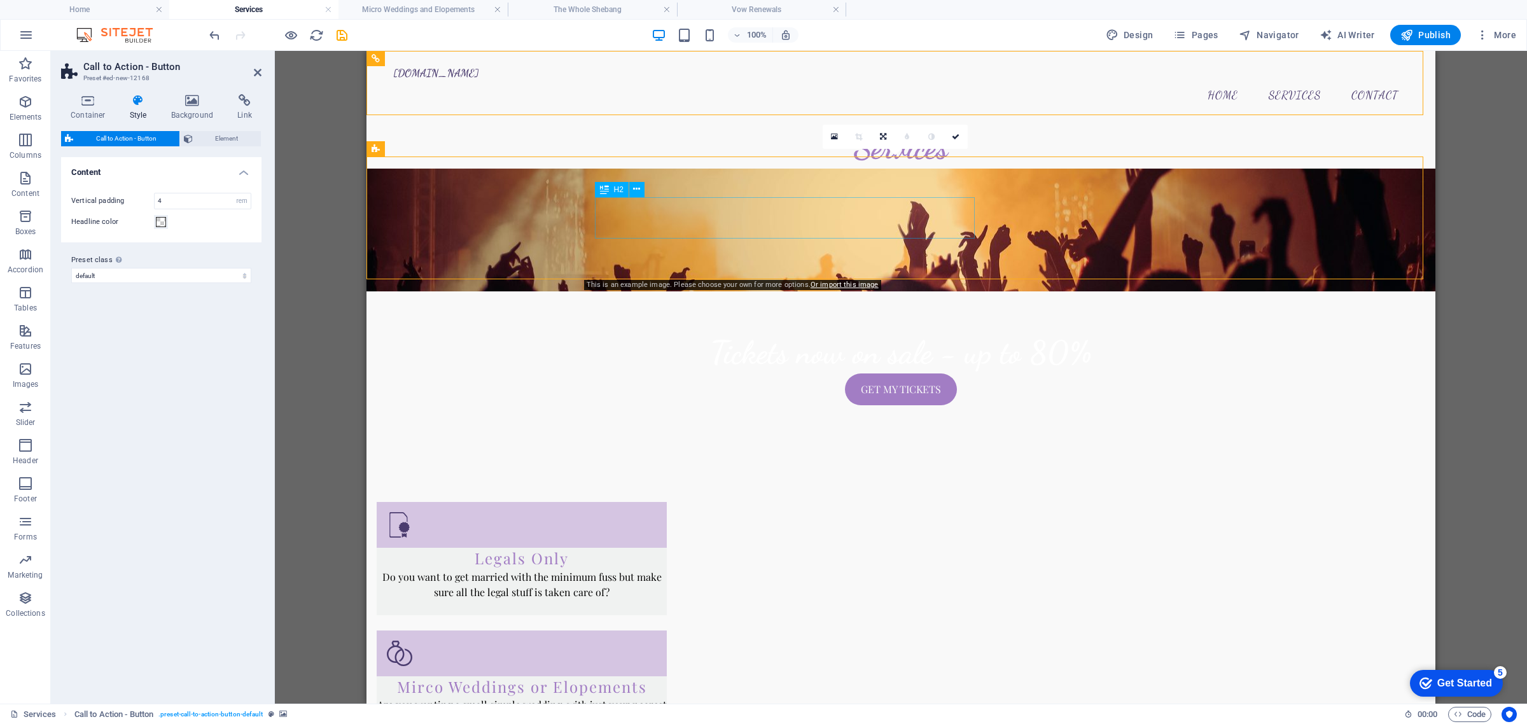
click at [845, 332] on div "Tickets now on sale - up to 80%" at bounding box center [901, 352] width 601 height 41
click at [740, 332] on div "Tickets now on sale - up to 80%" at bounding box center [901, 352] width 601 height 41
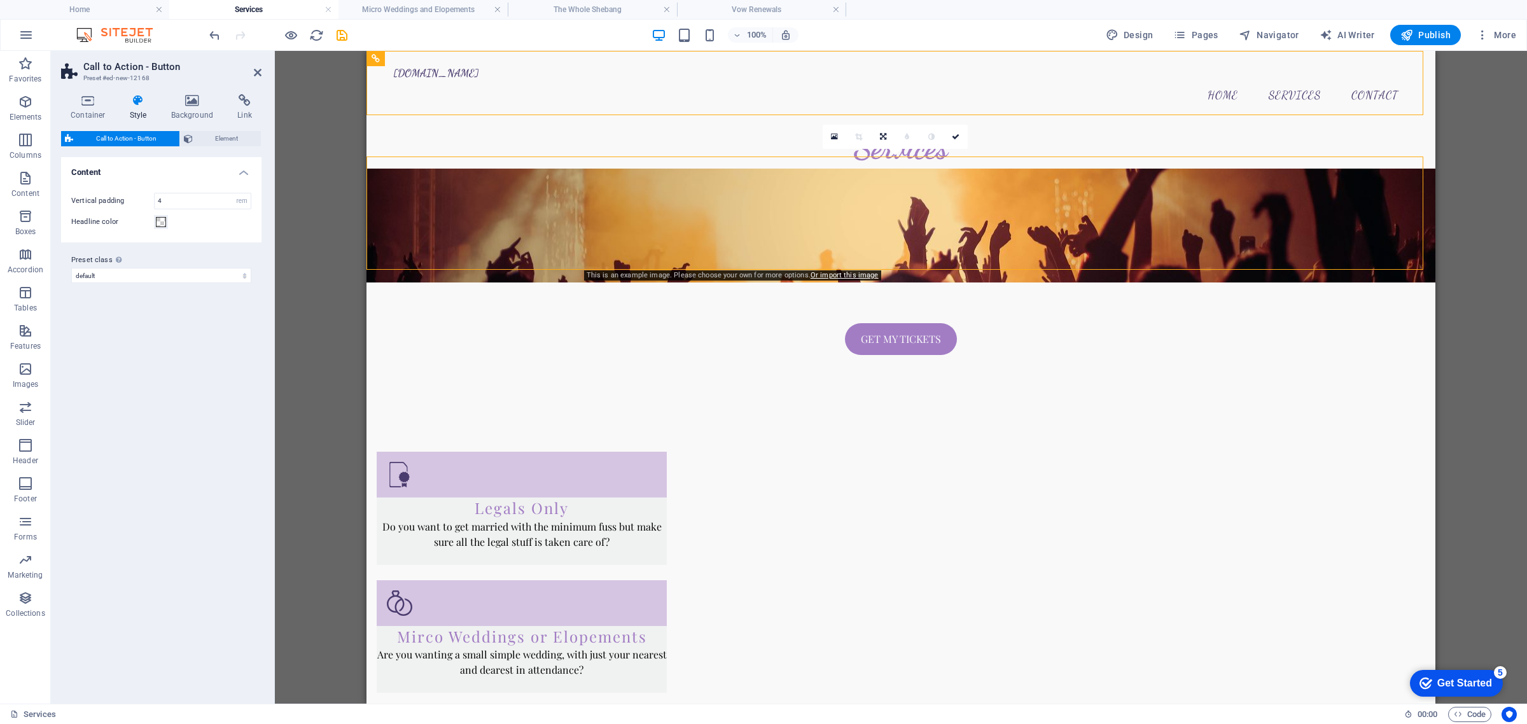
click at [1057, 235] on figure at bounding box center [900, 226] width 1069 height 114
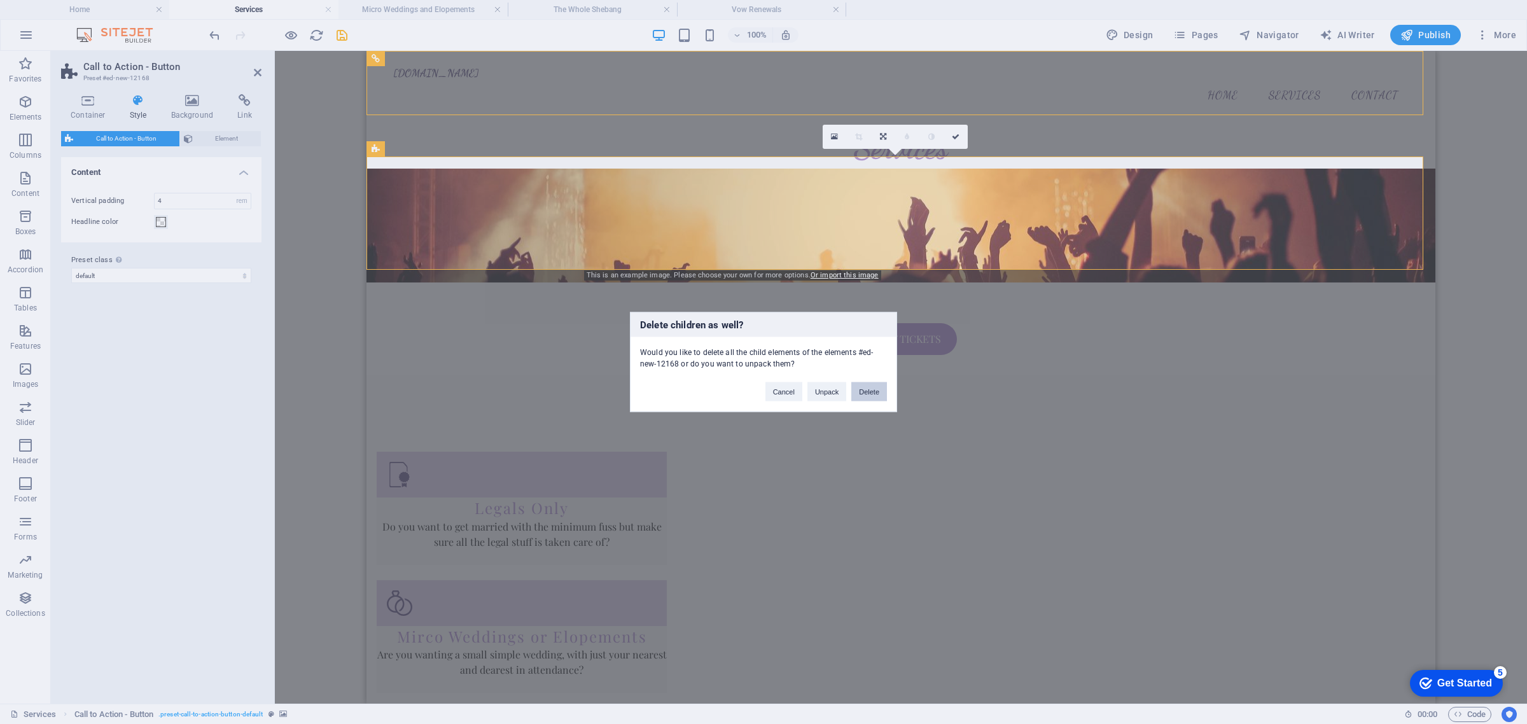
click at [879, 396] on button "Delete" at bounding box center [869, 391] width 36 height 19
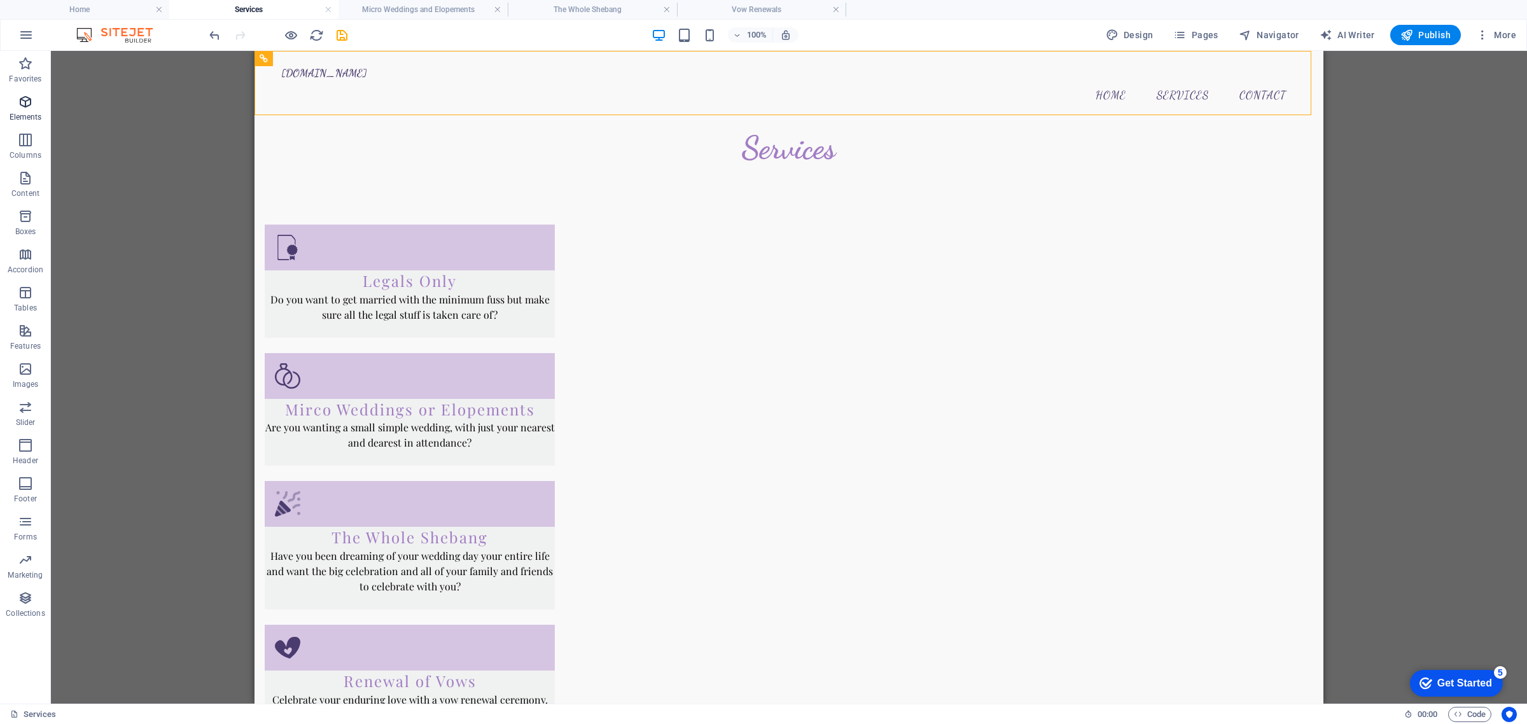
click at [29, 111] on span "Elements" at bounding box center [25, 109] width 51 height 31
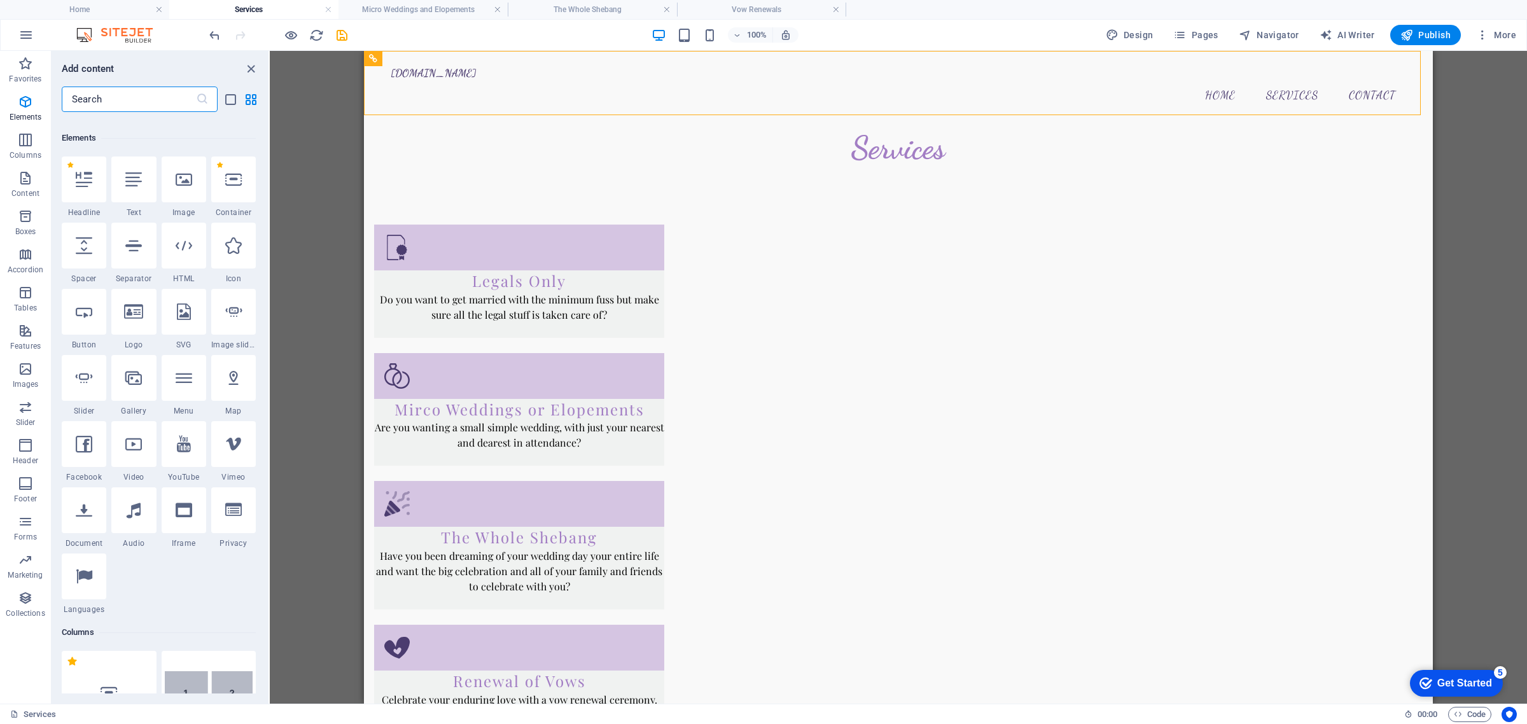
scroll to position [135, 0]
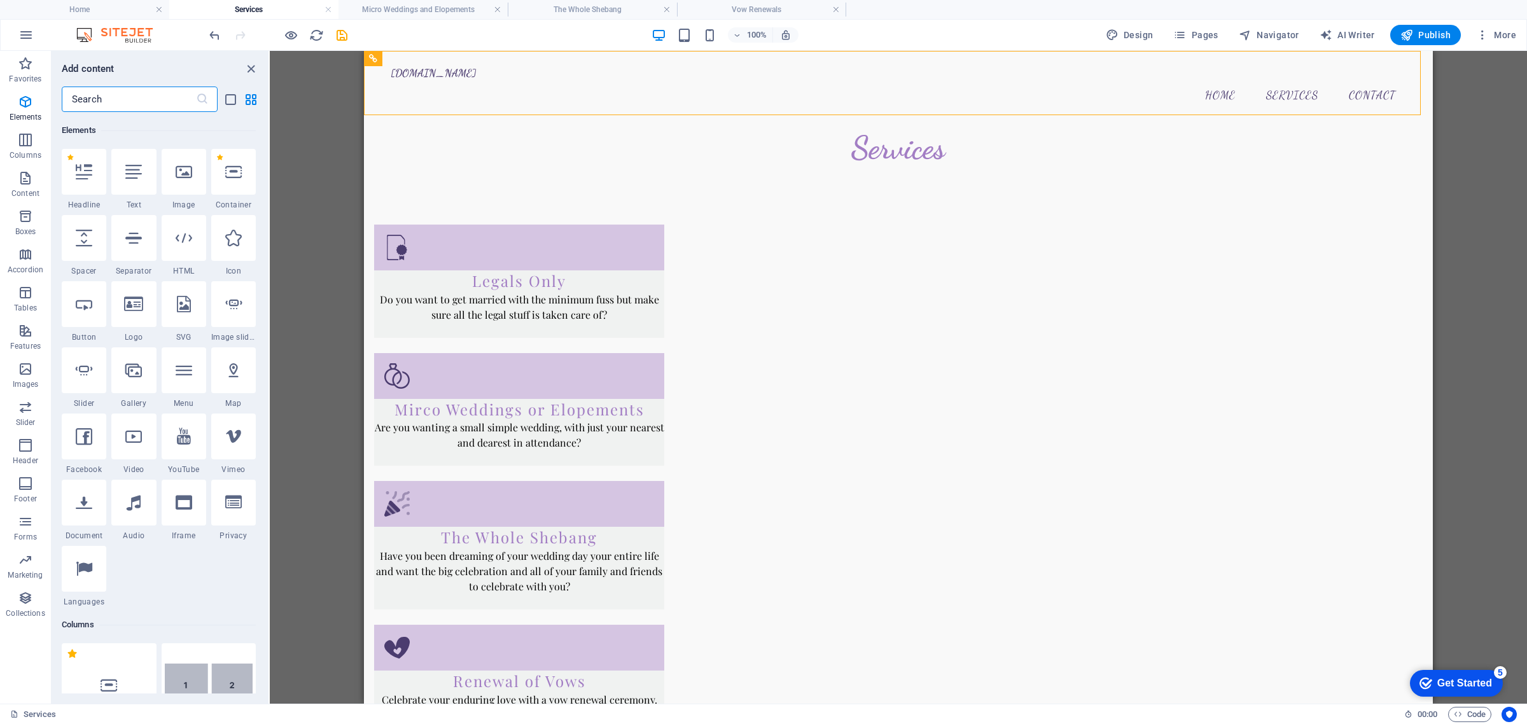
drag, startPoint x: 129, startPoint y: 109, endPoint x: 139, endPoint y: 111, distance: 9.9
click at [129, 108] on input "text" at bounding box center [129, 99] width 134 height 25
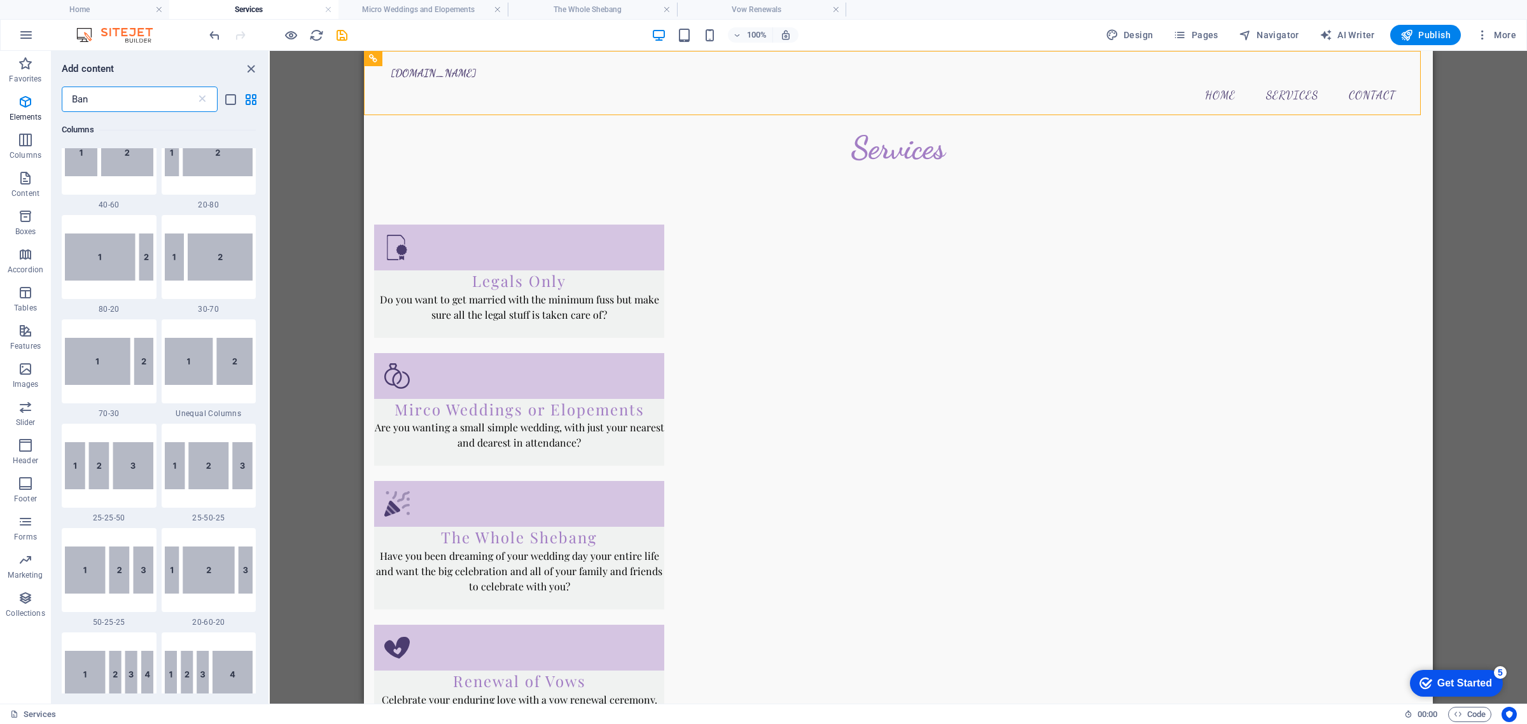
scroll to position [0, 0]
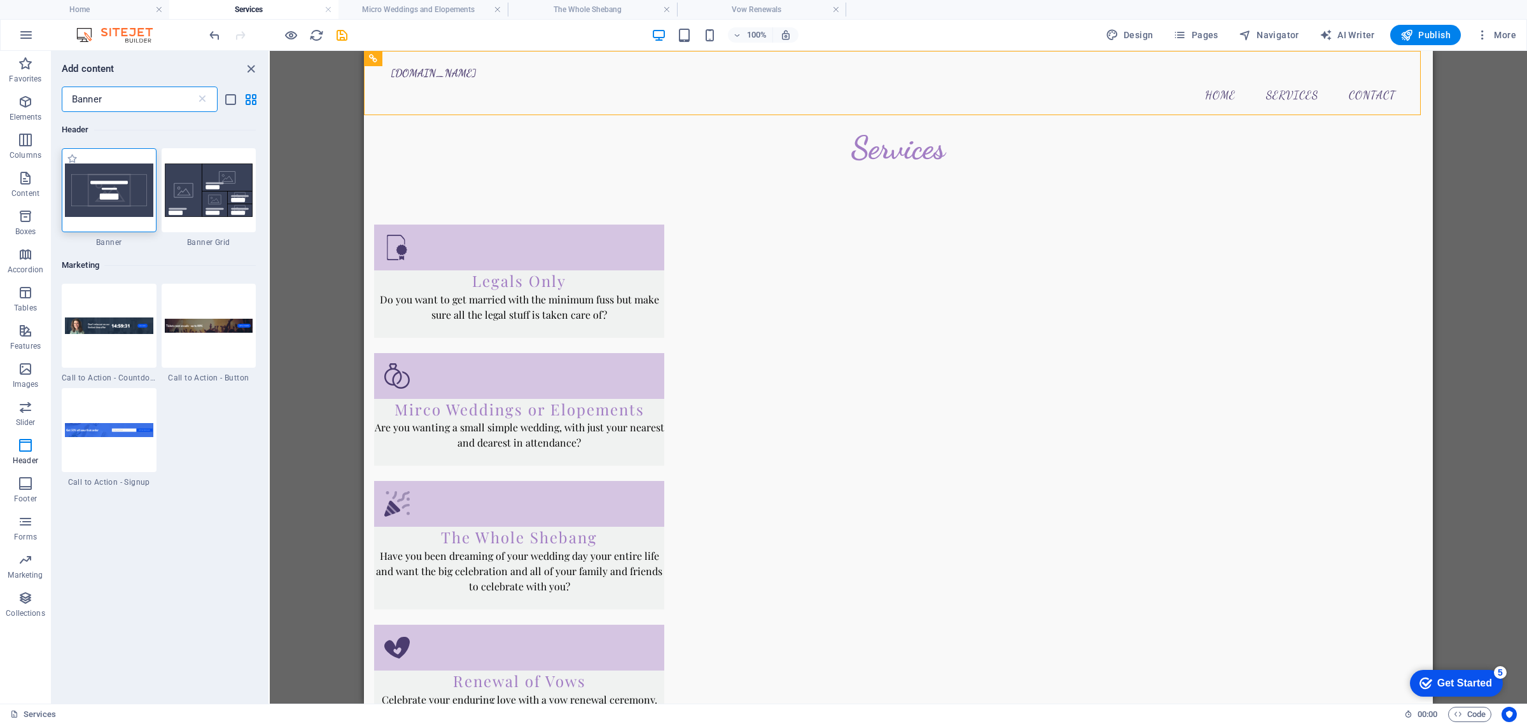
type input "Banner"
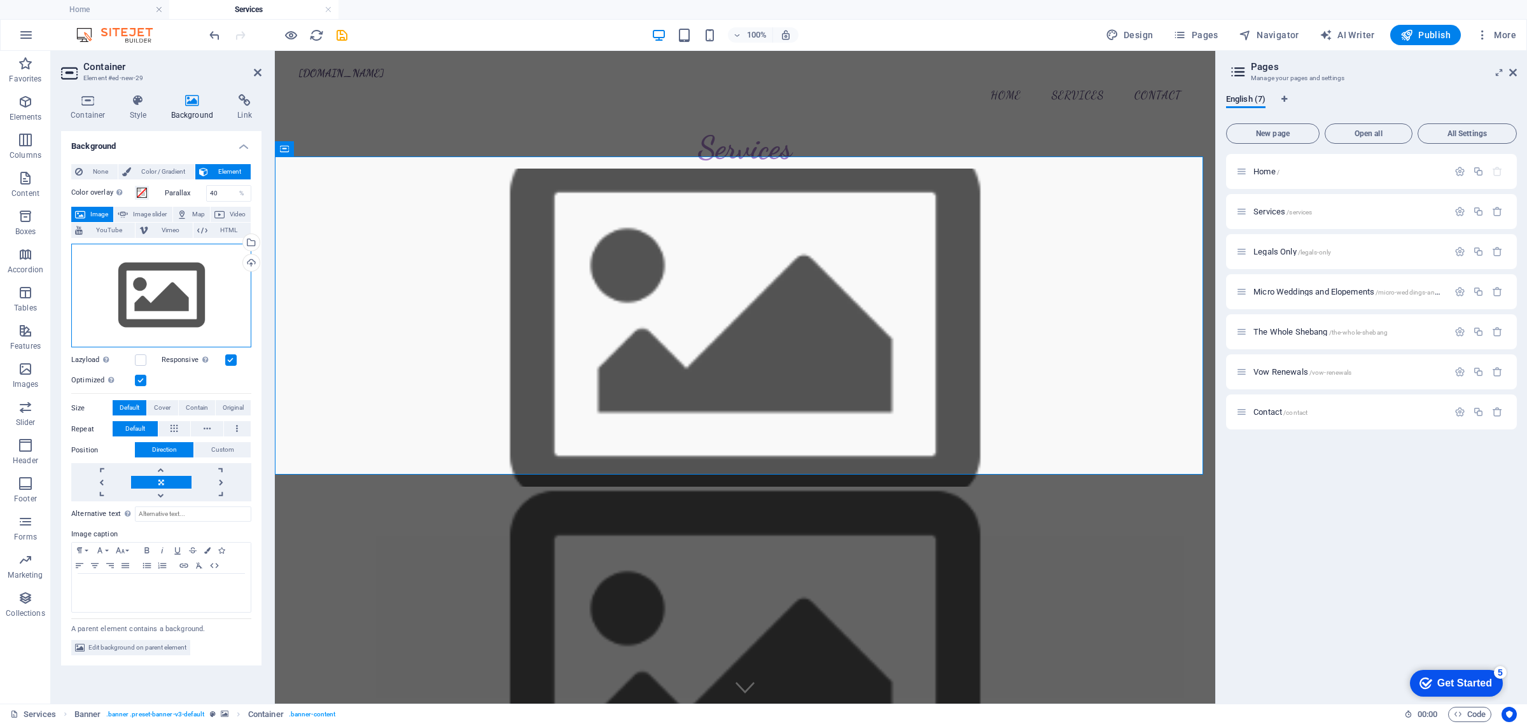
click at [148, 284] on div "Drag files here, click to choose files or select files from Files or our free s…" at bounding box center [161, 296] width 180 height 104
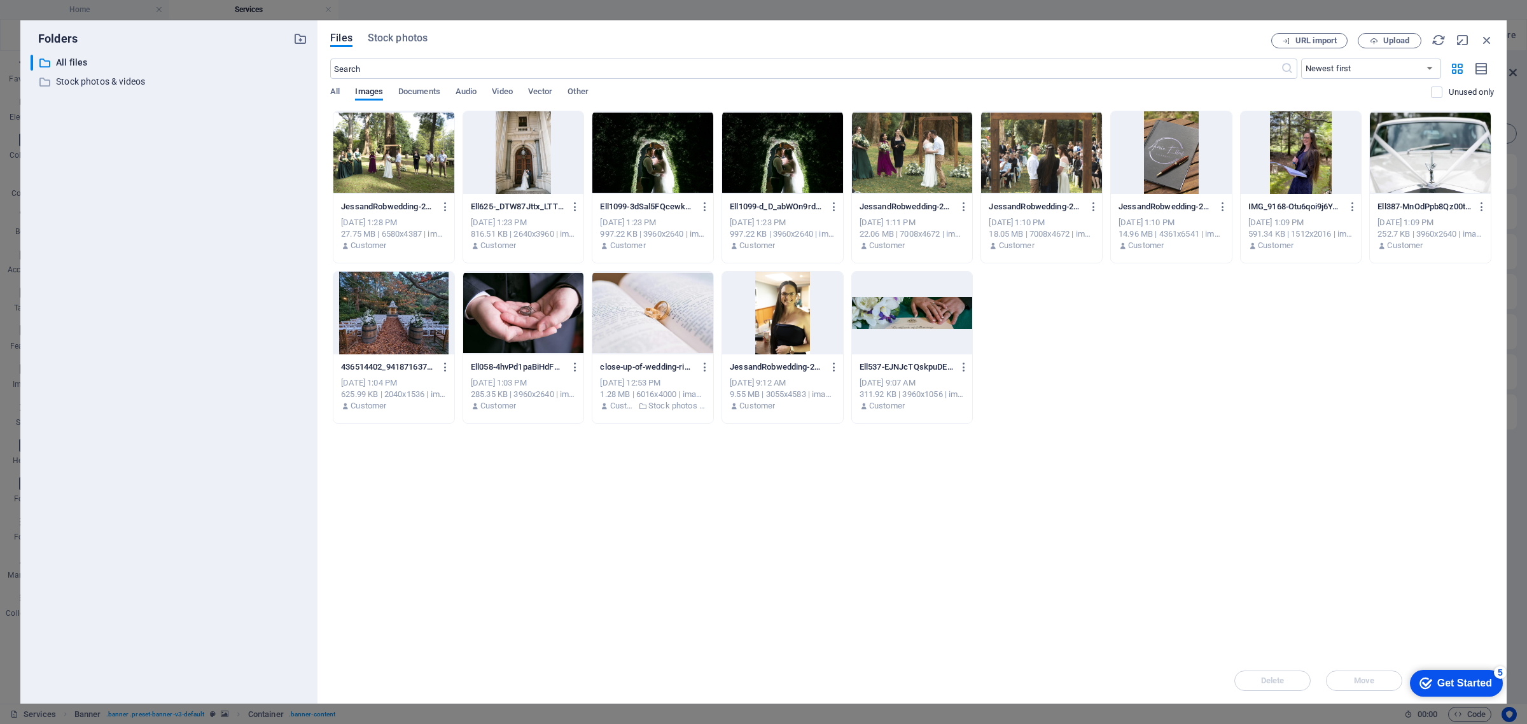
click at [148, 284] on div "​ All files All files ​ Stock photos & videos Stock photos & videos" at bounding box center [169, 374] width 277 height 639
click at [363, 145] on div at bounding box center [393, 152] width 121 height 83
click at [363, 145] on div "1" at bounding box center [393, 152] width 121 height 83
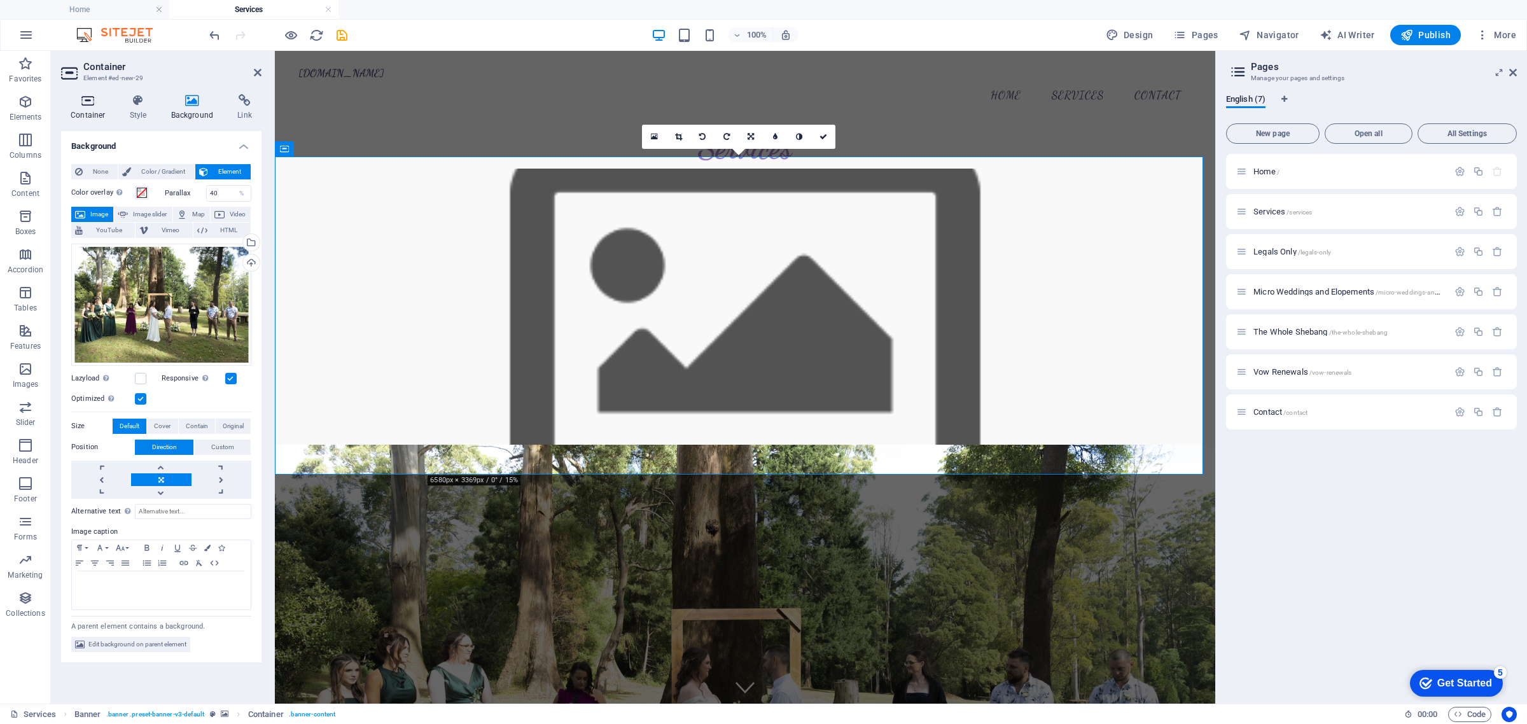
click at [99, 105] on icon at bounding box center [88, 100] width 54 height 13
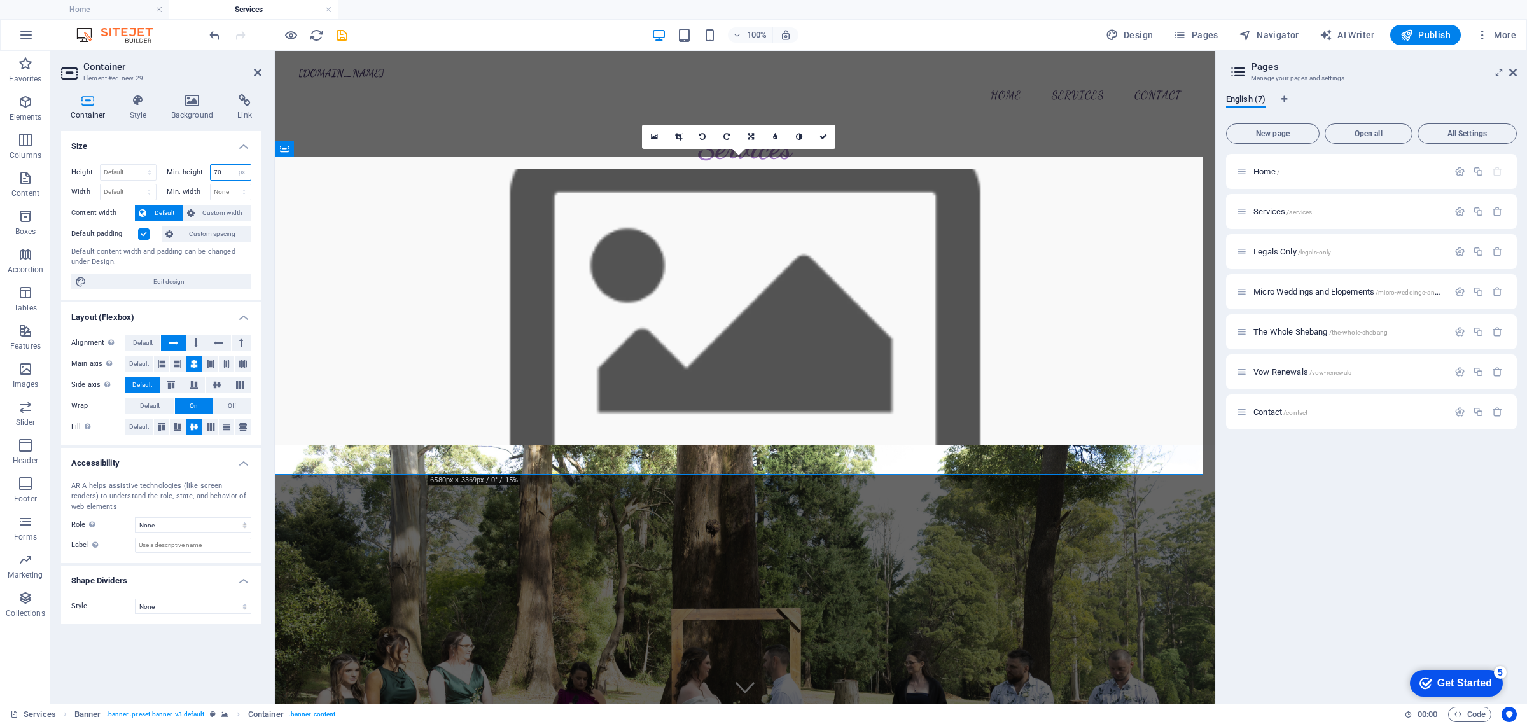
drag, startPoint x: 228, startPoint y: 172, endPoint x: 158, endPoint y: 169, distance: 70.0
click at [162, 173] on div "Min. height 70 None px rem % vh vw" at bounding box center [207, 174] width 90 height 20
type input "60"
click at [131, 173] on select "Default px rem % vh vw" at bounding box center [128, 172] width 55 height 15
select select "px"
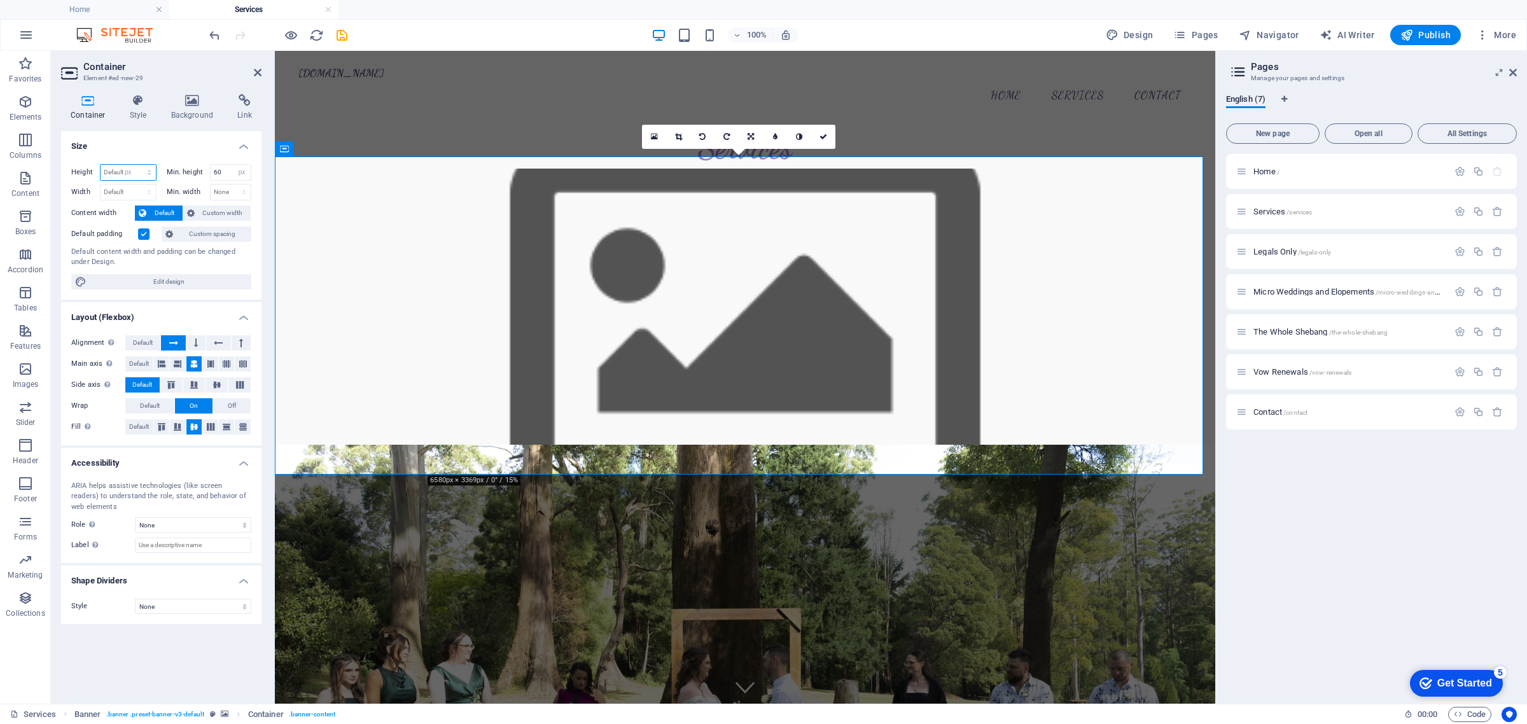
click at [137, 165] on select "Default px rem % vh vw" at bounding box center [128, 172] width 55 height 15
type input "400"
click at [163, 151] on h4 "Size" at bounding box center [161, 142] width 200 height 23
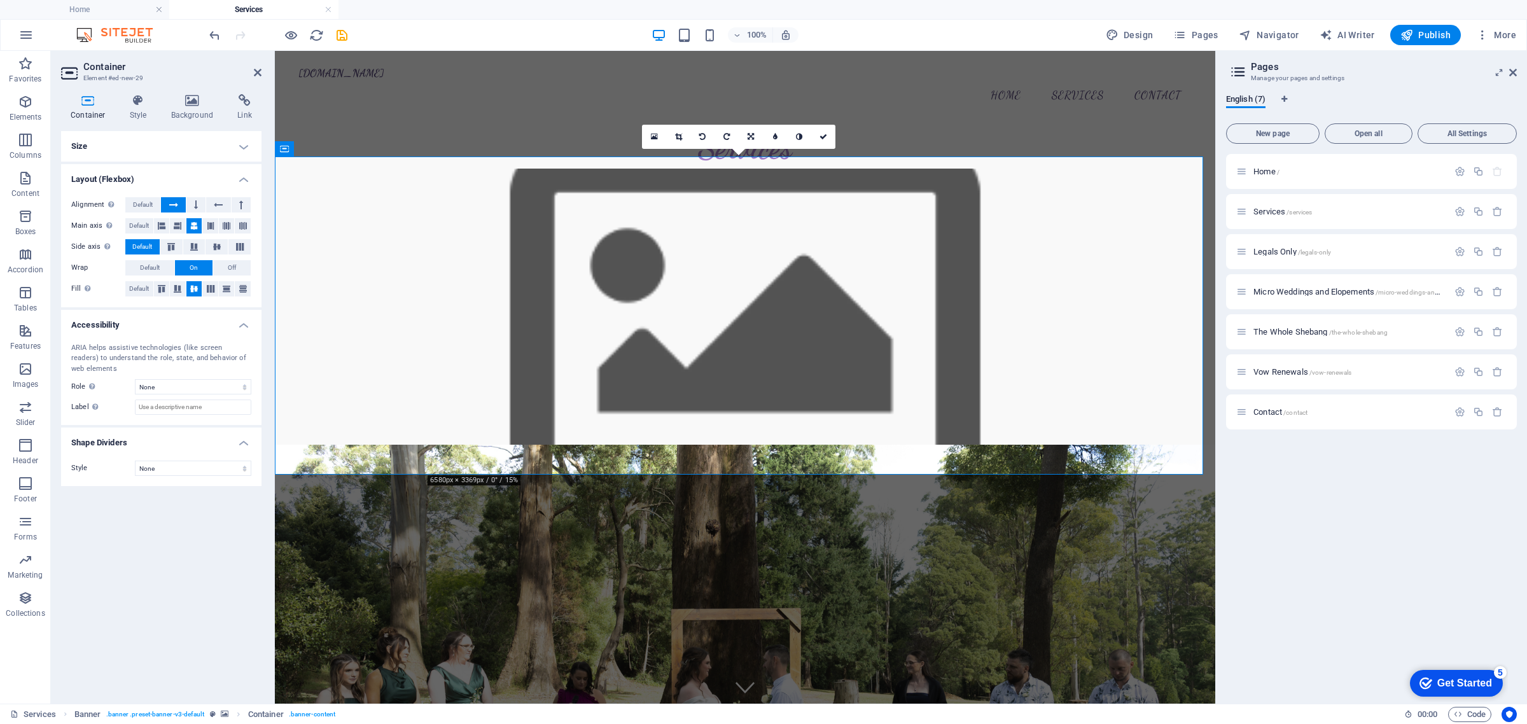
click at [144, 138] on h4 "Size" at bounding box center [161, 146] width 200 height 31
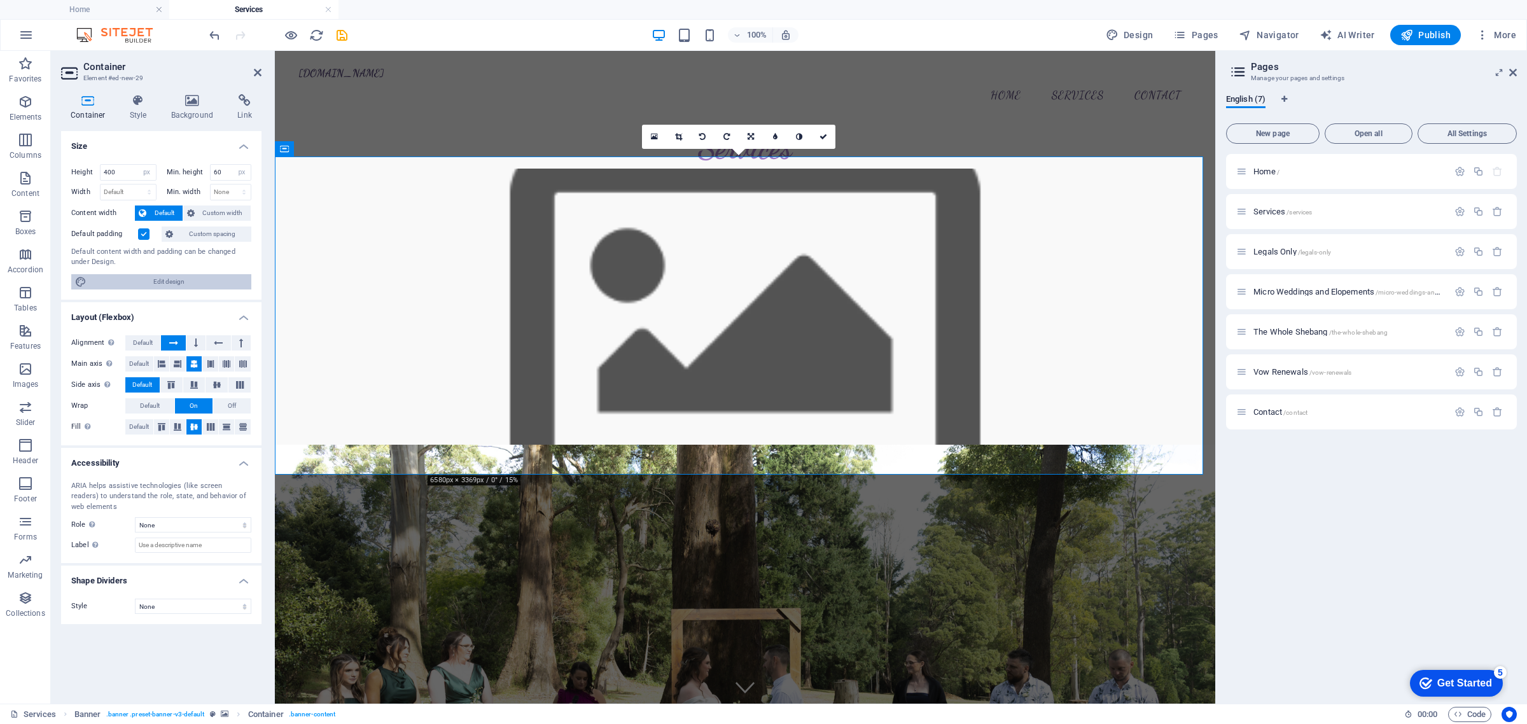
click at [160, 282] on span "Edit design" at bounding box center [168, 281] width 157 height 15
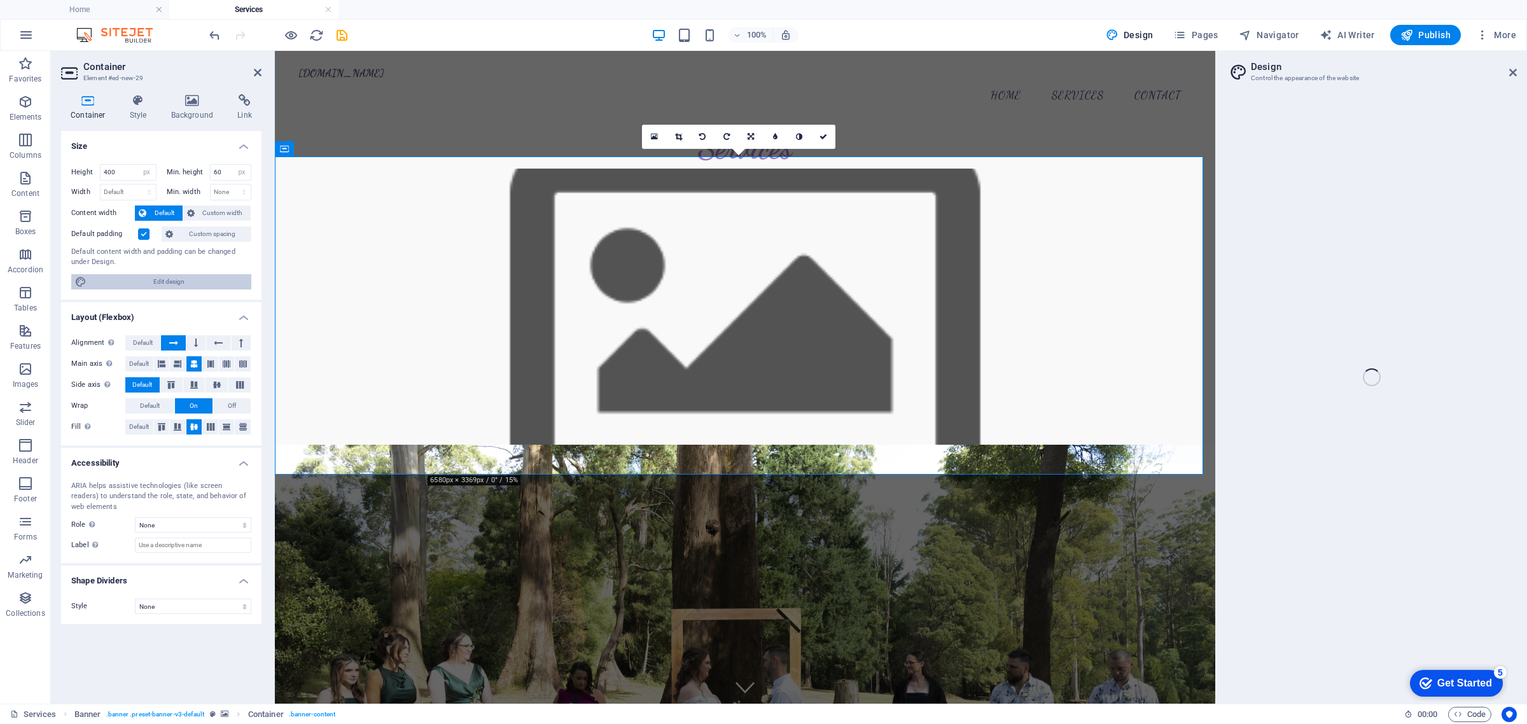
select select "px"
select select "200"
select select "px"
select select "rem"
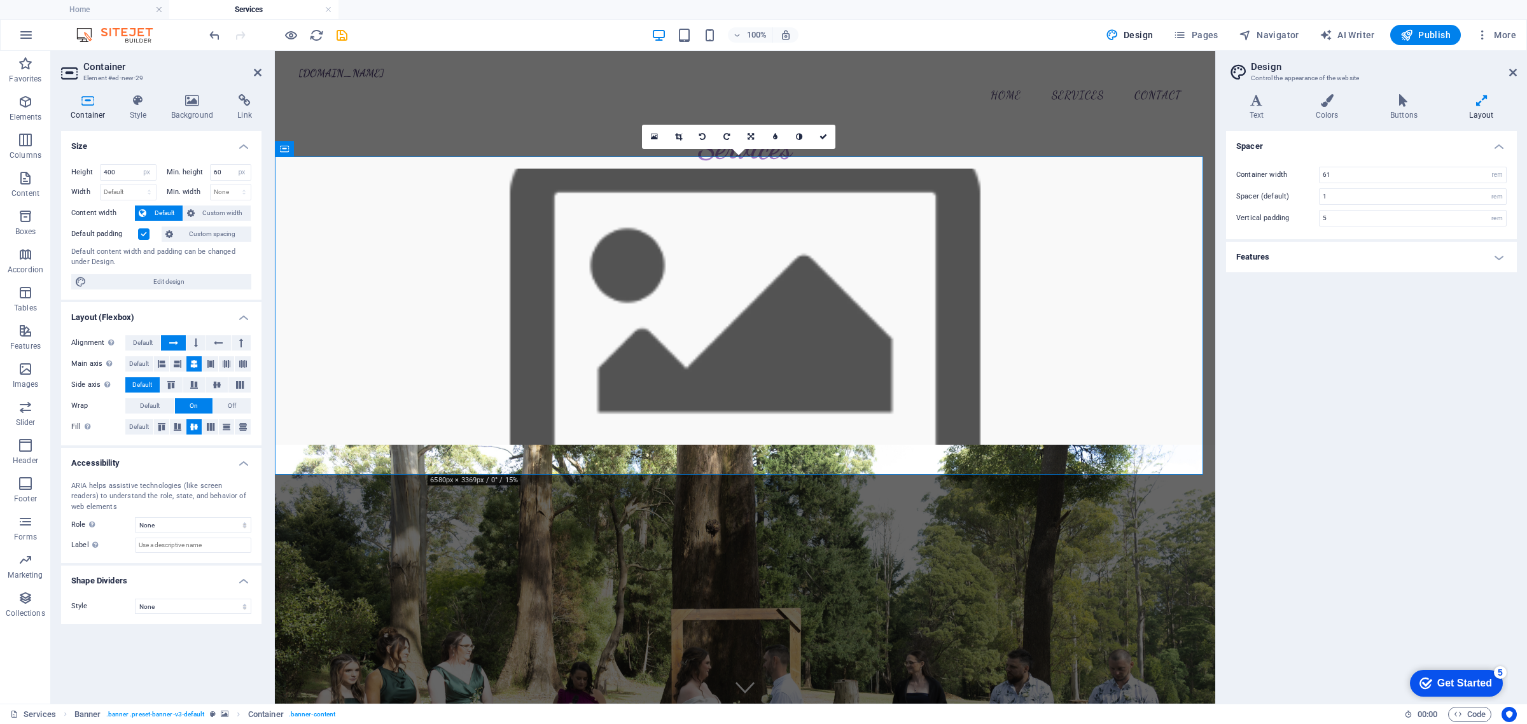
drag, startPoint x: 764, startPoint y: 473, endPoint x: 755, endPoint y: 478, distance: 10.8
click at [301, 445] on figure at bounding box center [745, 671] width 940 height 452
click at [336, 150] on button at bounding box center [331, 148] width 15 height 15
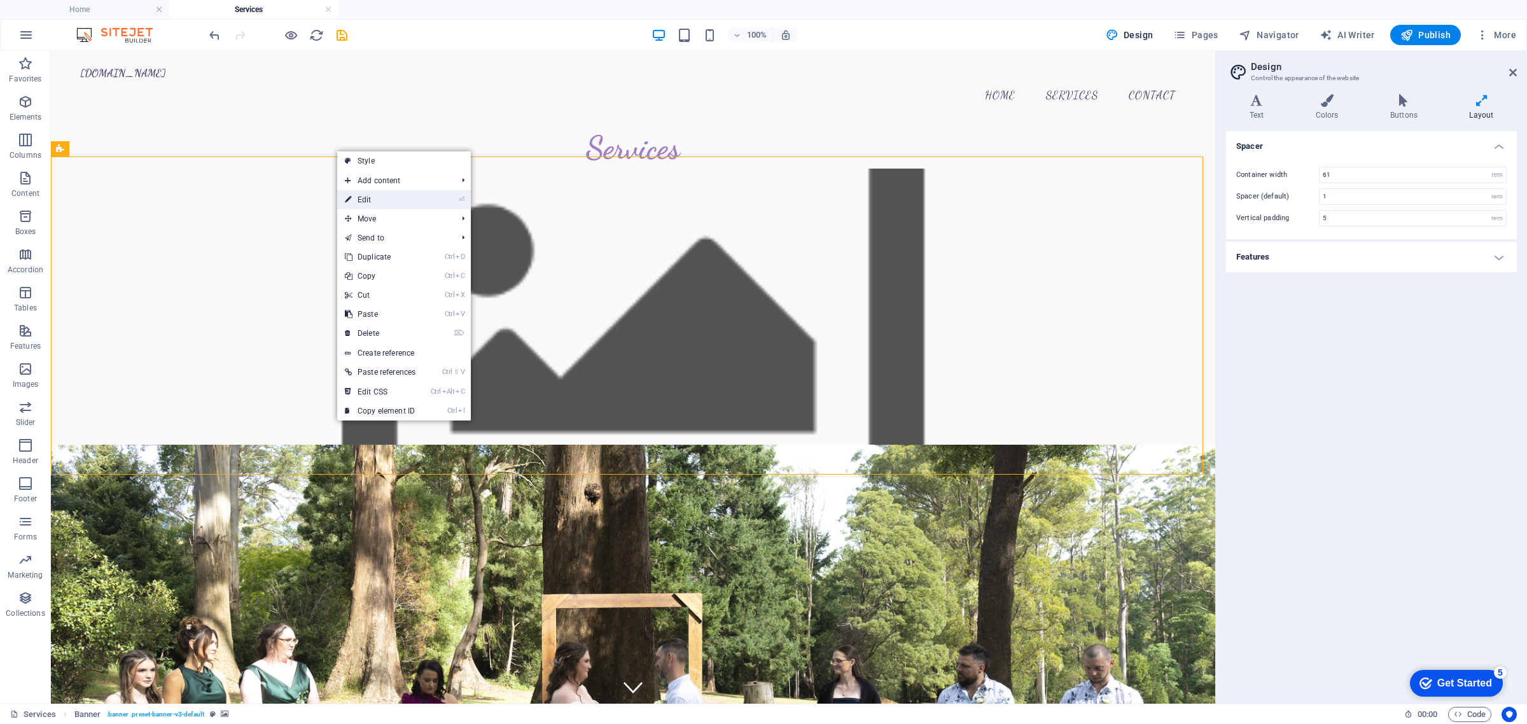
click at [400, 200] on link "⏎ Edit" at bounding box center [380, 199] width 86 height 19
select select "vh"
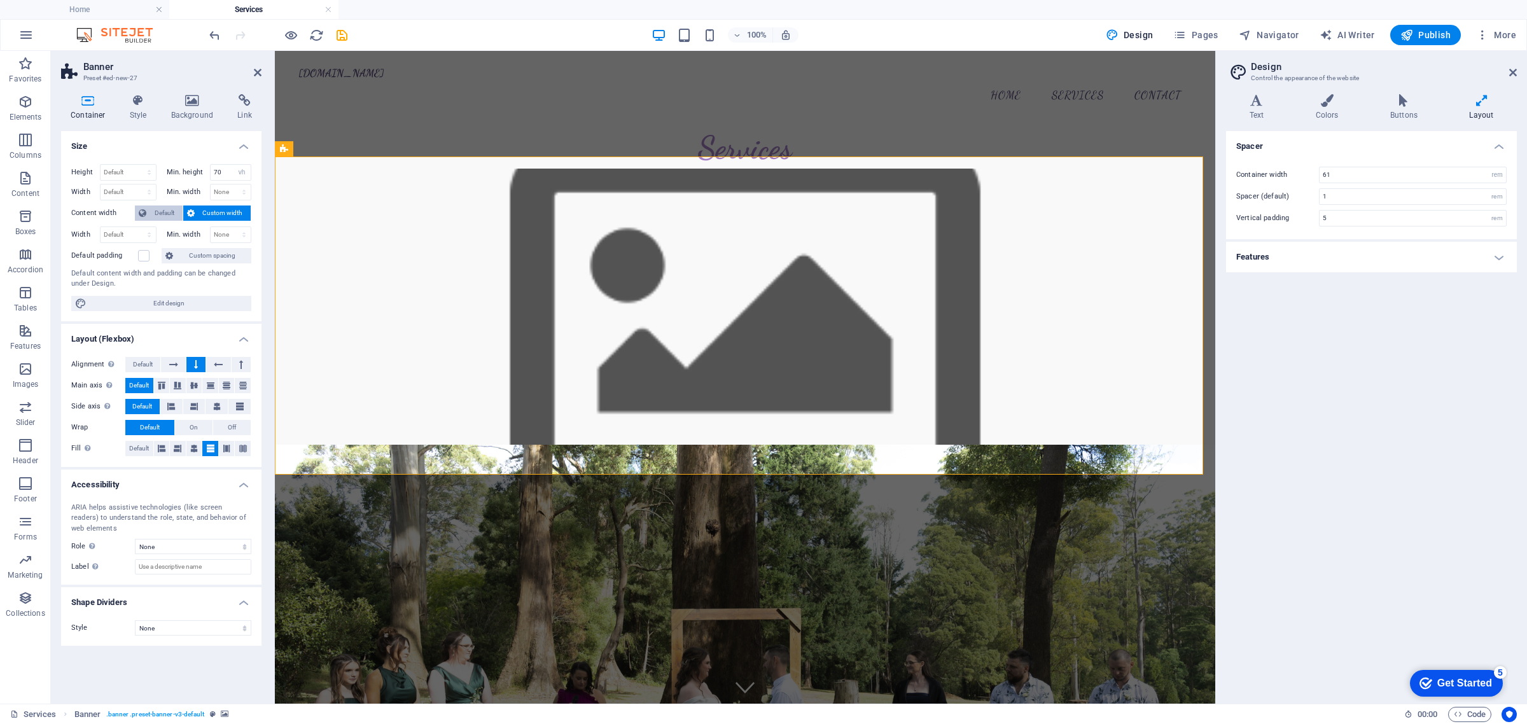
click at [173, 218] on span "Default" at bounding box center [164, 212] width 29 height 15
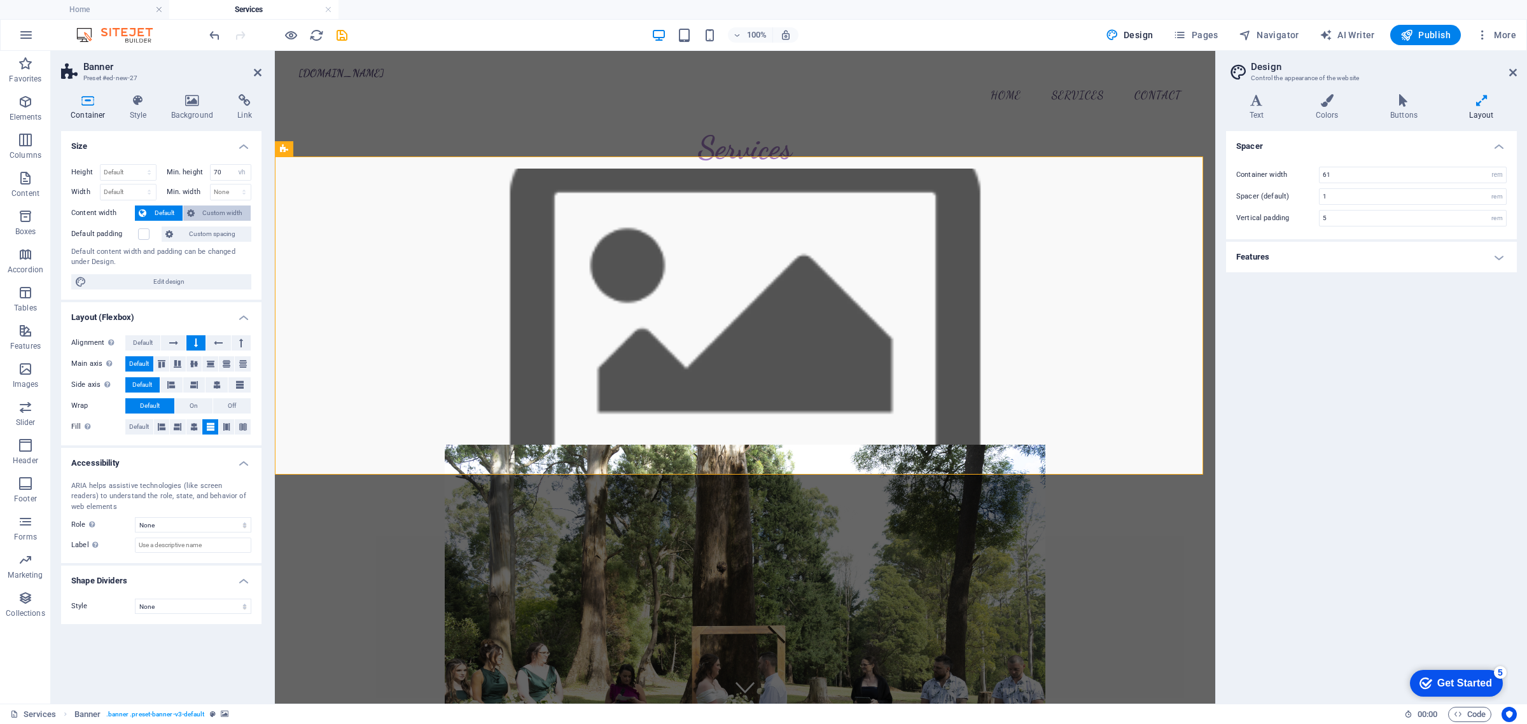
click at [225, 213] on span "Custom width" at bounding box center [222, 212] width 49 height 15
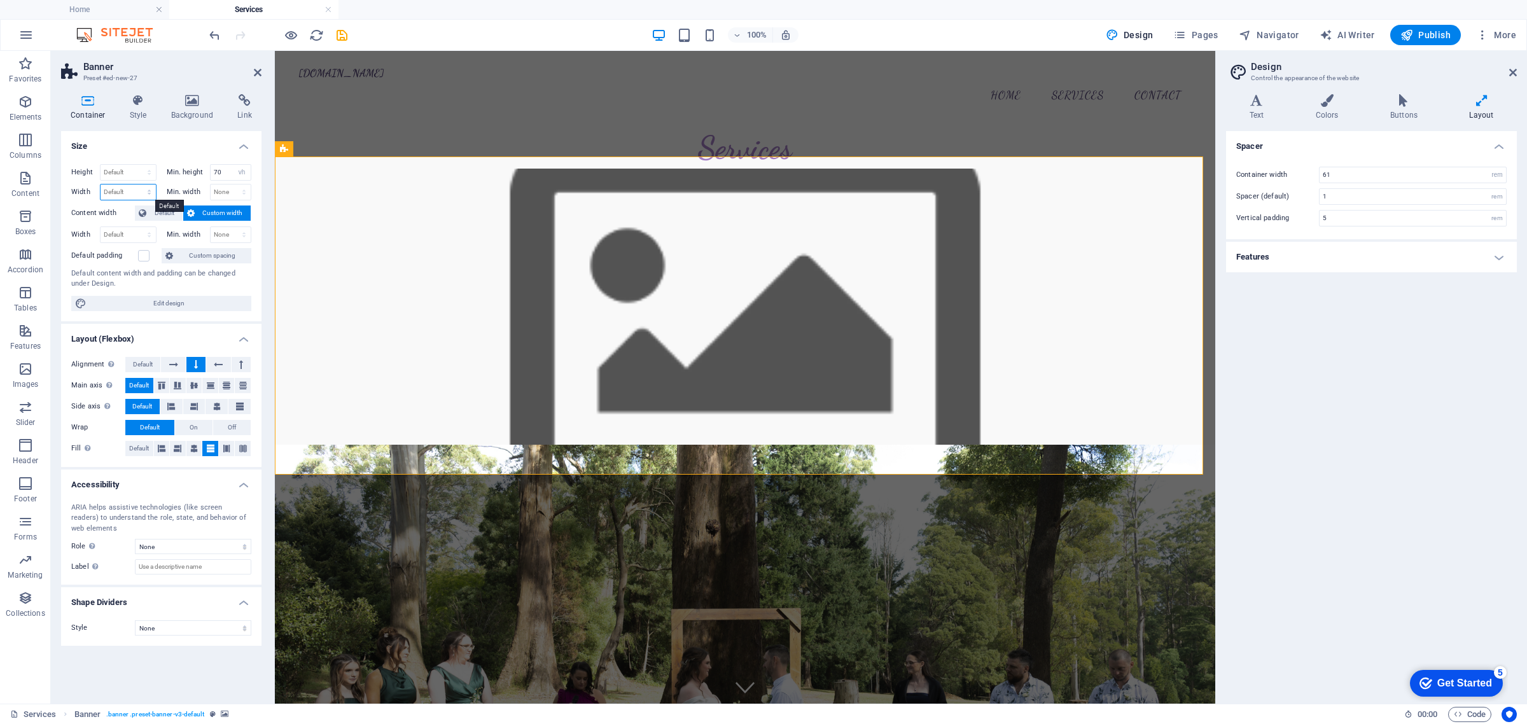
click at [123, 190] on select "Default px rem % em vh vw" at bounding box center [128, 191] width 55 height 15
click at [125, 176] on select "Default px rem % vh vw" at bounding box center [128, 172] width 55 height 15
select select "px"
click at [137, 165] on select "Default px rem % vh vw" at bounding box center [128, 172] width 55 height 15
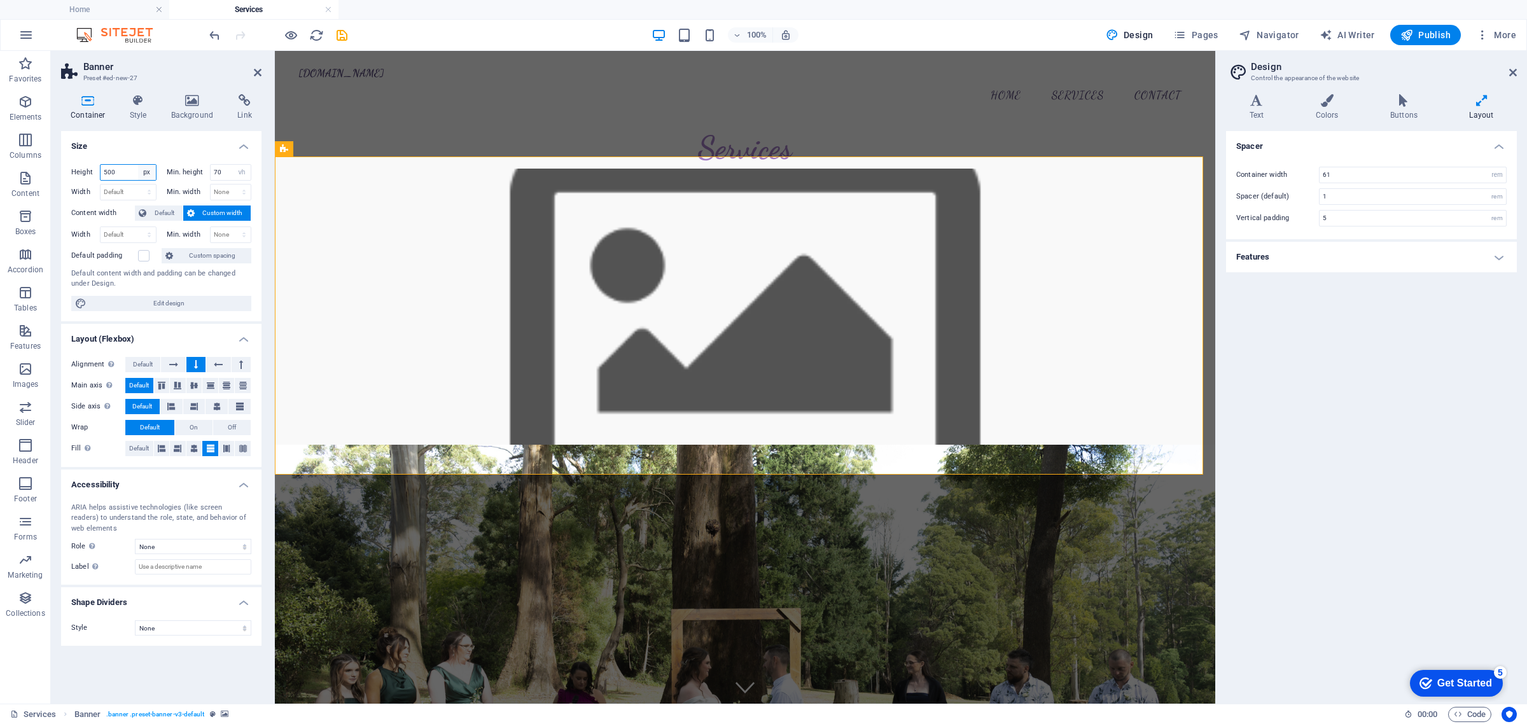
drag, startPoint x: 140, startPoint y: 188, endPoint x: 137, endPoint y: 169, distance: 18.7
click at [138, 169] on select "Default px rem % vh vw" at bounding box center [147, 172] width 18 height 15
click at [125, 176] on input "500" at bounding box center [128, 172] width 55 height 15
type input "5"
type input "300"
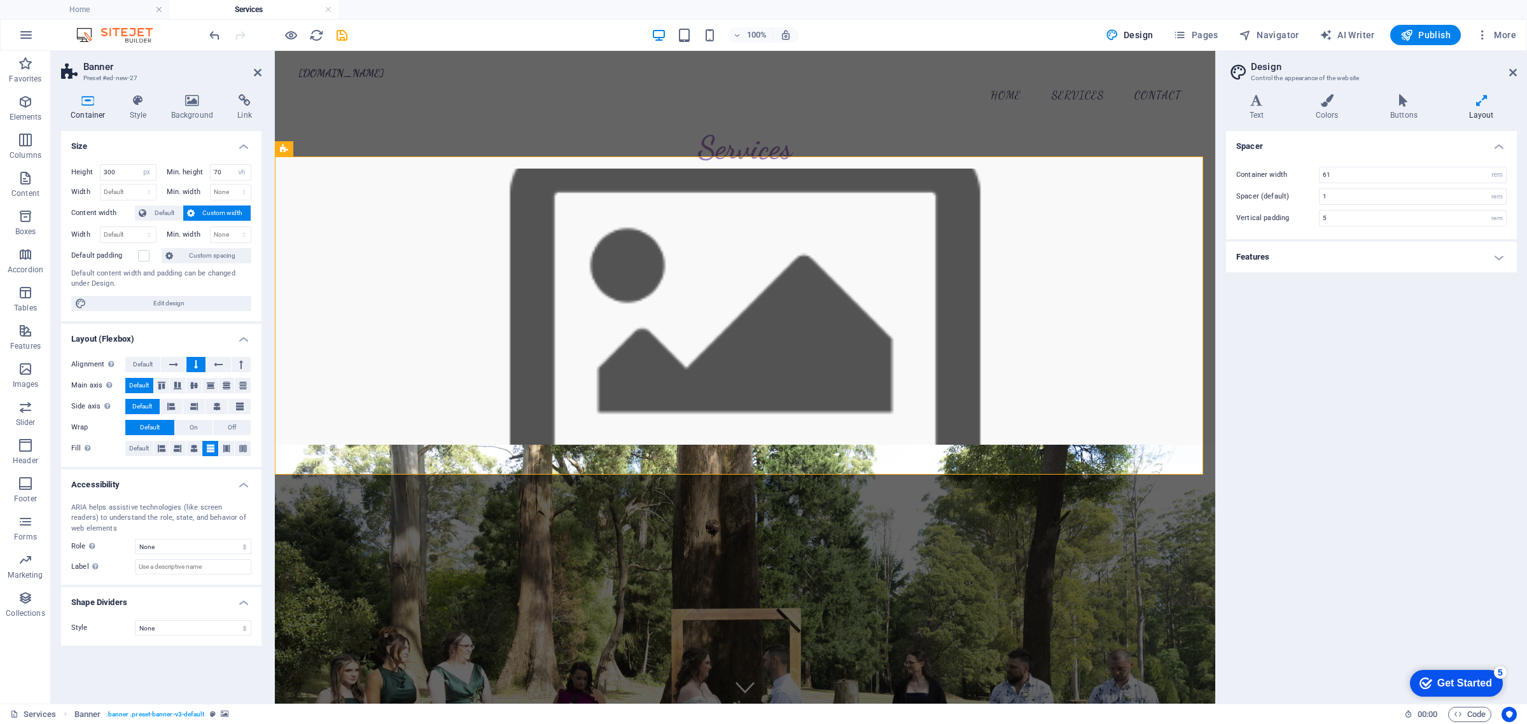
click at [158, 135] on h4 "Size" at bounding box center [161, 142] width 200 height 23
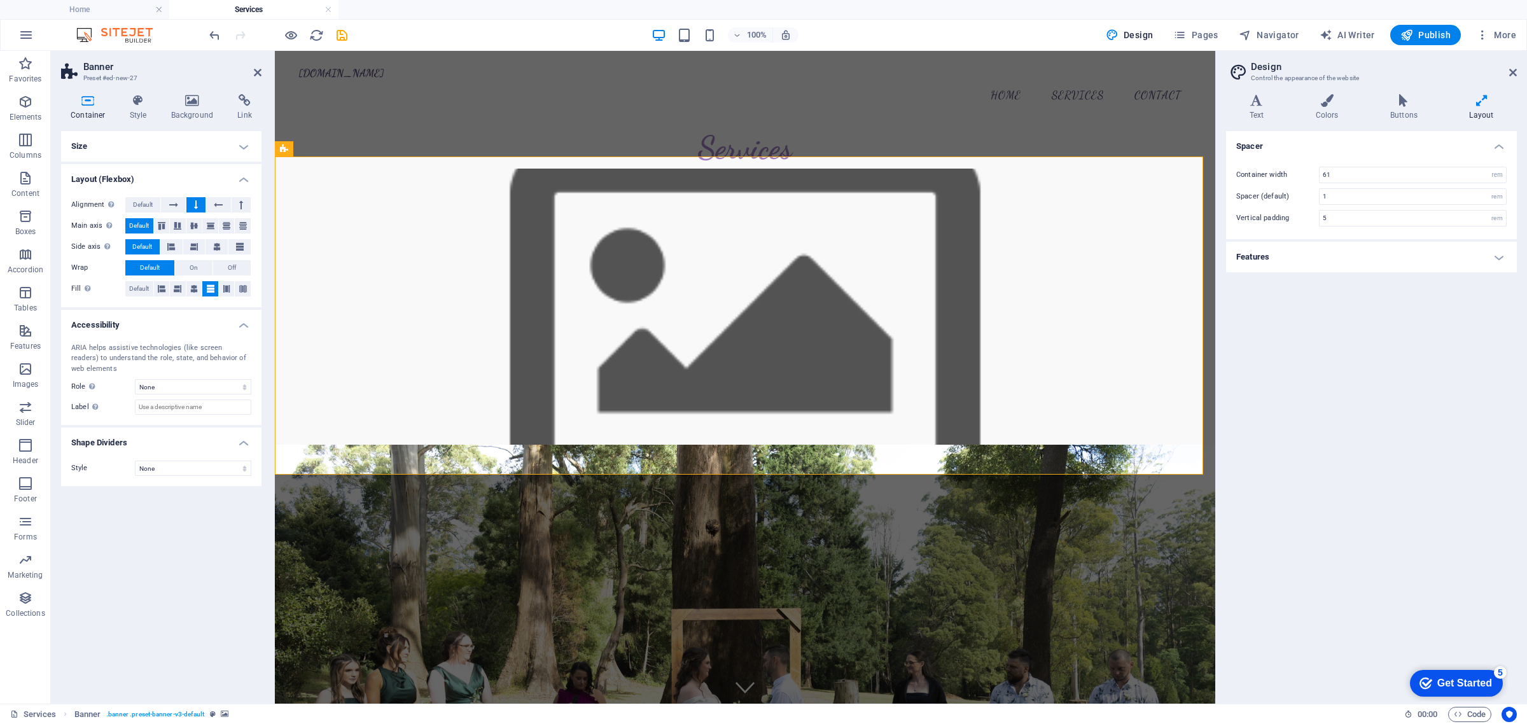
click at [210, 143] on h4 "Size" at bounding box center [161, 146] width 200 height 31
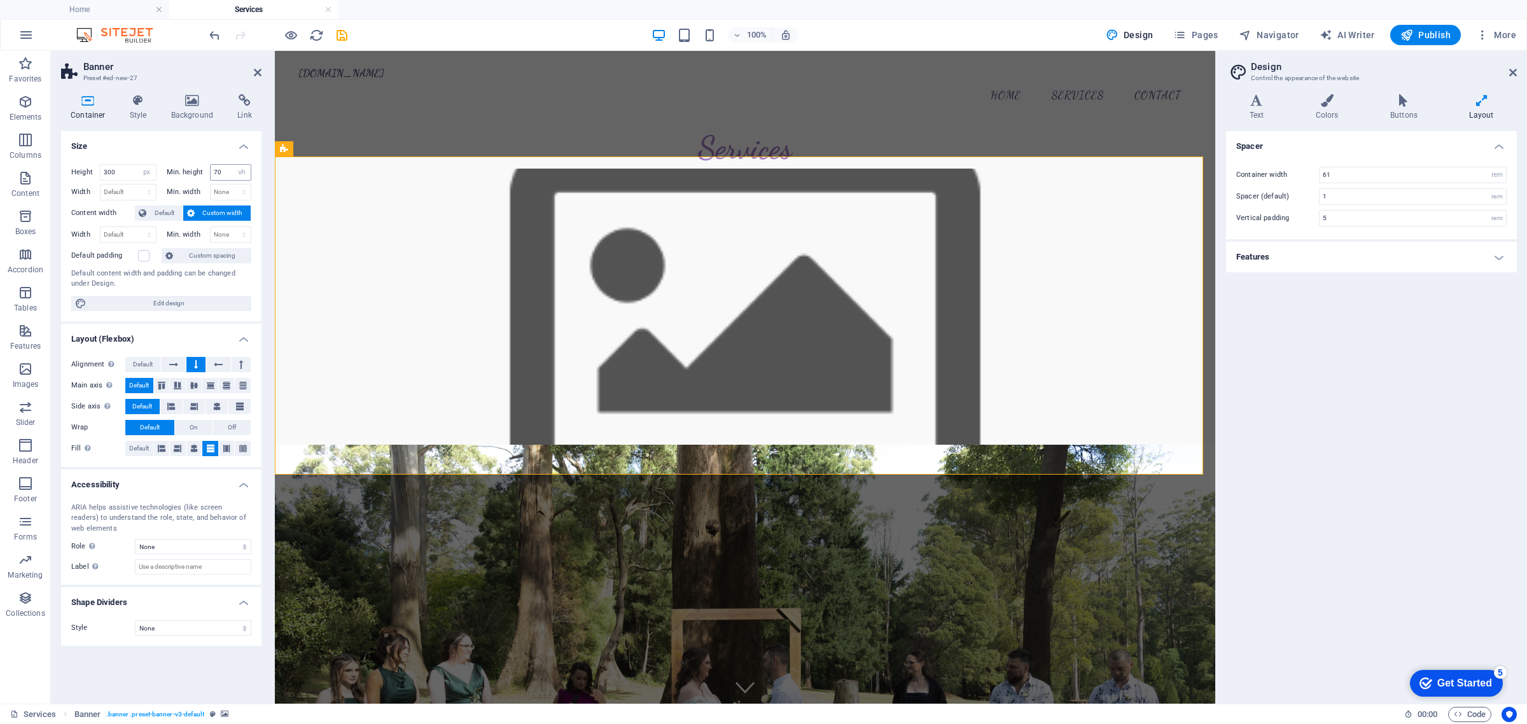
drag, startPoint x: 246, startPoint y: 180, endPoint x: 246, endPoint y: 172, distance: 8.3
click at [246, 179] on div "70 None px rem % vh vw" at bounding box center [231, 172] width 42 height 17
click at [246, 170] on select "None px rem % vh vw" at bounding box center [242, 172] width 18 height 15
click at [233, 165] on select "None px rem % vh vw" at bounding box center [242, 172] width 18 height 15
click at [244, 176] on select "None px rem % vh vw" at bounding box center [242, 172] width 18 height 15
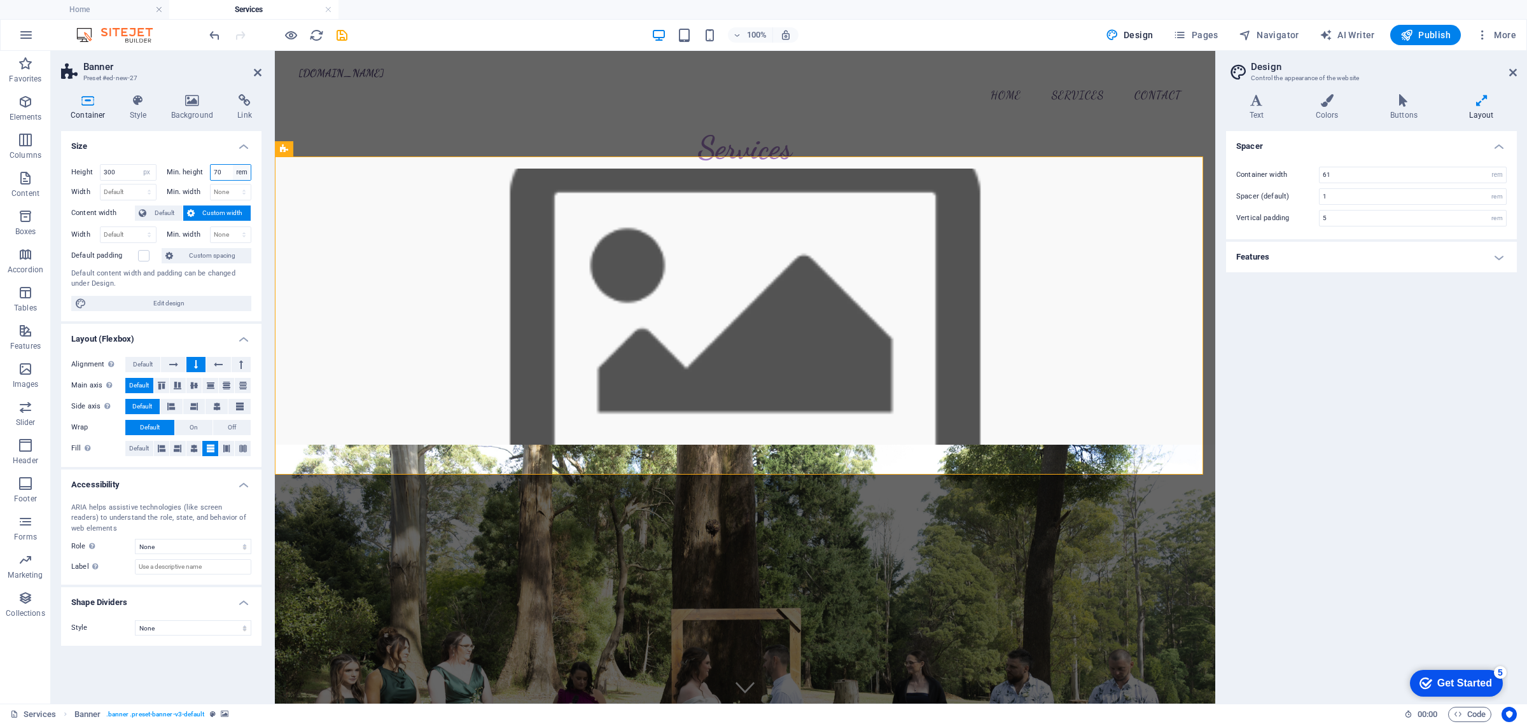
select select "px"
click at [233, 165] on select "None px rem % vh vw" at bounding box center [242, 172] width 18 height 15
type input "300"
click at [147, 251] on label at bounding box center [143, 255] width 11 height 11
click at [0, 0] on input "Default padding" at bounding box center [0, 0] width 0 height 0
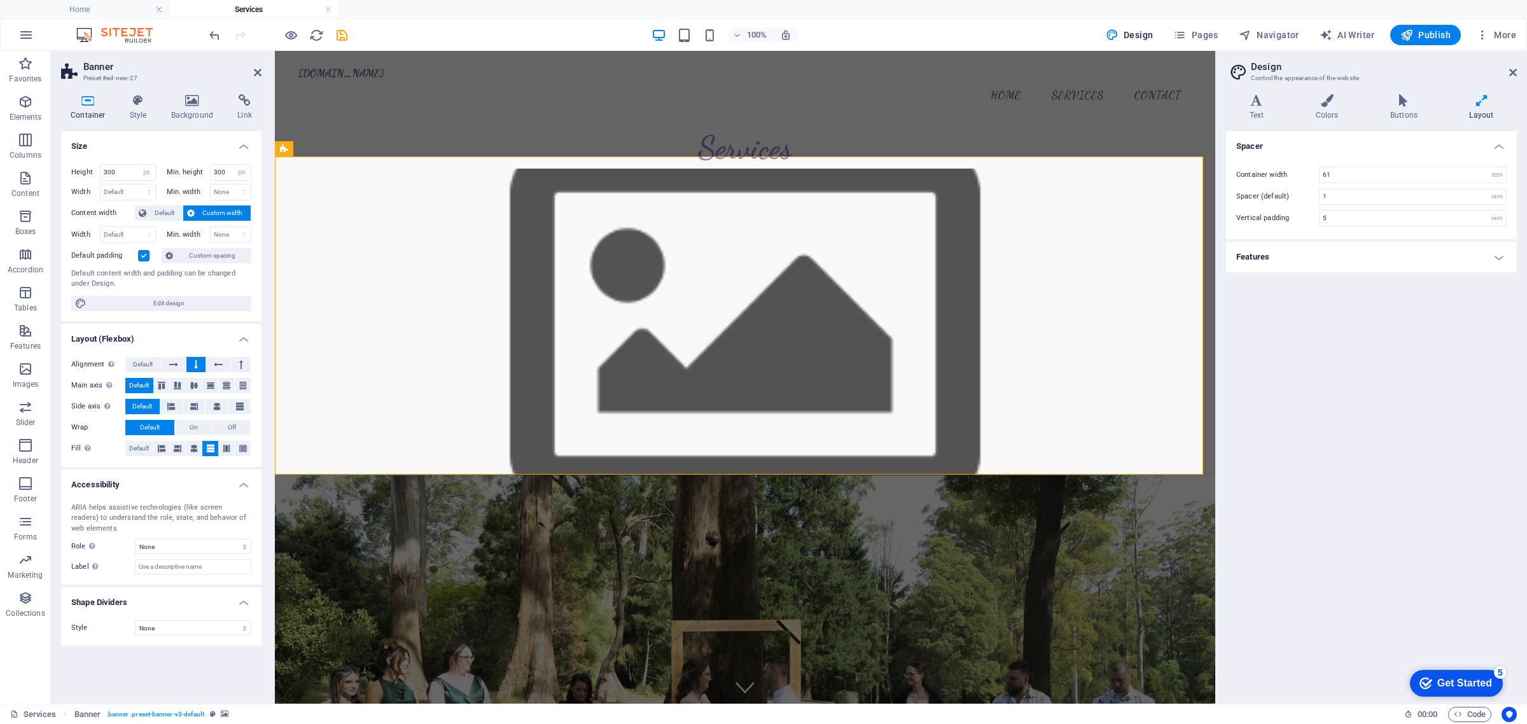
click at [144, 256] on label at bounding box center [143, 255] width 11 height 11
click at [0, 0] on input "Default padding" at bounding box center [0, 0] width 0 height 0
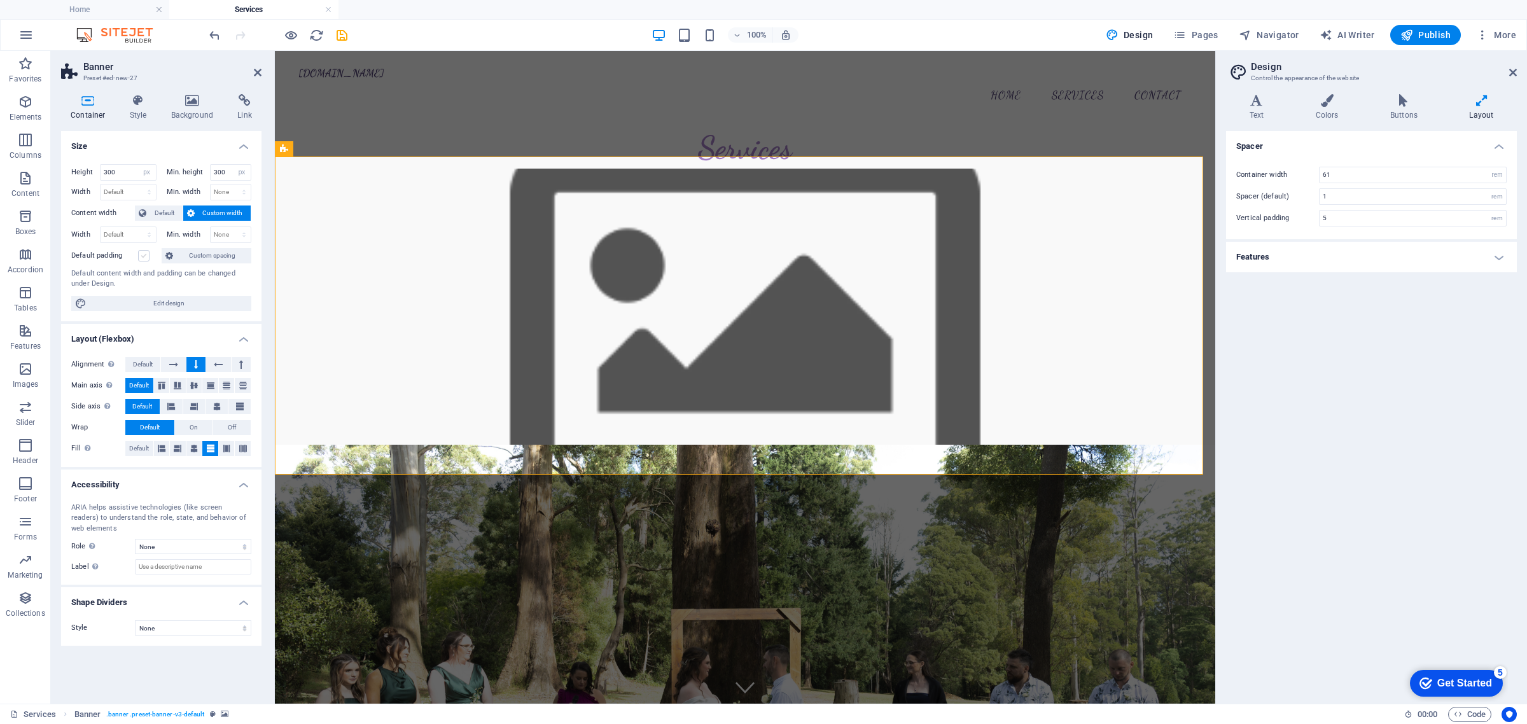
click at [144, 256] on label at bounding box center [143, 255] width 11 height 11
click at [0, 0] on input "Default padding" at bounding box center [0, 0] width 0 height 0
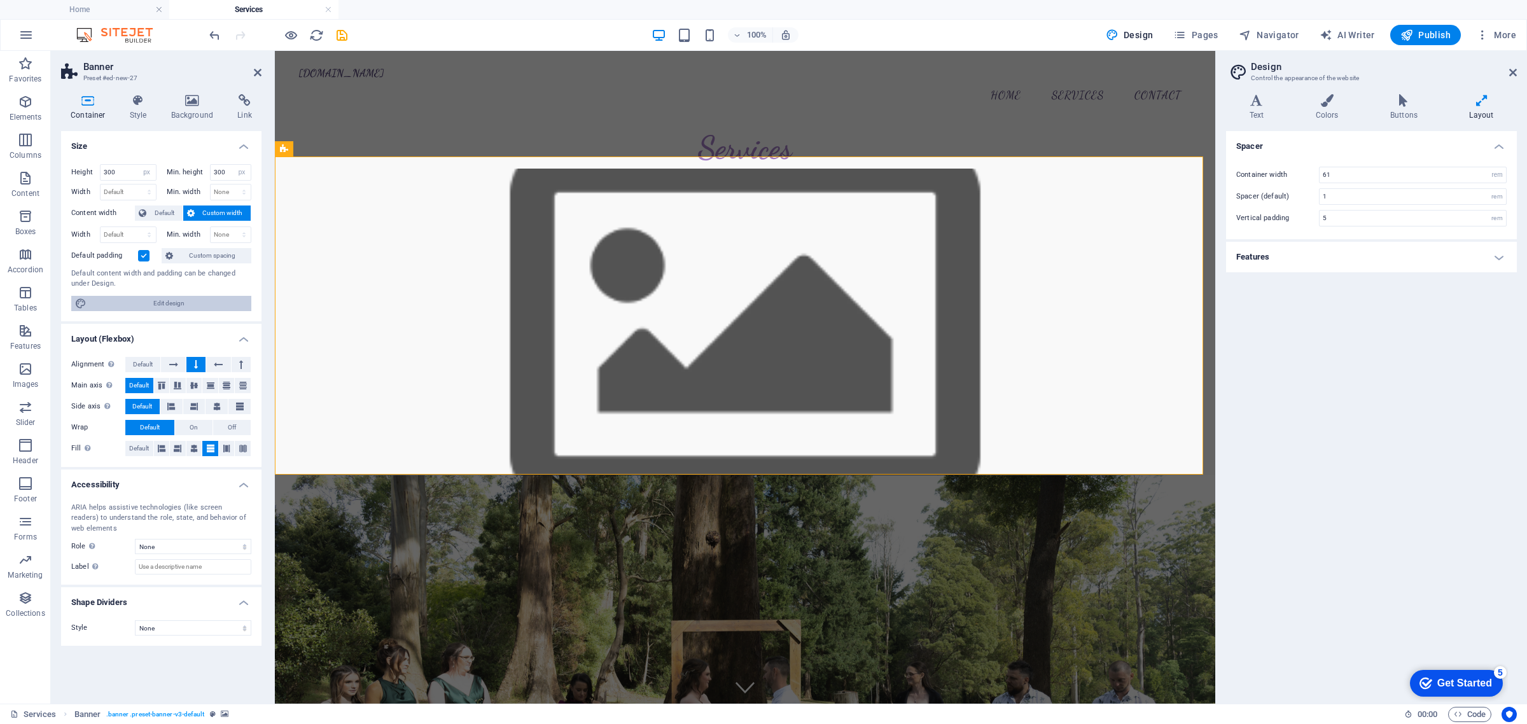
click at [132, 306] on span "Edit design" at bounding box center [168, 303] width 157 height 15
drag, startPoint x: 1095, startPoint y: 226, endPoint x: 1454, endPoint y: 243, distance: 358.5
drag, startPoint x: 1455, startPoint y: 243, endPoint x: 1296, endPoint y: 160, distance: 179.6
click at [1296, 160] on div "Container width 61 rem px Spacer (default) 1 rem Vertical padding 5 rem" at bounding box center [1371, 196] width 296 height 85
drag, startPoint x: 1347, startPoint y: 218, endPoint x: 1256, endPoint y: 230, distance: 91.9
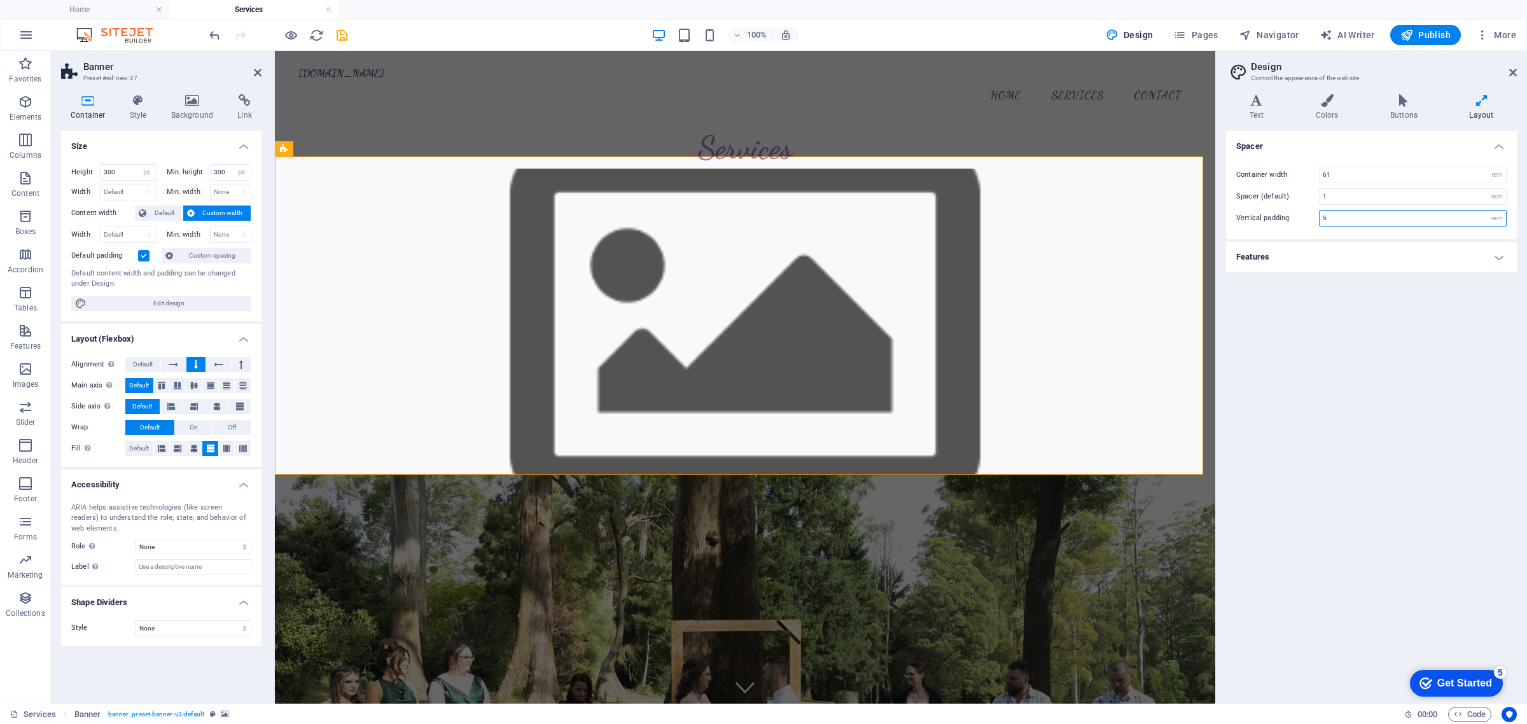
click at [1262, 230] on div "Container width 61 rem px Spacer (default) 1 rem Vertical padding 5 rem" at bounding box center [1371, 196] width 296 height 85
type input "0"
click at [1333, 243] on h4 "Features" at bounding box center [1371, 257] width 291 height 31
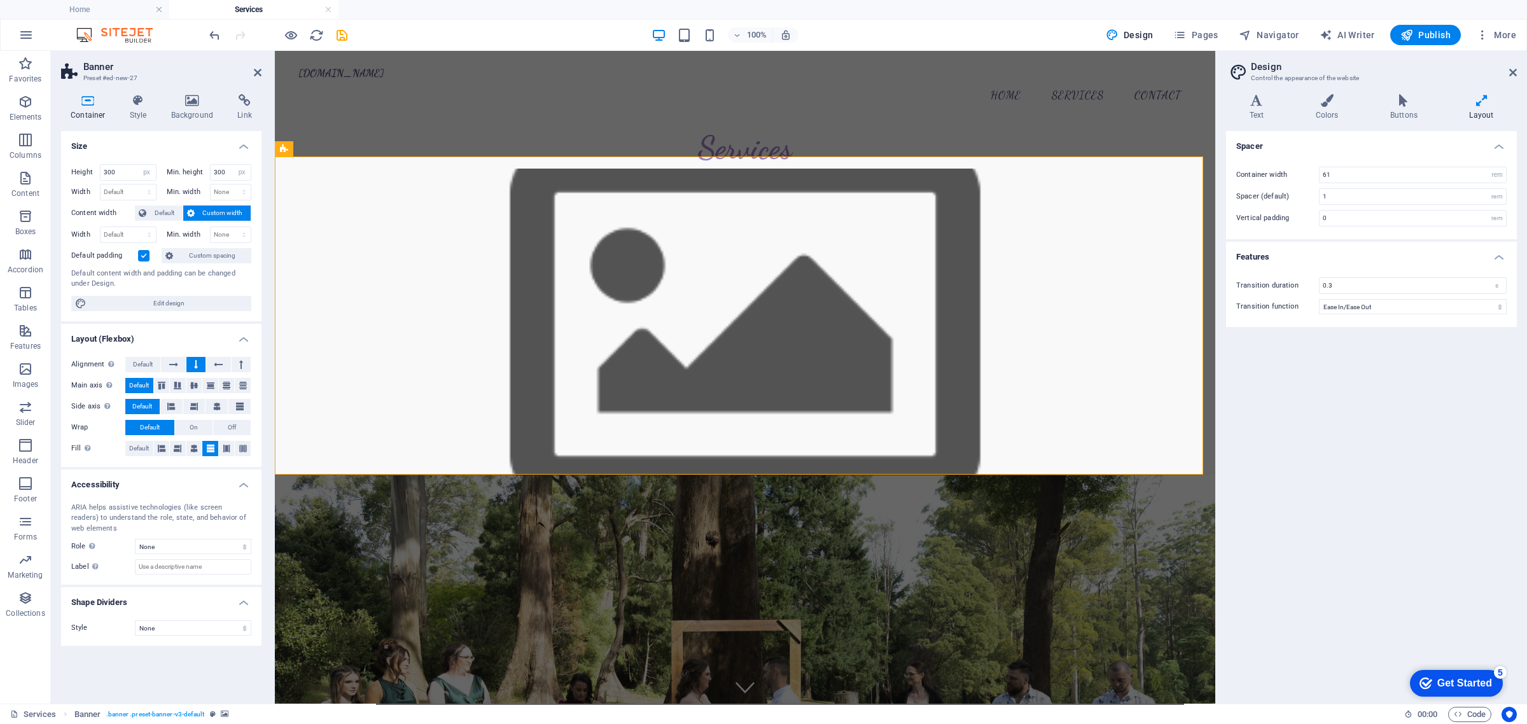
click at [1328, 349] on div "Spacer Container width 61 rem px Spacer (default) 1 rem Vertical padding 0 rem …" at bounding box center [1371, 412] width 291 height 562
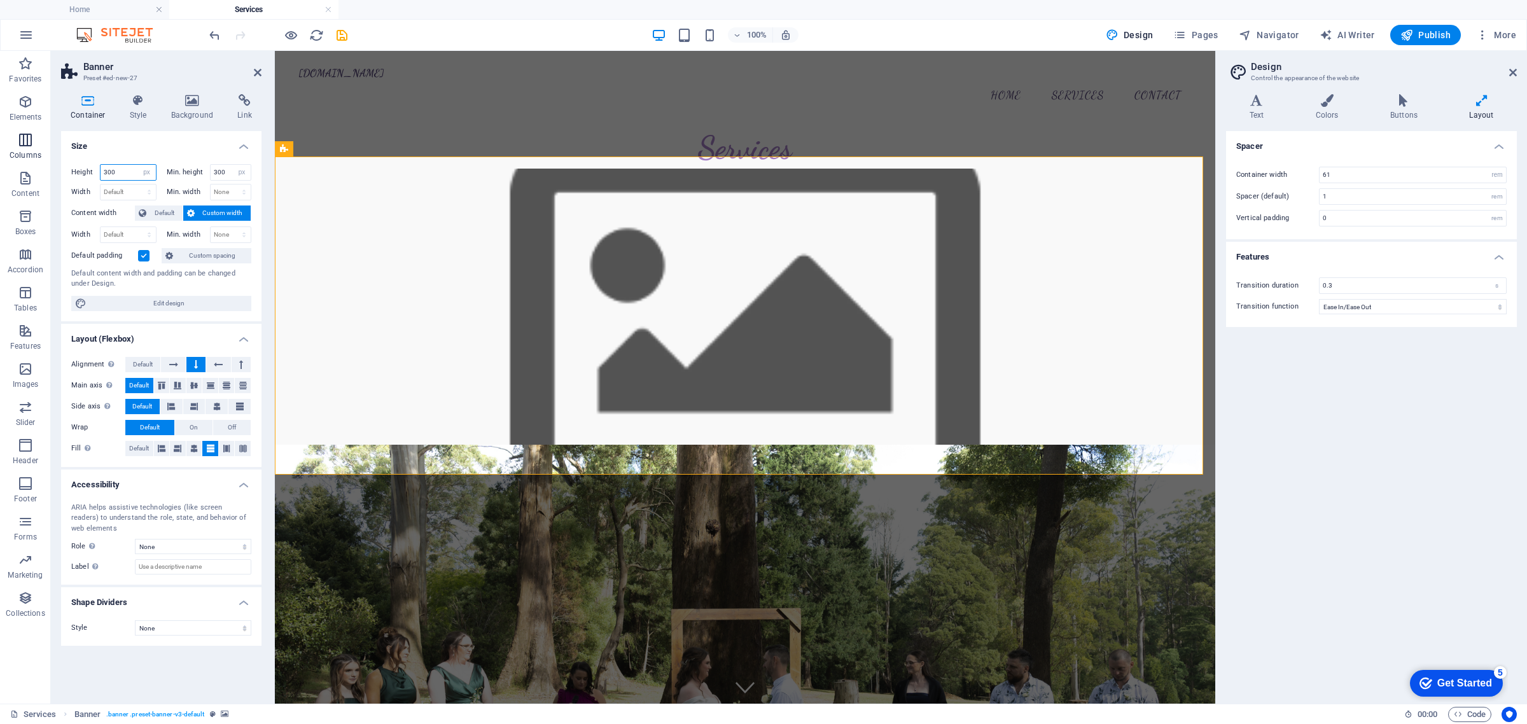
drag, startPoint x: 120, startPoint y: 179, endPoint x: 46, endPoint y: 162, distance: 75.0
click at [50, 172] on section "Favorites Elements Columns Content Boxes Accordion Tables Features Images Slide…" at bounding box center [607, 377] width 1215 height 653
type input "200"
click at [226, 174] on input "300" at bounding box center [231, 172] width 41 height 15
drag, startPoint x: 226, startPoint y: 174, endPoint x: 135, endPoint y: 160, distance: 92.7
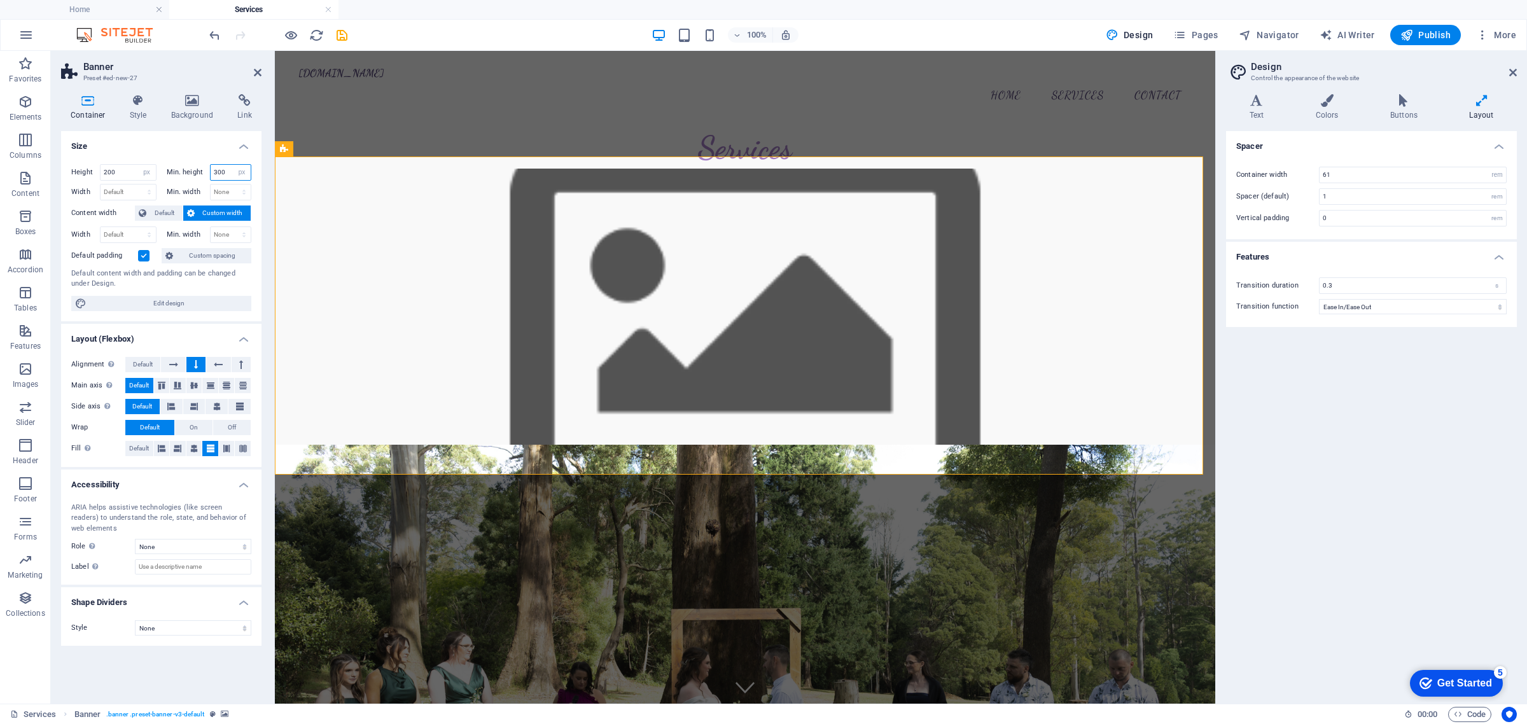
click at [143, 170] on div "Height 200 Default px rem % vh vw Min. height 300 None px rem % vh vw" at bounding box center [161, 174] width 180 height 20
type input "200"
click at [105, 277] on div "Default content width and padding can be changed under Design." at bounding box center [161, 278] width 180 height 21
click at [186, 139] on h4 "Size" at bounding box center [161, 142] width 200 height 23
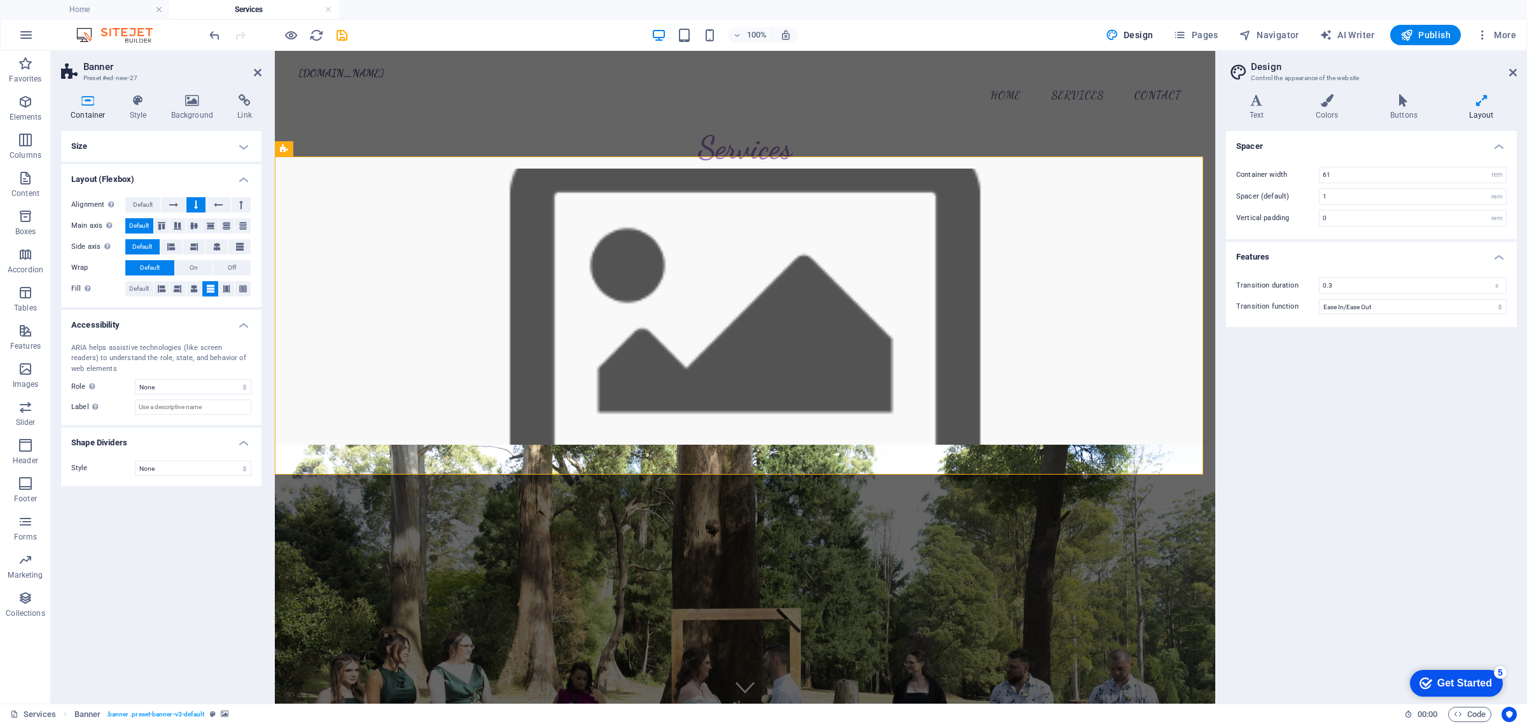
click at [195, 154] on h4 "Size" at bounding box center [161, 146] width 200 height 31
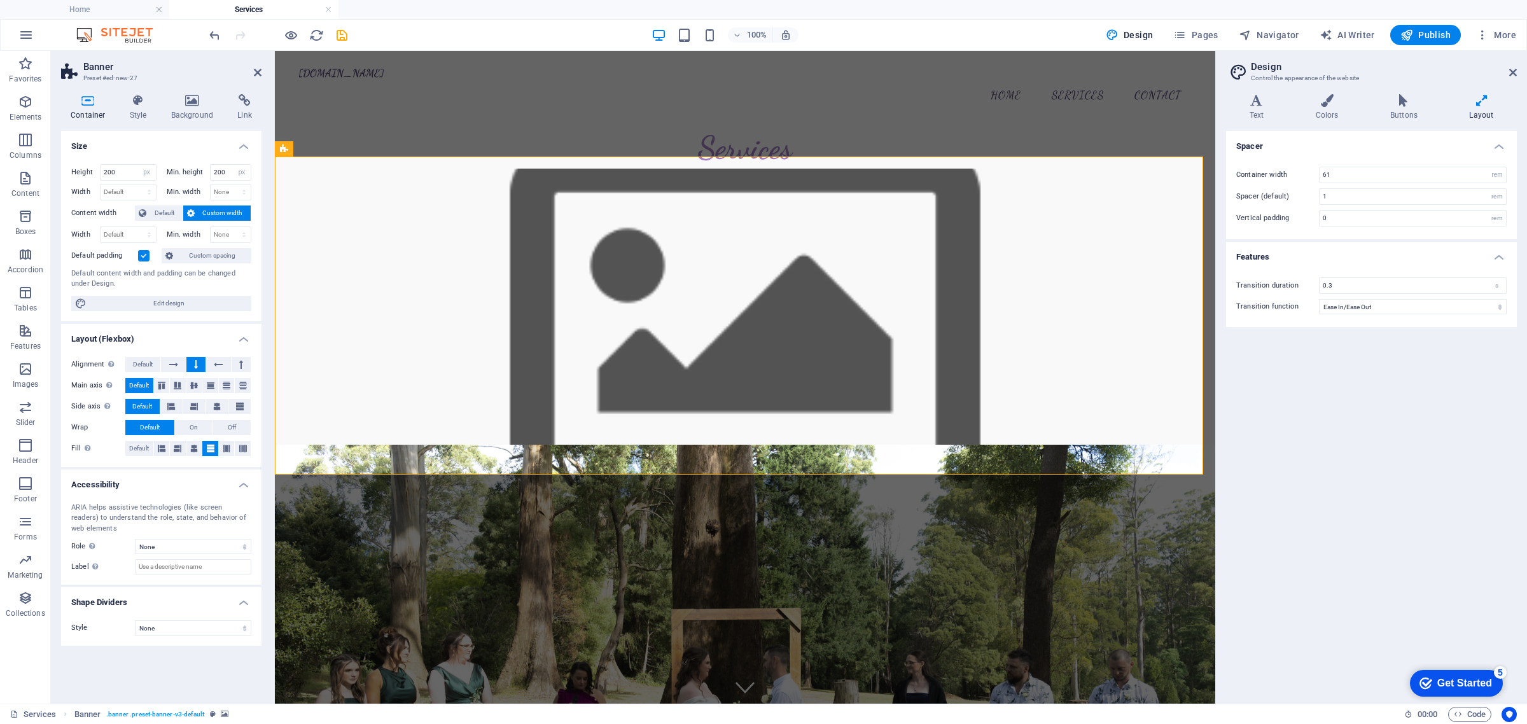
click at [460, 445] on figure at bounding box center [745, 671] width 940 height 452
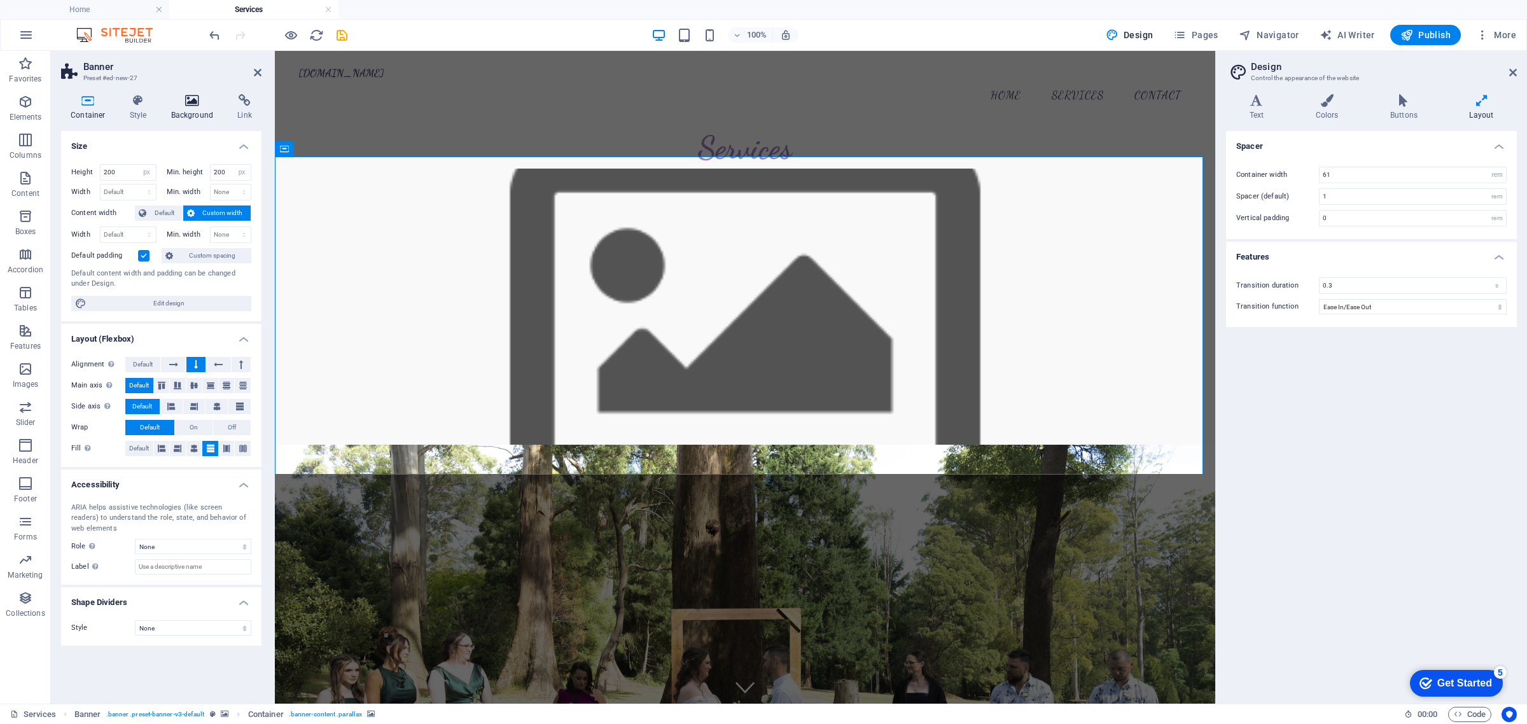
click at [211, 105] on icon at bounding box center [193, 100] width 62 height 13
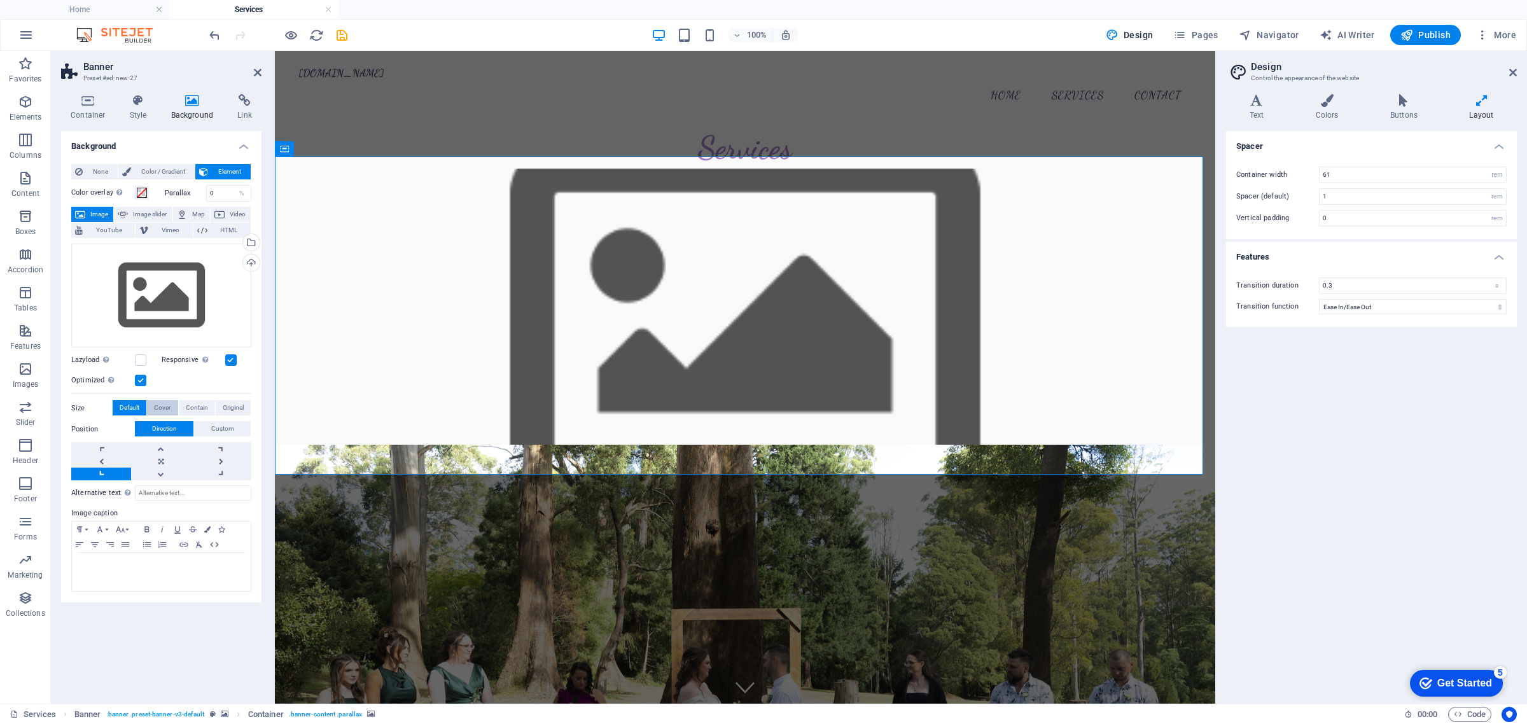
click at [164, 408] on span "Cover" at bounding box center [162, 407] width 17 height 15
click at [190, 408] on span "Contain" at bounding box center [197, 407] width 22 height 15
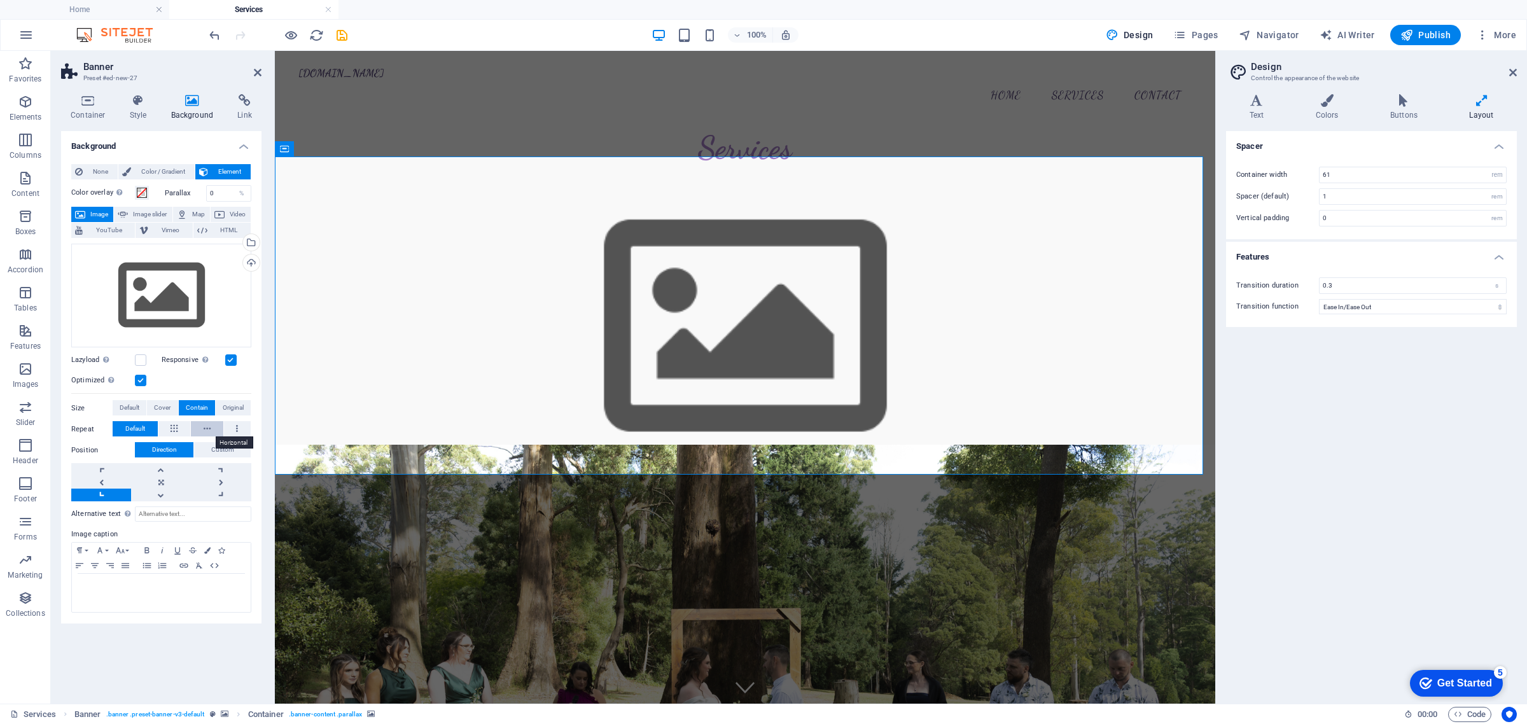
click at [200, 428] on button at bounding box center [207, 428] width 32 height 15
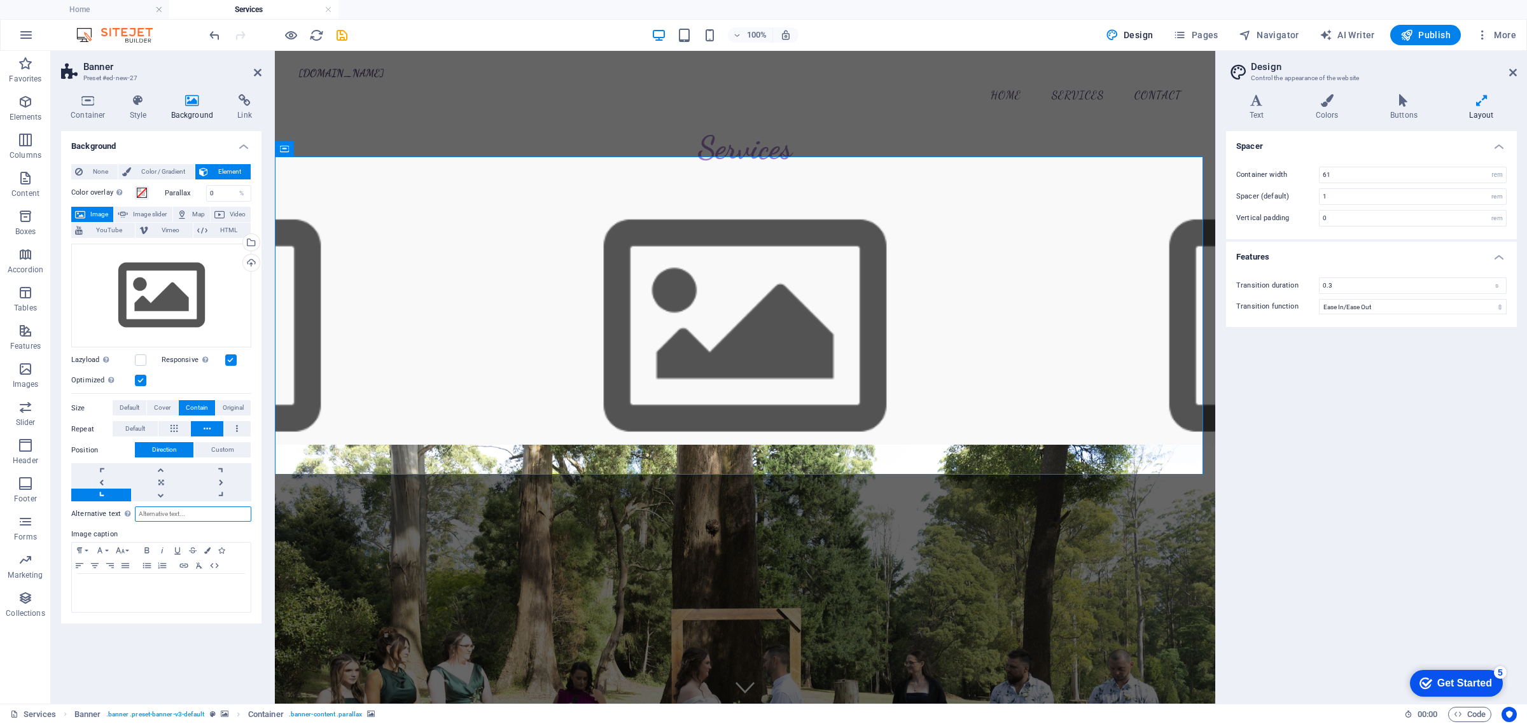
click at [199, 518] on input "Alternative text The alternative text is used by devices that cannot display im…" at bounding box center [193, 513] width 116 height 15
click at [141, 360] on label at bounding box center [140, 359] width 11 height 11
click at [0, 0] on input "Lazyload Loading images after the page loads improves page speed." at bounding box center [0, 0] width 0 height 0
click at [141, 360] on label at bounding box center [140, 359] width 11 height 11
click at [0, 0] on input "Lazyload Loading images after the page loads improves page speed." at bounding box center [0, 0] width 0 height 0
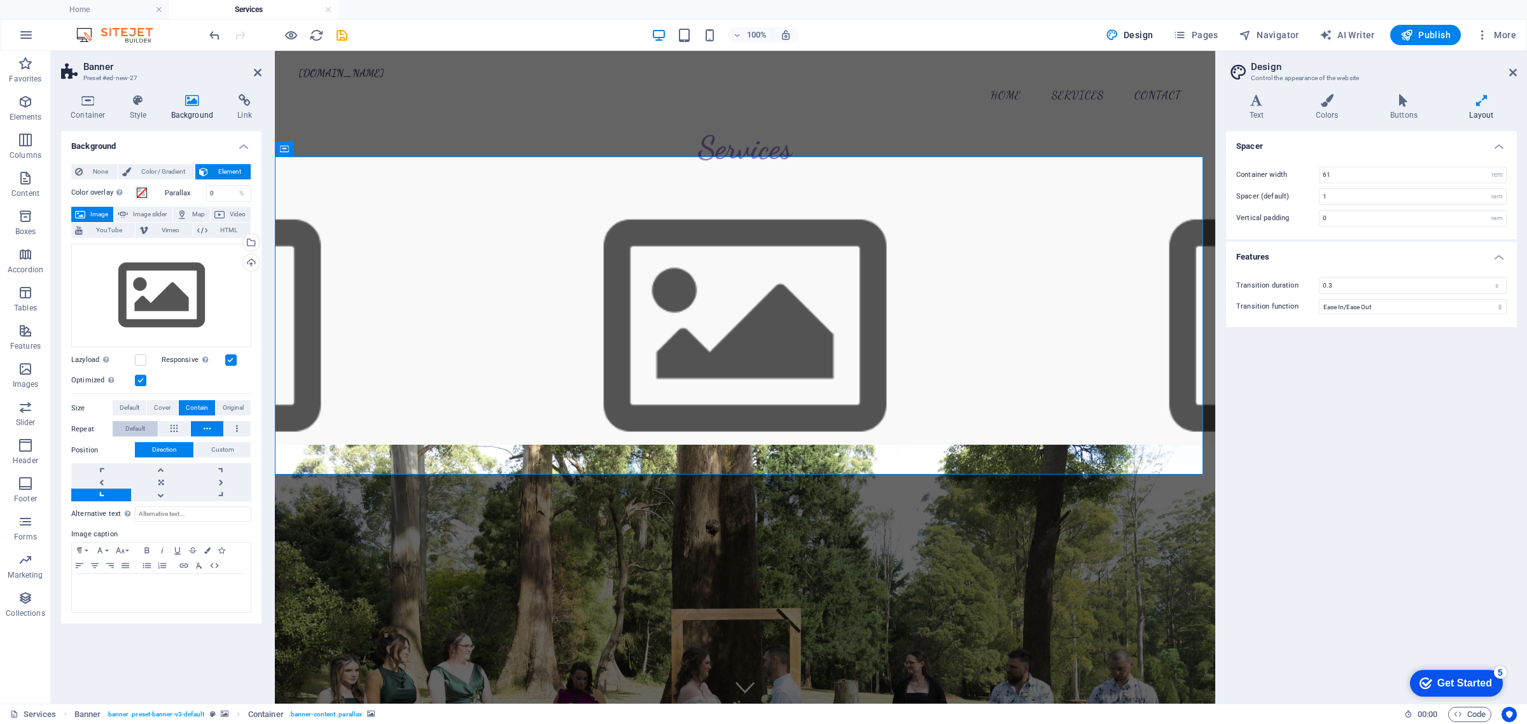
click at [134, 422] on span "Default" at bounding box center [135, 428] width 20 height 15
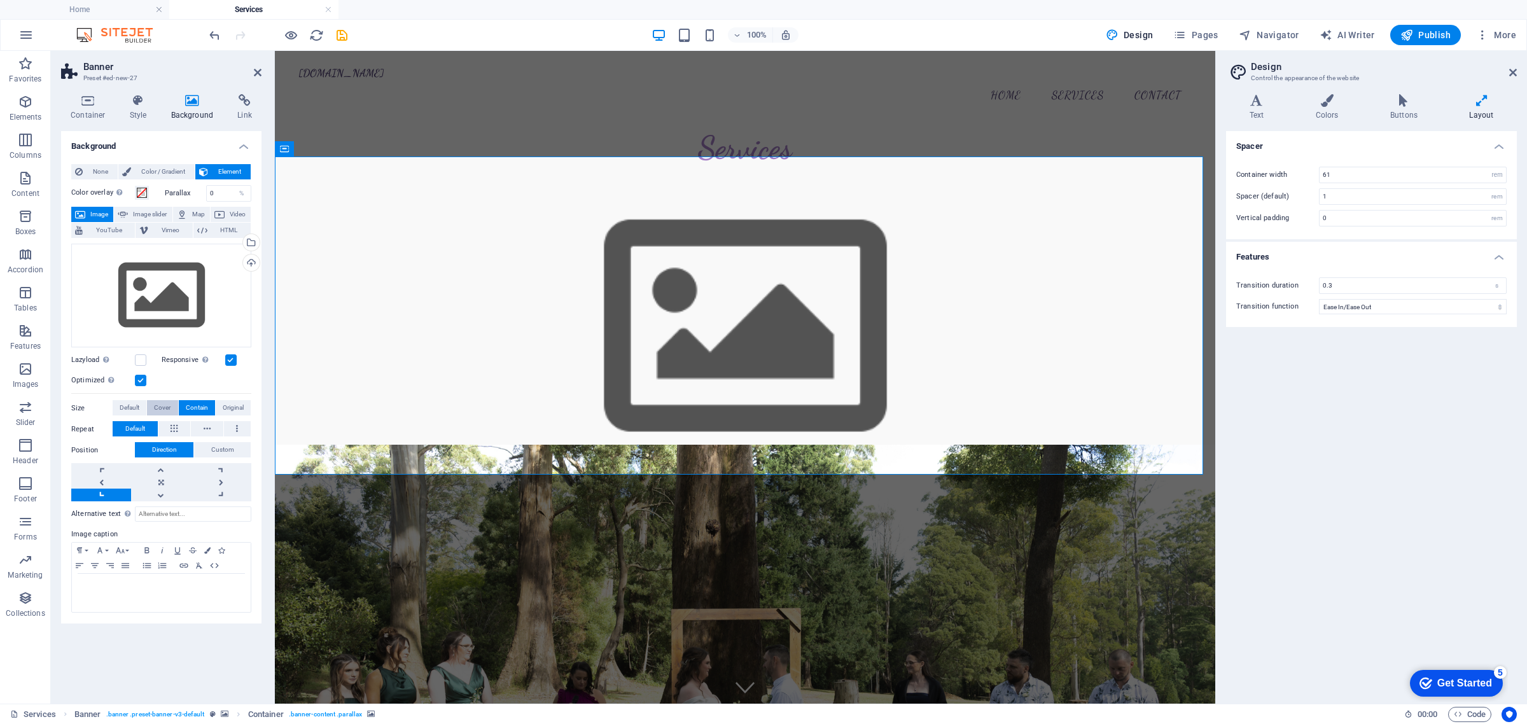
click at [160, 404] on span "Cover" at bounding box center [162, 407] width 17 height 15
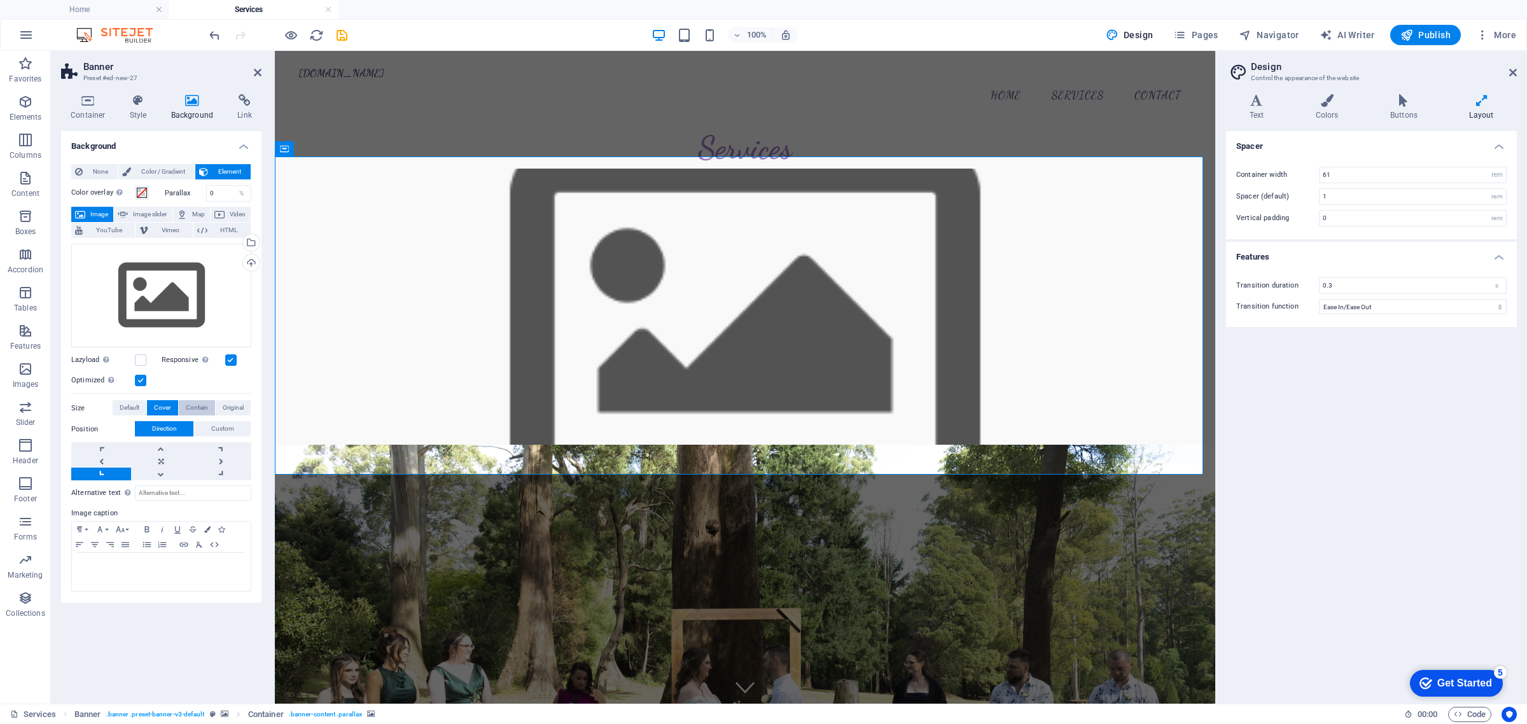
click at [204, 404] on span "Contain" at bounding box center [197, 407] width 22 height 15
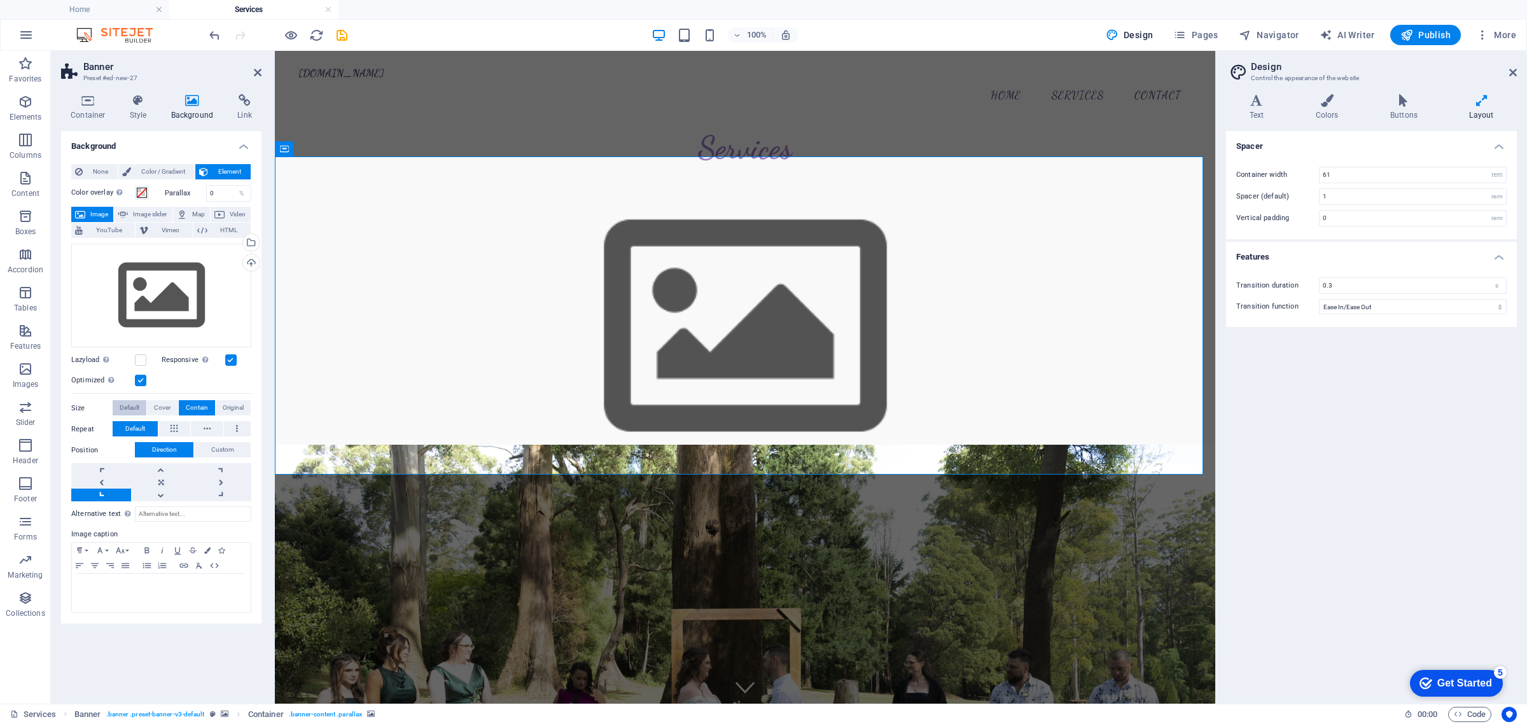
click at [125, 409] on span "Default" at bounding box center [130, 407] width 20 height 15
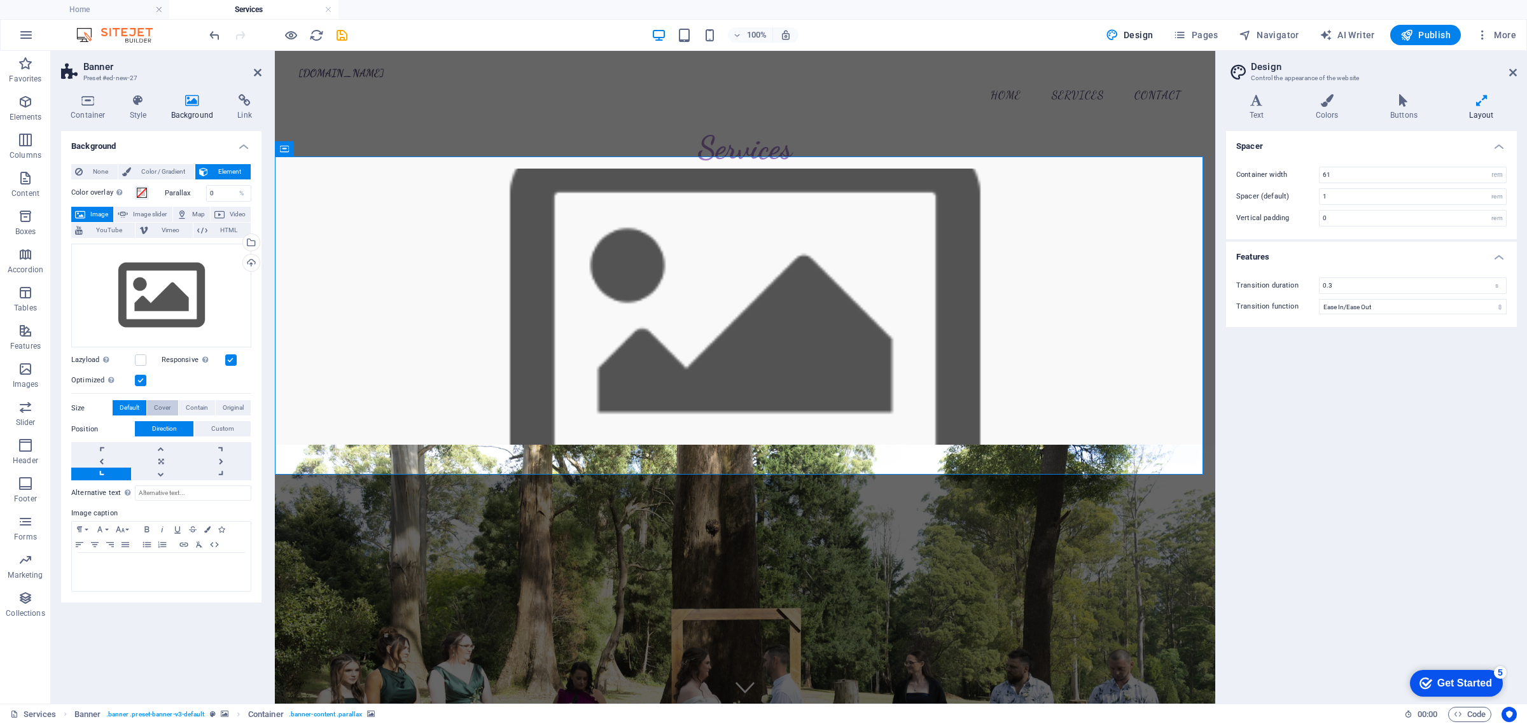
click at [157, 406] on span "Cover" at bounding box center [162, 407] width 17 height 15
click at [189, 410] on span "Contain" at bounding box center [197, 407] width 22 height 15
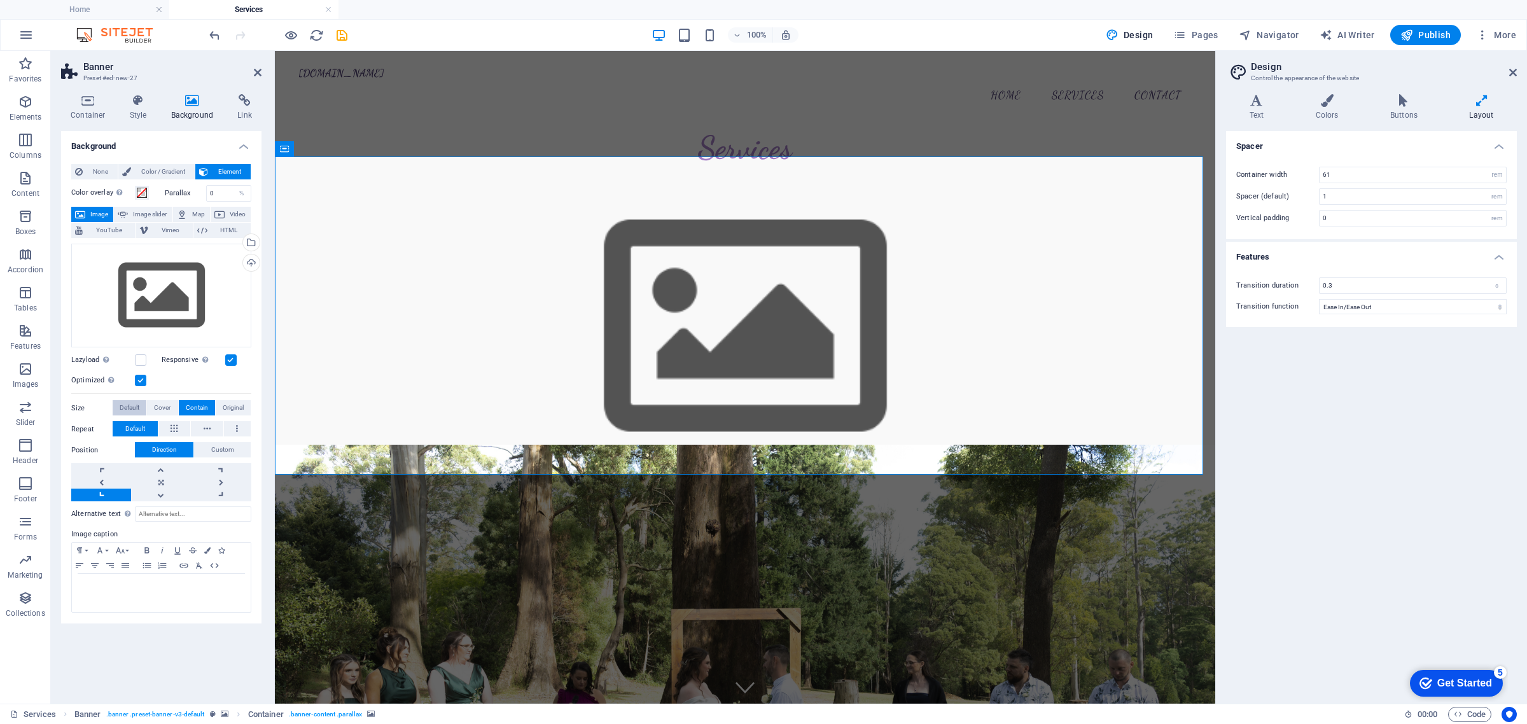
click at [134, 408] on span "Default" at bounding box center [130, 407] width 20 height 15
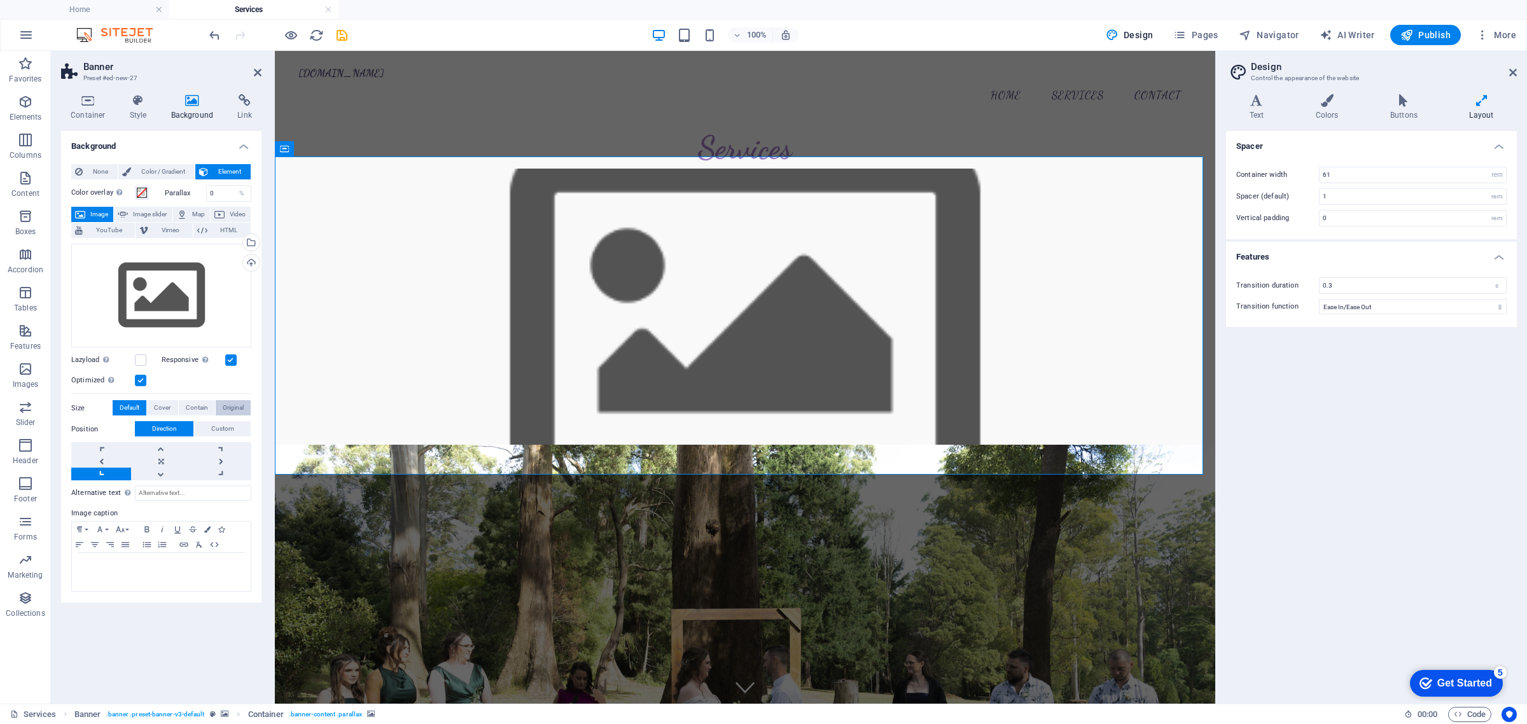
click at [234, 415] on span "Original" at bounding box center [233, 407] width 21 height 15
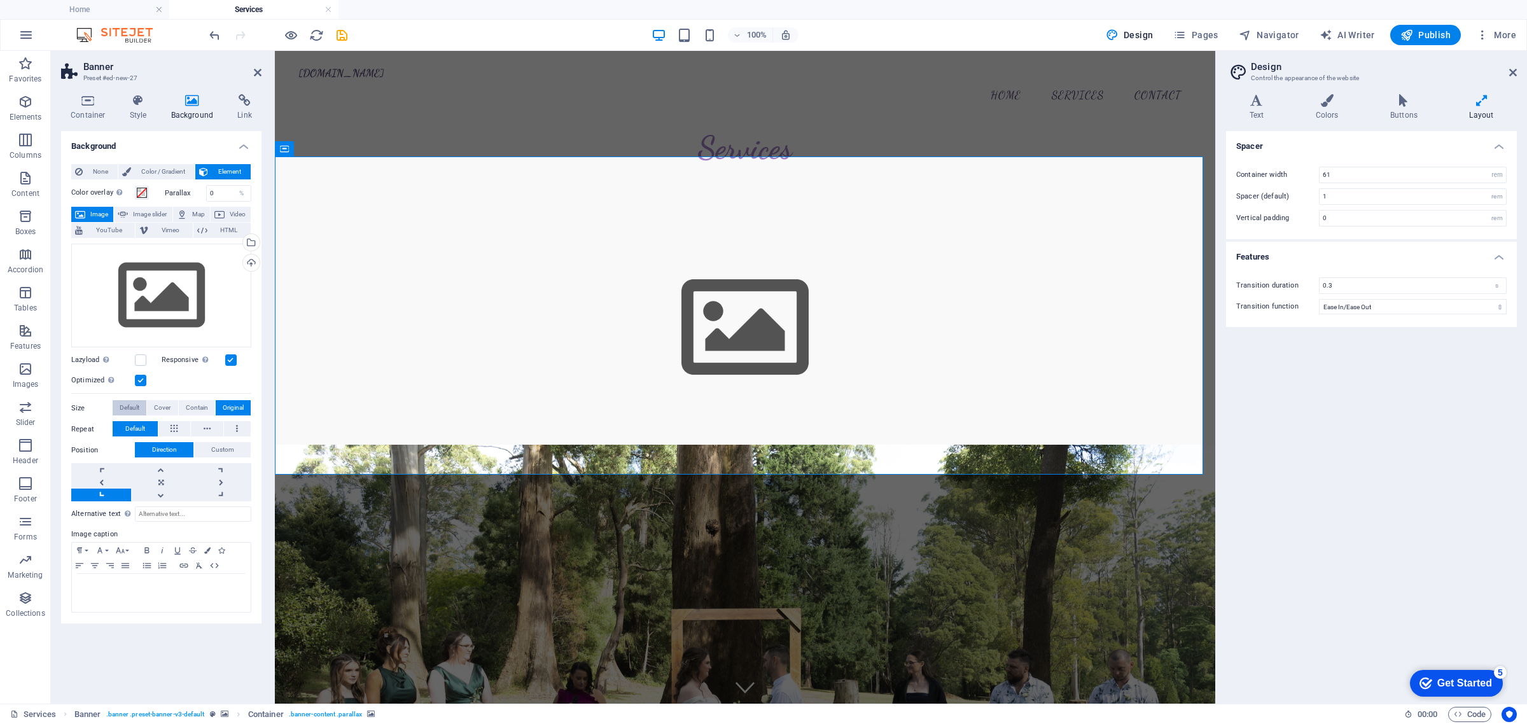
click at [129, 411] on span "Default" at bounding box center [130, 407] width 20 height 15
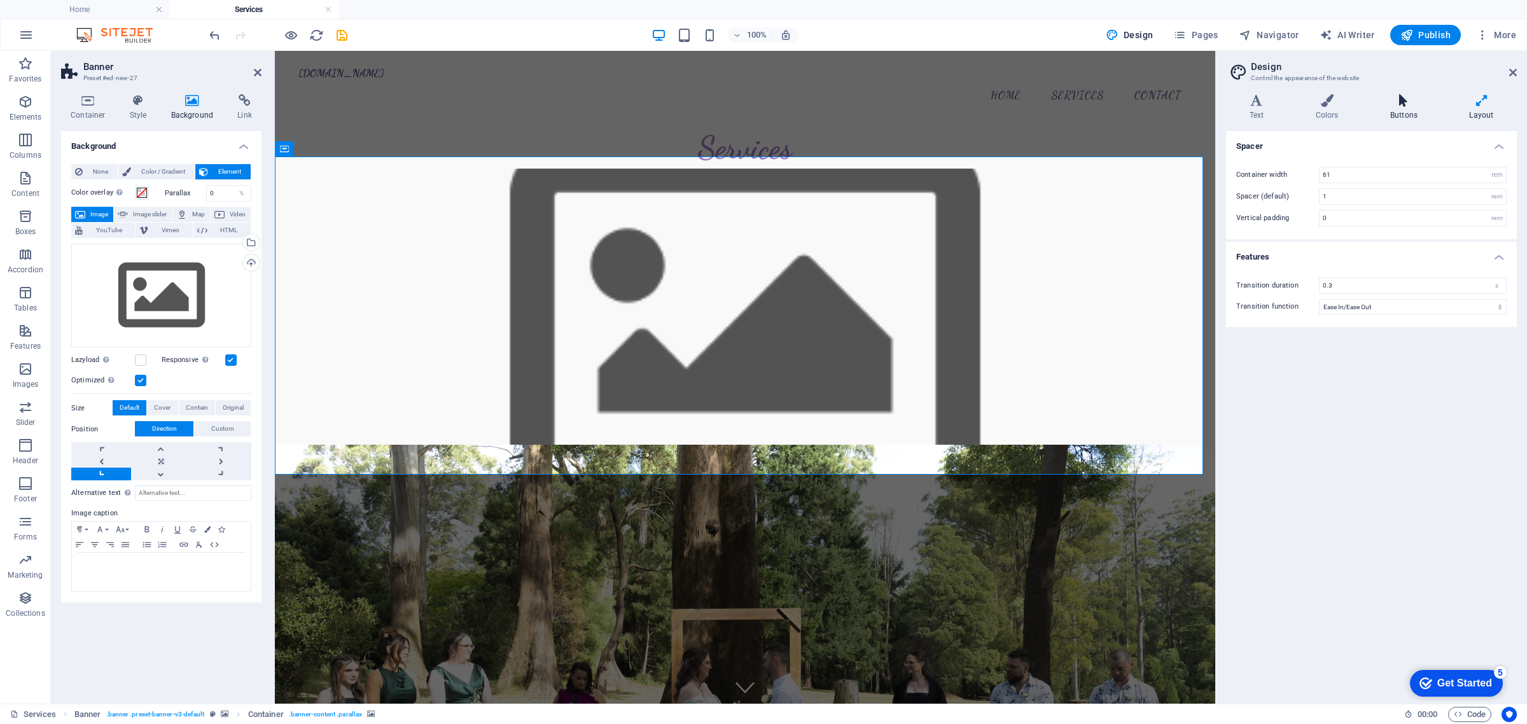
click at [1421, 105] on icon at bounding box center [1403, 100] width 74 height 13
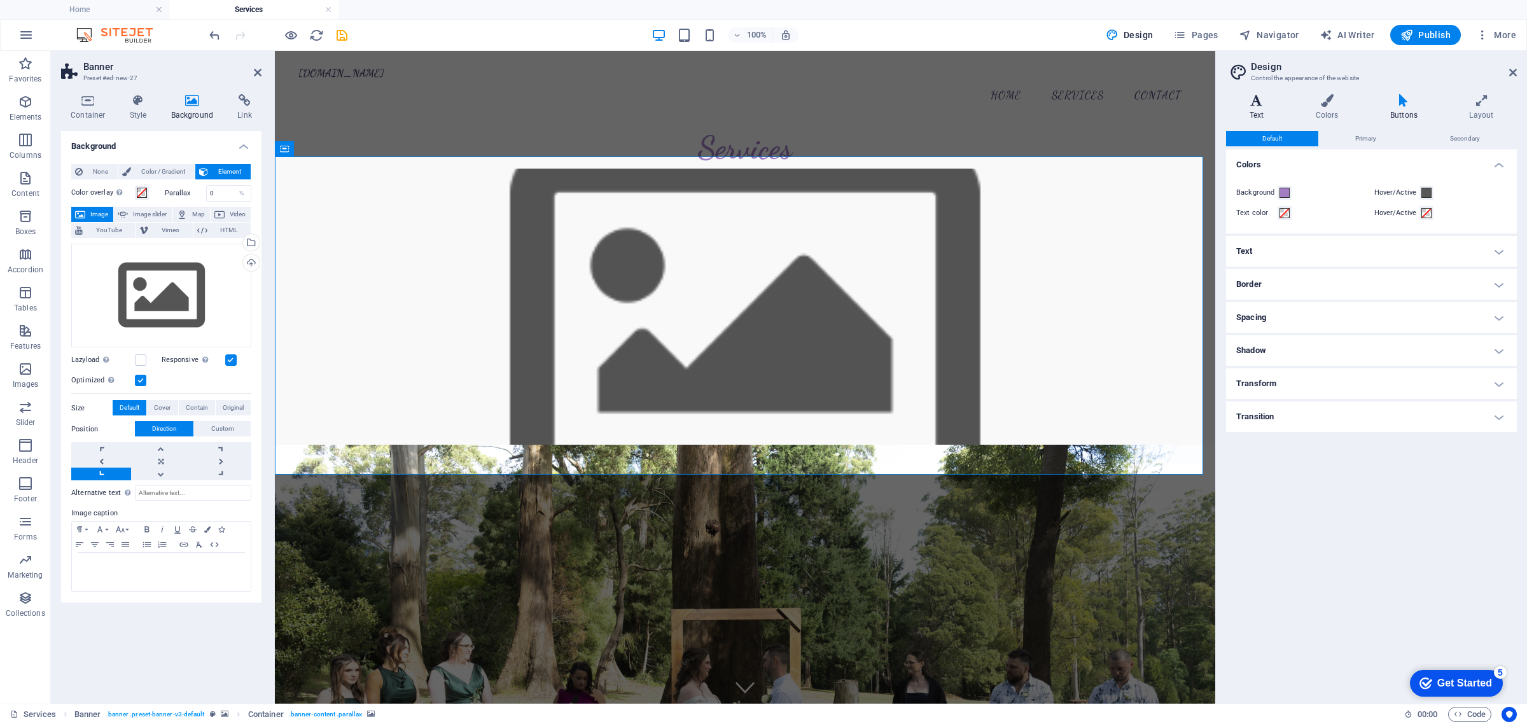
click at [1253, 115] on h4 "Text" at bounding box center [1259, 107] width 66 height 27
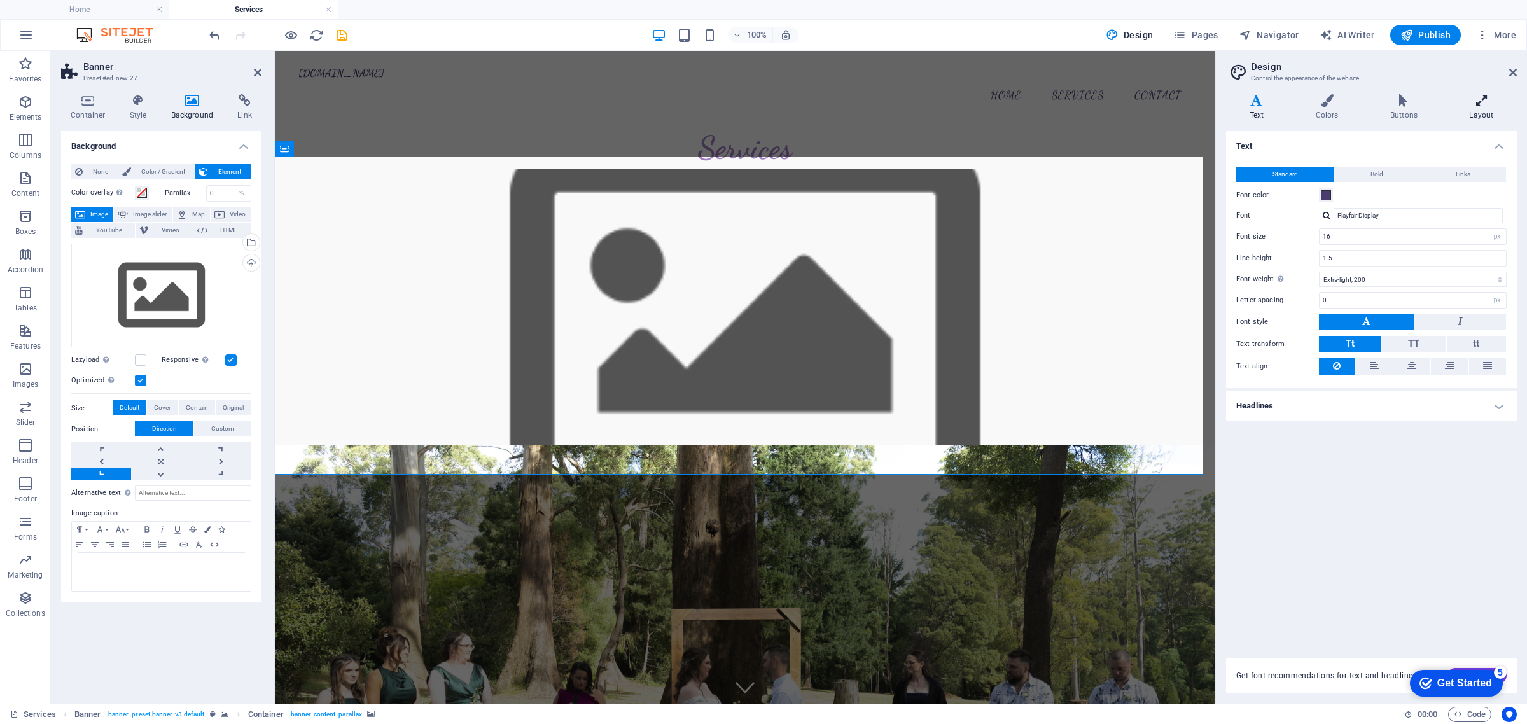
click at [1489, 119] on h4 "Layout" at bounding box center [1481, 107] width 71 height 27
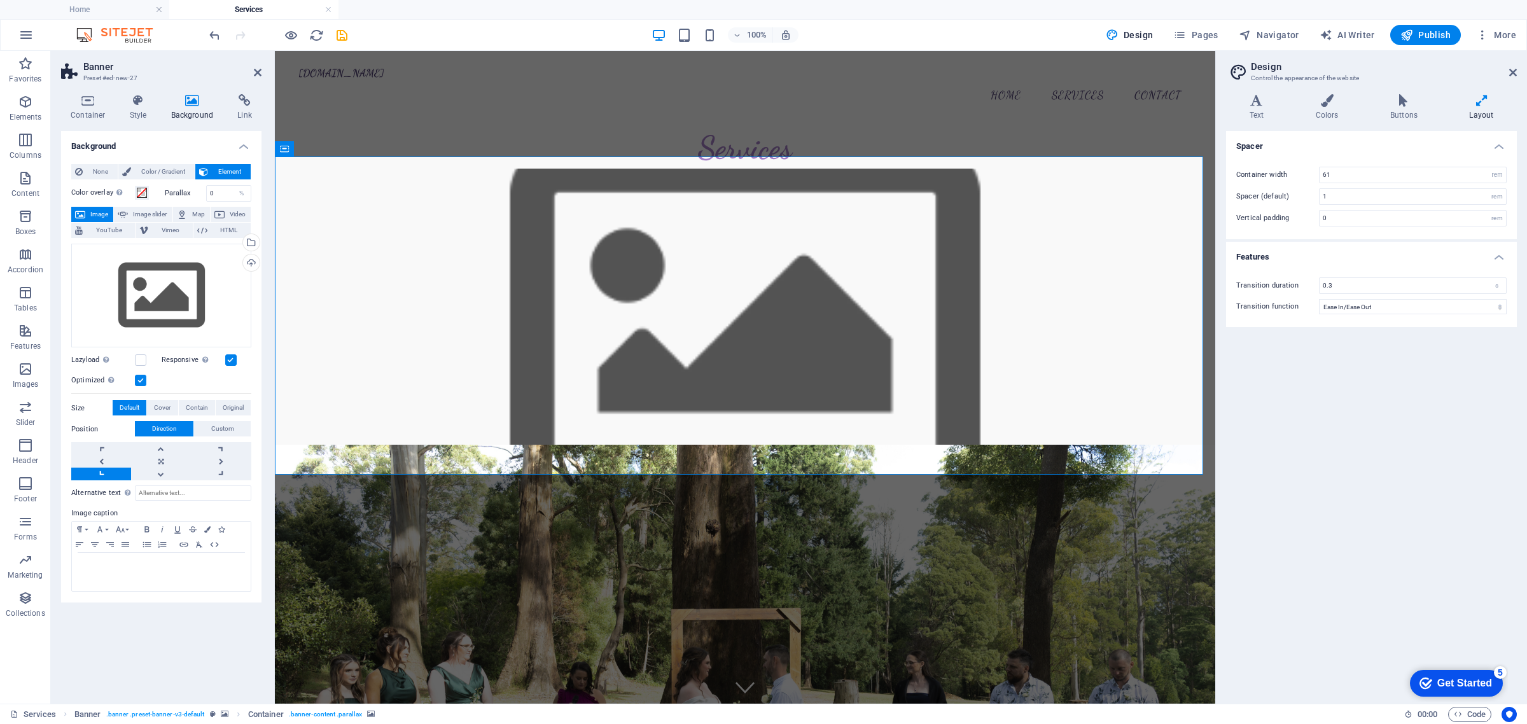
click at [1076, 445] on figure at bounding box center [745, 671] width 940 height 452
drag, startPoint x: 1058, startPoint y: 134, endPoint x: 1283, endPoint y: 134, distance: 225.2
click at [1215, 134] on div "Services" at bounding box center [745, 147] width 940 height 41
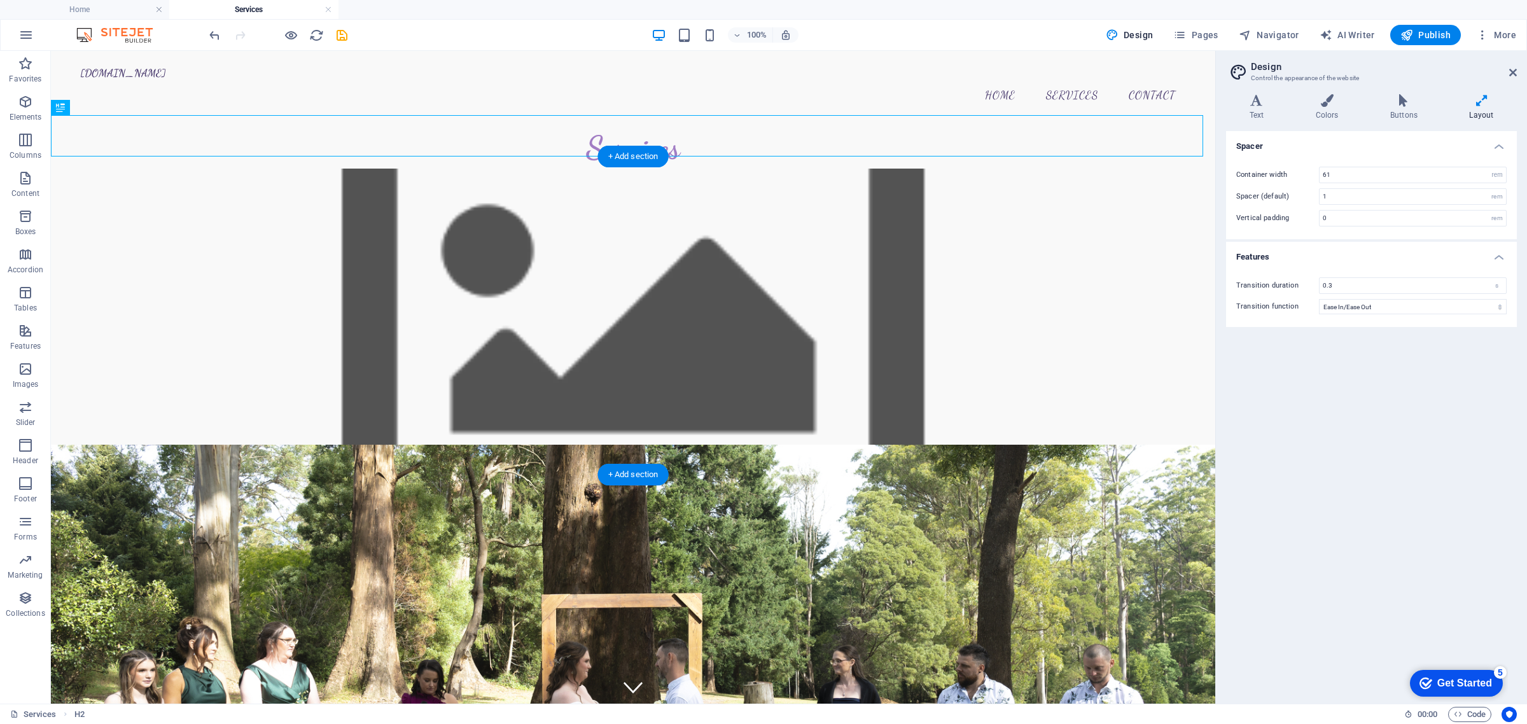
click at [137, 445] on figure at bounding box center [633, 671] width 1164 height 452
select select "px"
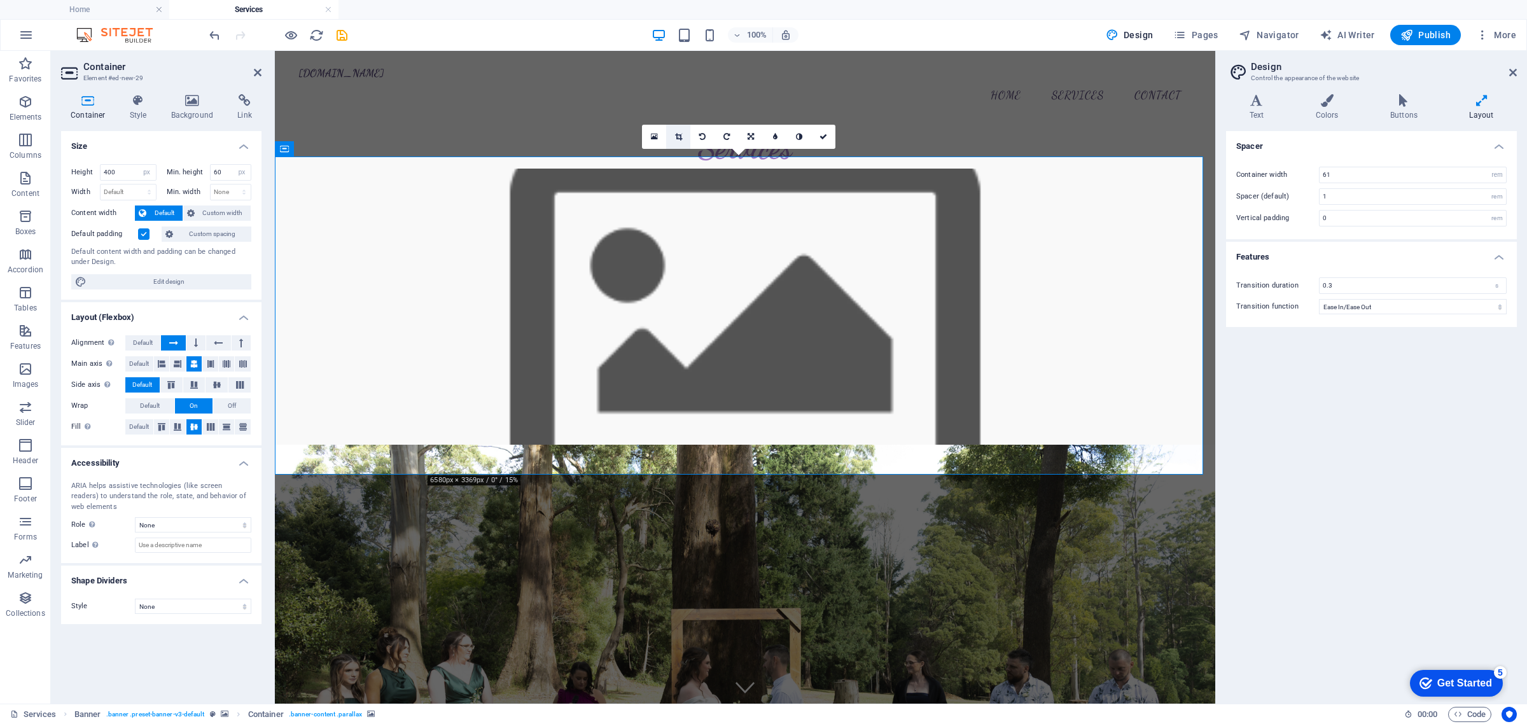
click at [670, 136] on link at bounding box center [678, 137] width 24 height 24
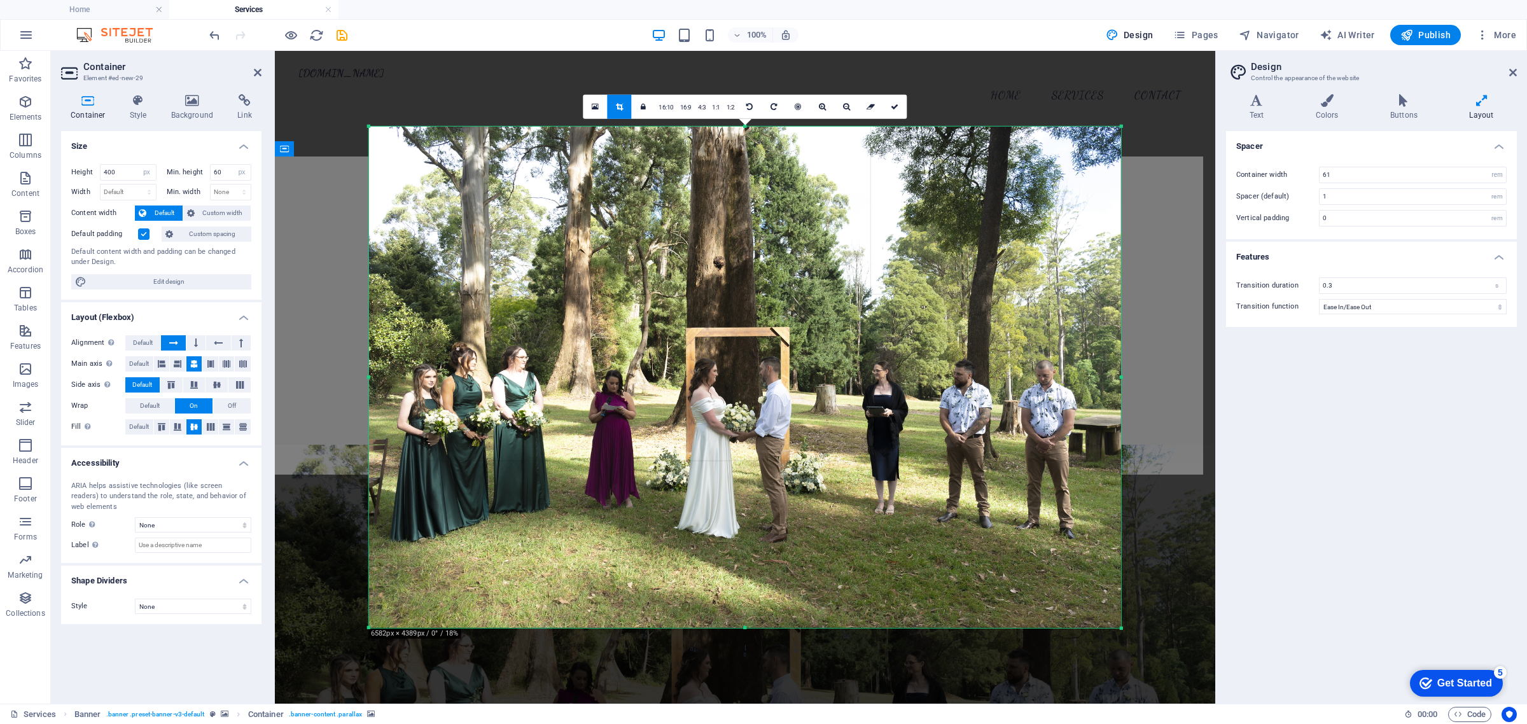
drag, startPoint x: 364, startPoint y: 627, endPoint x: 402, endPoint y: 598, distance: 47.7
click at [402, 598] on div "180 170 160 150 140 130 120 110 100 90 80 70 60 50 40 30 20 10 0 -10 -20 -30 -4…" at bounding box center [745, 377] width 752 height 501
click at [824, 106] on icon at bounding box center [822, 107] width 7 height 8
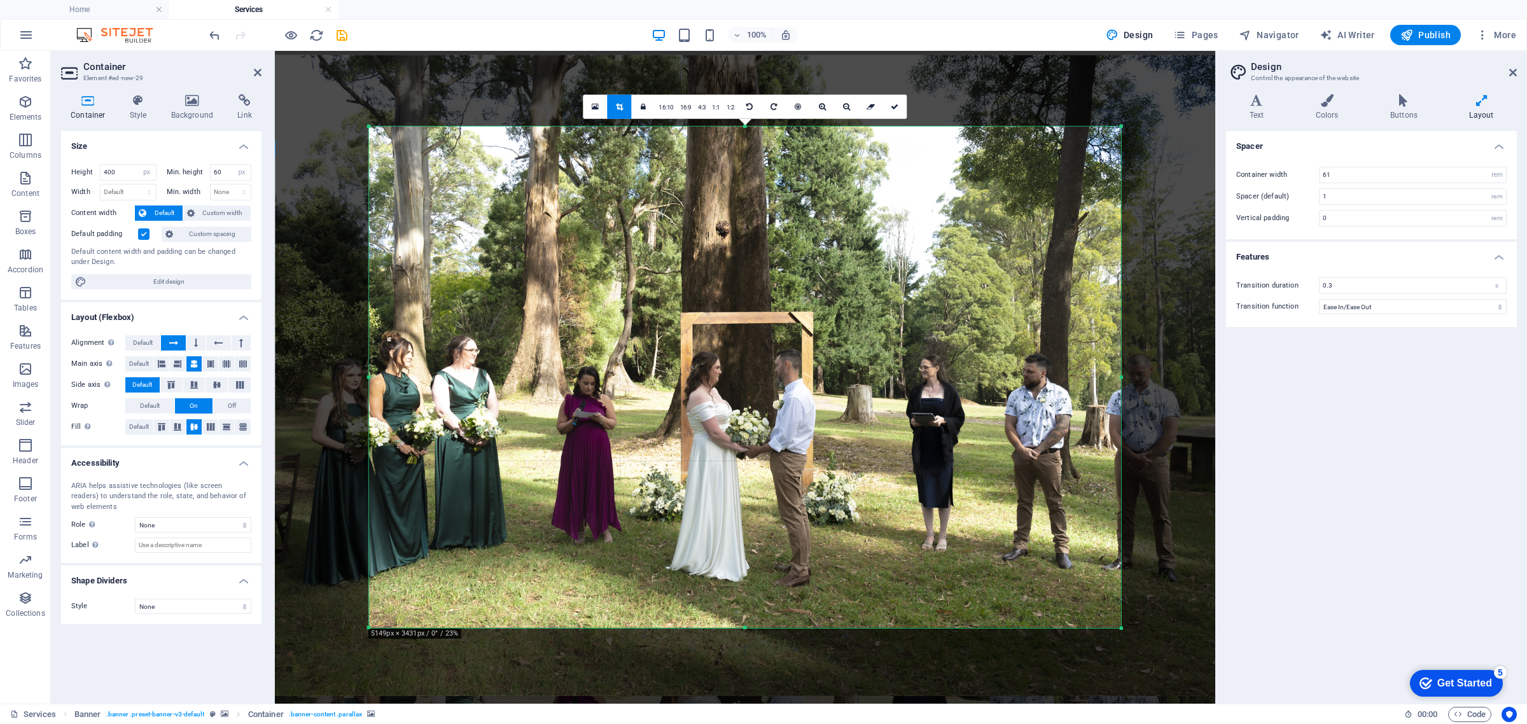
drag, startPoint x: 770, startPoint y: 249, endPoint x: 781, endPoint y: 248, distance: 10.9
click at [781, 248] on div at bounding box center [755, 375] width 961 height 641
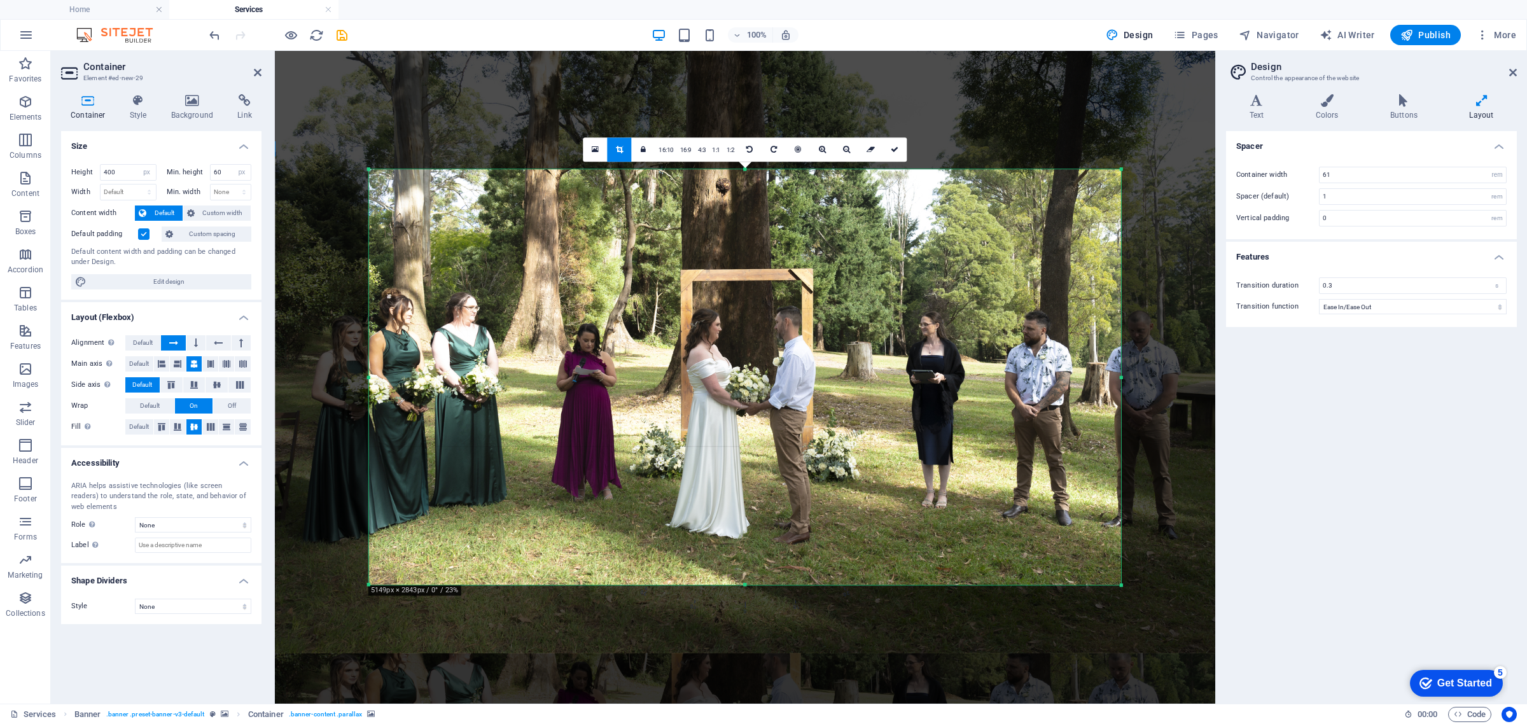
drag, startPoint x: 744, startPoint y: 125, endPoint x: 740, endPoint y: 211, distance: 86.0
click at [740, 211] on div "180 170 160 150 140 130 120 110 100 90 80 70 60 50 40 30 20 10 0 -10 -20 -30 -4…" at bounding box center [745, 376] width 752 height 415
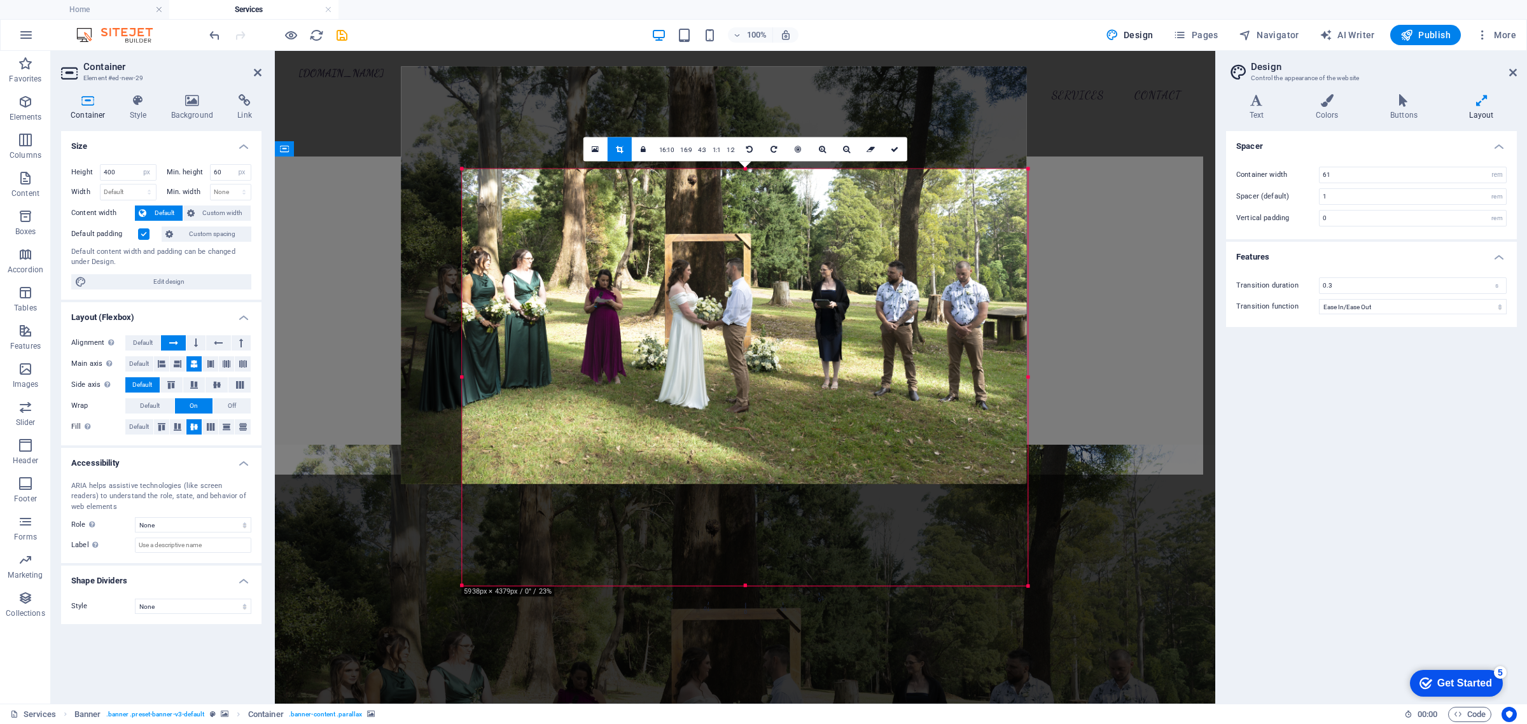
drag, startPoint x: 1122, startPoint y: 377, endPoint x: 934, endPoint y: 341, distance: 191.1
click at [934, 341] on div "180 170 160 150 140 130 120 110 100 90 80 70 60 50 40 30 20 10 0 -10 -20 -30 -4…" at bounding box center [745, 377] width 566 height 417
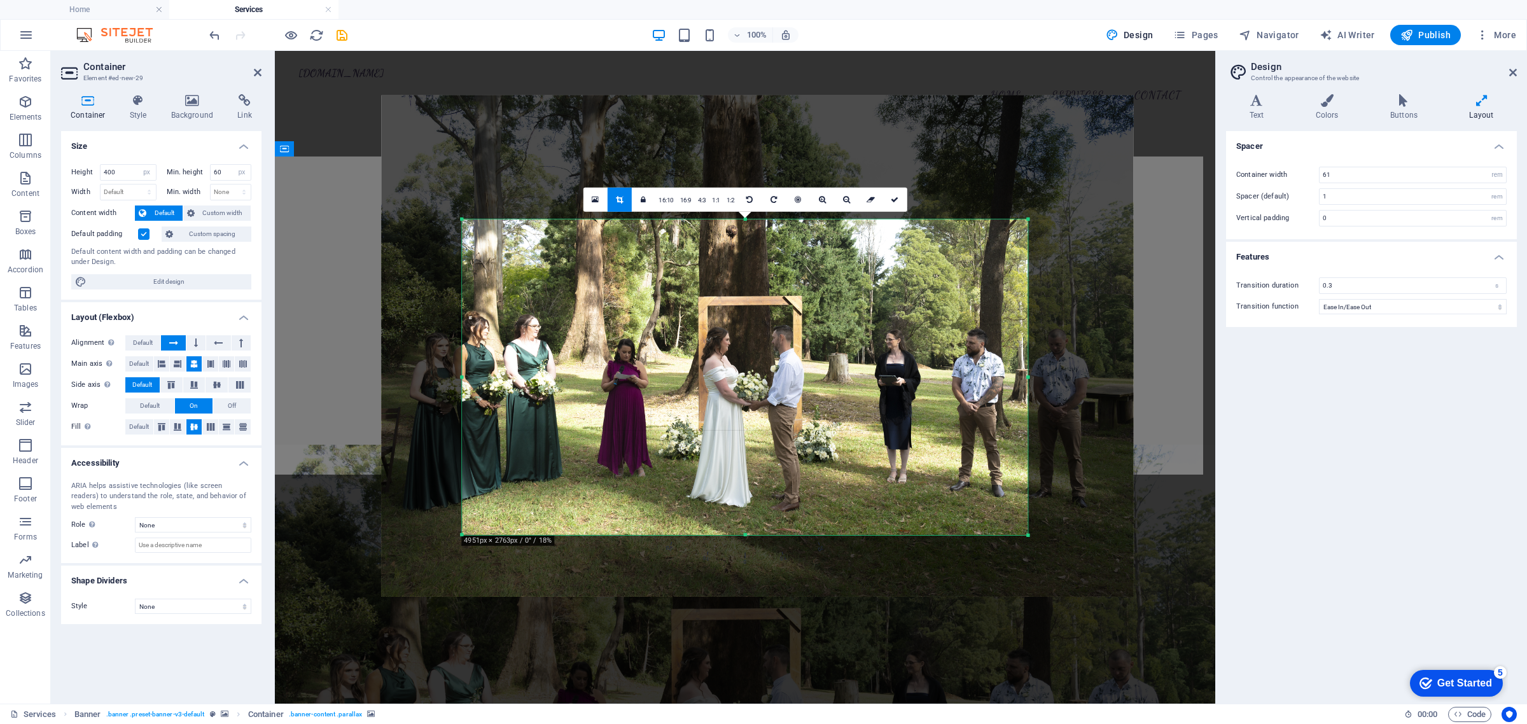
drag, startPoint x: 576, startPoint y: 393, endPoint x: 619, endPoint y: 385, distance: 43.4
click at [619, 385] on div at bounding box center [757, 345] width 752 height 501
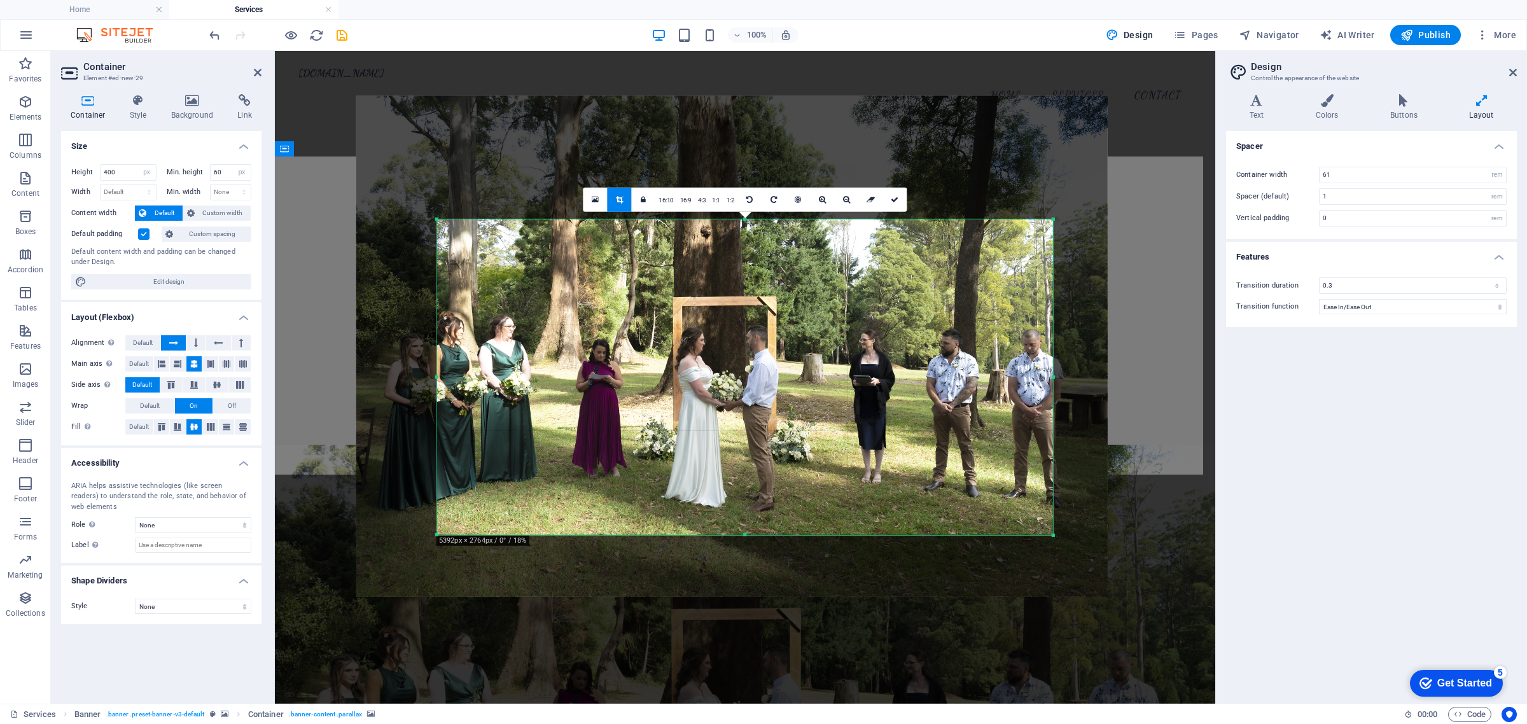
drag, startPoint x: 1029, startPoint y: 375, endPoint x: 1080, endPoint y: 379, distance: 50.4
click at [1053, 379] on div "180 170 160 150 140 130 120 110 100 90 80 70 60 50 40 30 20 10 0 -10 -20 -30 -4…" at bounding box center [745, 377] width 616 height 316
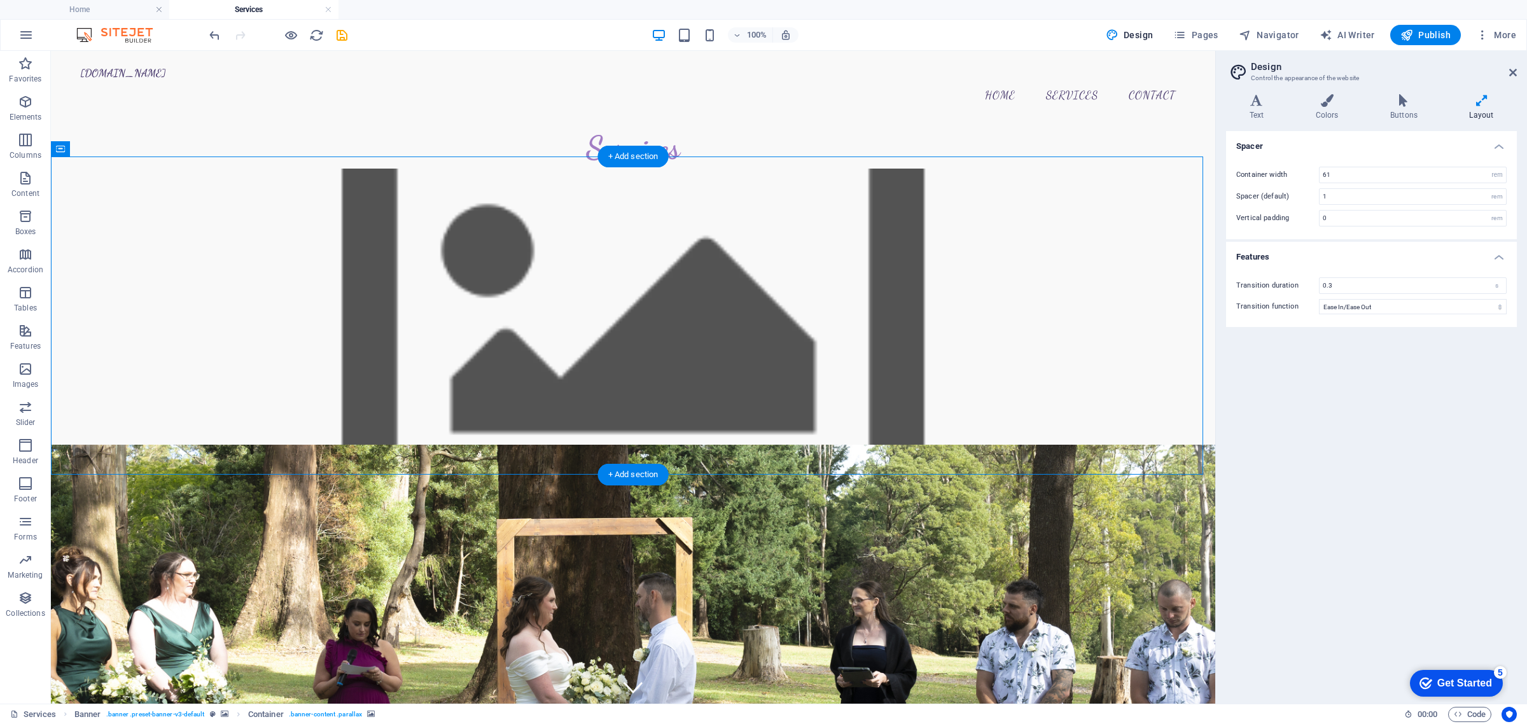
click at [478, 445] on figure at bounding box center [633, 671] width 1164 height 452
select select "px"
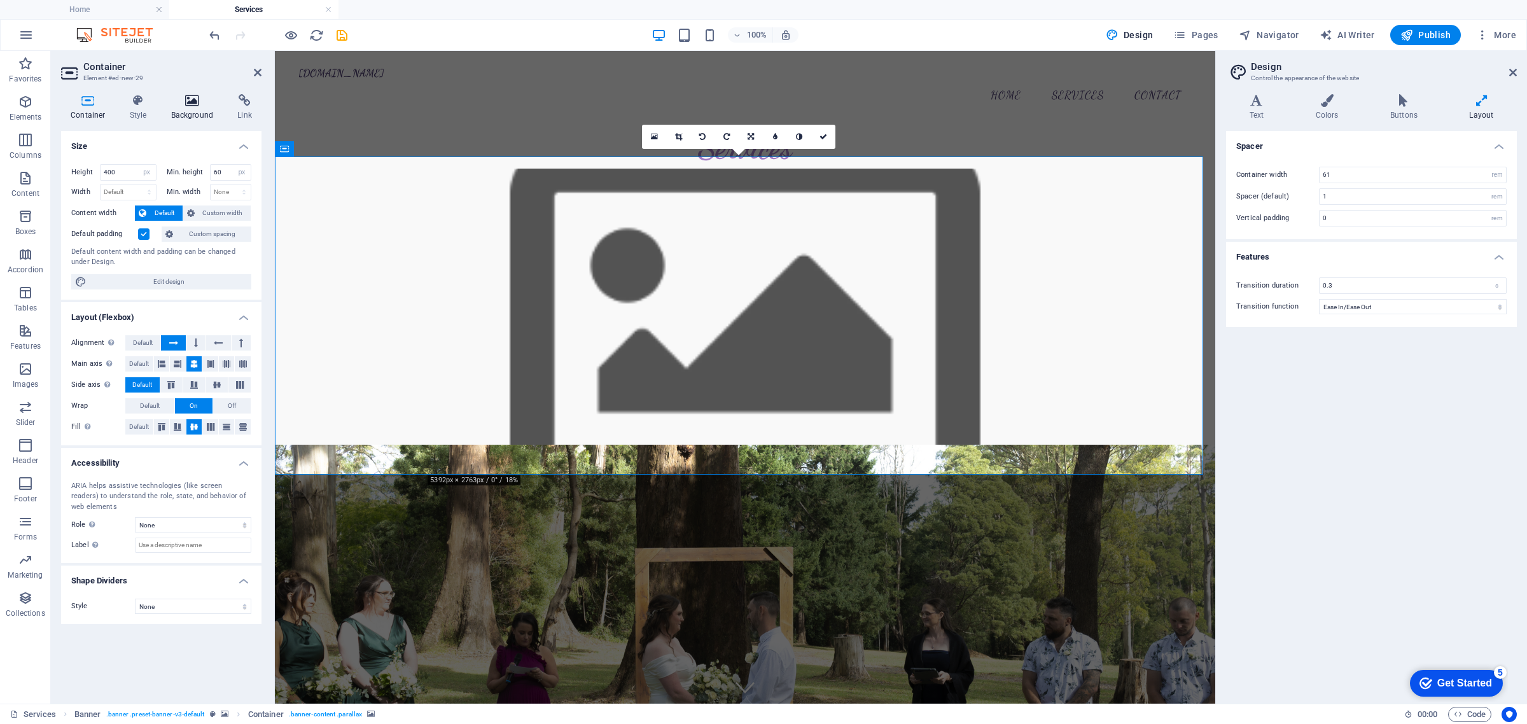
click at [204, 100] on icon at bounding box center [193, 100] width 62 height 13
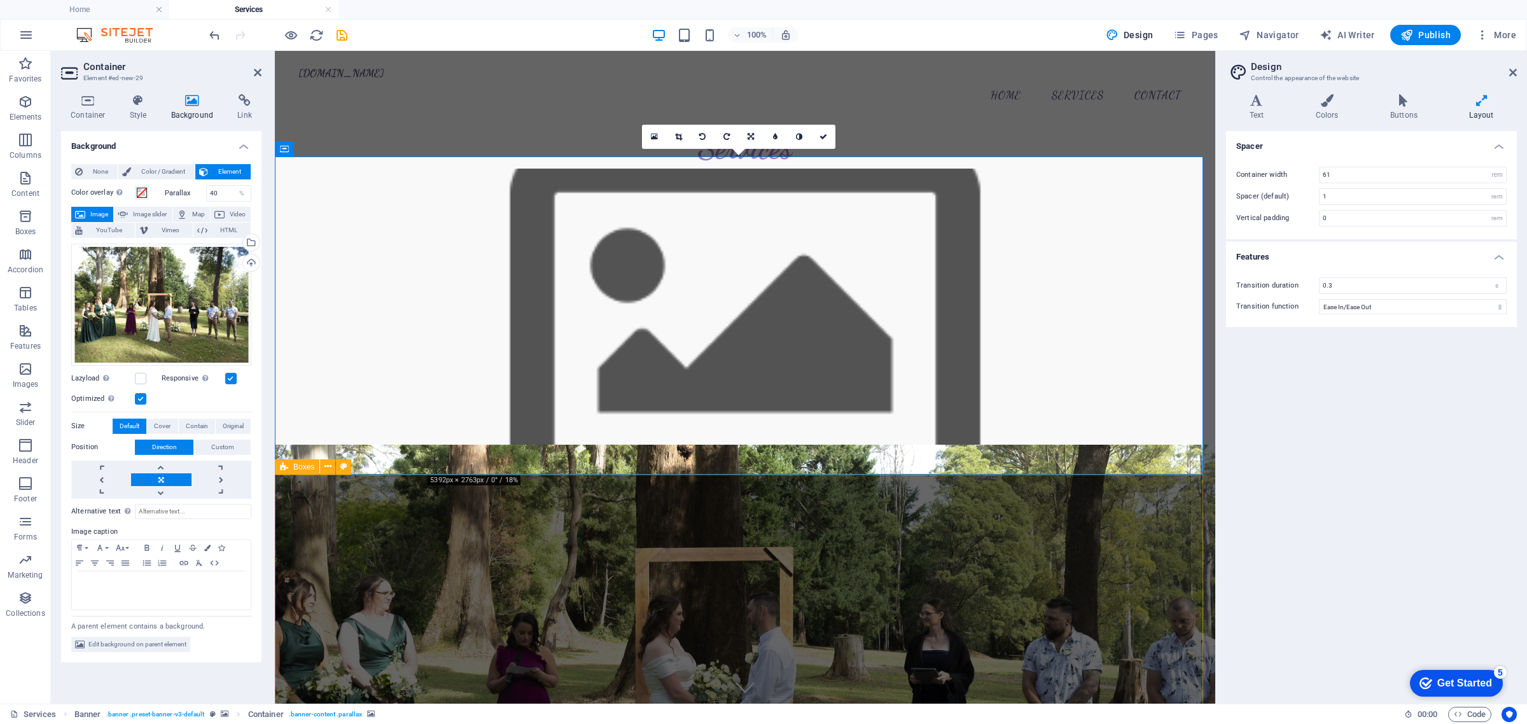
click at [1146, 506] on div "Legals Only Do you want to get married with the minimum fuss but make sure all …" at bounding box center [745, 738] width 940 height 503
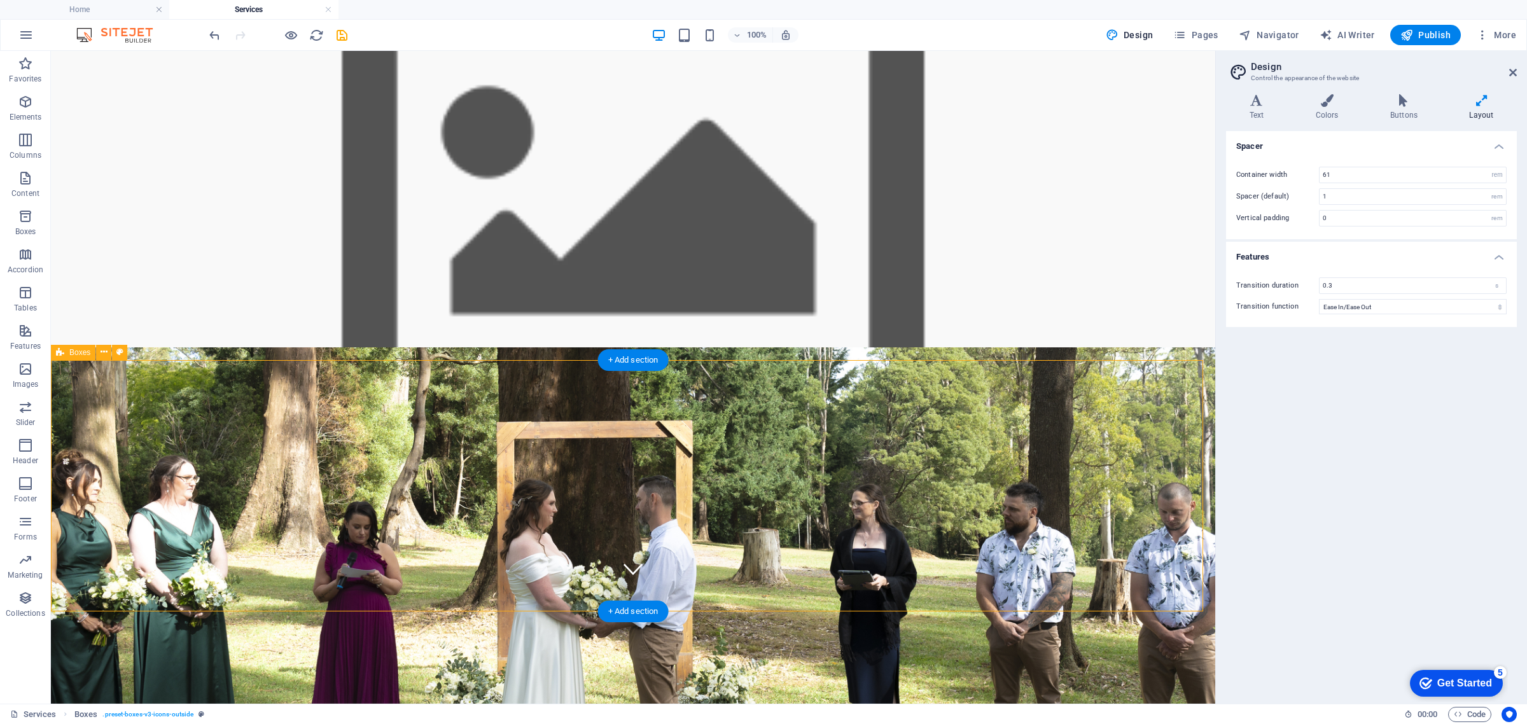
scroll to position [121, 0]
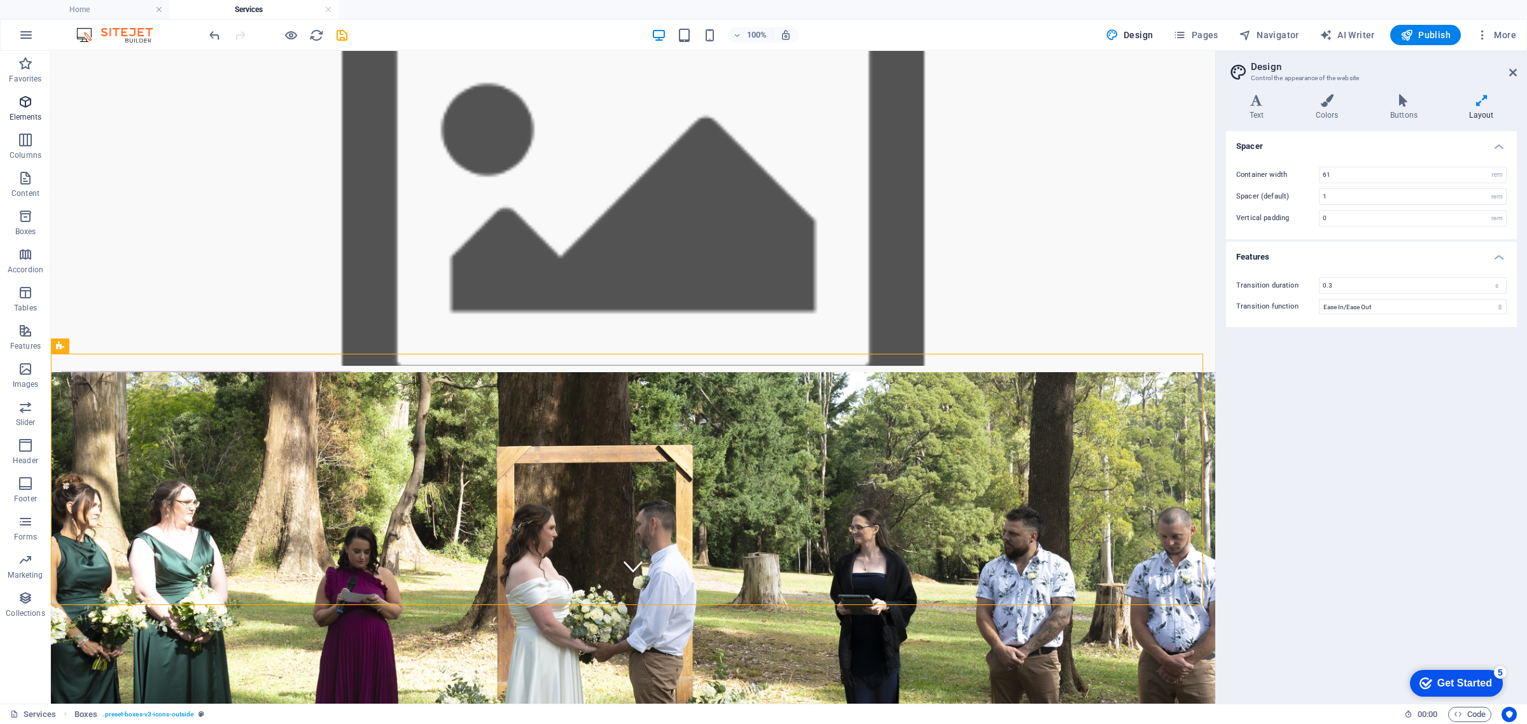
click at [26, 110] on span "Elements" at bounding box center [25, 109] width 51 height 31
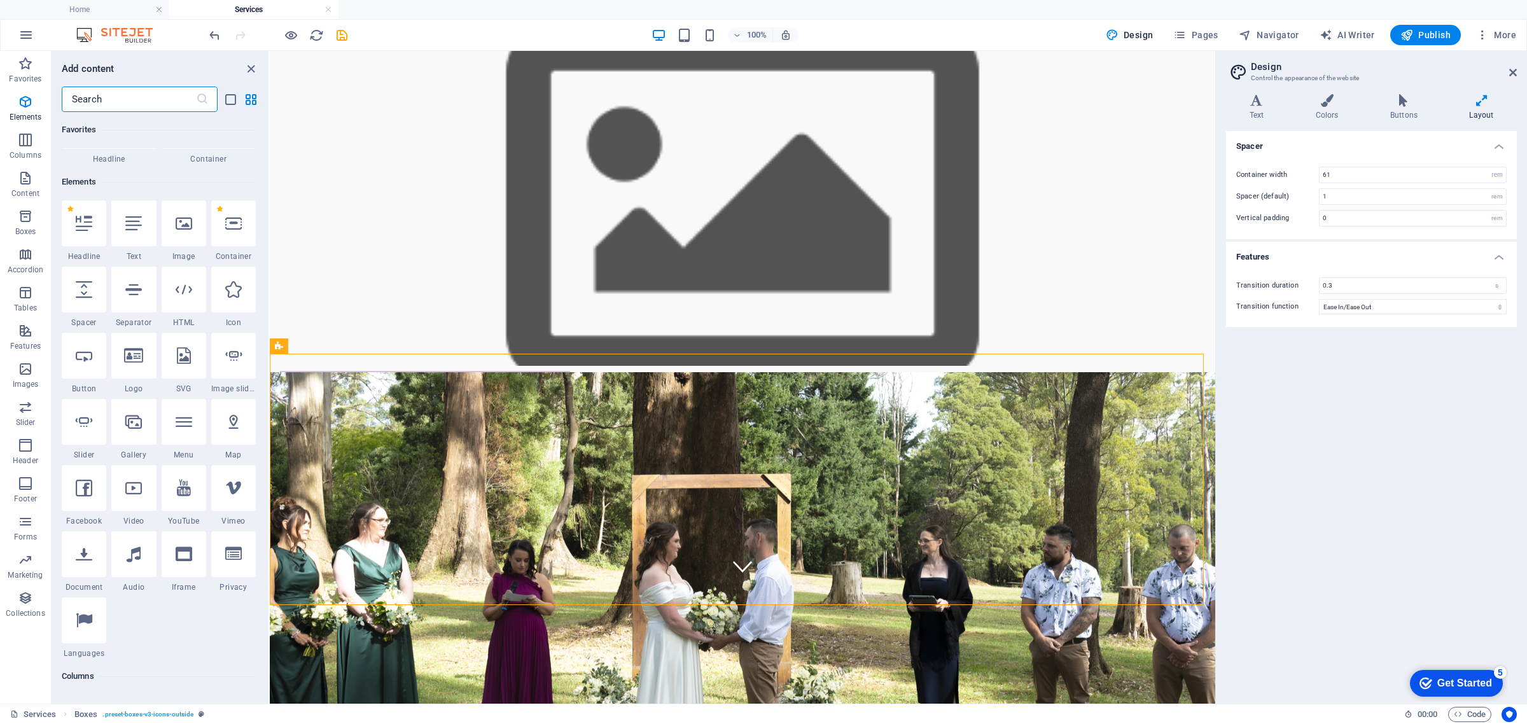
scroll to position [55, 0]
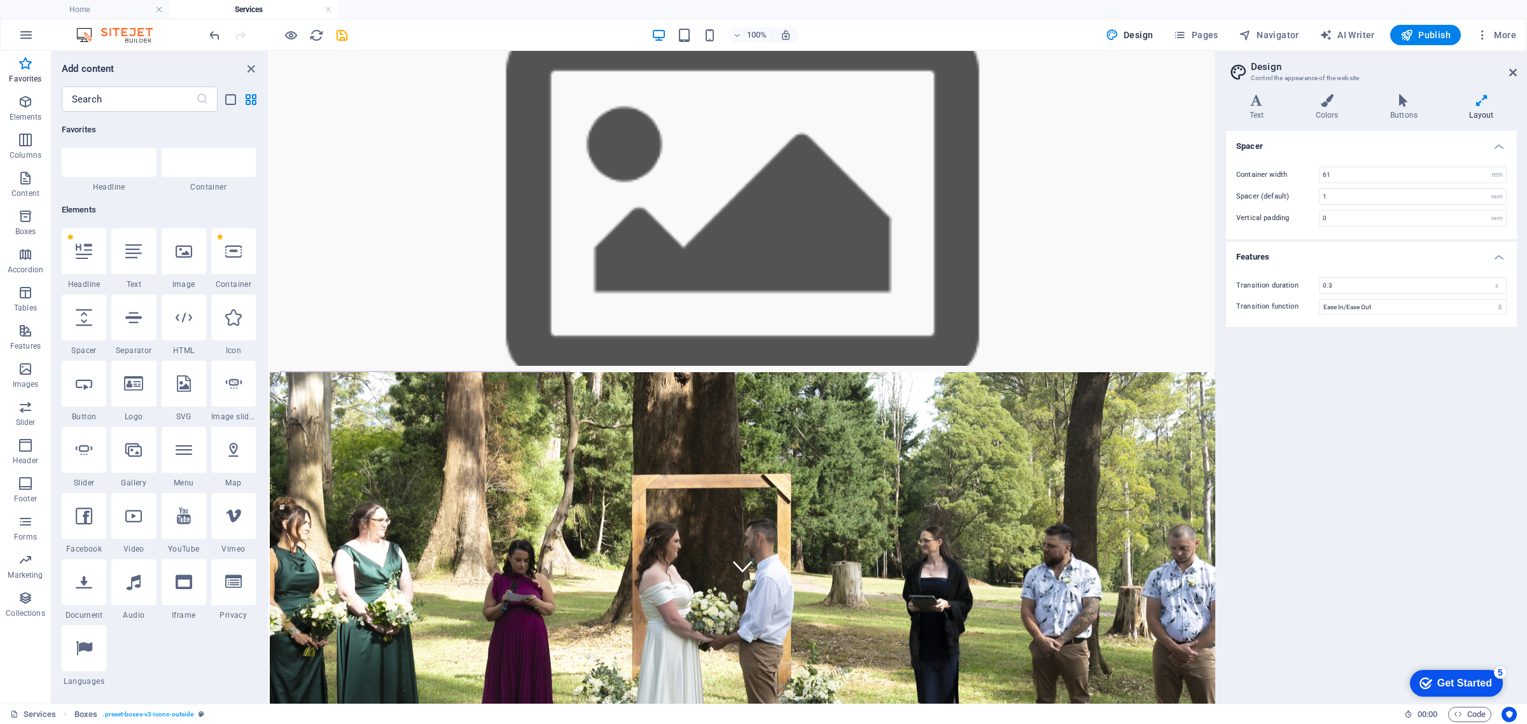
select select "px"
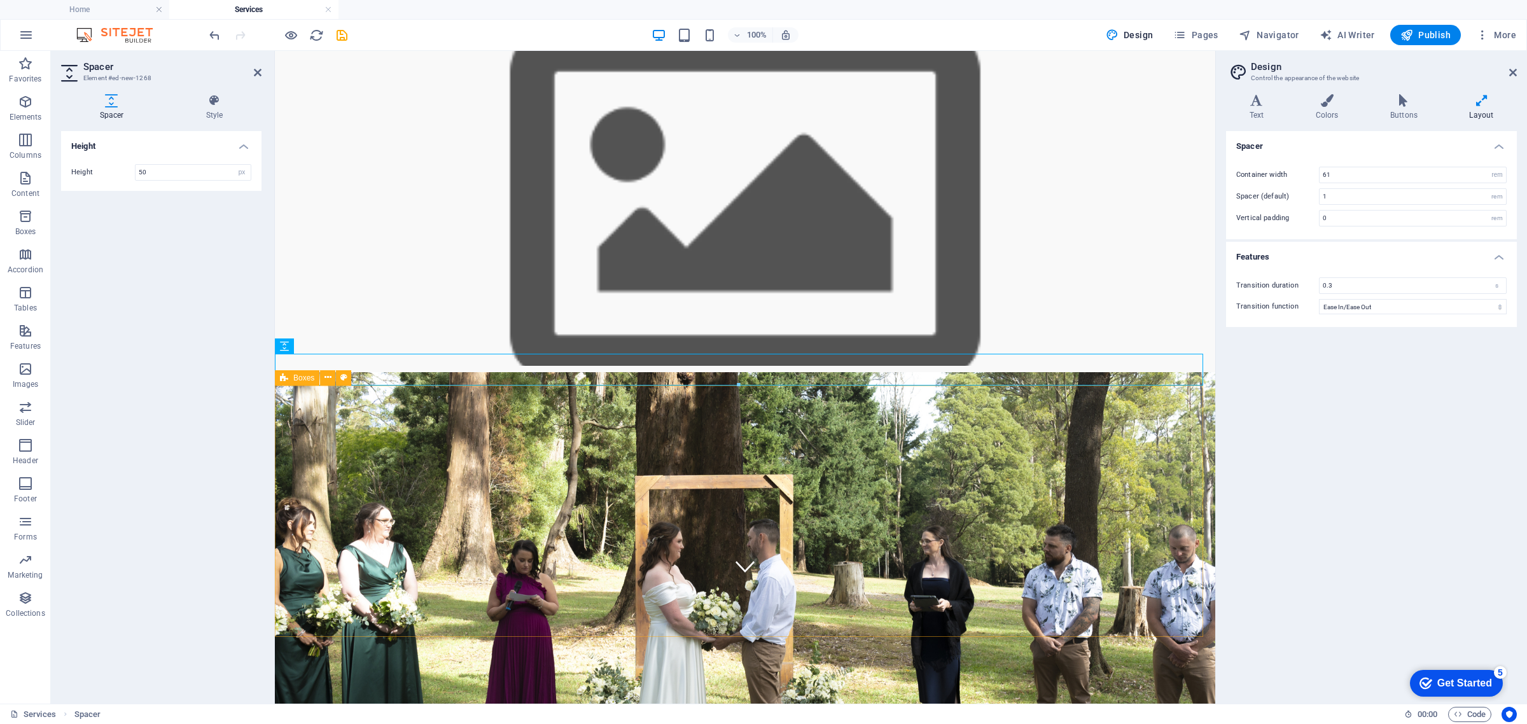
click at [1174, 493] on div "Legals Only Do you want to get married with the minimum fuss but make sure all …" at bounding box center [745, 649] width 940 height 503
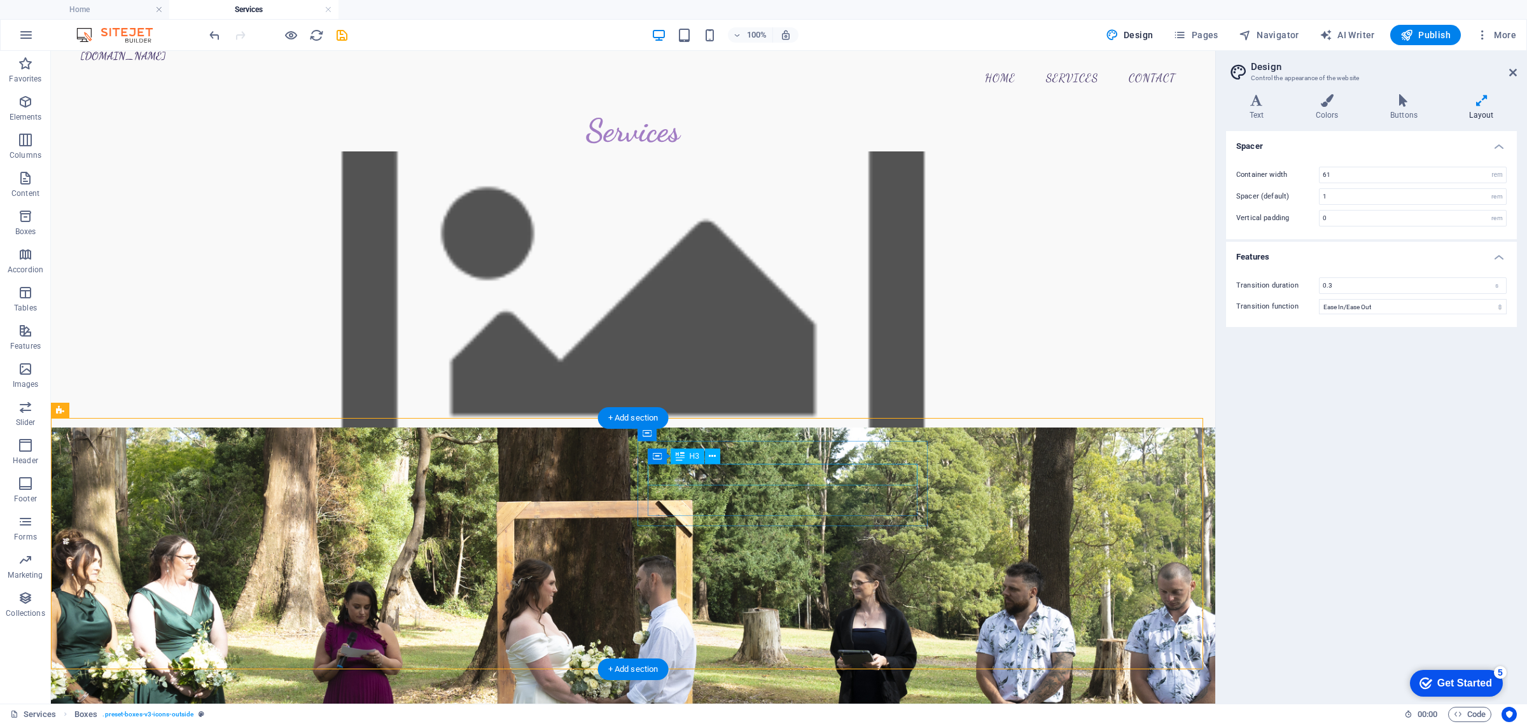
scroll to position [0, 0]
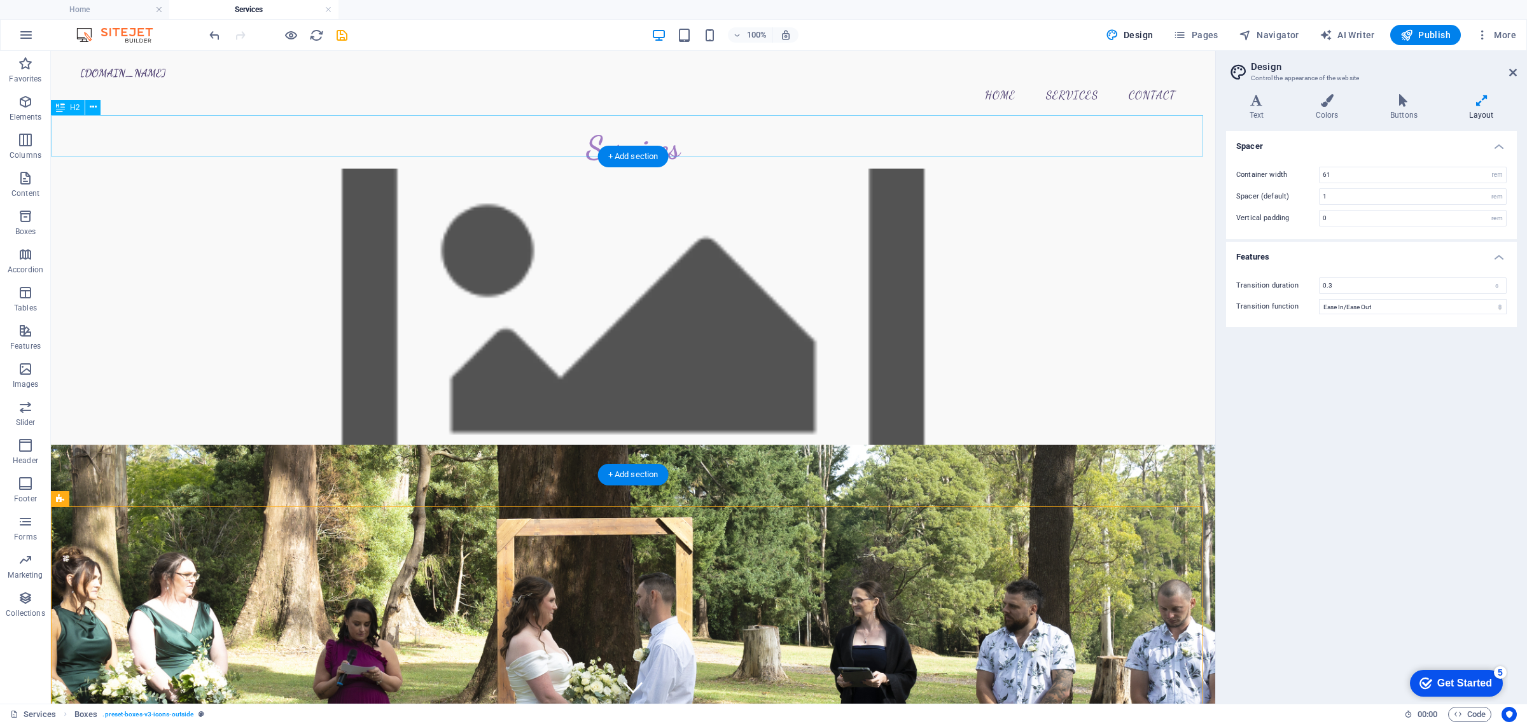
click at [614, 127] on div "Services" at bounding box center [633, 147] width 1164 height 41
click at [16, 102] on span "Elements" at bounding box center [25, 109] width 51 height 31
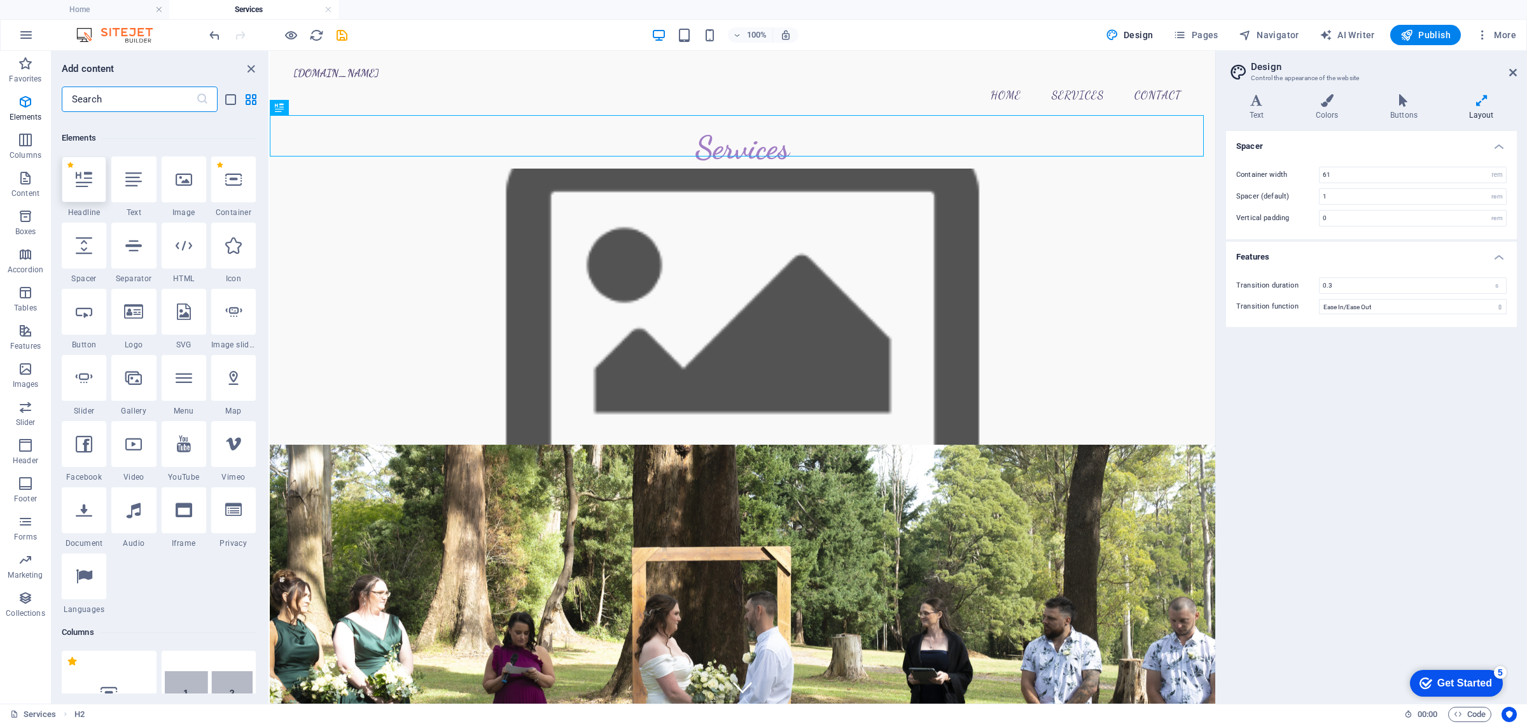
scroll to position [135, 0]
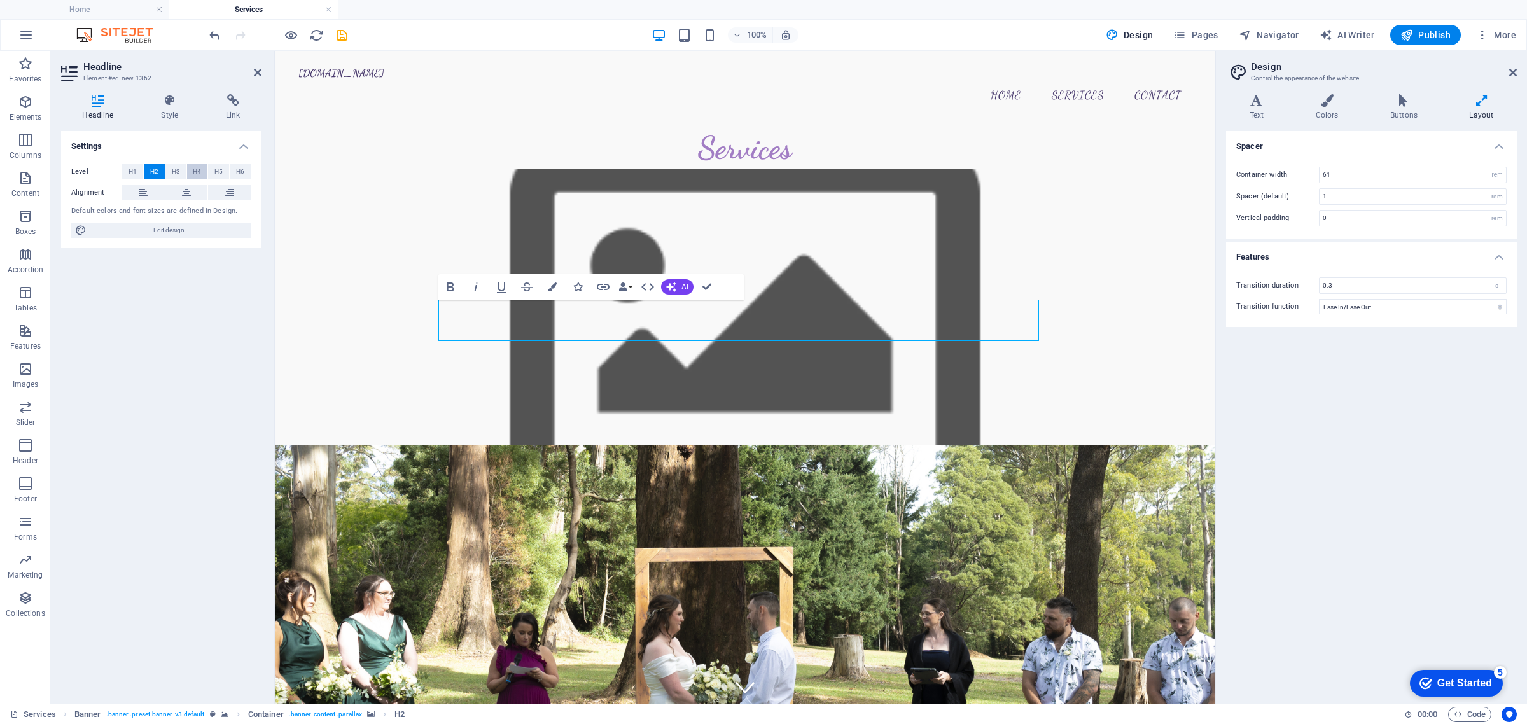
click at [193, 167] on span "H4" at bounding box center [197, 171] width 8 height 15
click at [153, 170] on span "H2" at bounding box center [154, 171] width 8 height 15
click at [182, 186] on icon at bounding box center [186, 192] width 9 height 15
drag, startPoint x: 669, startPoint y: 323, endPoint x: 856, endPoint y: 314, distance: 186.6
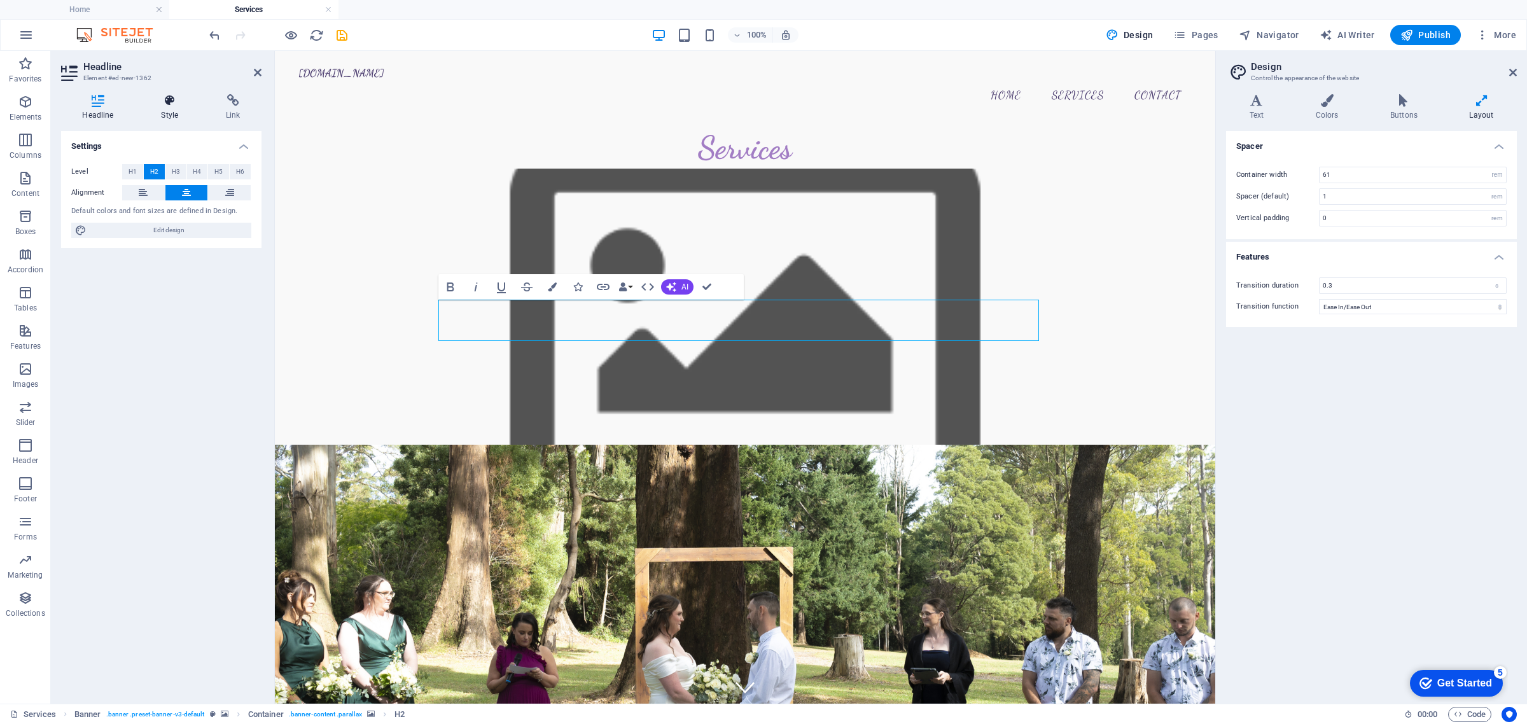
click at [178, 102] on icon at bounding box center [170, 100] width 60 height 13
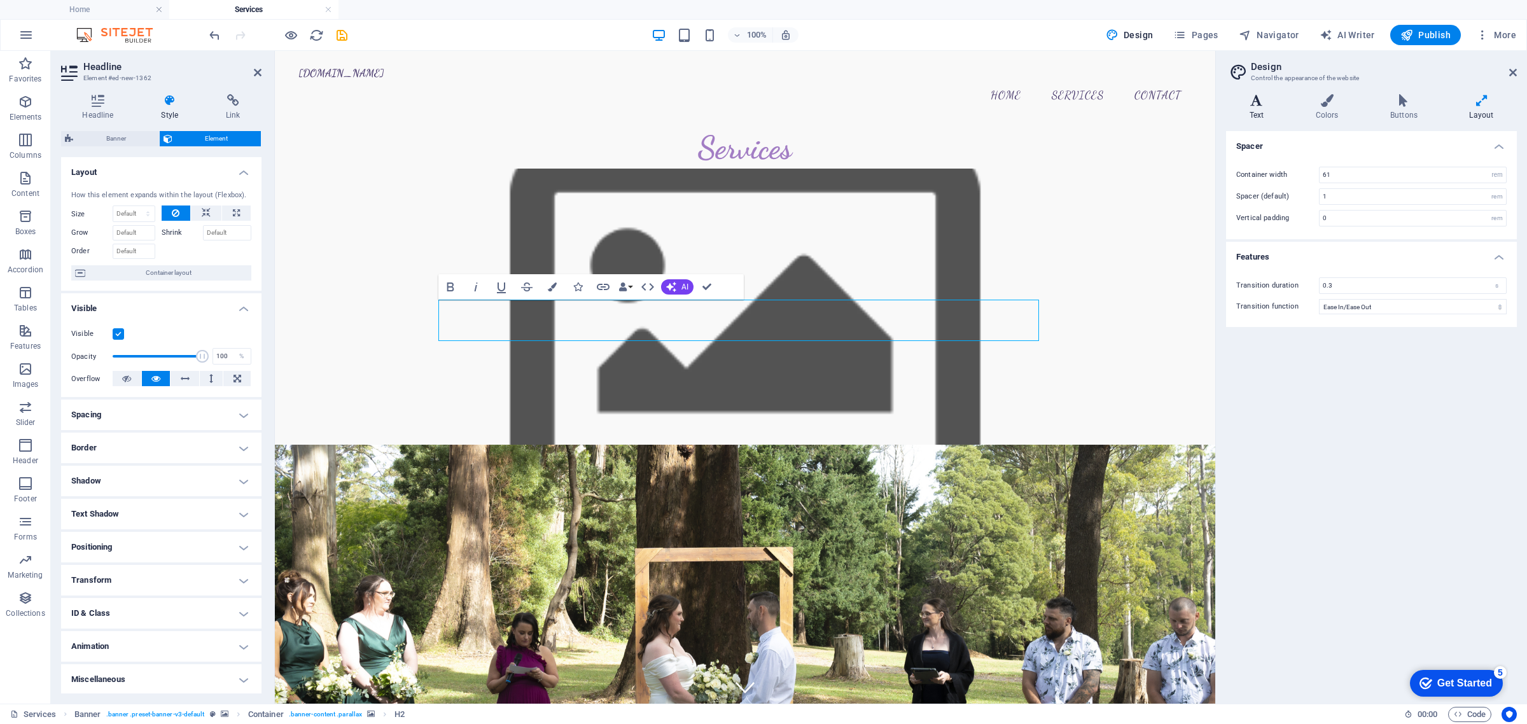
click at [1267, 118] on h4 "Text" at bounding box center [1259, 107] width 66 height 27
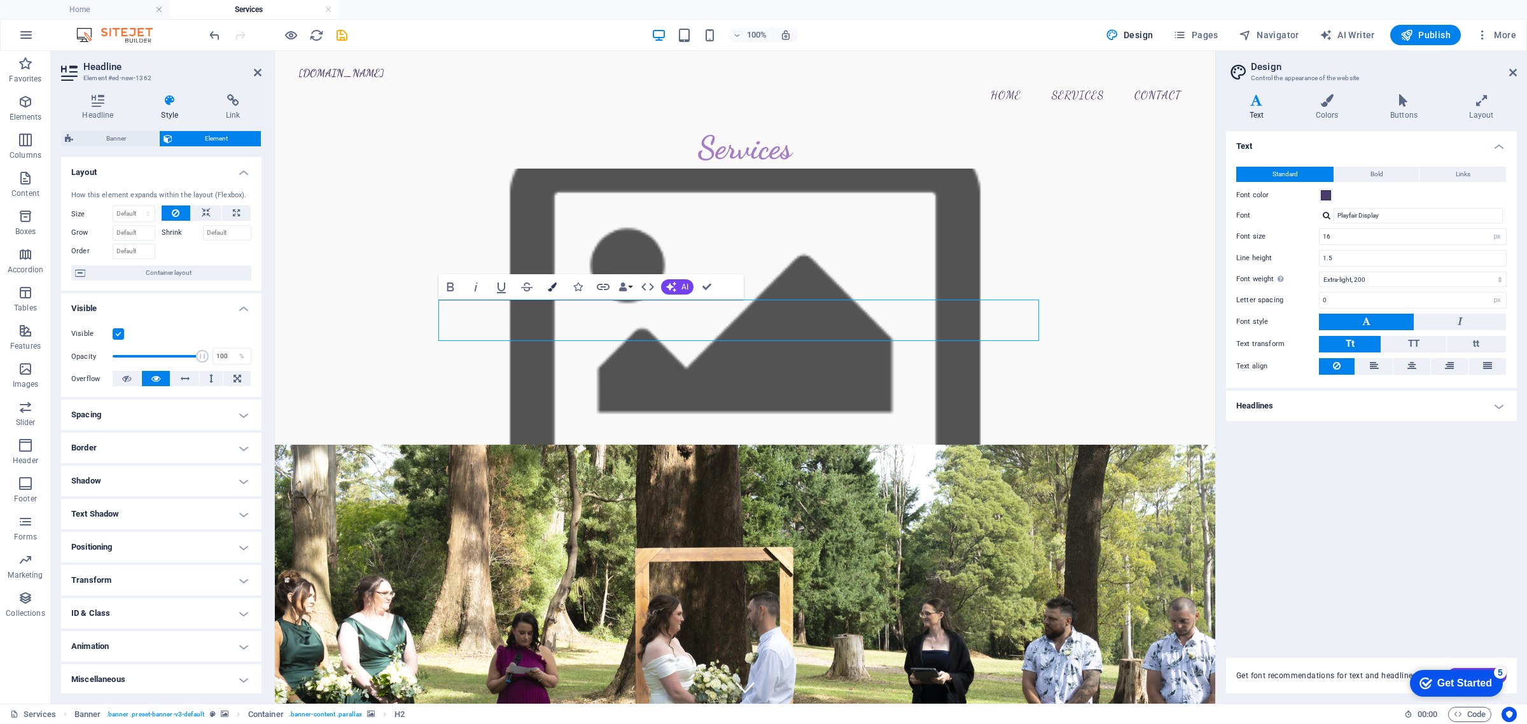
click at [543, 282] on button "Colors" at bounding box center [552, 286] width 24 height 25
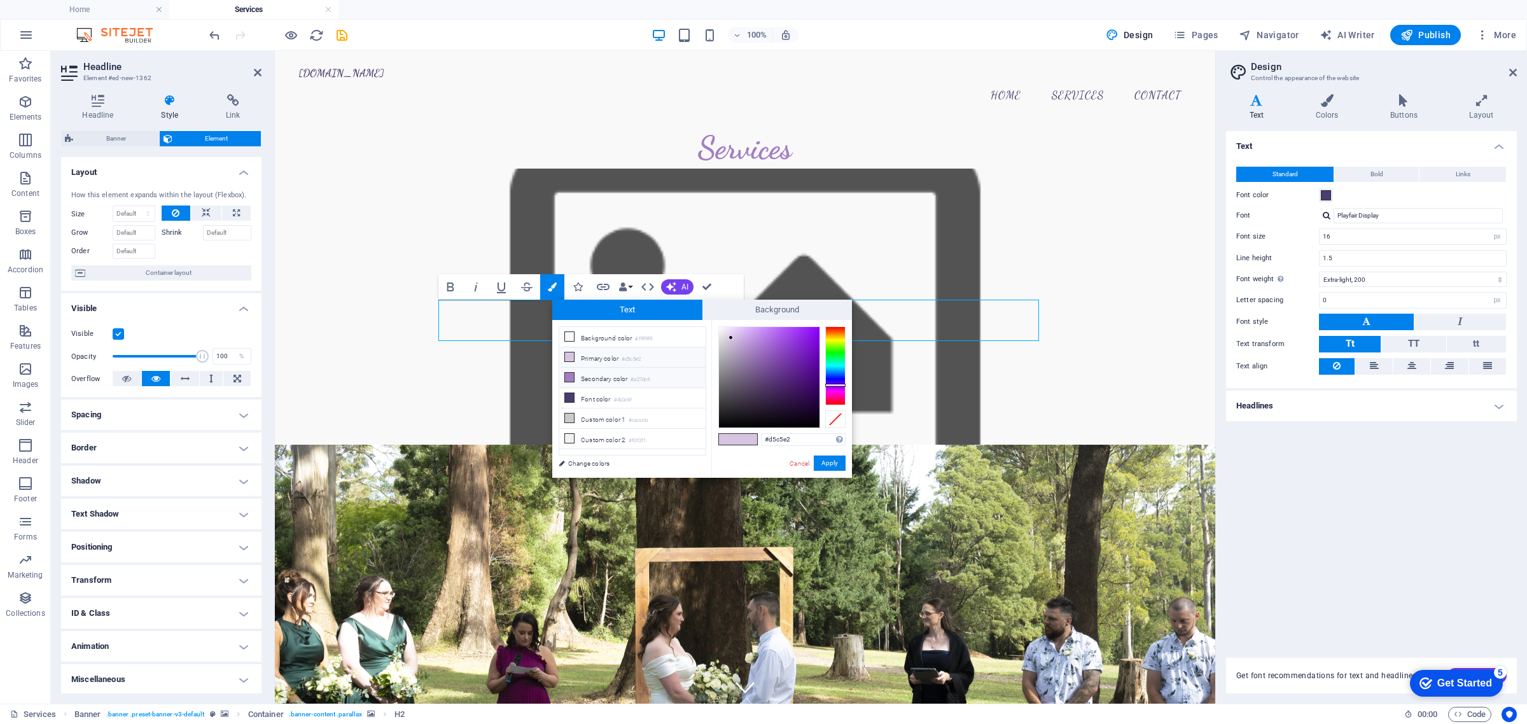
click at [599, 382] on li "Secondary color #a27dc4" at bounding box center [632, 378] width 146 height 20
type input "#a27dc4"
click at [822, 458] on button "Apply" at bounding box center [830, 462] width 32 height 15
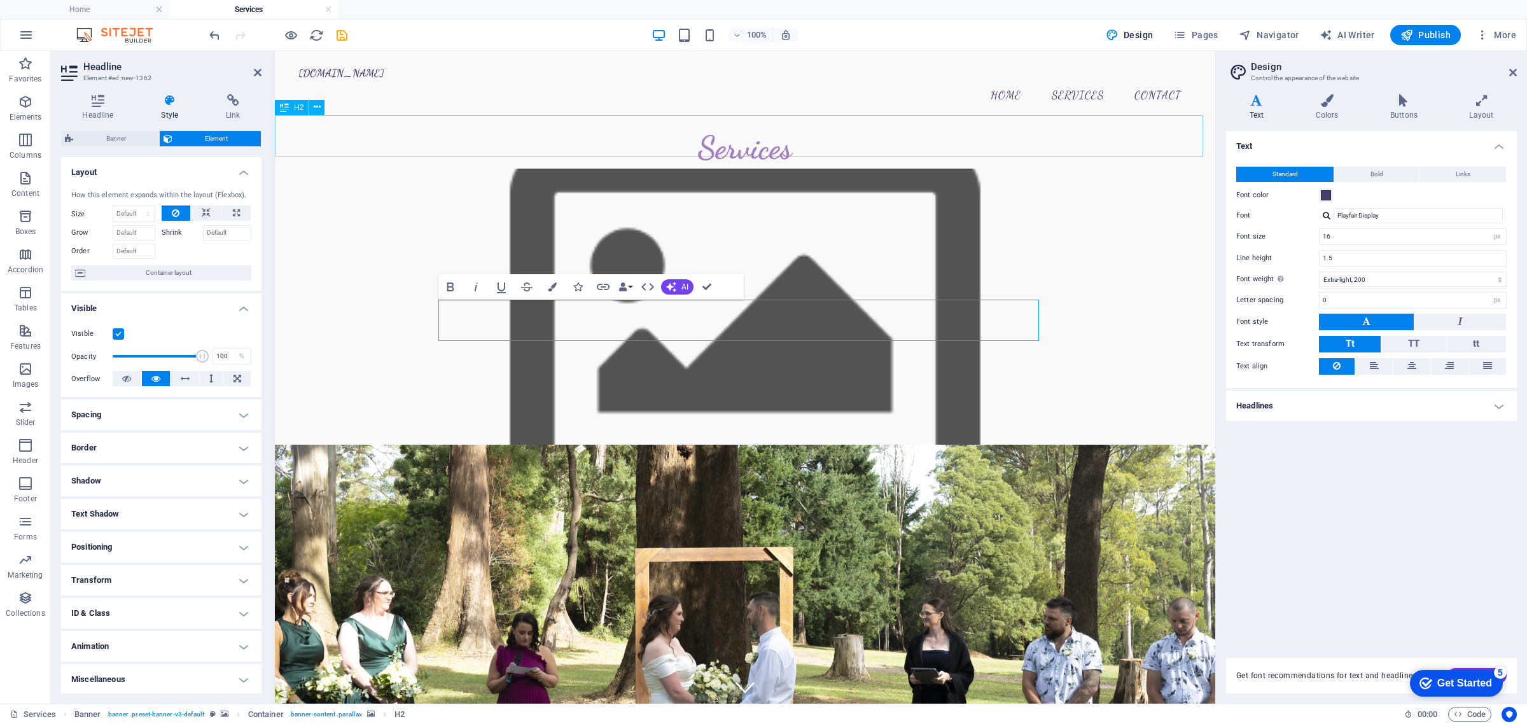
click at [735, 147] on div "Services" at bounding box center [745, 147] width 940 height 41
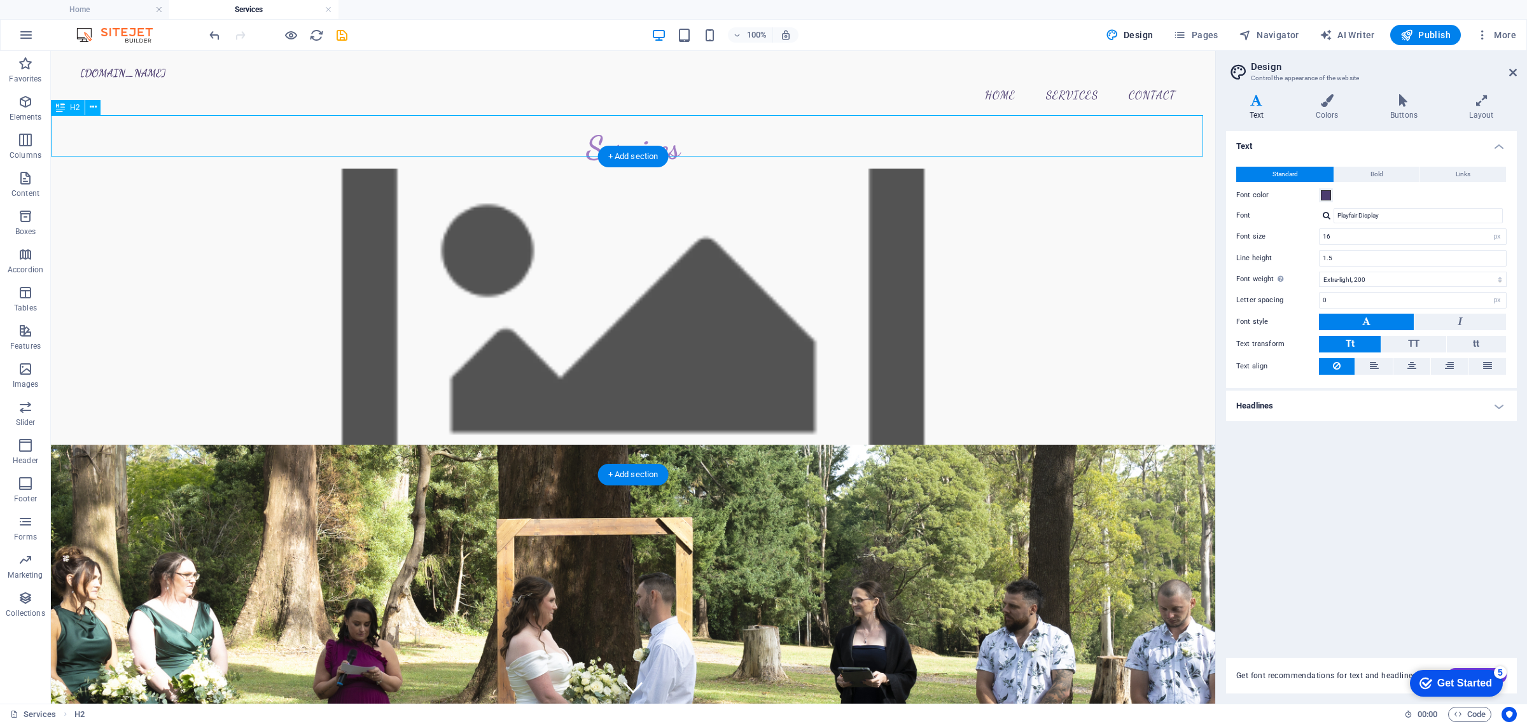
click at [611, 135] on div "Services" at bounding box center [633, 147] width 1164 height 41
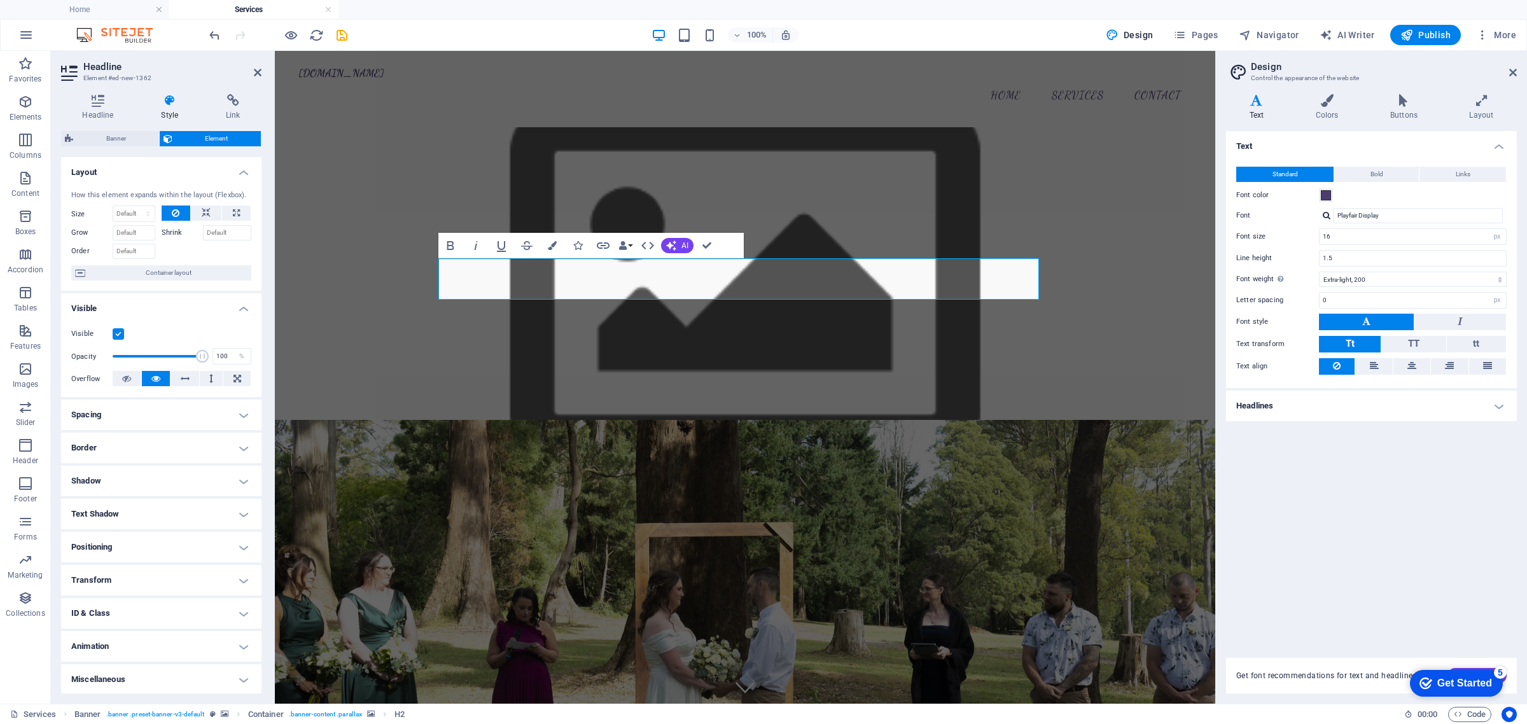
click at [169, 483] on h4 "Shadow" at bounding box center [161, 481] width 200 height 31
click at [170, 483] on h4 "Shadow" at bounding box center [161, 477] width 200 height 23
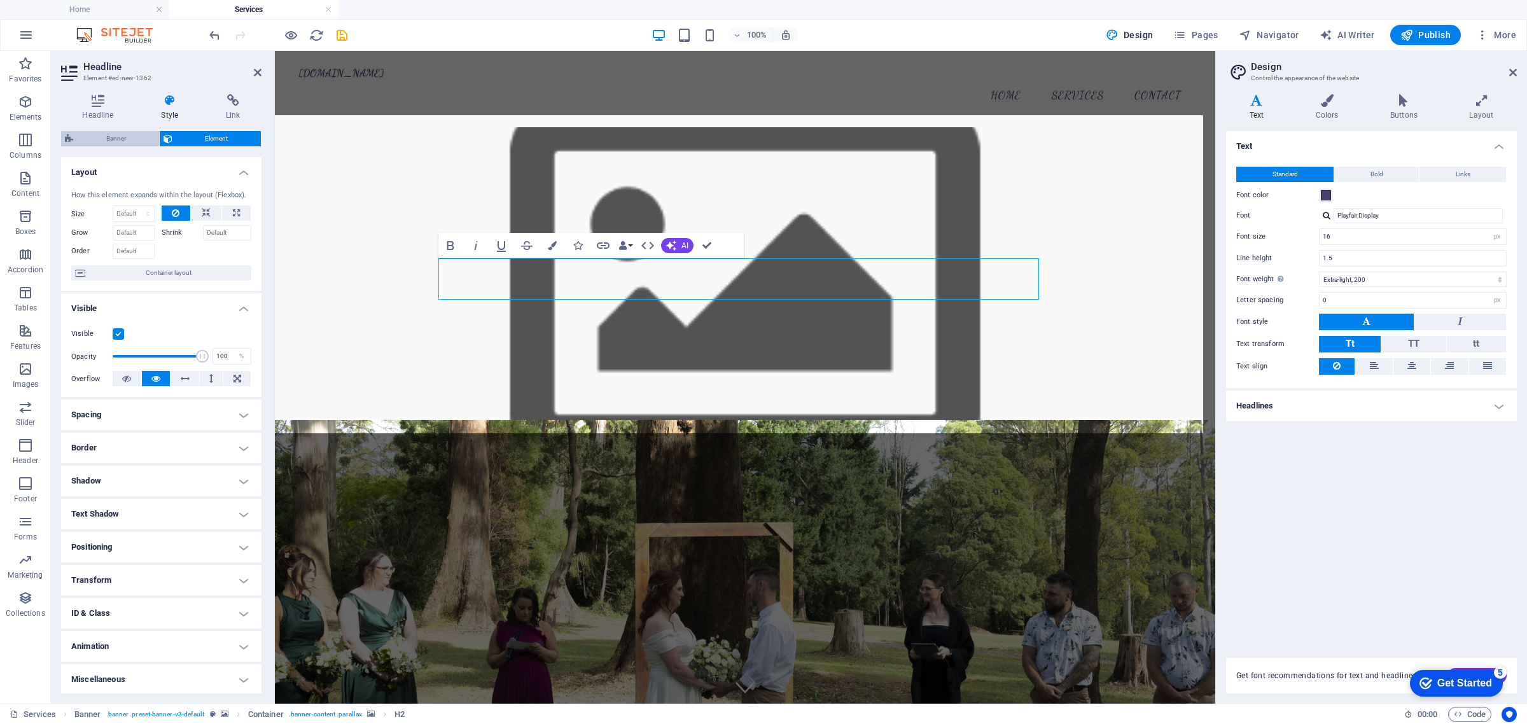
click at [93, 136] on span "Banner" at bounding box center [116, 138] width 78 height 15
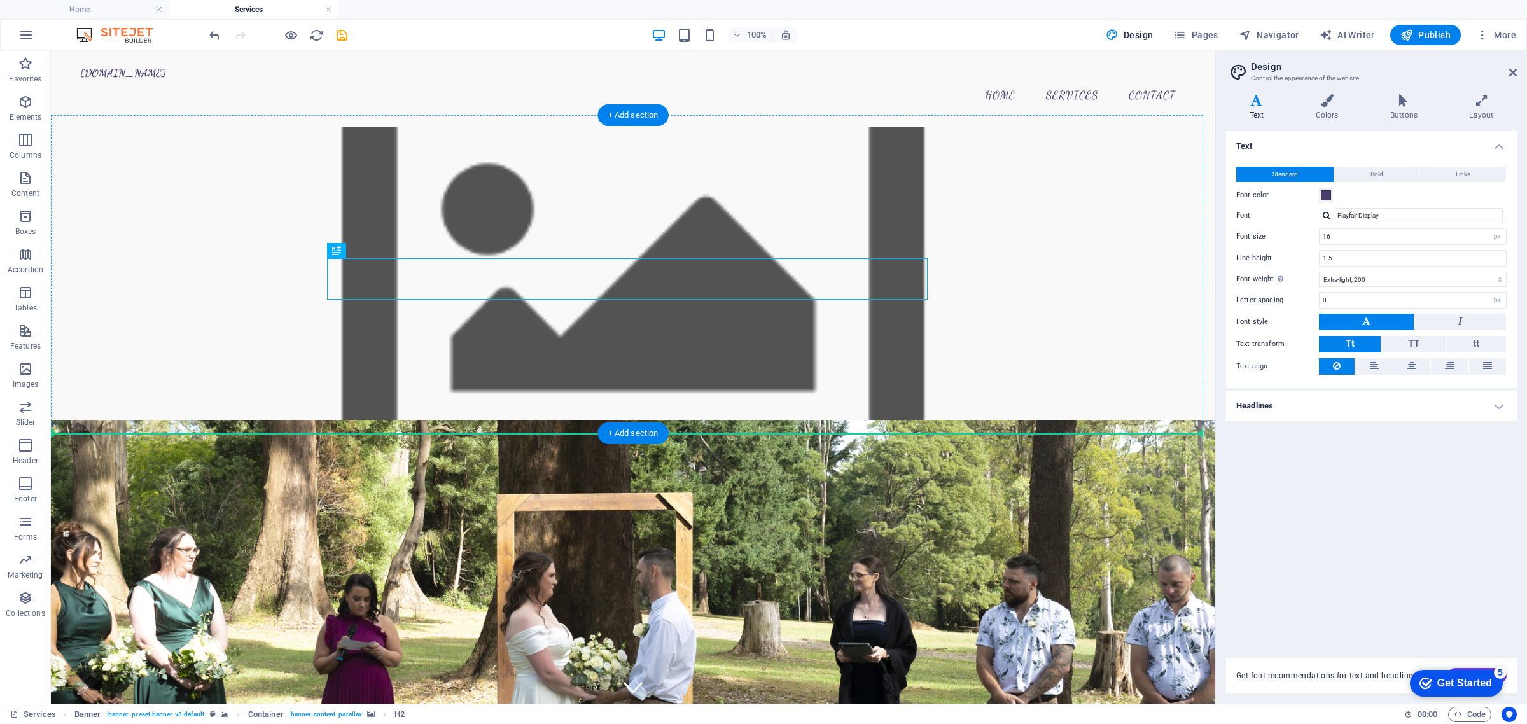
drag, startPoint x: 524, startPoint y: 281, endPoint x: 746, endPoint y: 351, distance: 232.8
click at [746, 420] on figure at bounding box center [633, 646] width 1164 height 452
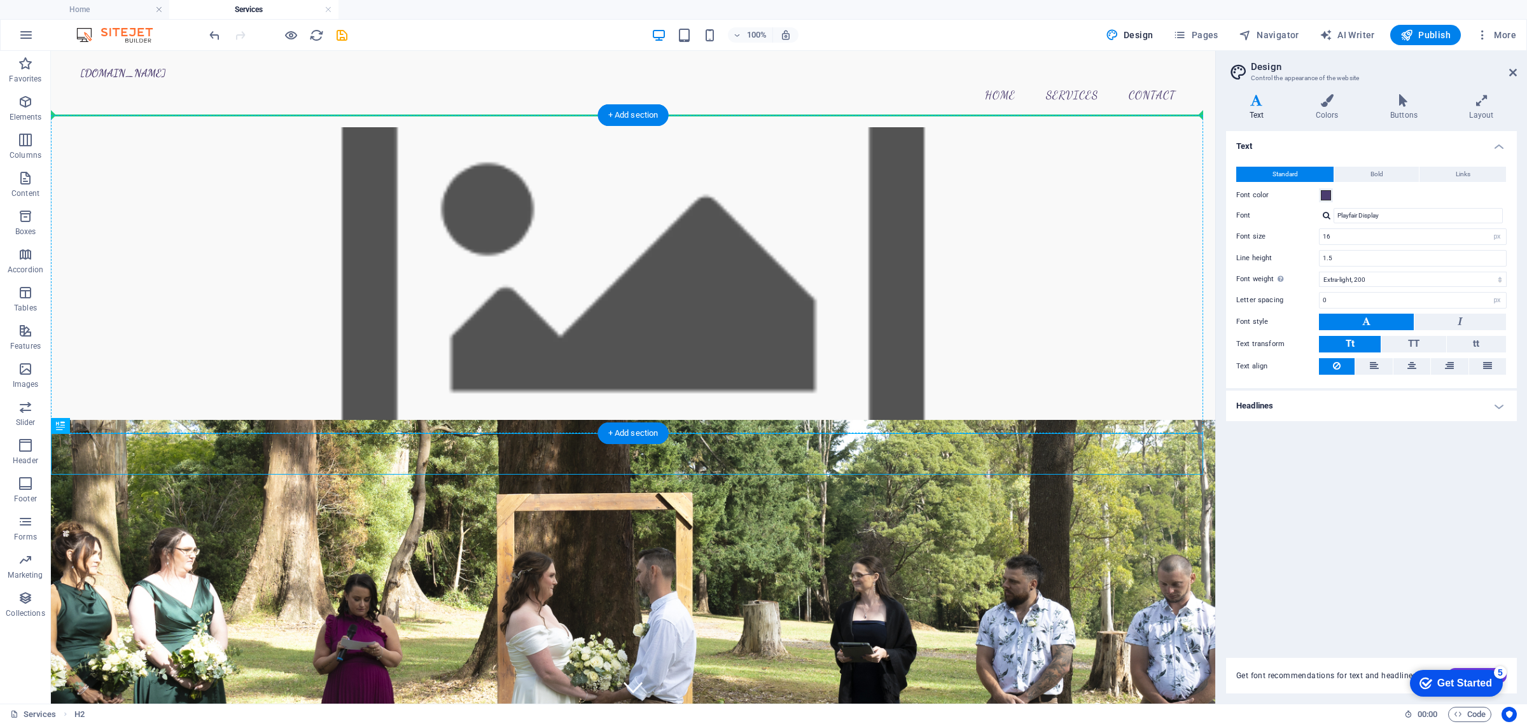
drag, startPoint x: 595, startPoint y: 463, endPoint x: 605, endPoint y: 162, distance: 301.1
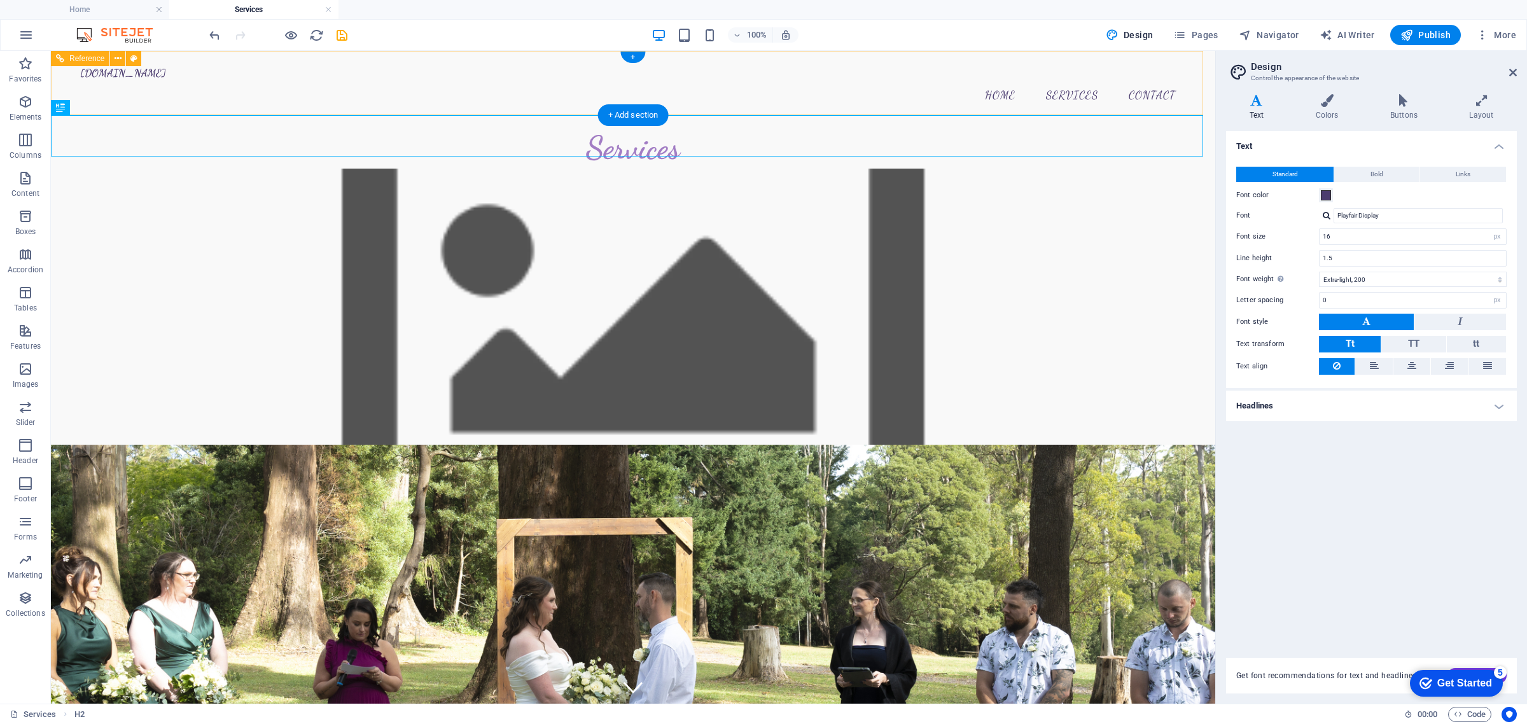
click at [735, 80] on nav "Home Services Contact" at bounding box center [633, 96] width 1106 height 32
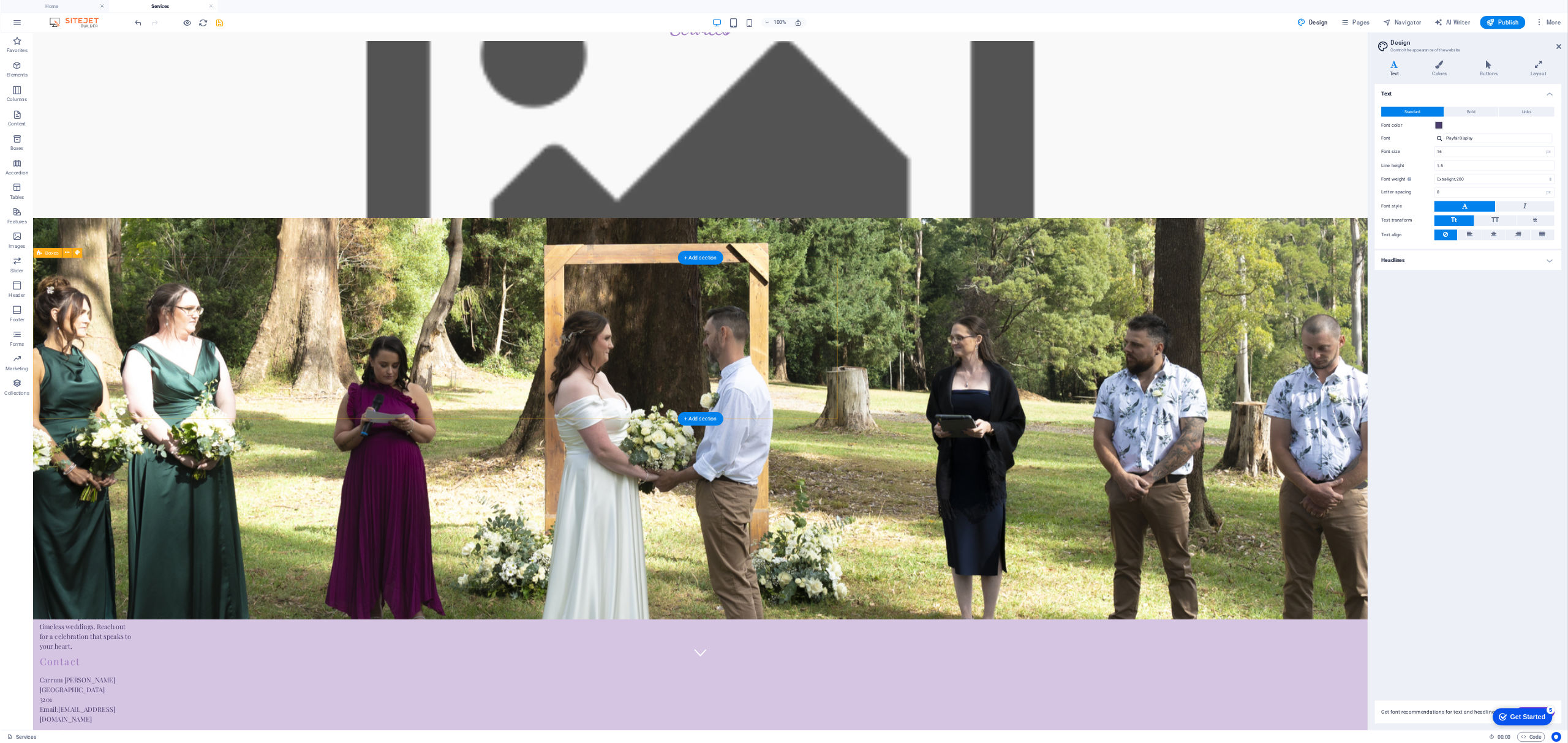
scroll to position [0, 0]
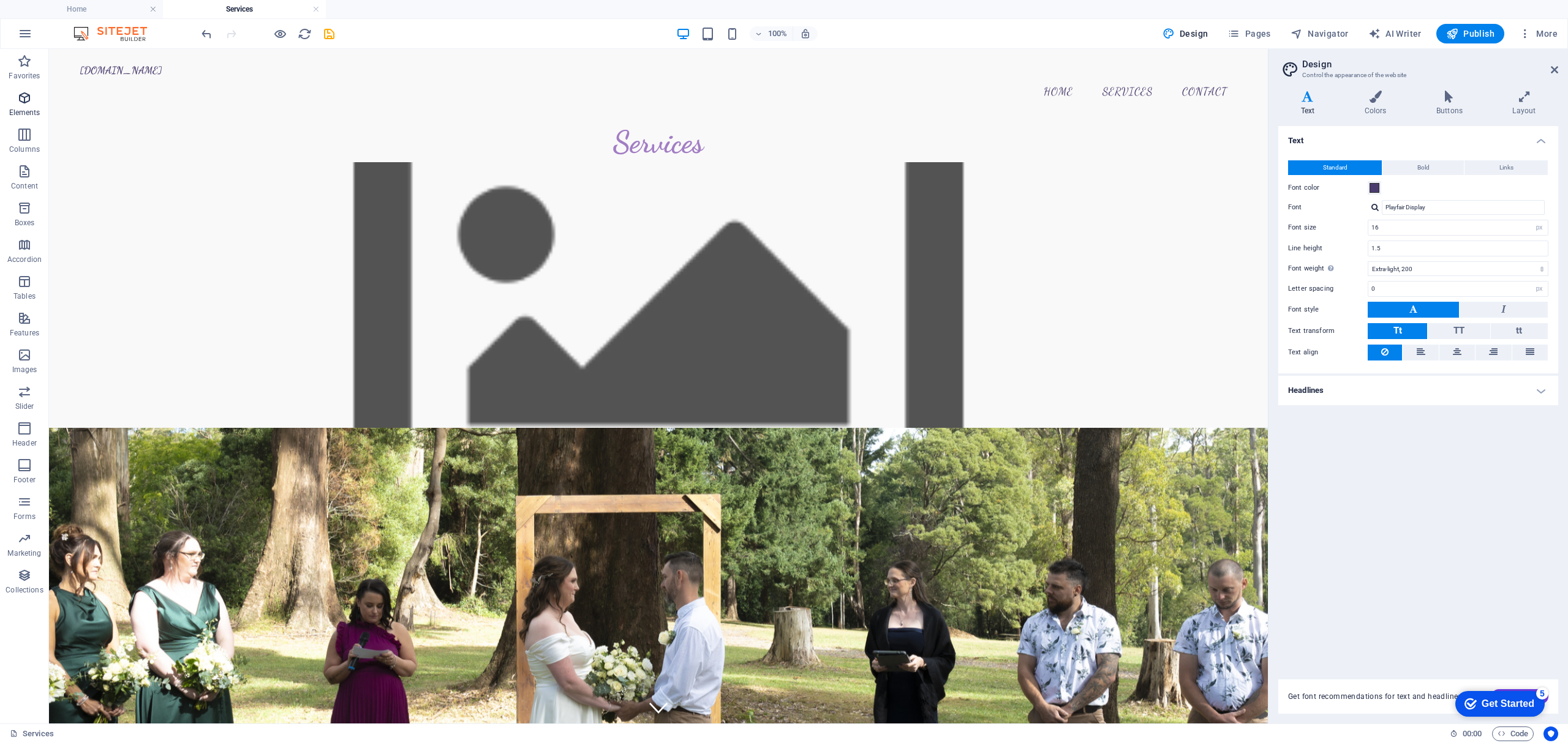
click at [14, 98] on span "Elements" at bounding box center [24, 105] width 49 height 30
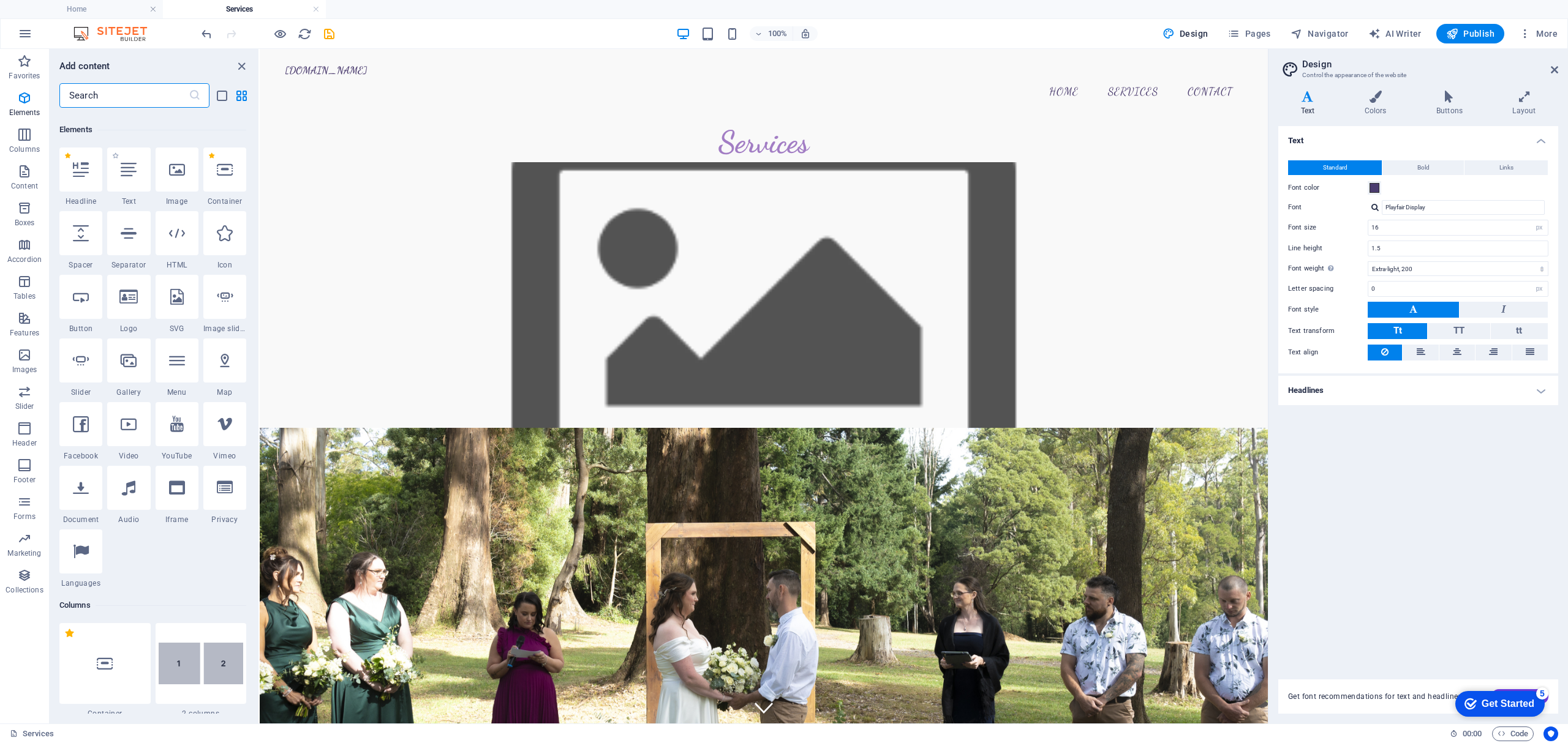
scroll to position [131, 0]
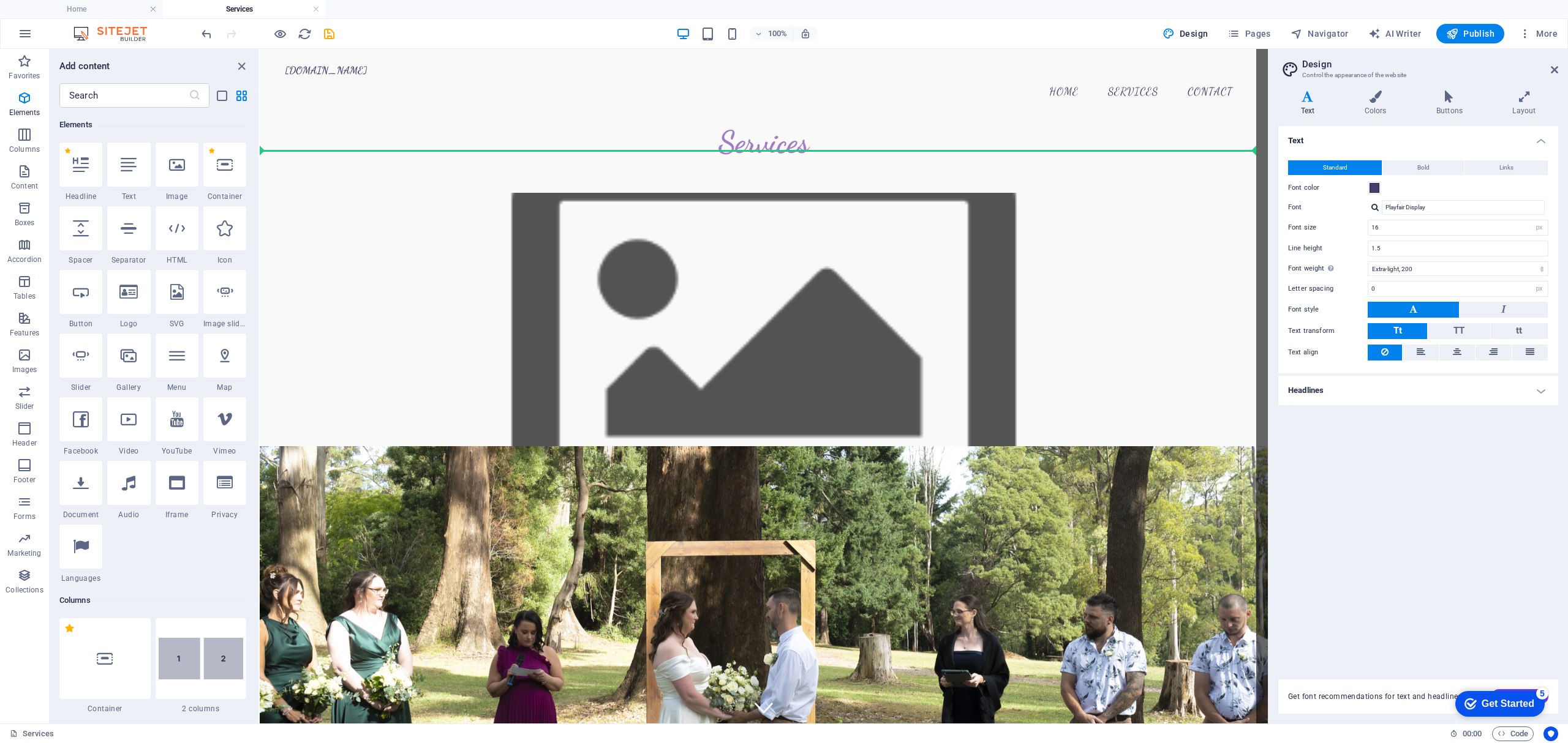
select select "px"
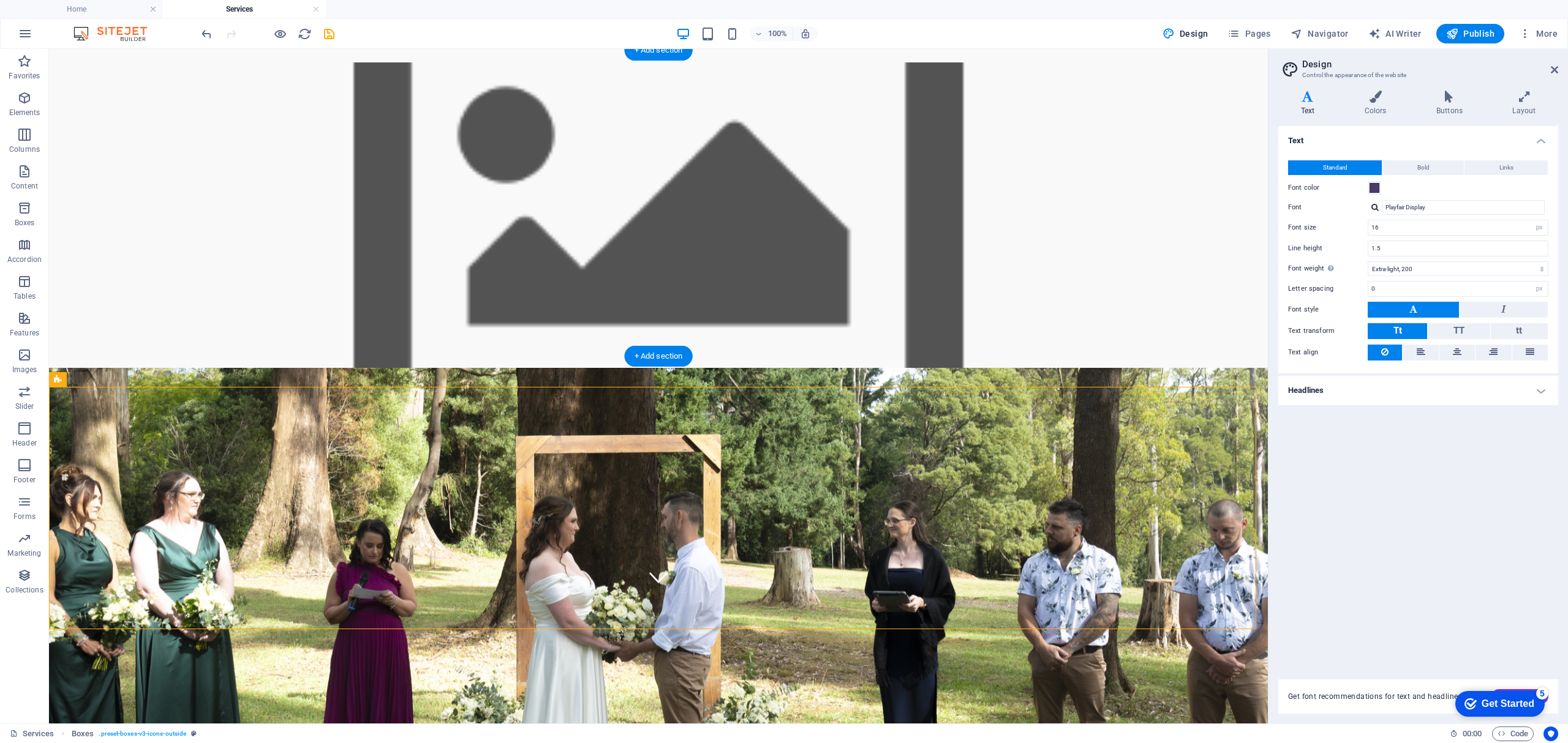
drag, startPoint x: 464, startPoint y: 534, endPoint x: 432, endPoint y: 532, distance: 32.1
drag, startPoint x: 45, startPoint y: 107, endPoint x: 38, endPoint y: 98, distance: 11.4
click at [44, 107] on span "Elements" at bounding box center [24, 105] width 49 height 30
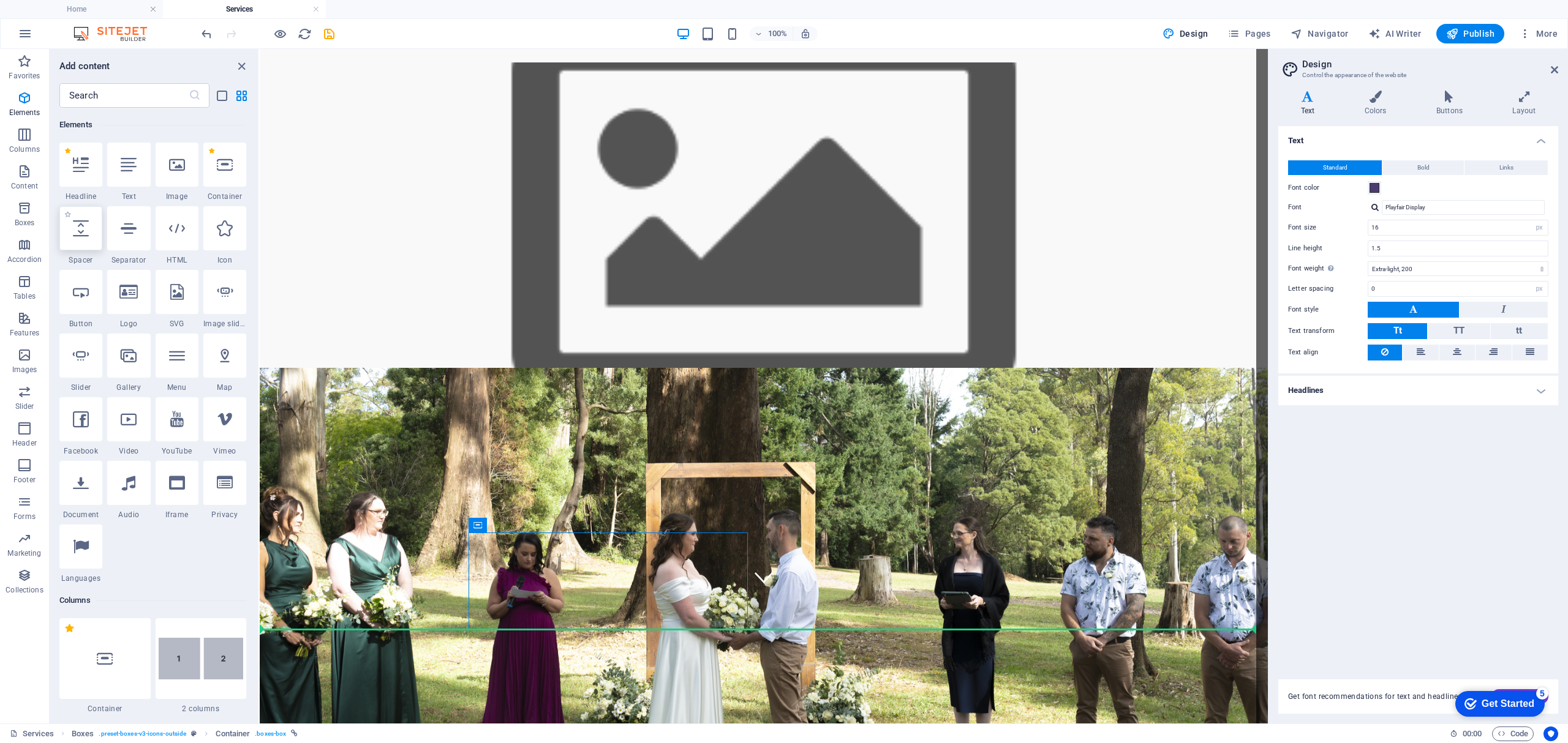
select select "px"
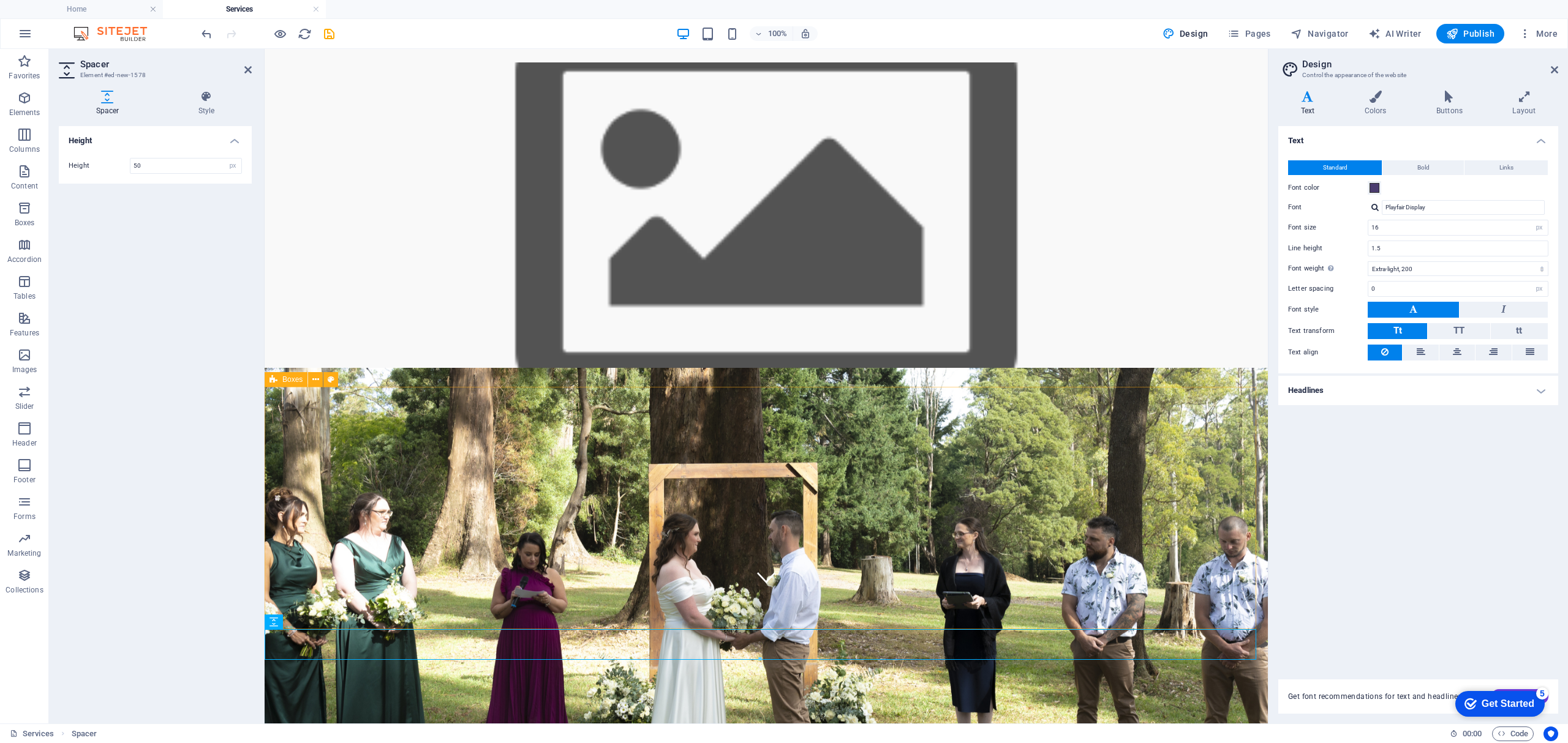
click at [1160, 553] on div "Legals Only Do you want to get married with the minimum fuss but make sure all …" at bounding box center [766, 641] width 1003 height 484
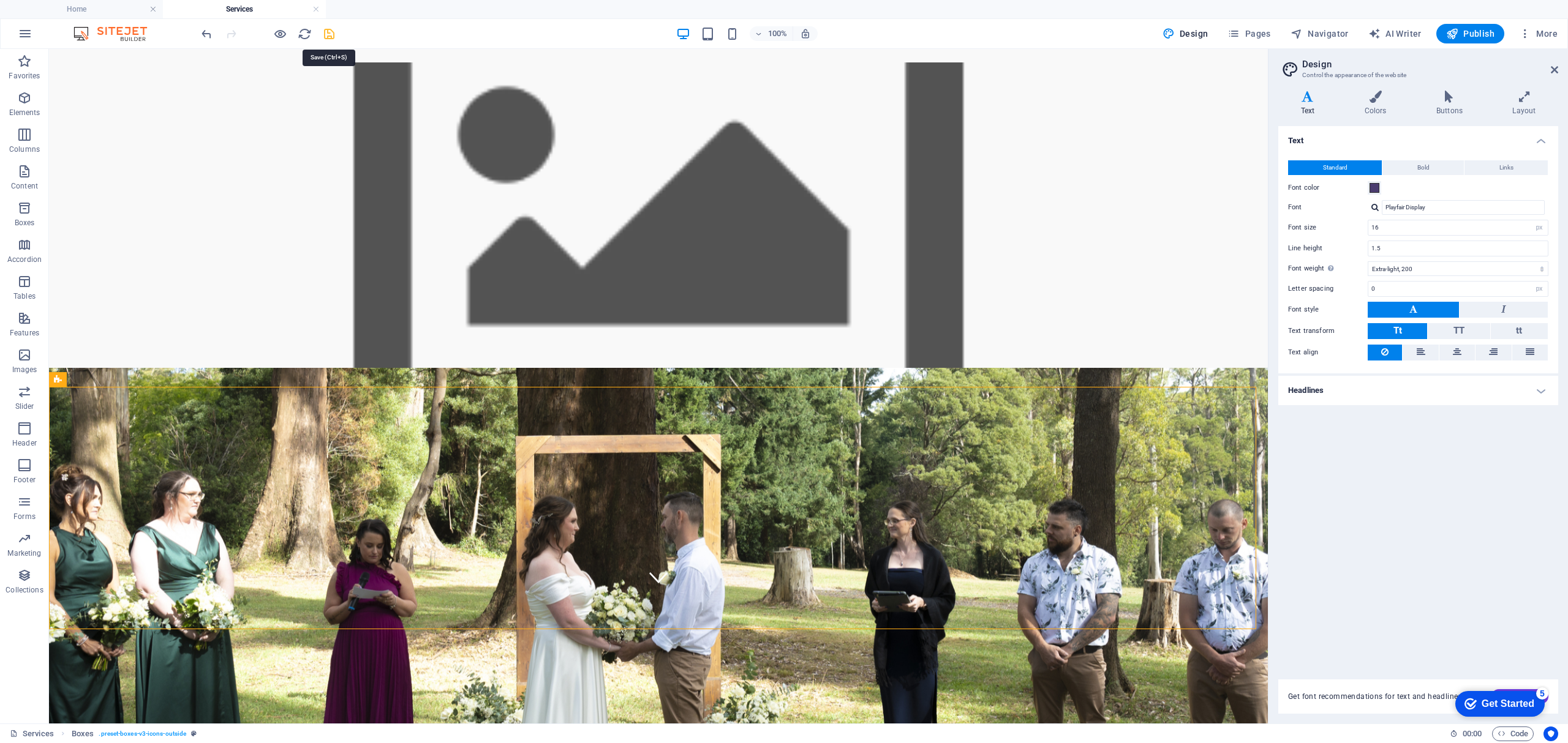
click at [328, 38] on icon "save" at bounding box center [329, 34] width 14 height 14
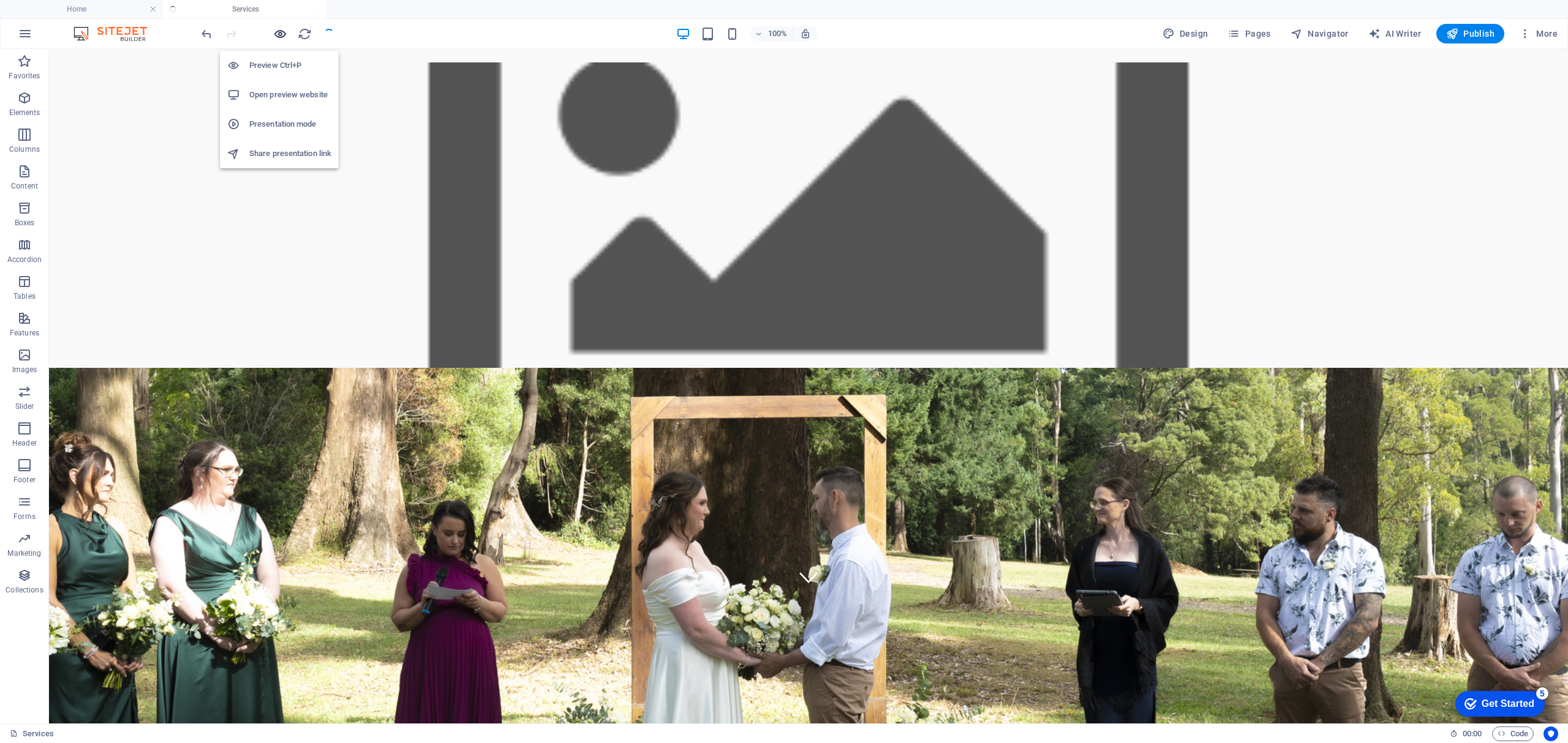
click at [285, 38] on icon "button" at bounding box center [280, 34] width 14 height 14
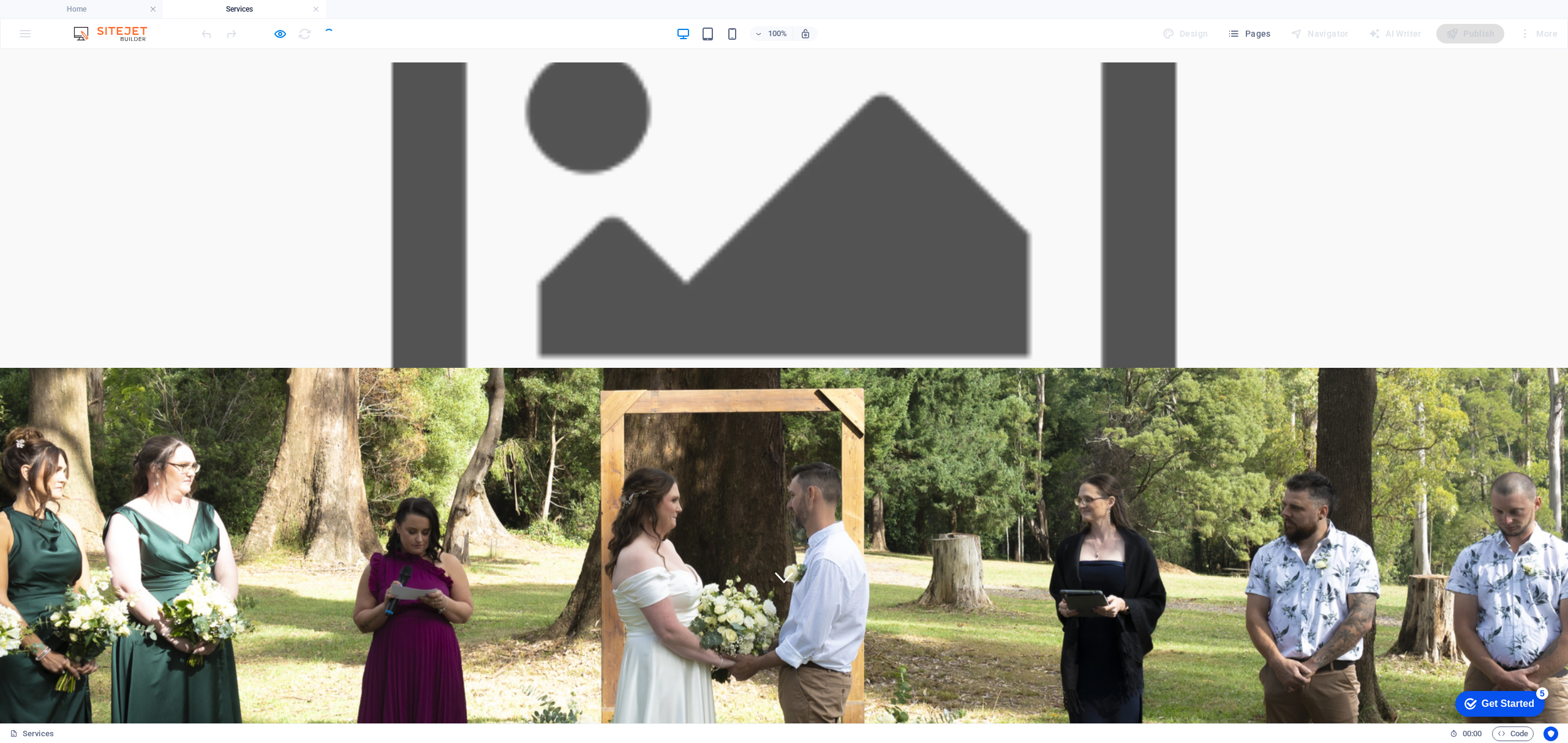
click at [289, 469] on p "Do you want to get married with the minimum fuss but make sure all the legal st…" at bounding box center [149, 483] width 279 height 30
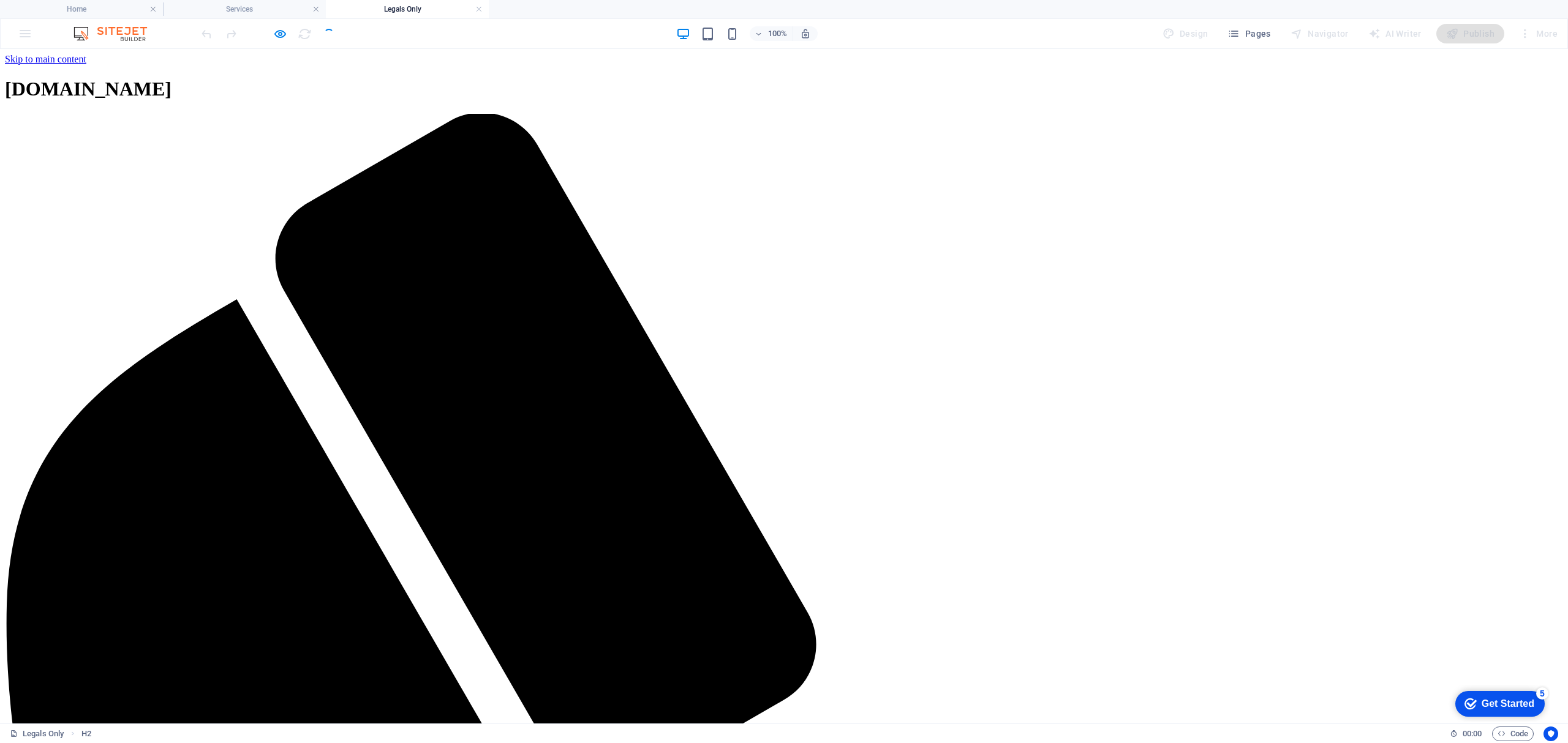
scroll to position [0, 0]
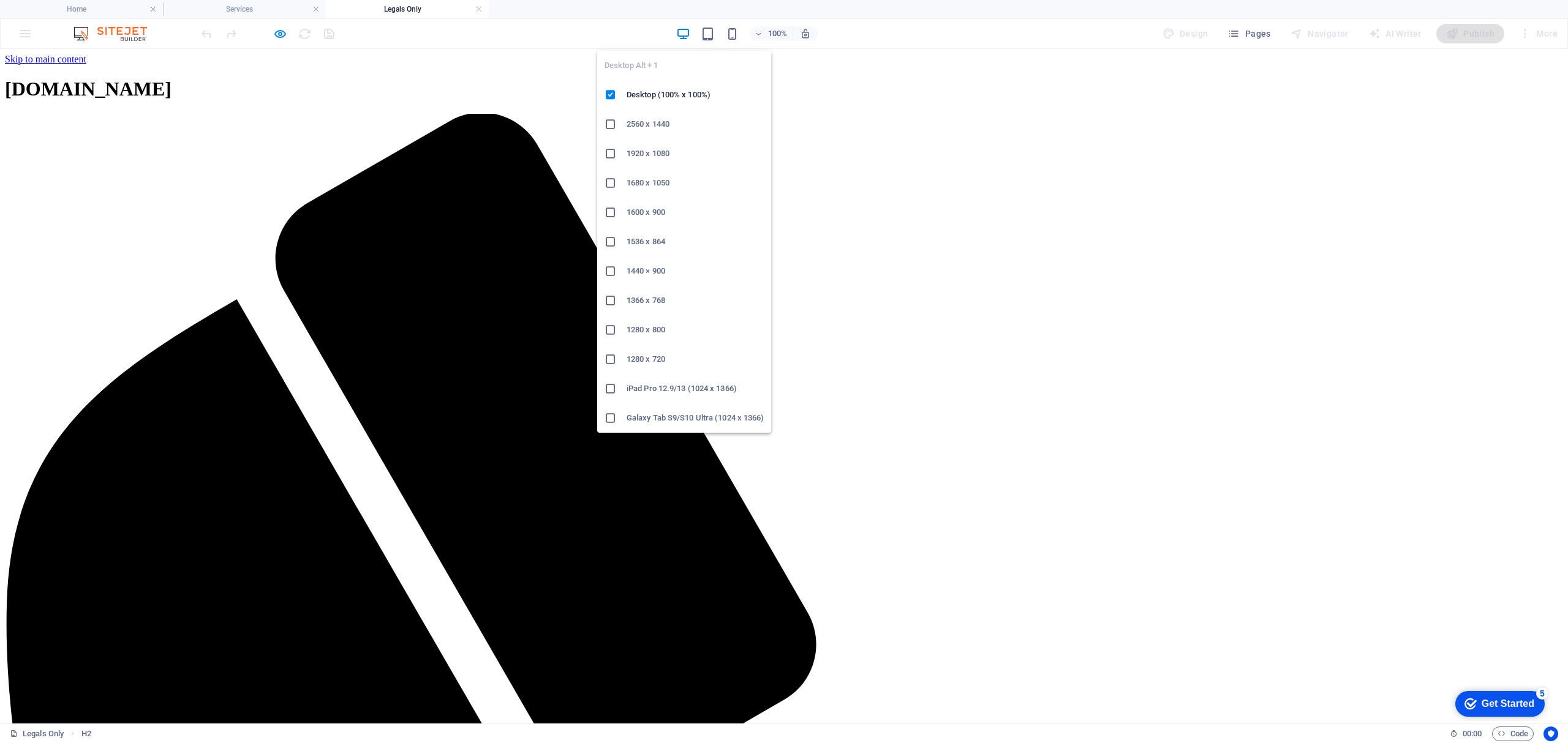
click at [647, 183] on h6 "1680 x 1050" at bounding box center [695, 183] width 138 height 14
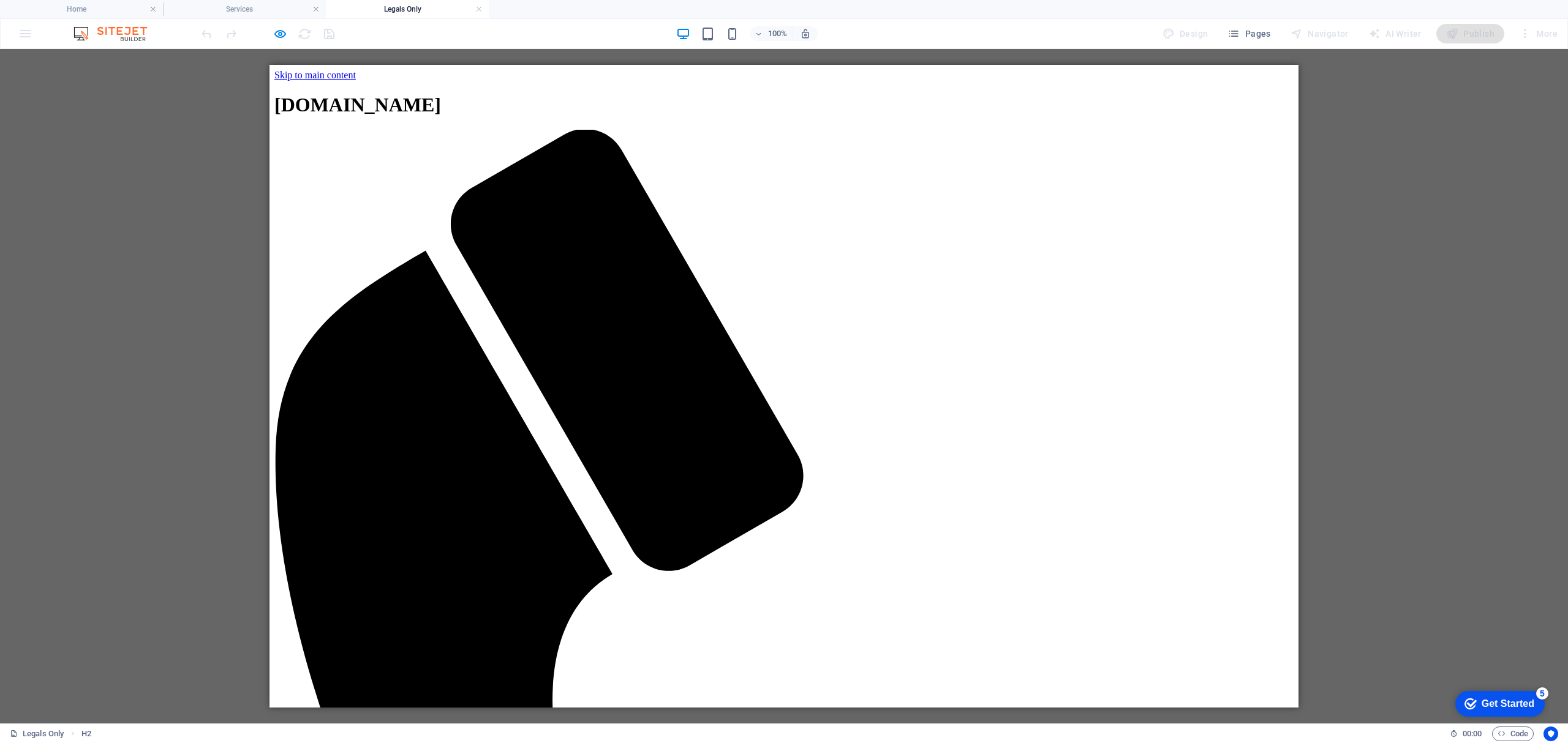
drag, startPoint x: 399, startPoint y: 95, endPoint x: 447, endPoint y: 161, distance: 81.6
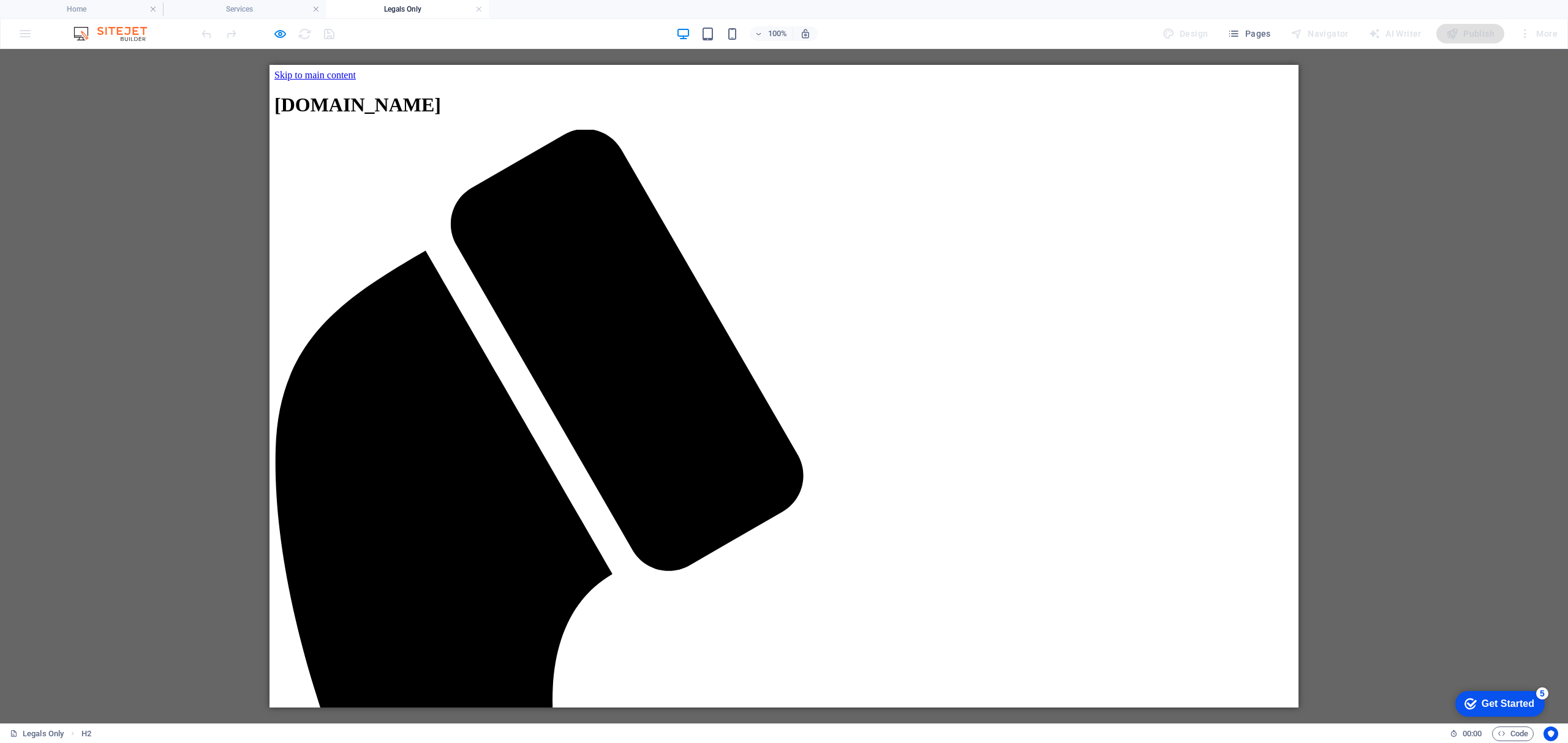
drag, startPoint x: 656, startPoint y: 681, endPoint x: 662, endPoint y: 676, distance: 7.8
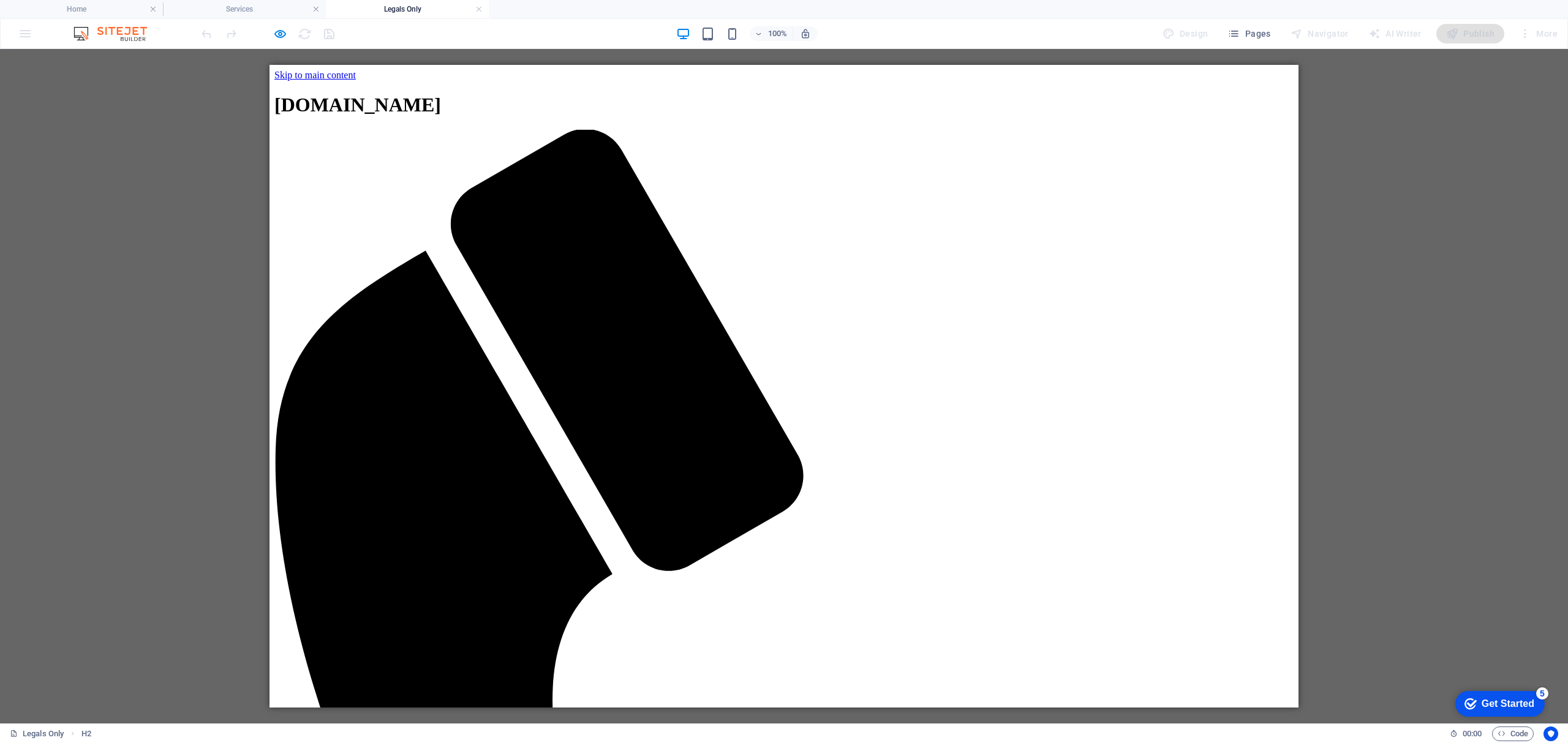
drag, startPoint x: 686, startPoint y: 669, endPoint x: 694, endPoint y: 693, distance: 25.3
drag, startPoint x: 696, startPoint y: 701, endPoint x: 805, endPoint y: 698, distance: 109.0
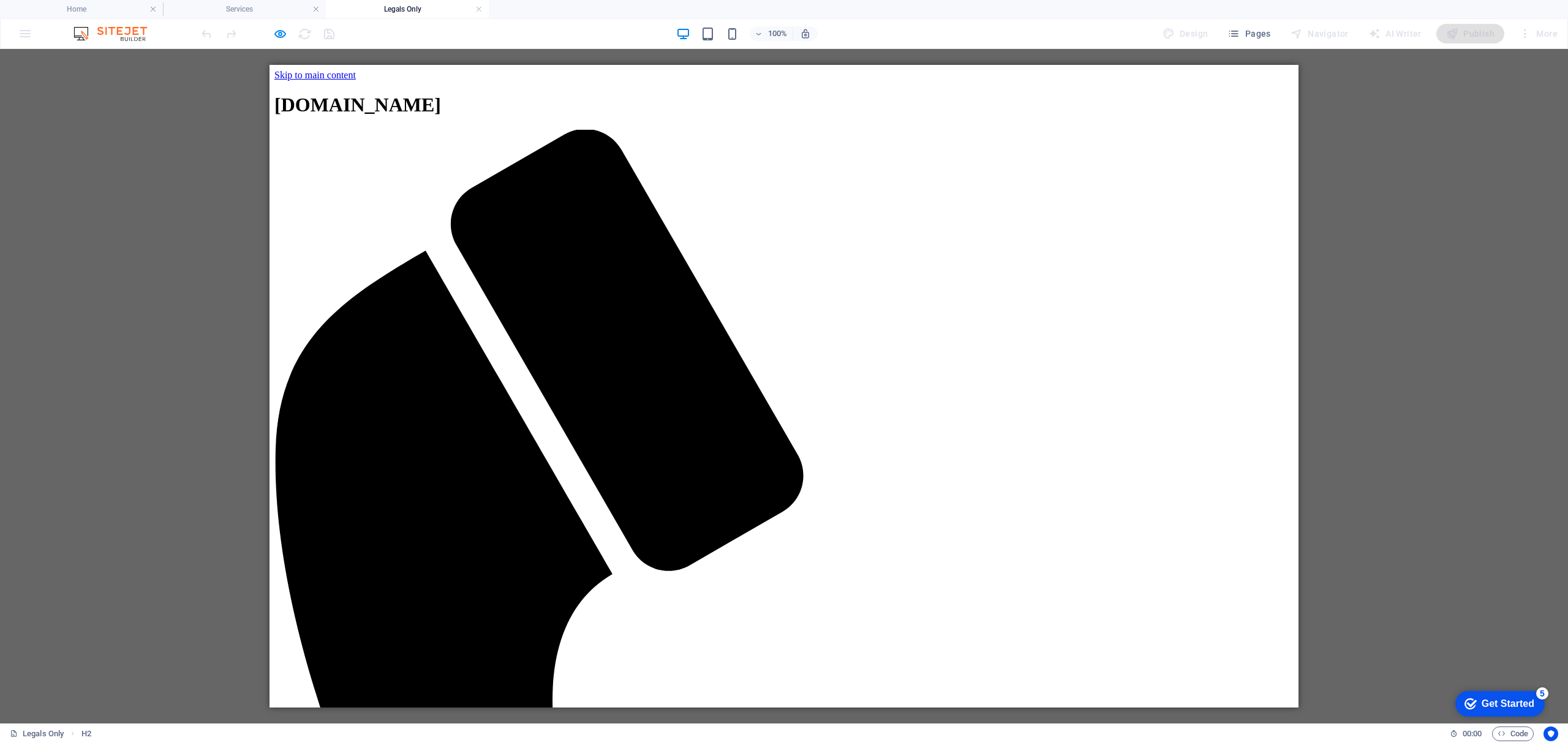
scroll to position [82, 0]
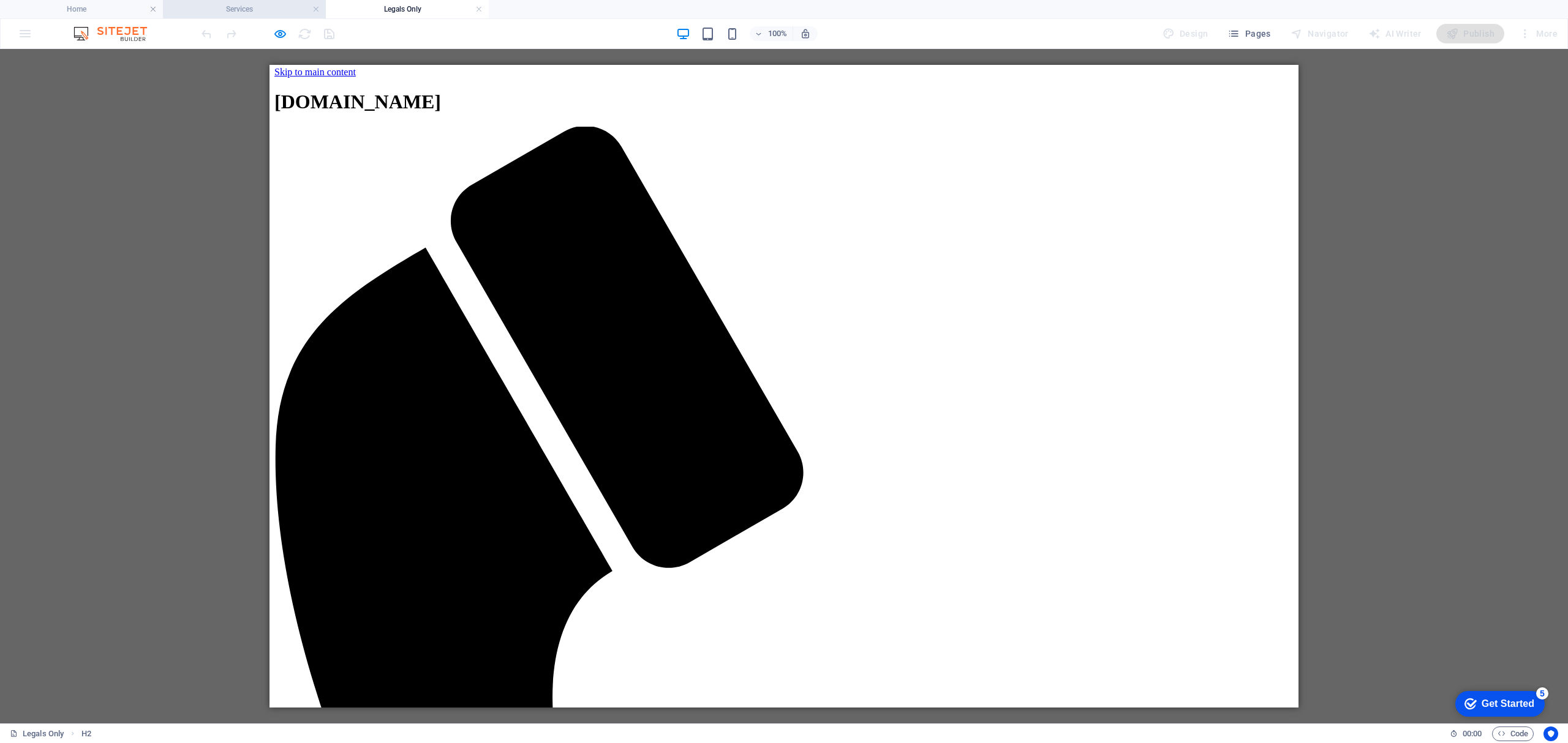
scroll to position [0, 0]
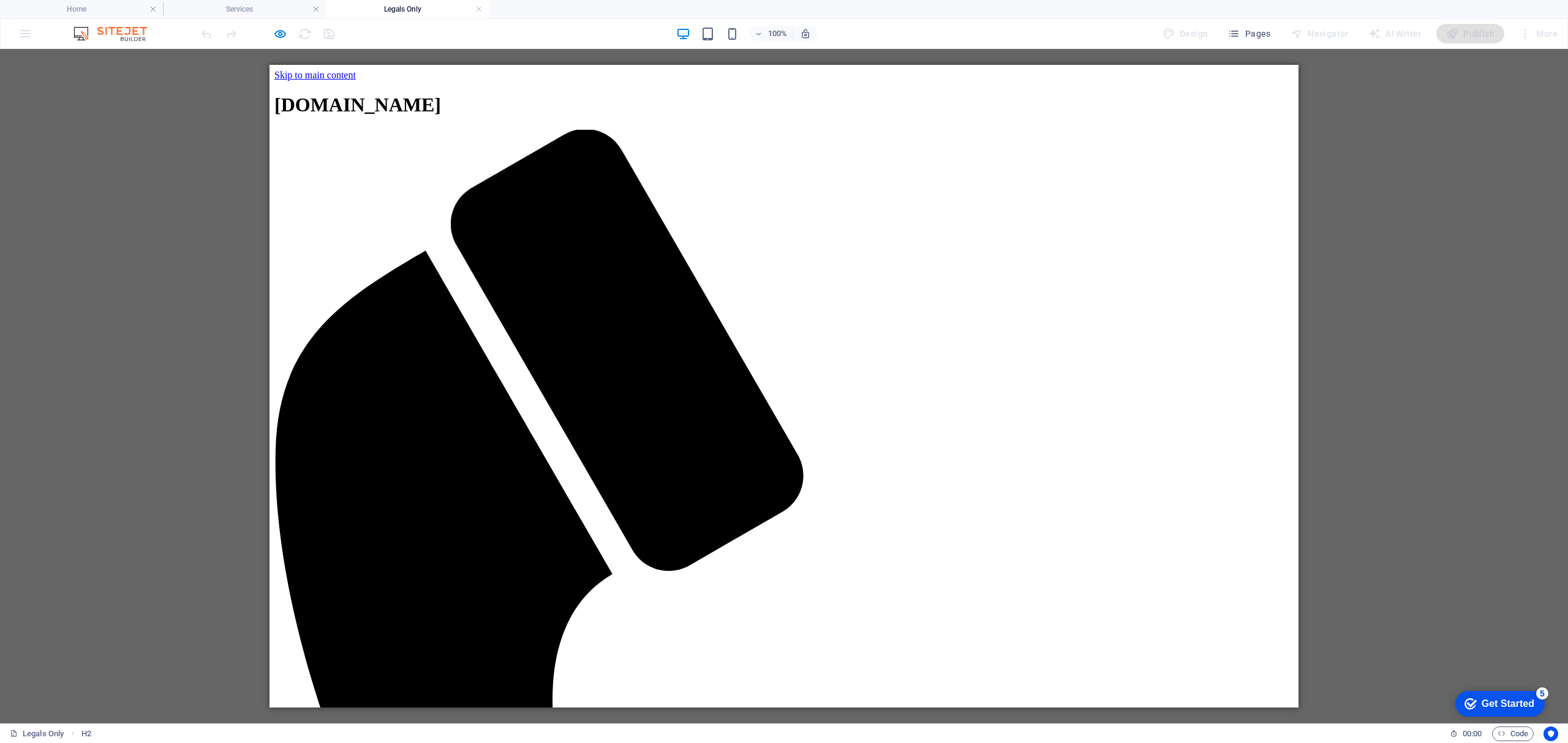
drag, startPoint x: 8, startPoint y: 0, endPoint x: 277, endPoint y: 64, distance: 276.5
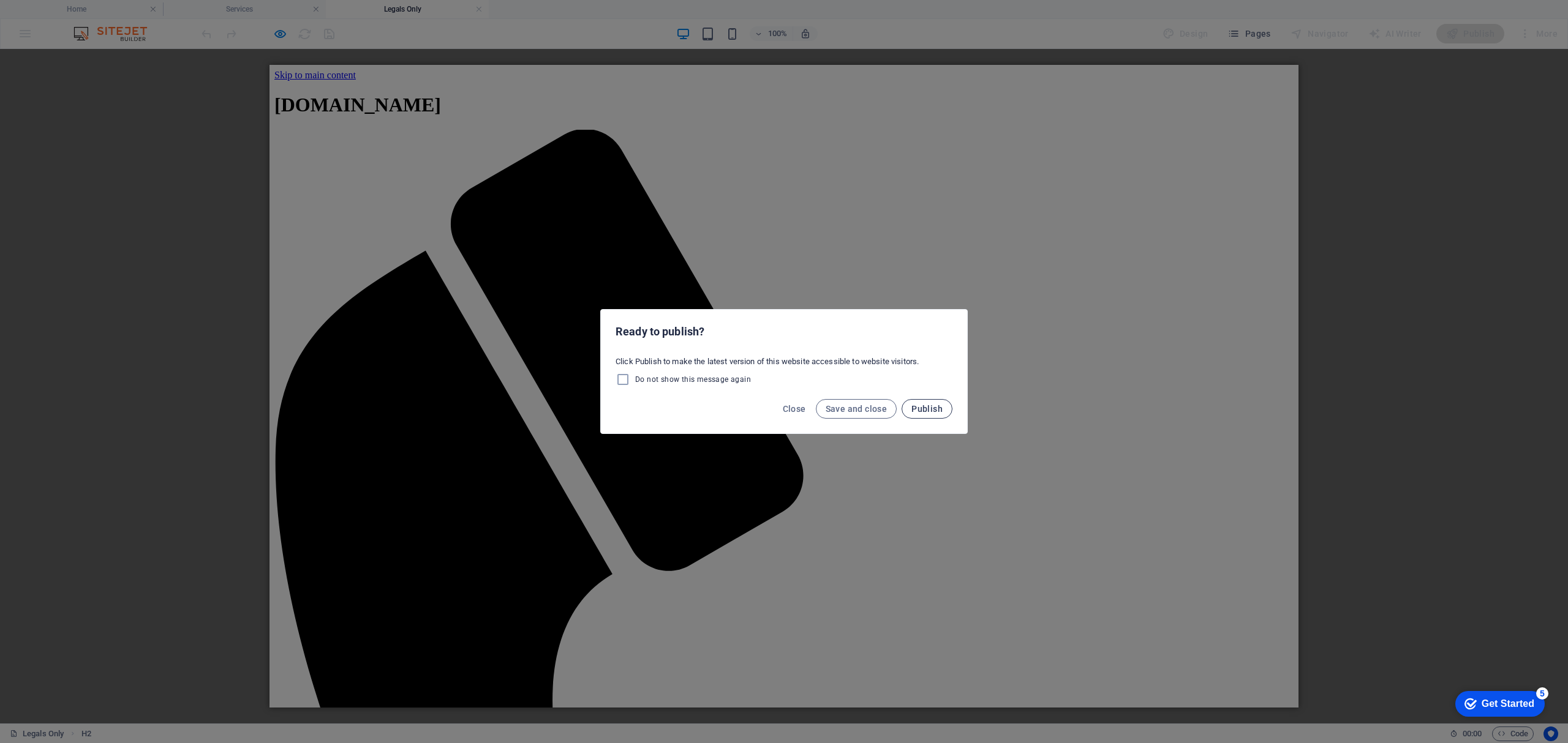
click at [926, 405] on span "Publish" at bounding box center [927, 409] width 31 height 10
